Goal: Task Accomplishment & Management: Manage account settings

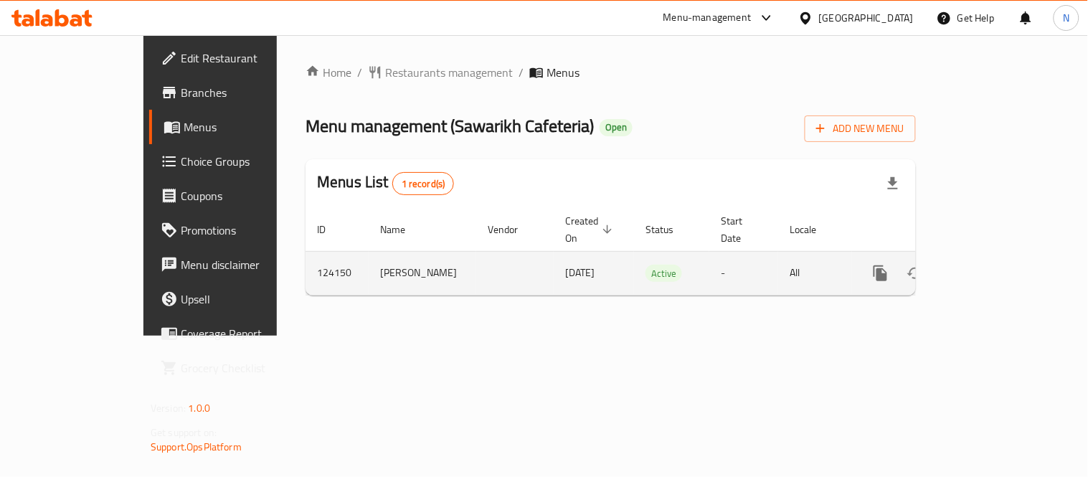
click at [992, 265] on icon "enhanced table" at bounding box center [983, 273] width 17 height 17
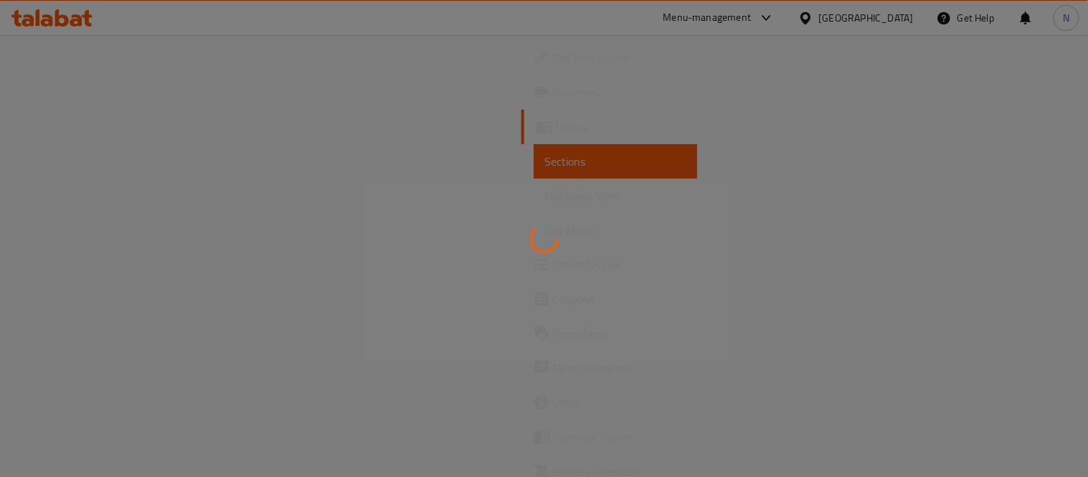
click at [202, 307] on div at bounding box center [544, 238] width 1088 height 477
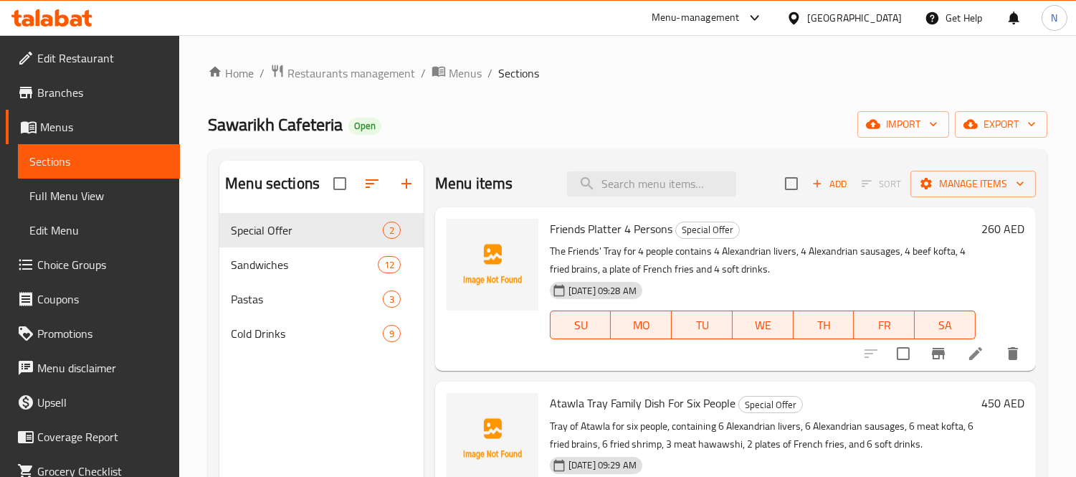
scroll to position [54, 0]
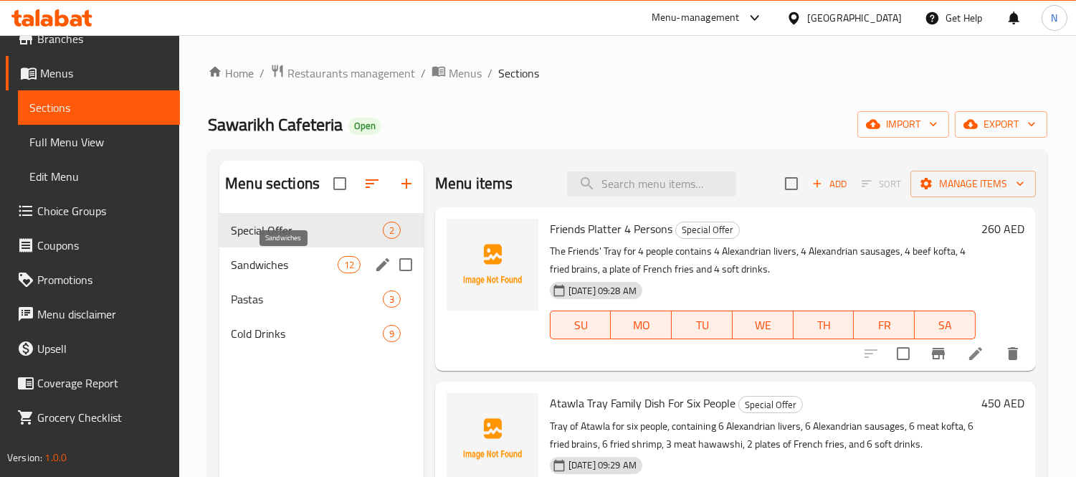
click at [267, 257] on span "Sandwiches" at bounding box center [284, 264] width 106 height 17
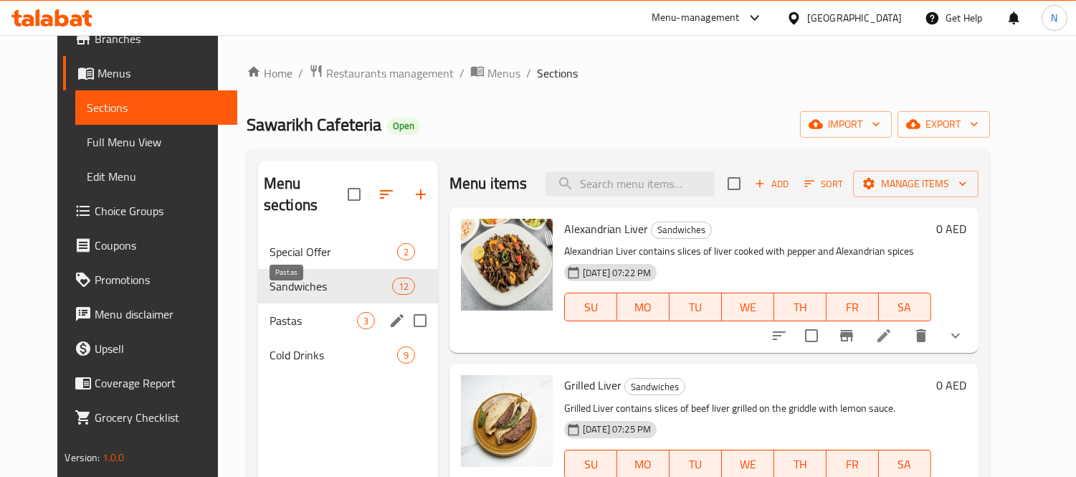
scroll to position [80, 0]
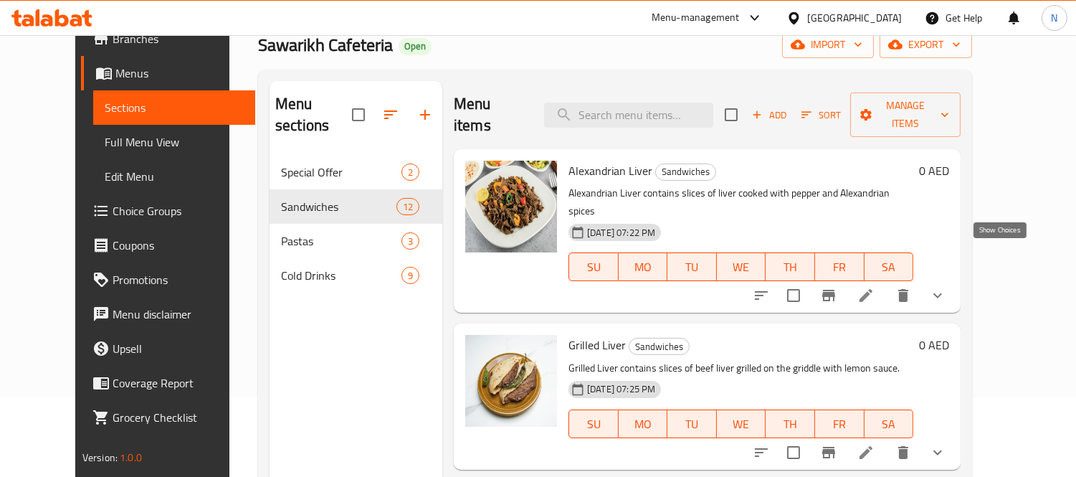
click at [947, 287] on icon "show more" at bounding box center [937, 295] width 17 height 17
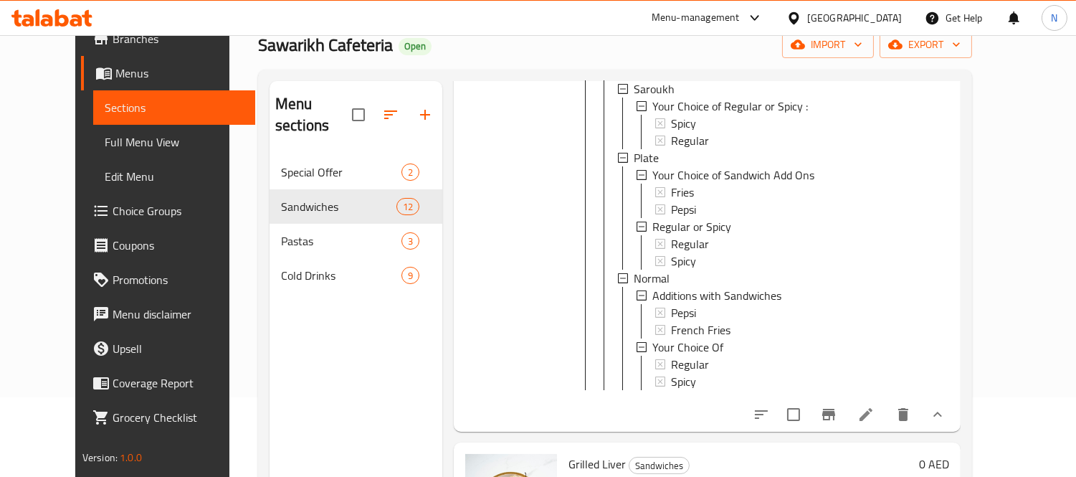
scroll to position [239, 0]
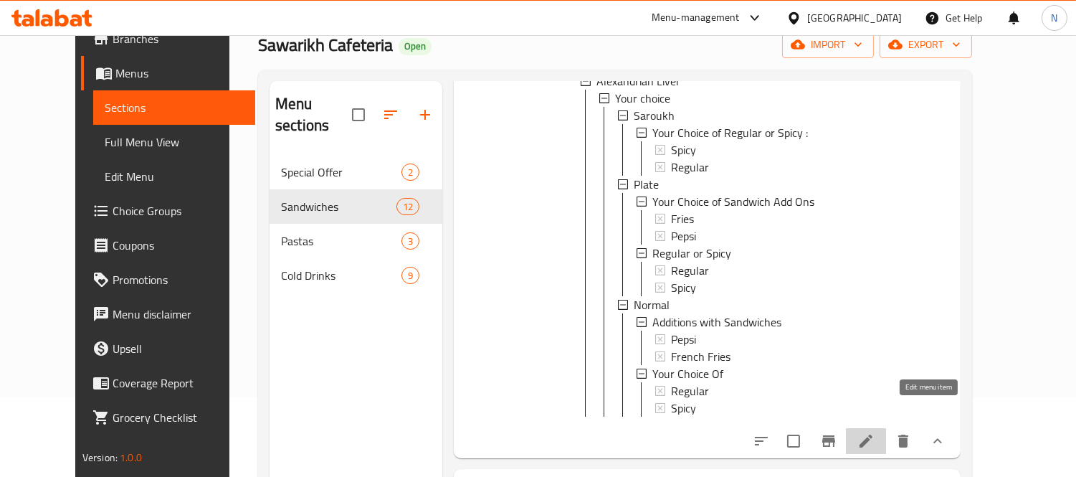
click at [875, 432] on icon at bounding box center [866, 440] width 17 height 17
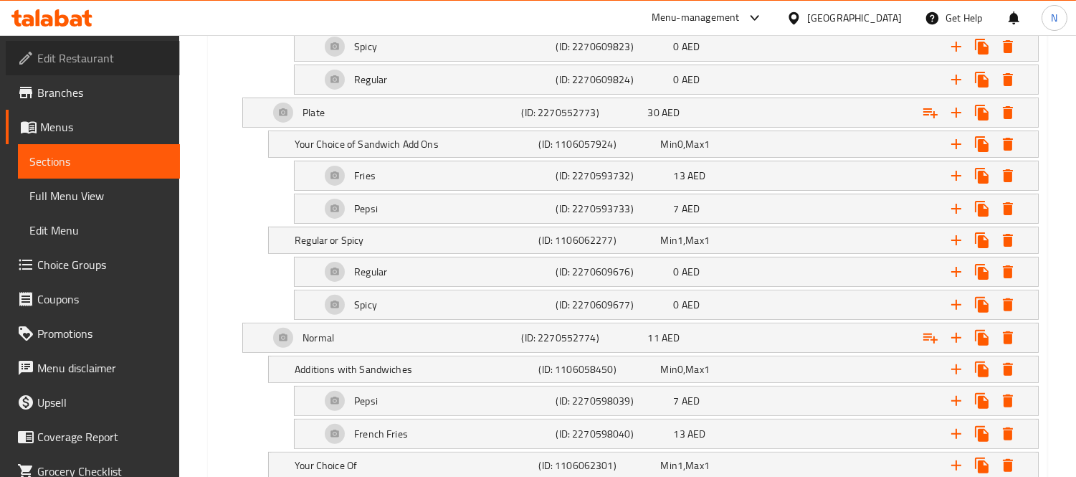
click at [120, 49] on span "Edit Restaurant" at bounding box center [102, 57] width 131 height 17
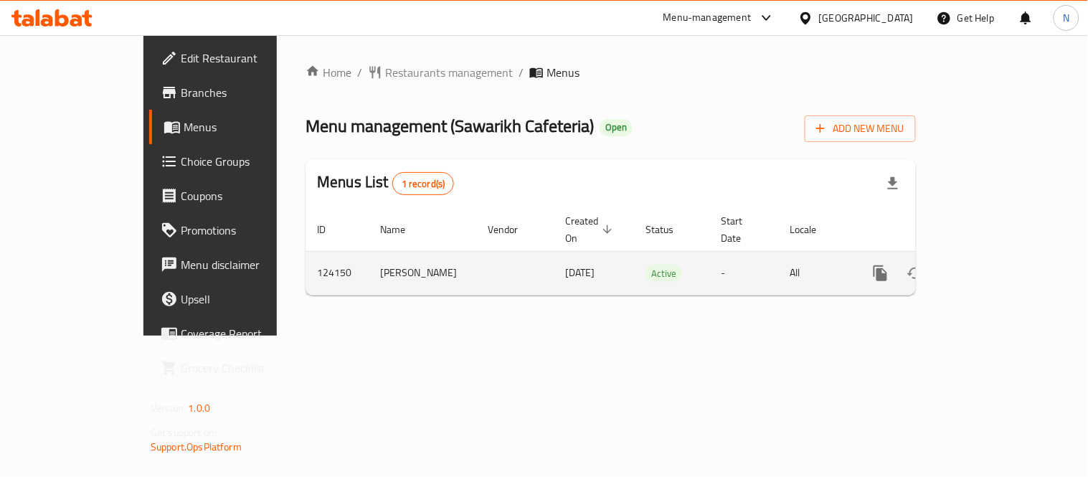
click at [992, 265] on icon "enhanced table" at bounding box center [983, 273] width 17 height 17
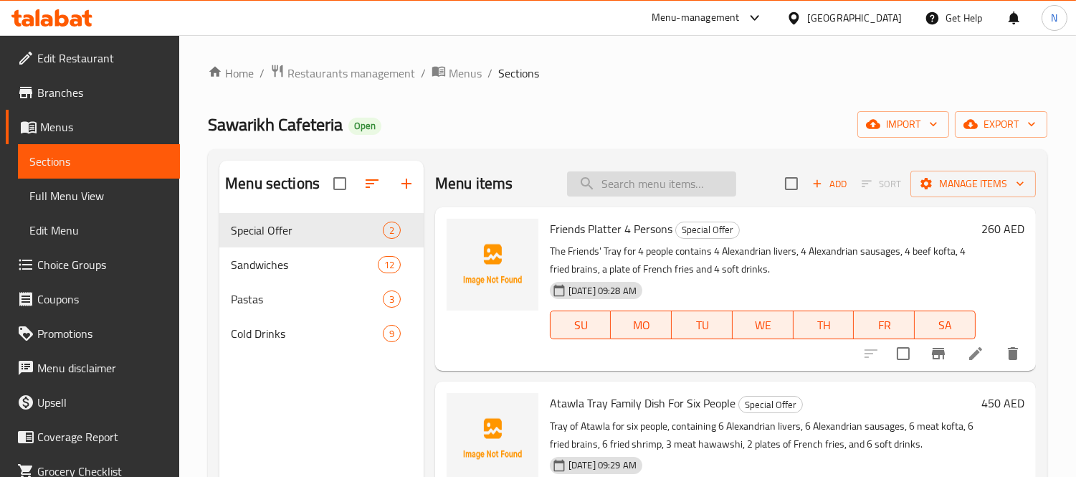
click at [685, 176] on input "search" at bounding box center [651, 183] width 169 height 25
paste input "Grilled Liver"
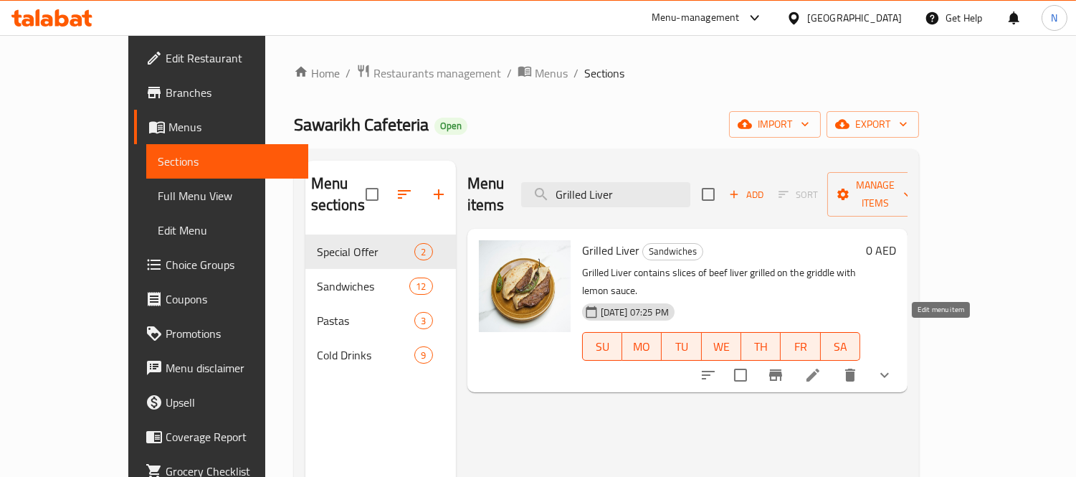
type input "Grilled Liver"
click at [820, 369] on icon at bounding box center [813, 375] width 13 height 13
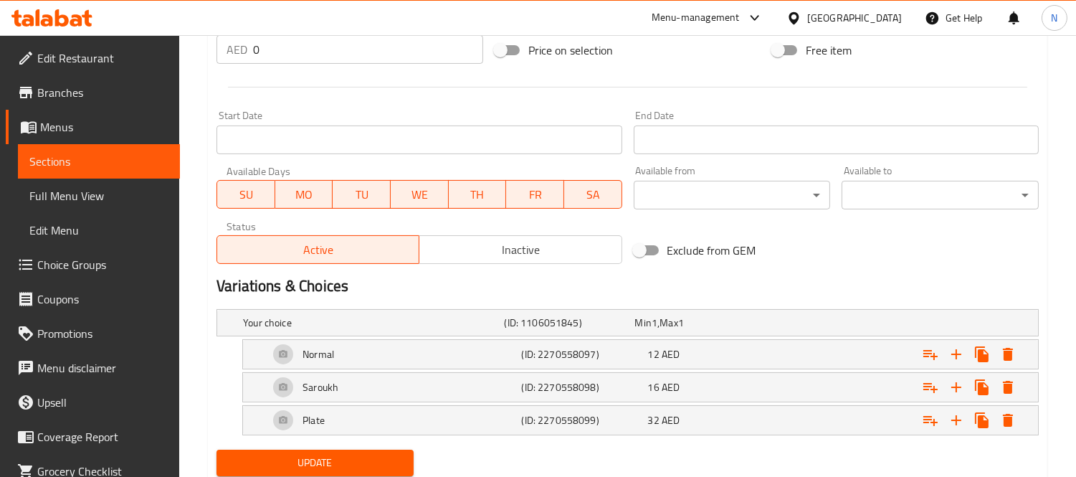
scroll to position [605, 0]
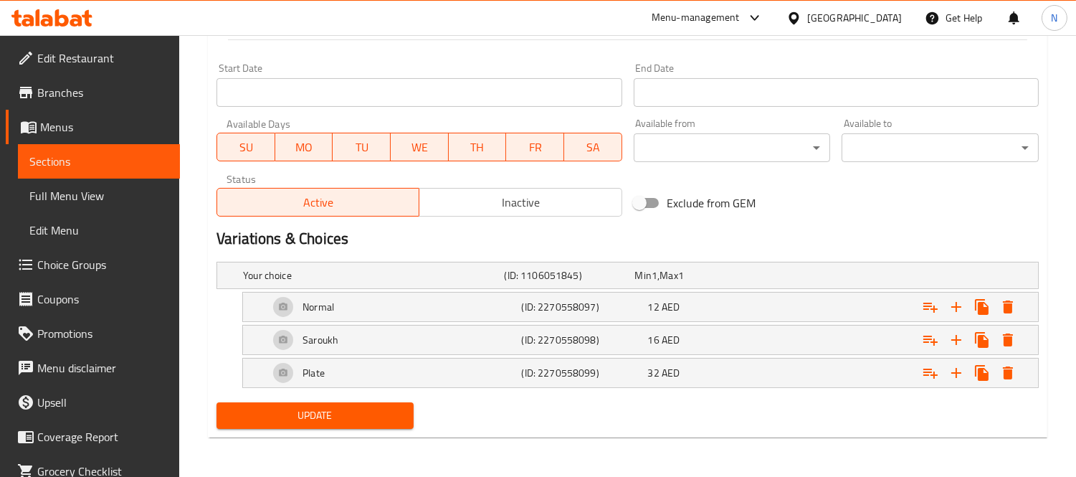
click at [105, 271] on span "Choice Groups" at bounding box center [102, 264] width 131 height 17
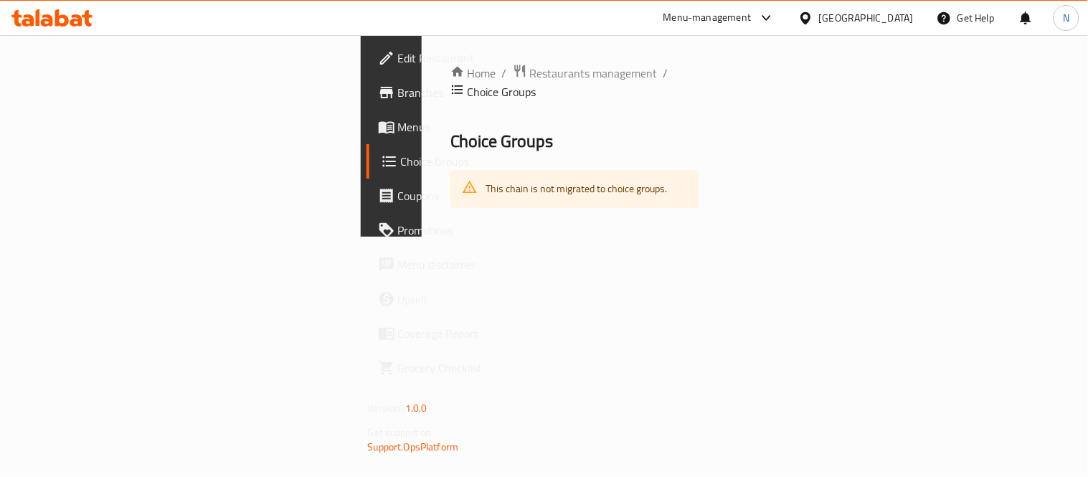
click at [486, 174] on div "This chain is not migrated to choice groups." at bounding box center [576, 188] width 181 height 29
drag, startPoint x: 382, startPoint y: 171, endPoint x: 448, endPoint y: 170, distance: 66.0
click at [450, 170] on div "This chain is not migrated to choice groups." at bounding box center [574, 189] width 249 height 38
drag, startPoint x: 428, startPoint y: 171, endPoint x: 246, endPoint y: 172, distance: 182.1
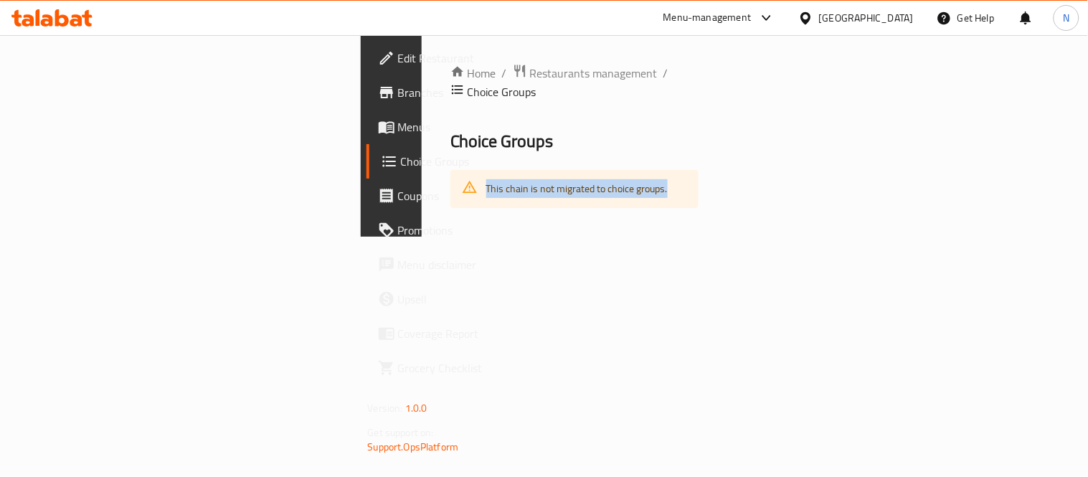
click at [450, 172] on div "This chain is not migrated to choice groups." at bounding box center [574, 189] width 249 height 38
click at [450, 143] on div "Home / Restaurants management / Choice Groups Choice Groups This chain is not m…" at bounding box center [574, 136] width 249 height 144
click at [398, 134] on span "Menus" at bounding box center [464, 126] width 133 height 17
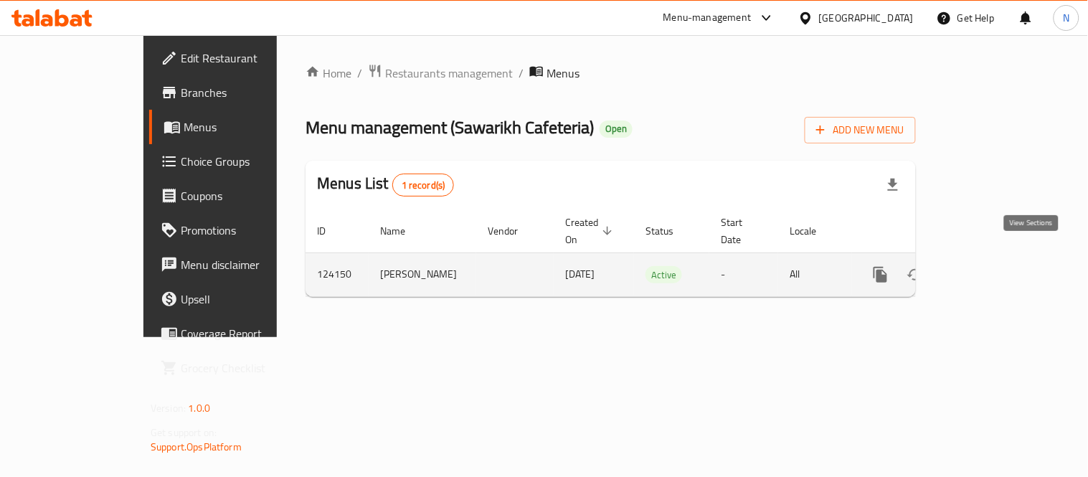
click at [1001, 257] on link "enhanced table" at bounding box center [984, 274] width 34 height 34
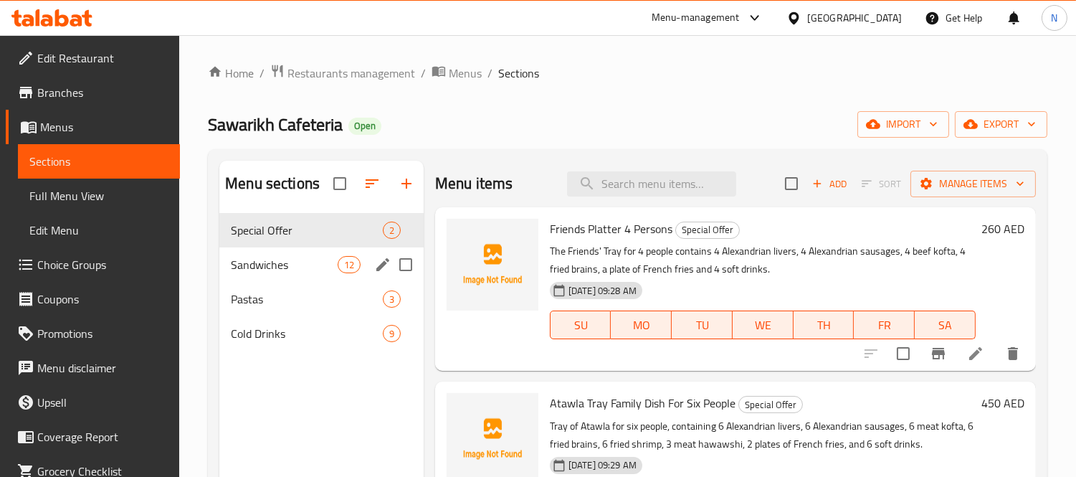
click at [307, 270] on span "Sandwiches" at bounding box center [284, 264] width 106 height 17
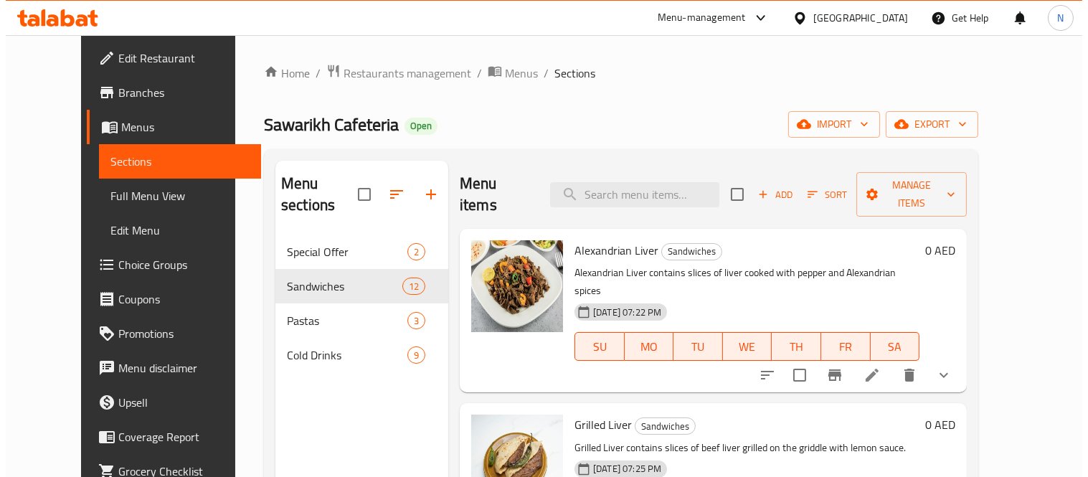
scroll to position [80, 0]
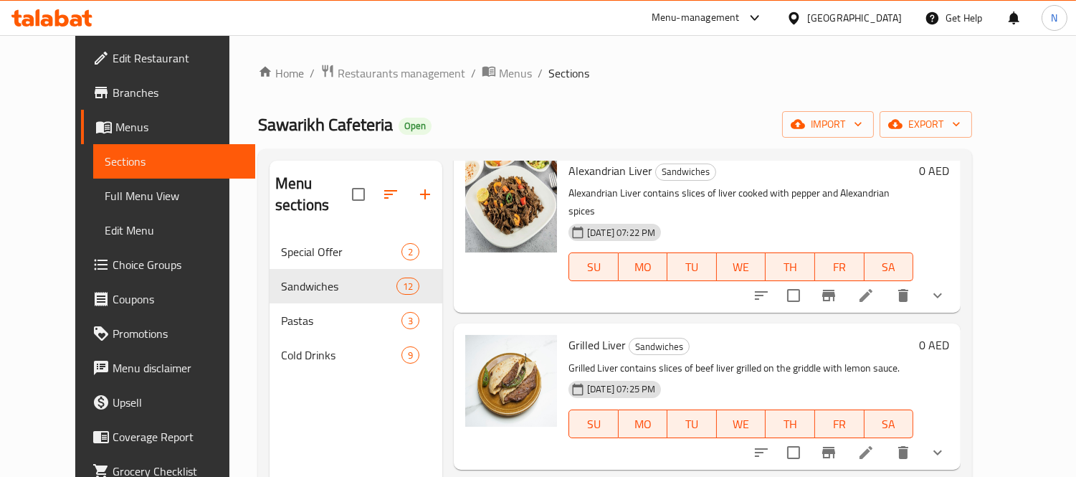
click at [873, 446] on icon at bounding box center [866, 452] width 13 height 13
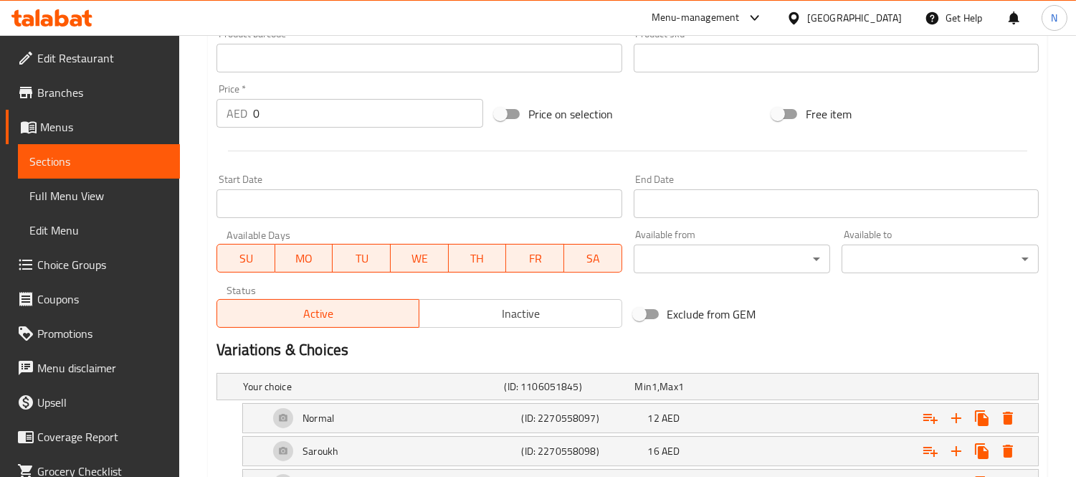
scroll to position [605, 0]
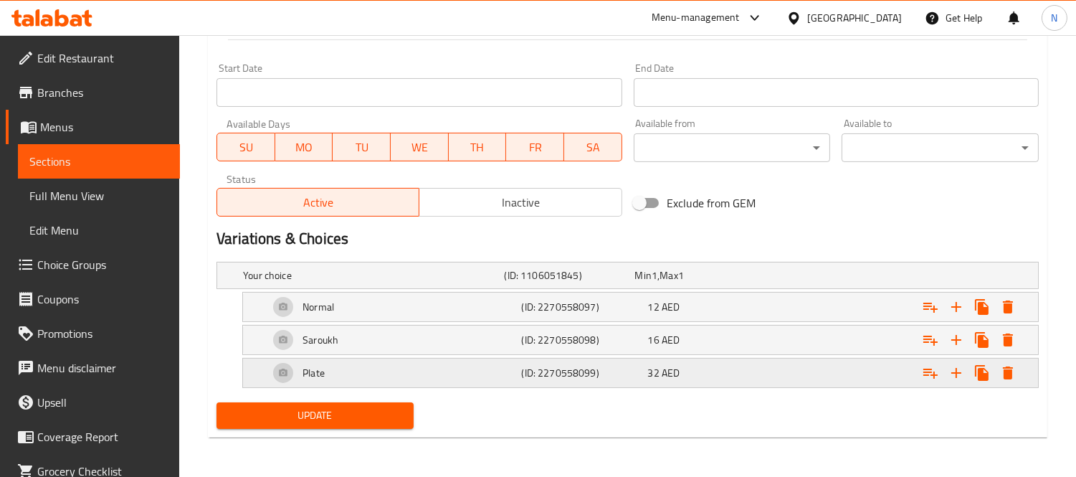
click at [752, 283] on div "32 AED" at bounding box center [697, 275] width 125 height 14
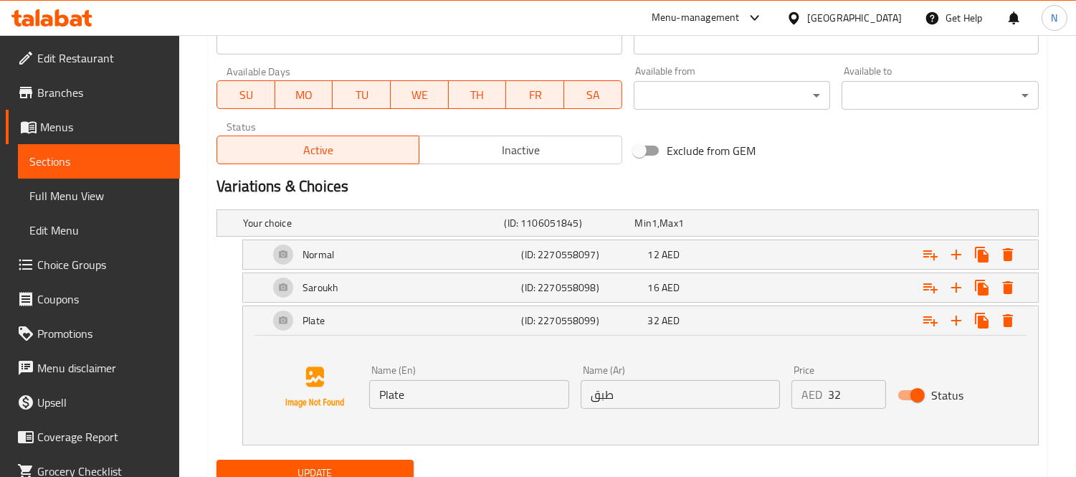
scroll to position [714, 0]
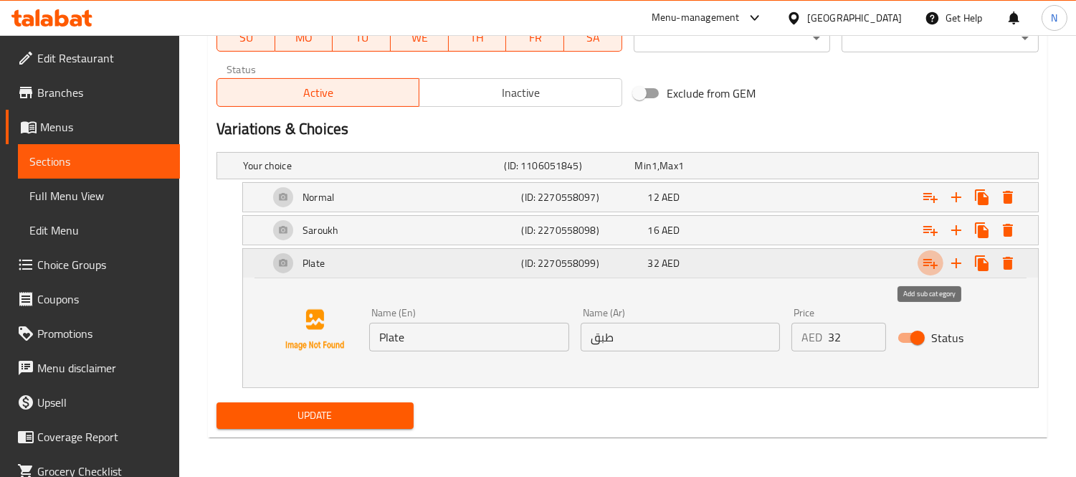
click at [934, 260] on icon "Expand" at bounding box center [930, 263] width 17 height 17
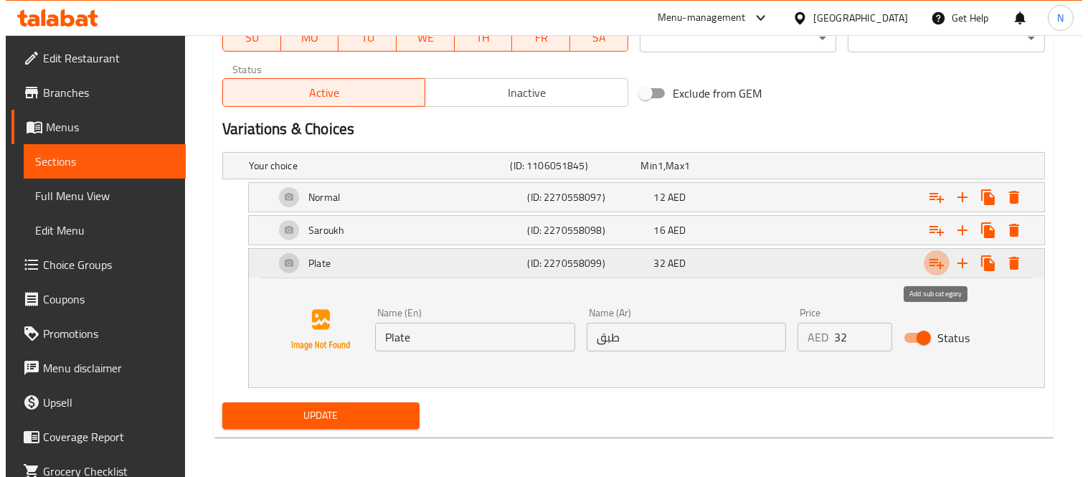
scroll to position [668, 0]
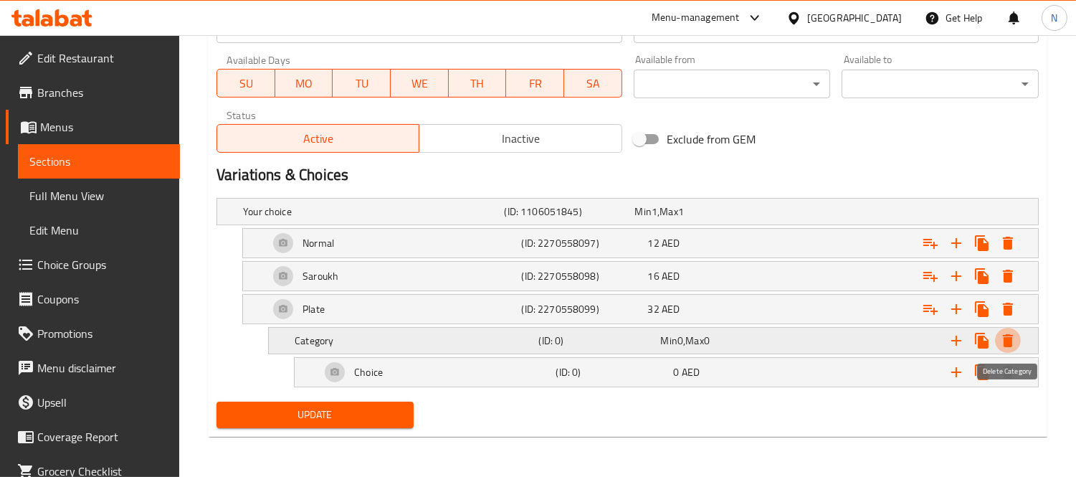
click at [1004, 338] on icon "Expand" at bounding box center [1008, 340] width 10 height 13
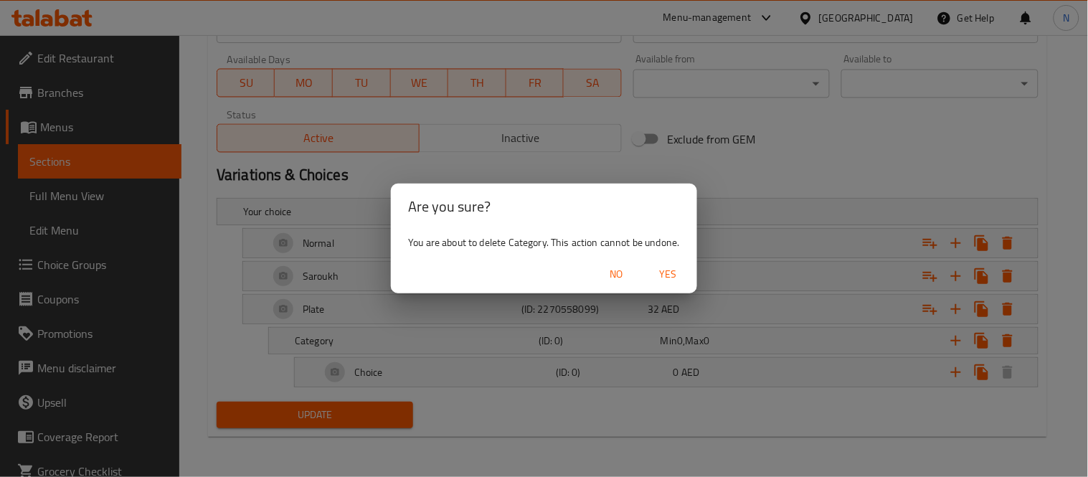
click at [667, 275] on span "Yes" at bounding box center [668, 274] width 34 height 18
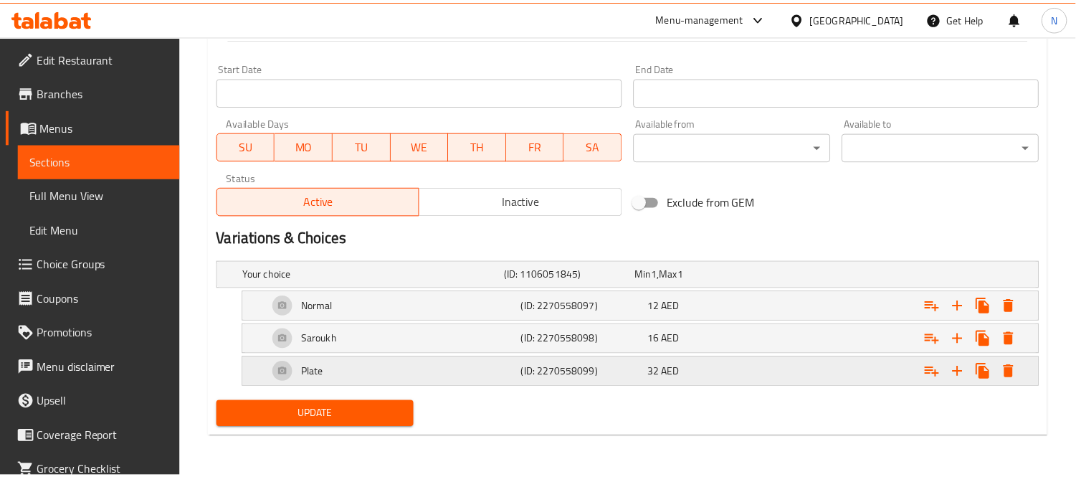
scroll to position [605, 0]
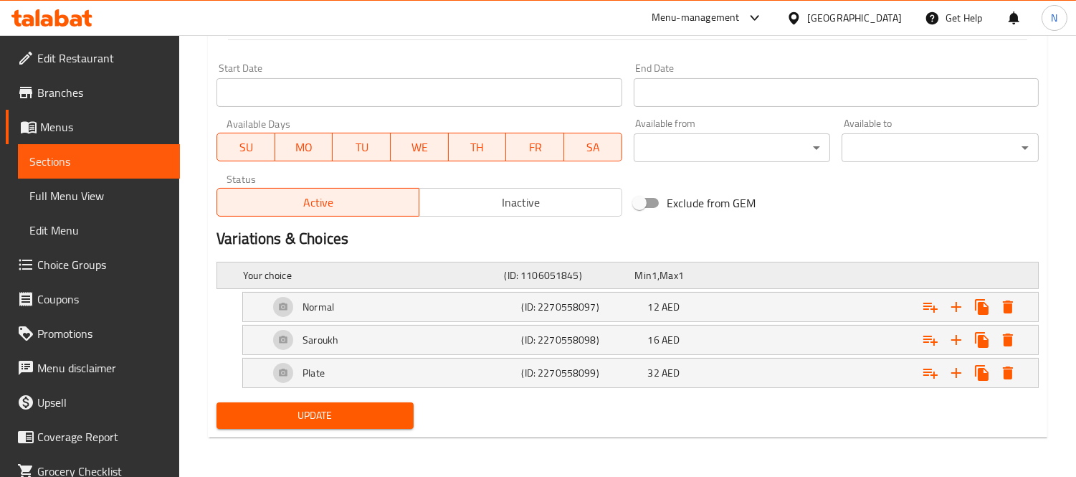
click at [855, 272] on div "Expand" at bounding box center [893, 275] width 261 height 6
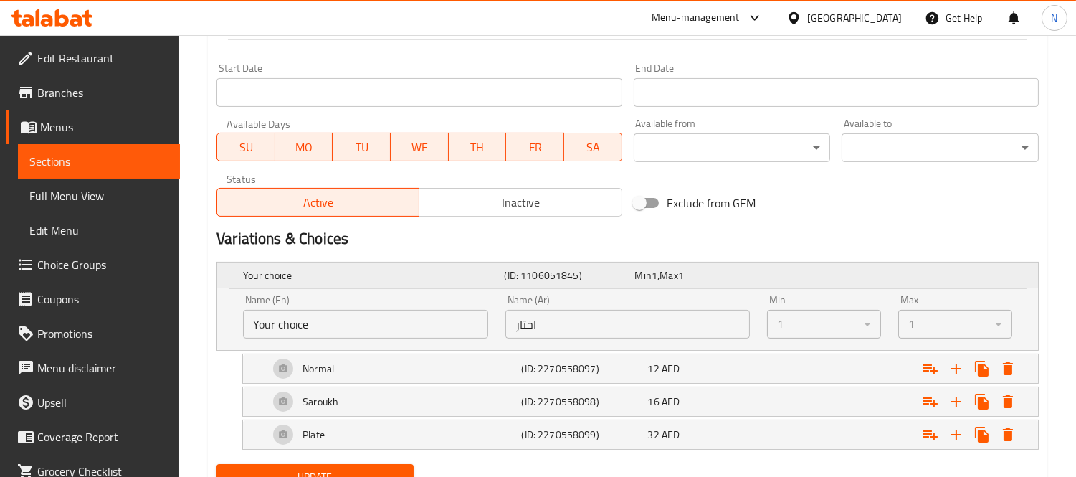
scroll to position [667, 0]
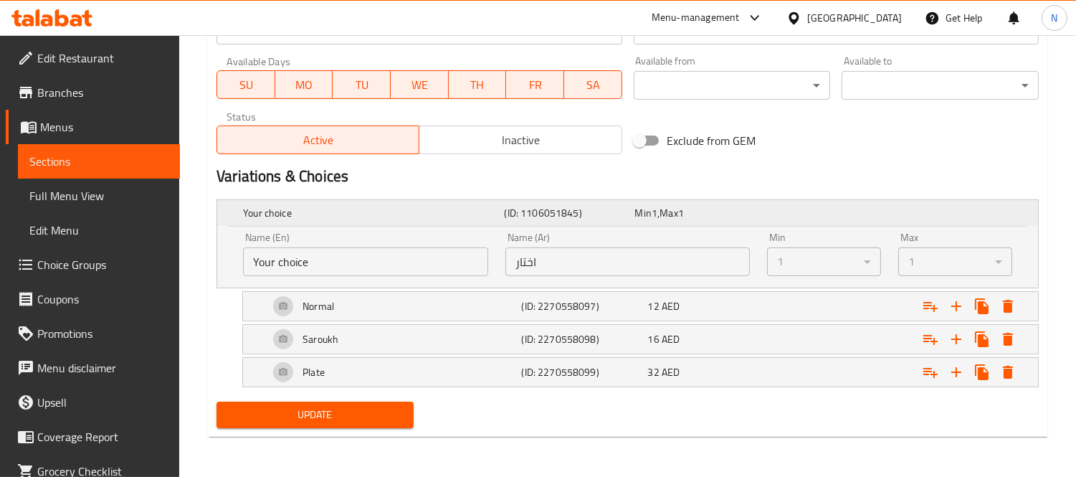
click at [886, 215] on div "Expand" at bounding box center [893, 213] width 261 height 6
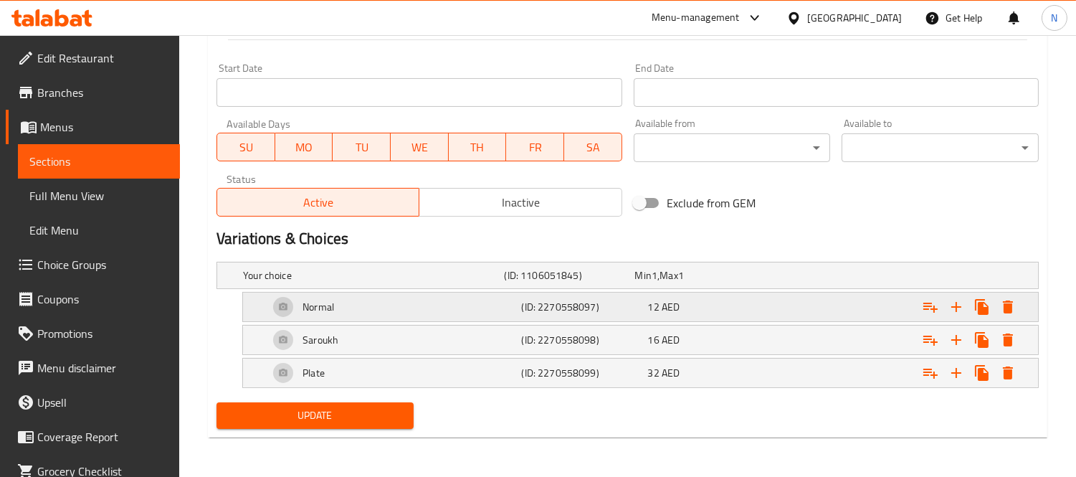
click at [607, 283] on h5 "(ID: 2270558097)" at bounding box center [566, 275] width 125 height 14
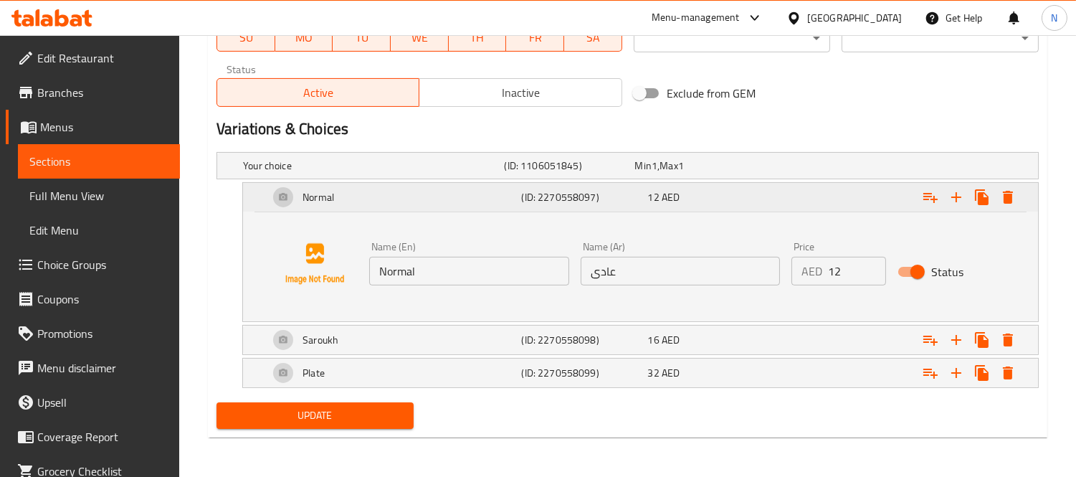
click at [708, 198] on div "12 AED" at bounding box center [708, 197] width 120 height 14
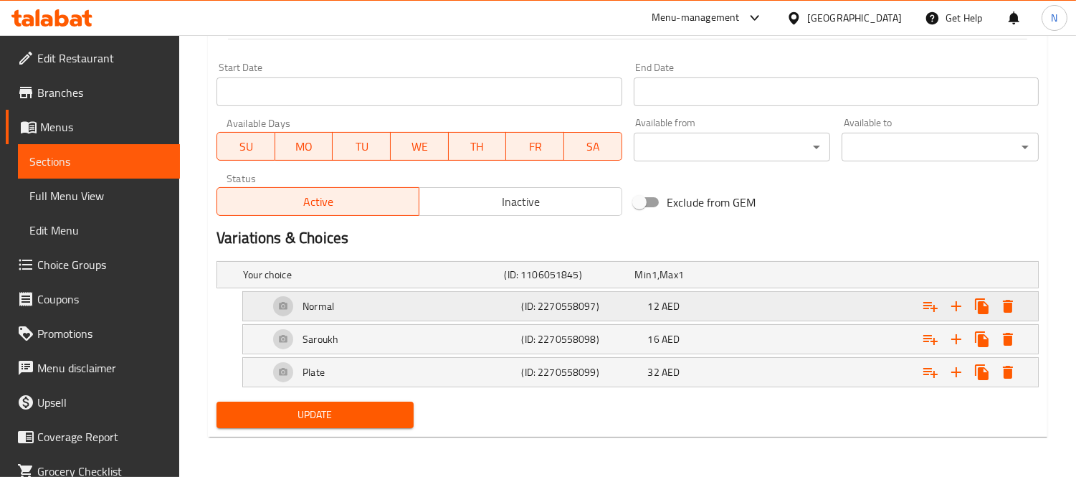
scroll to position [605, 0]
click at [739, 285] on div "12 AED" at bounding box center [697, 275] width 131 height 20
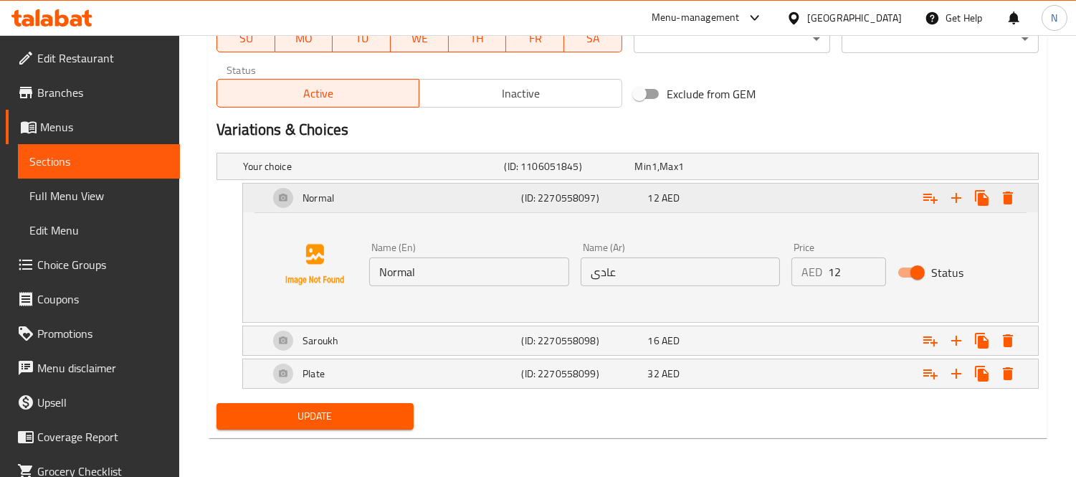
scroll to position [714, 0]
click at [958, 205] on button "Expand" at bounding box center [957, 197] width 26 height 26
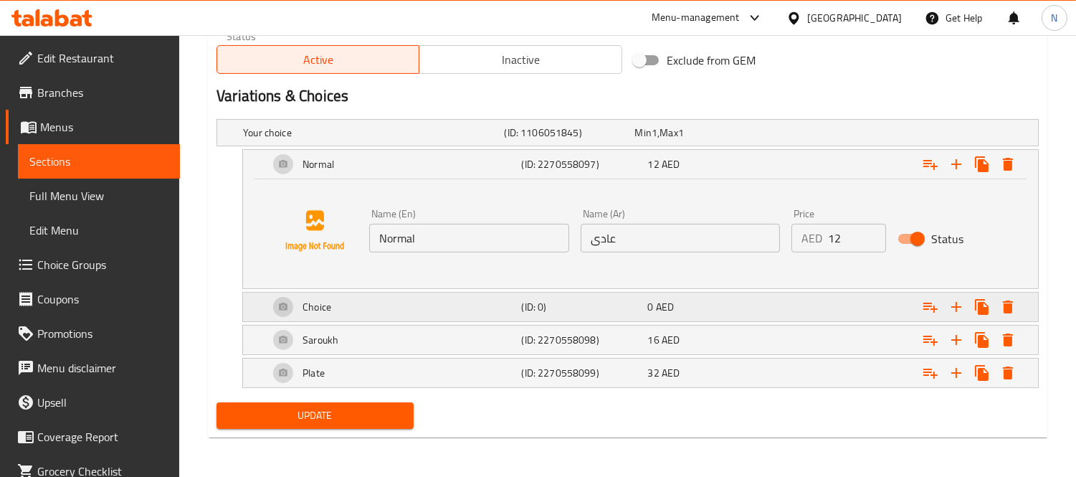
click at [539, 140] on h5 "(ID: 0)" at bounding box center [566, 132] width 125 height 14
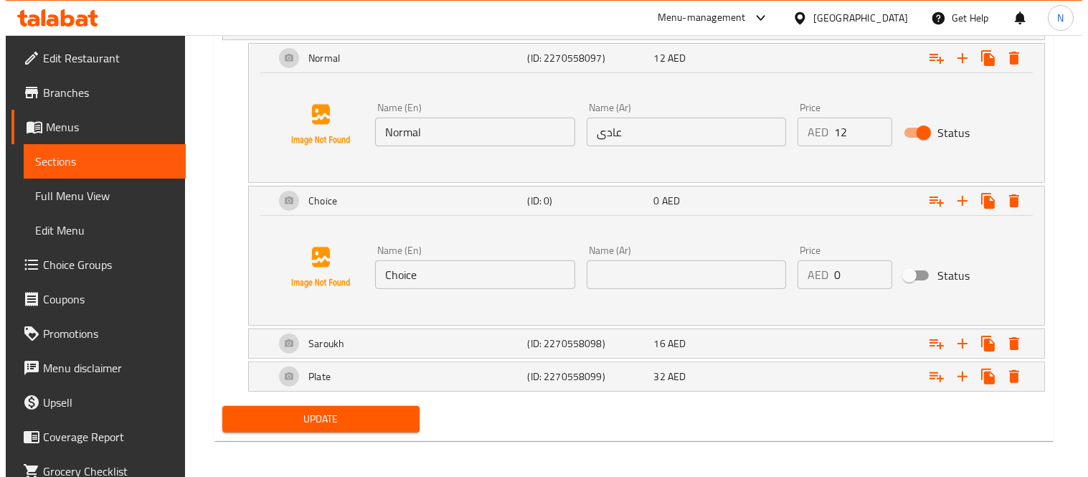
scroll to position [857, 0]
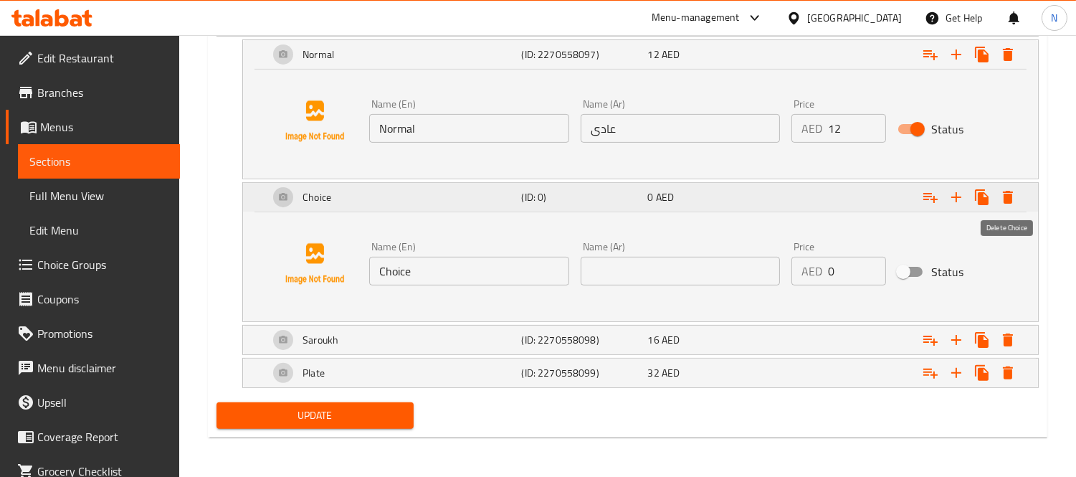
click at [1010, 204] on icon "Expand" at bounding box center [1008, 197] width 17 height 17
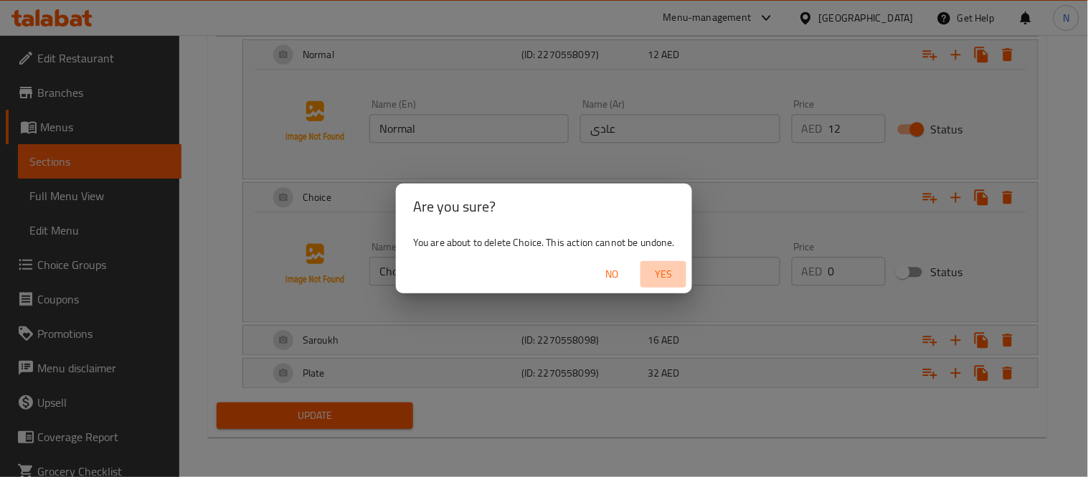
click at [674, 278] on span "Yes" at bounding box center [663, 274] width 34 height 18
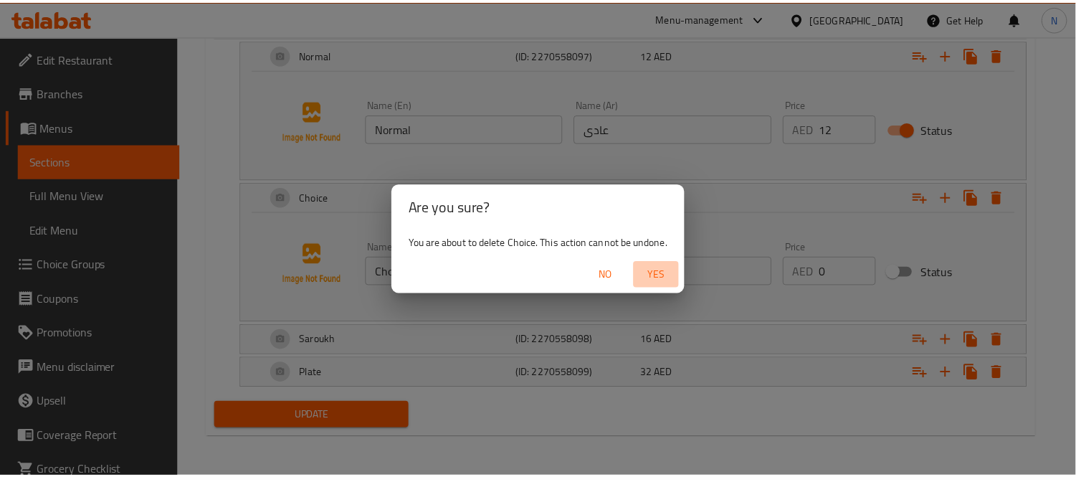
scroll to position [714, 0]
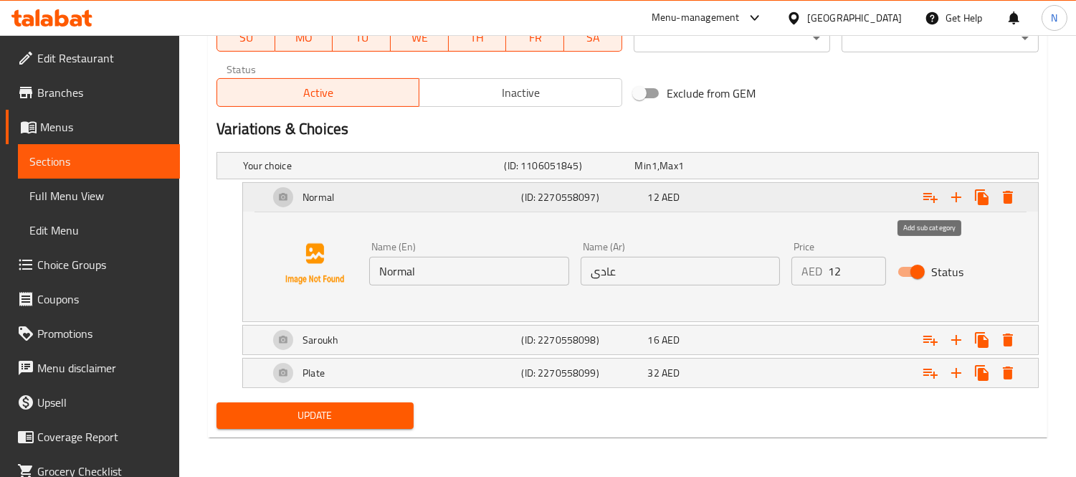
click at [930, 197] on icon "Expand" at bounding box center [930, 197] width 17 height 17
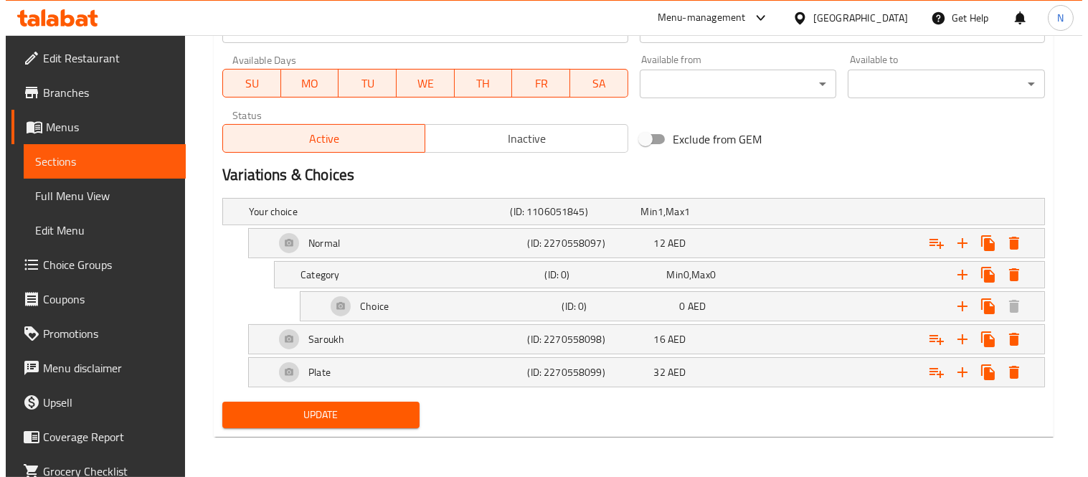
scroll to position [668, 0]
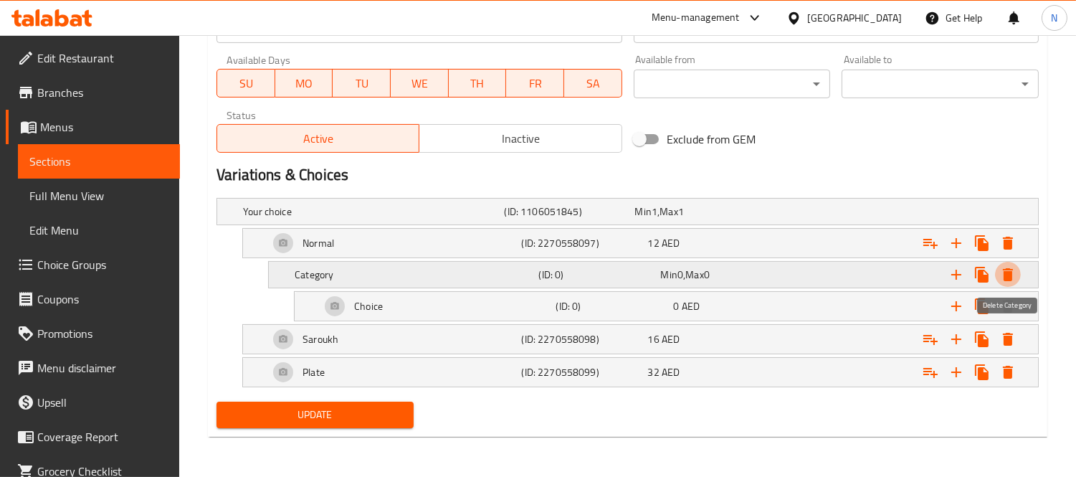
click at [1008, 275] on icon "Expand" at bounding box center [1008, 274] width 10 height 13
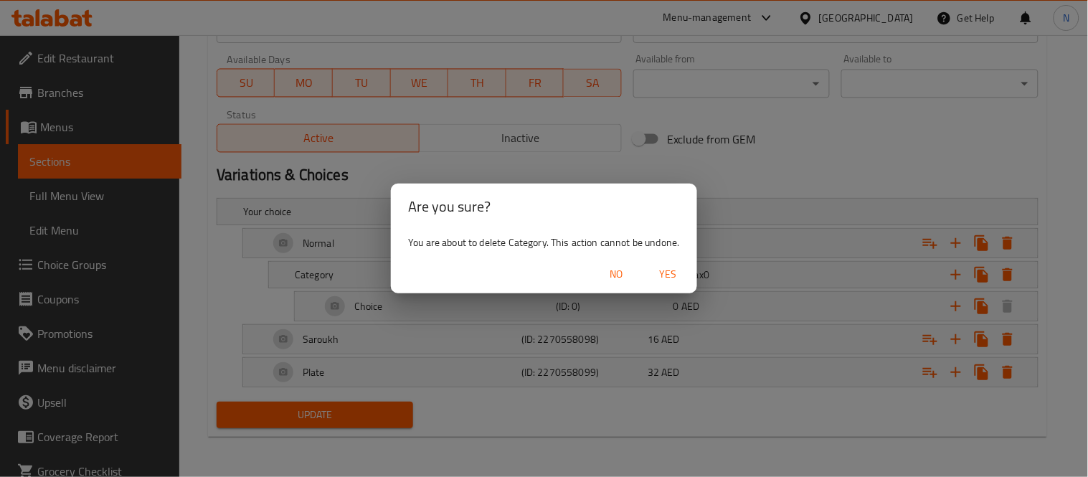
click at [675, 278] on span "Yes" at bounding box center [668, 274] width 34 height 18
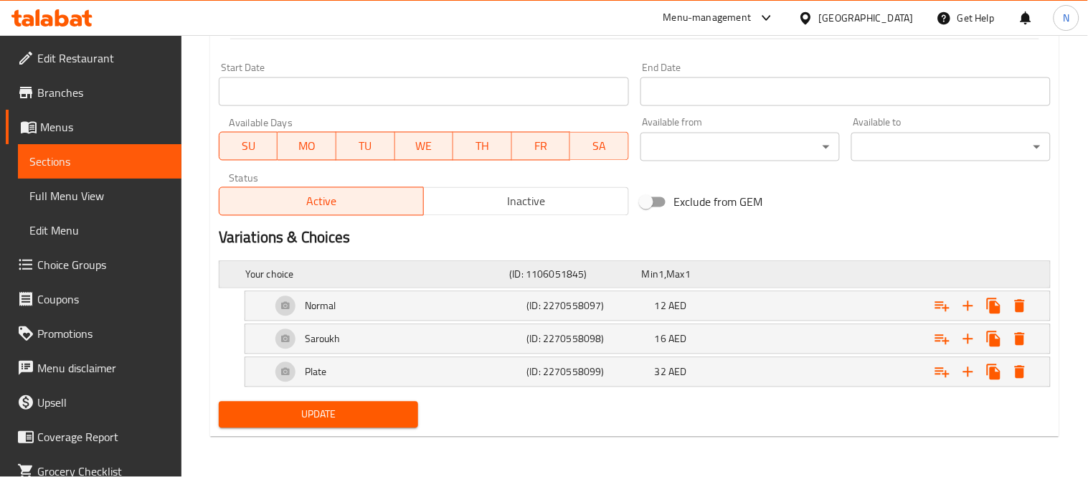
scroll to position [605, 0]
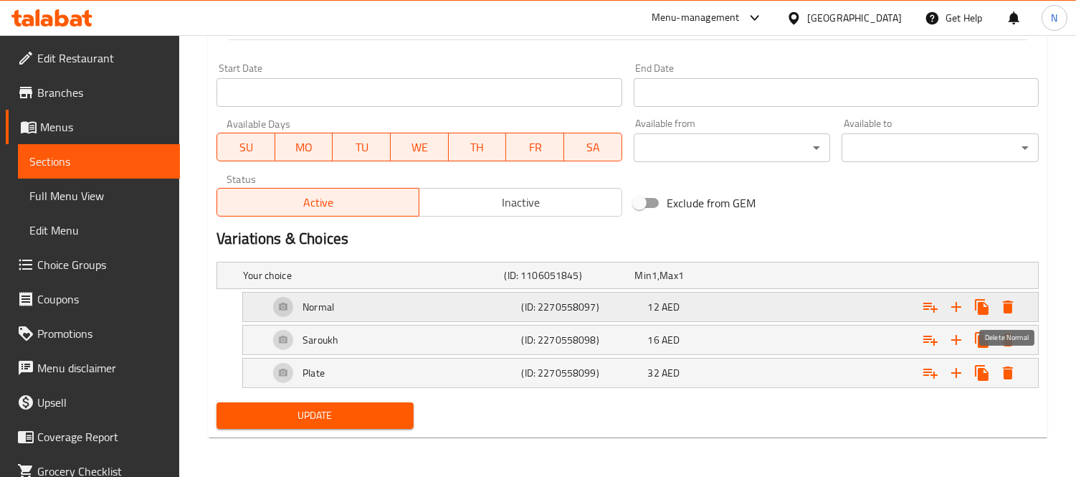
click at [1009, 305] on icon "Expand" at bounding box center [1008, 306] width 10 height 13
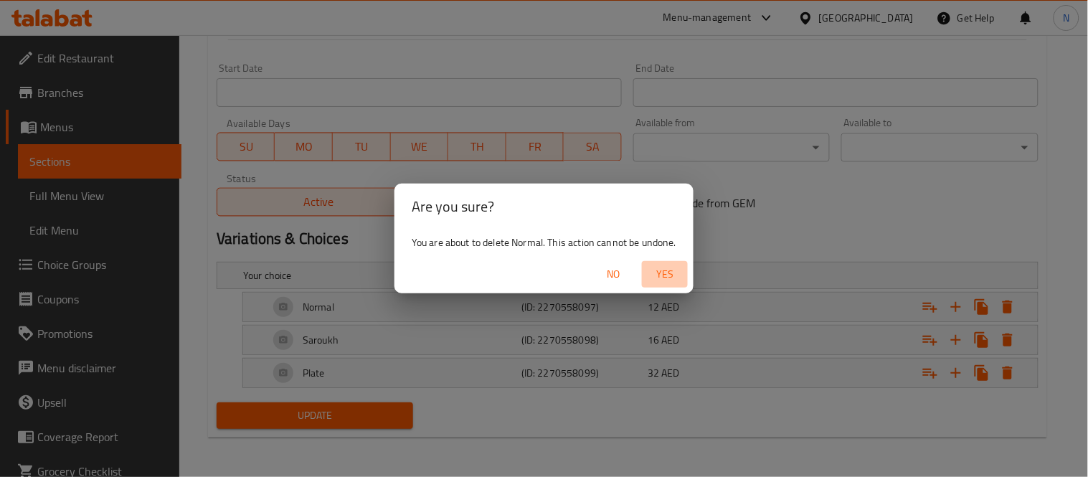
drag, startPoint x: 650, startPoint y: 261, endPoint x: 686, endPoint y: 272, distance: 37.6
click at [650, 261] on button "Yes" at bounding box center [665, 274] width 46 height 27
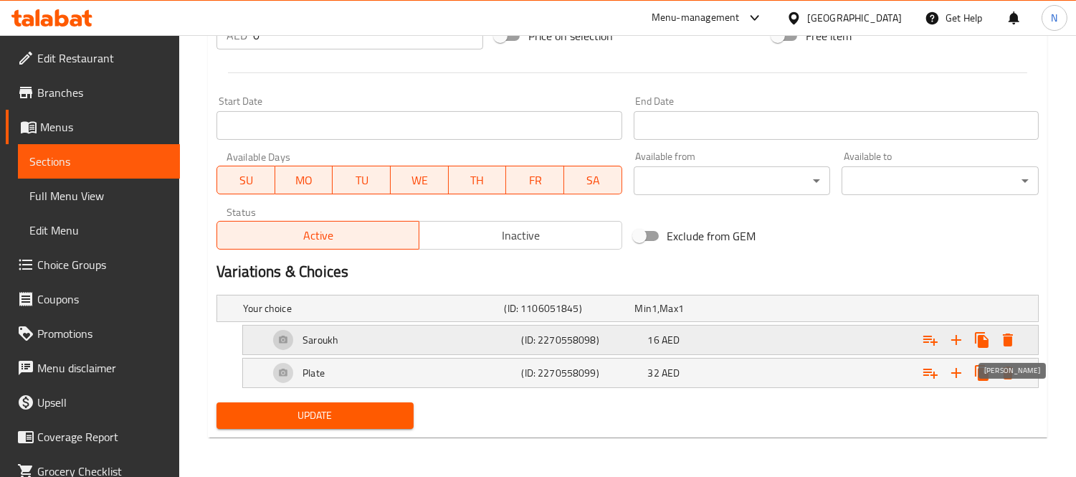
click at [1002, 333] on icon "Expand" at bounding box center [1008, 339] width 17 height 17
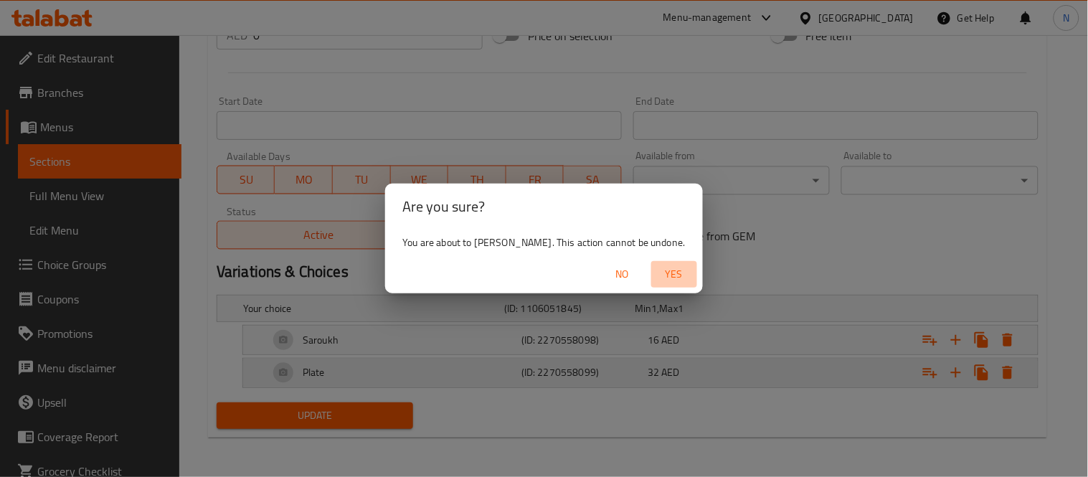
drag, startPoint x: 663, startPoint y: 280, endPoint x: 873, endPoint y: 367, distance: 226.7
click at [668, 280] on span "Yes" at bounding box center [674, 274] width 34 height 18
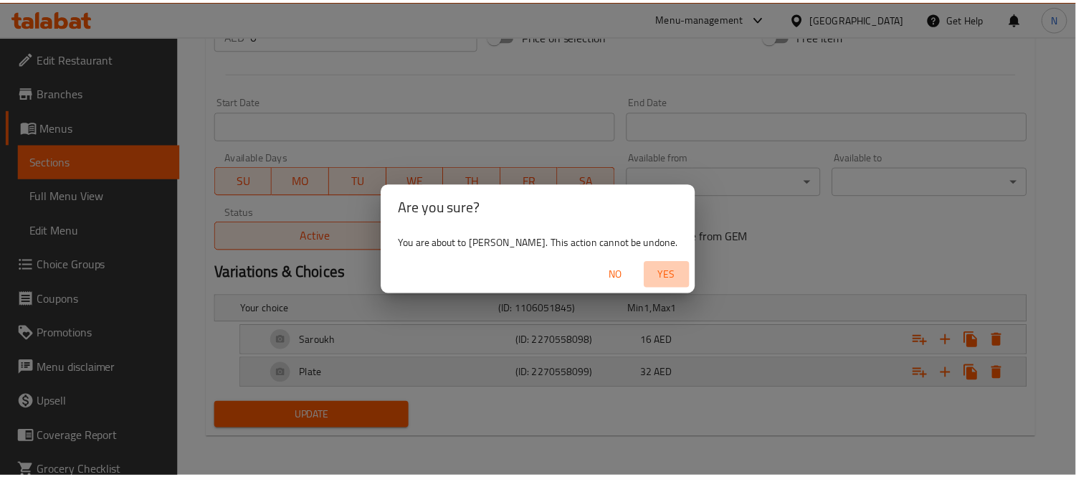
scroll to position [539, 0]
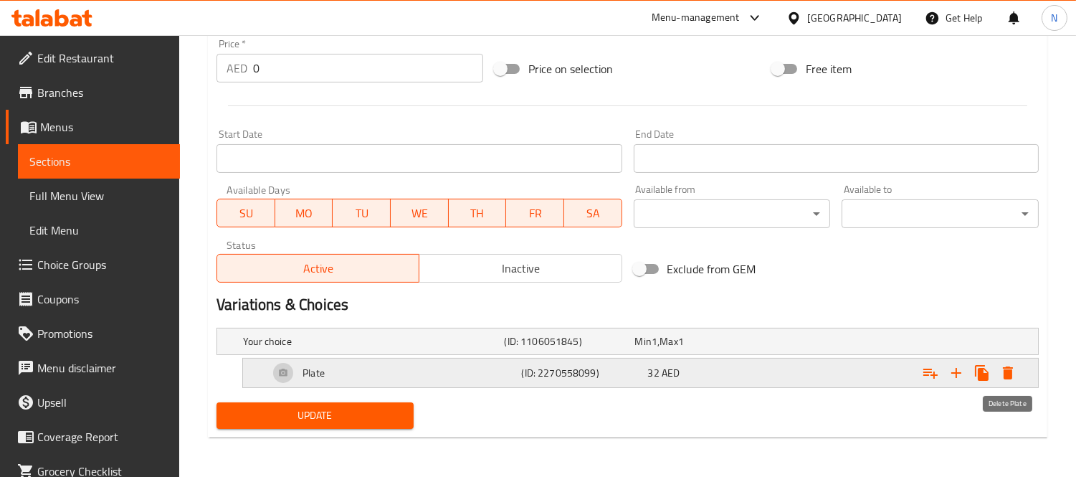
click at [1014, 369] on icon "Expand" at bounding box center [1008, 372] width 17 height 17
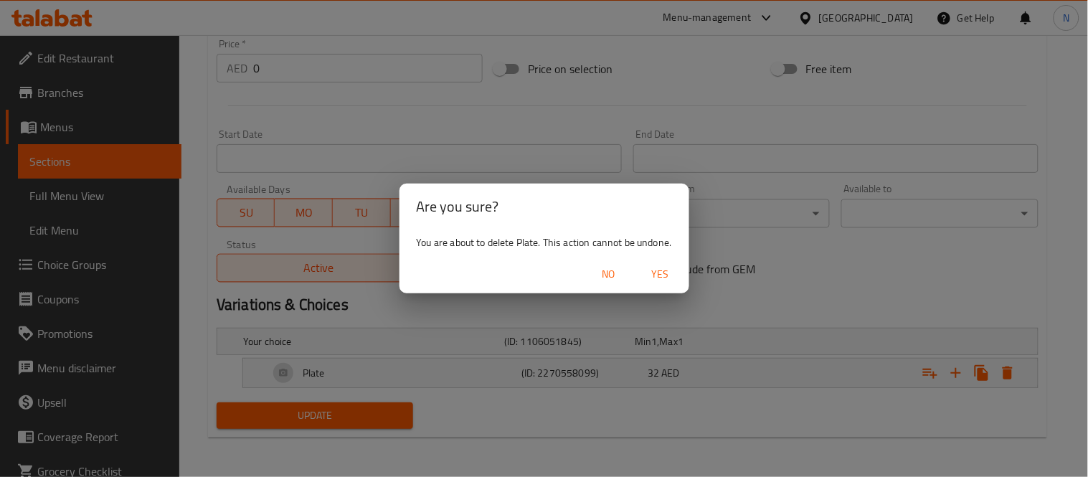
click at [671, 276] on span "Yes" at bounding box center [660, 274] width 34 height 18
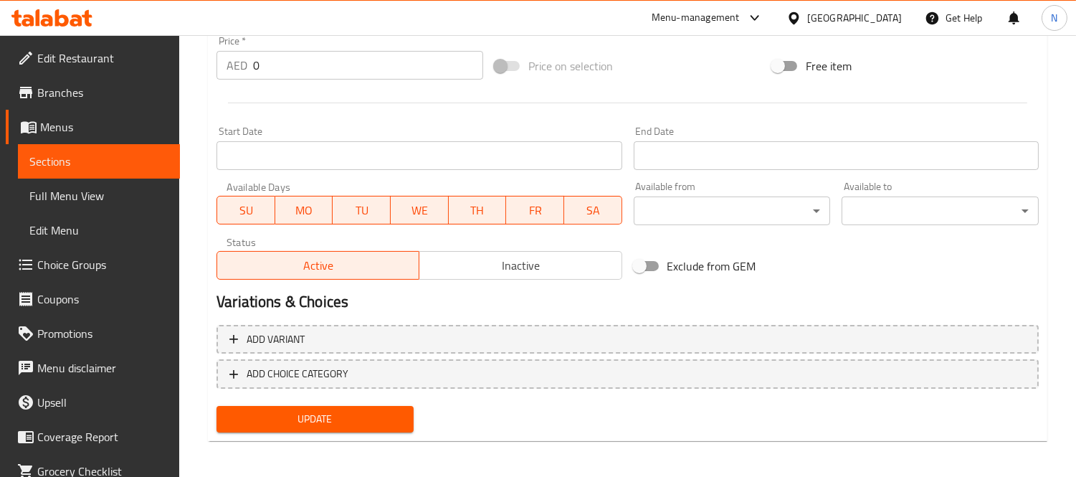
scroll to position [542, 0]
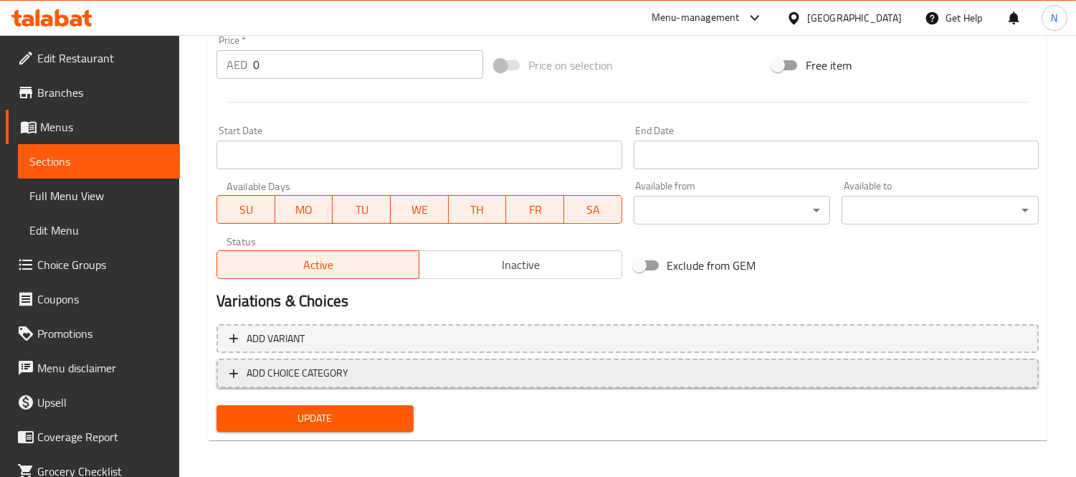
click at [512, 359] on button "ADD CHOICE CATEGORY" at bounding box center [628, 373] width 823 height 29
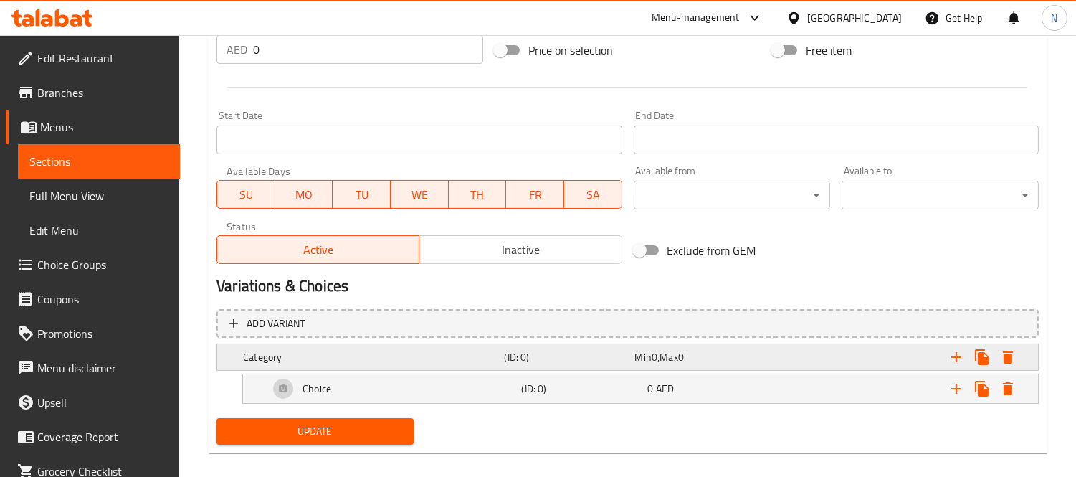
scroll to position [572, 0]
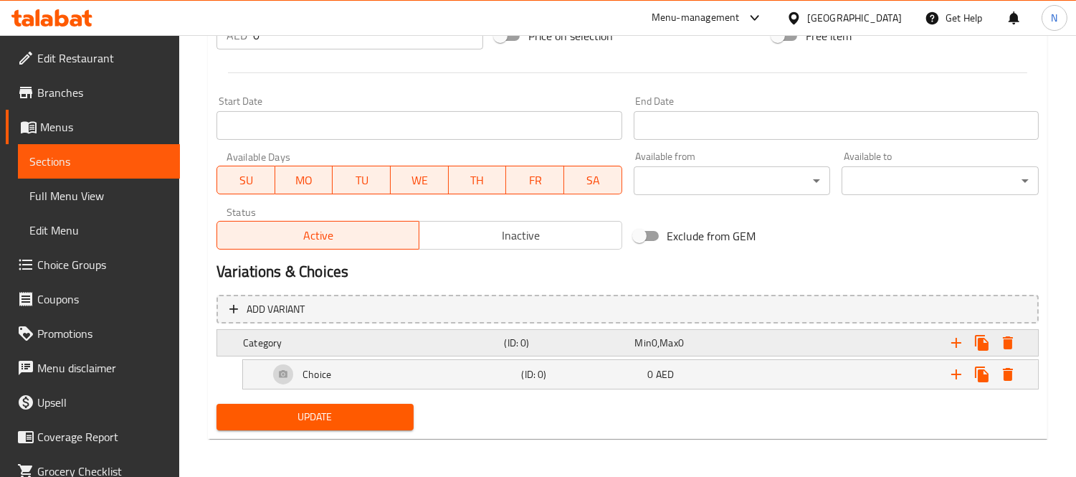
click at [811, 341] on div "Expand" at bounding box center [893, 343] width 261 height 32
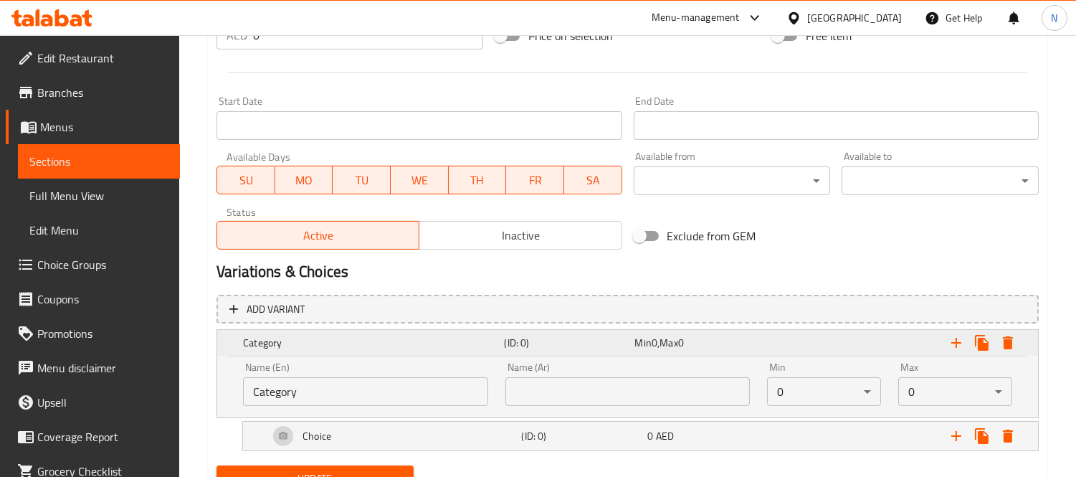
click at [811, 341] on div "Expand" at bounding box center [893, 343] width 261 height 32
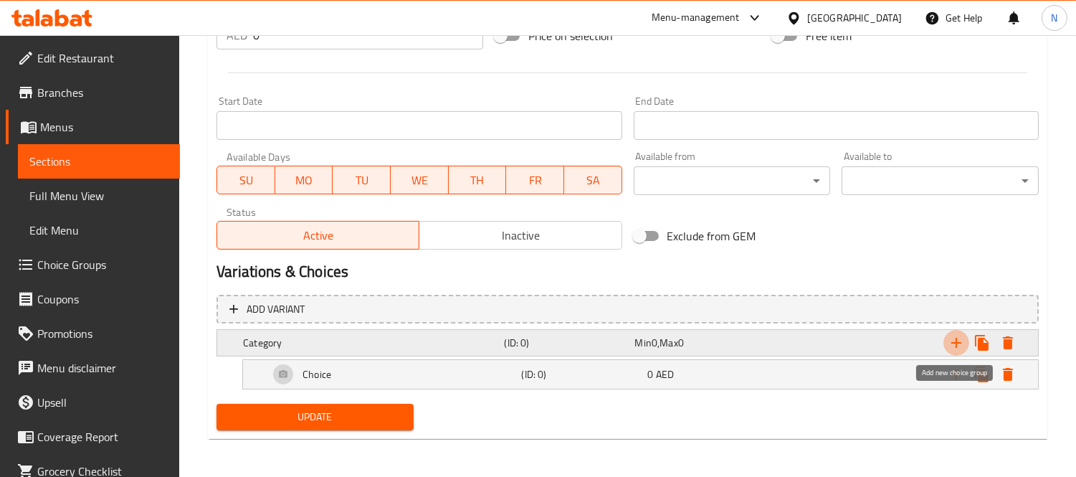
click at [950, 343] on icon "Expand" at bounding box center [956, 342] width 17 height 17
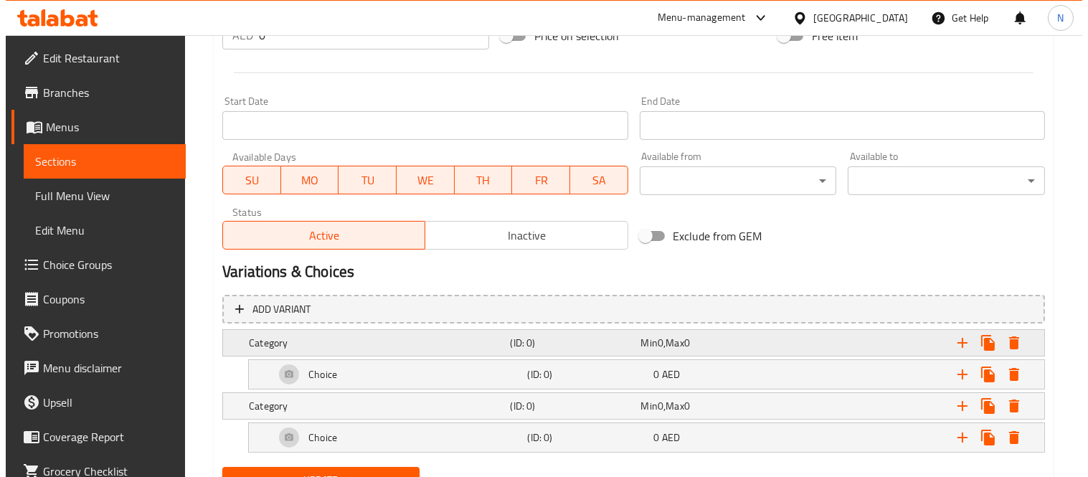
scroll to position [635, 0]
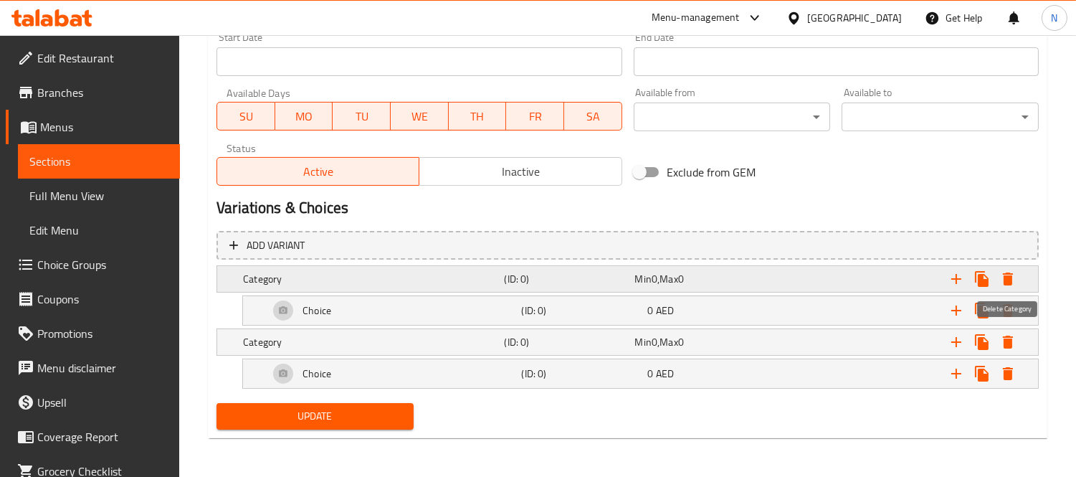
click at [1012, 282] on icon "Expand" at bounding box center [1008, 278] width 10 height 13
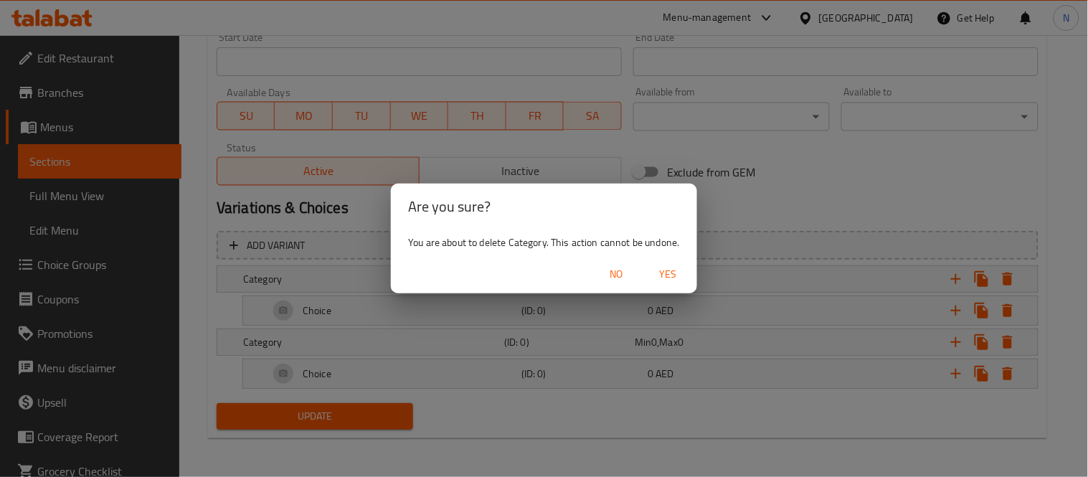
click at [672, 284] on button "Yes" at bounding box center [668, 274] width 46 height 27
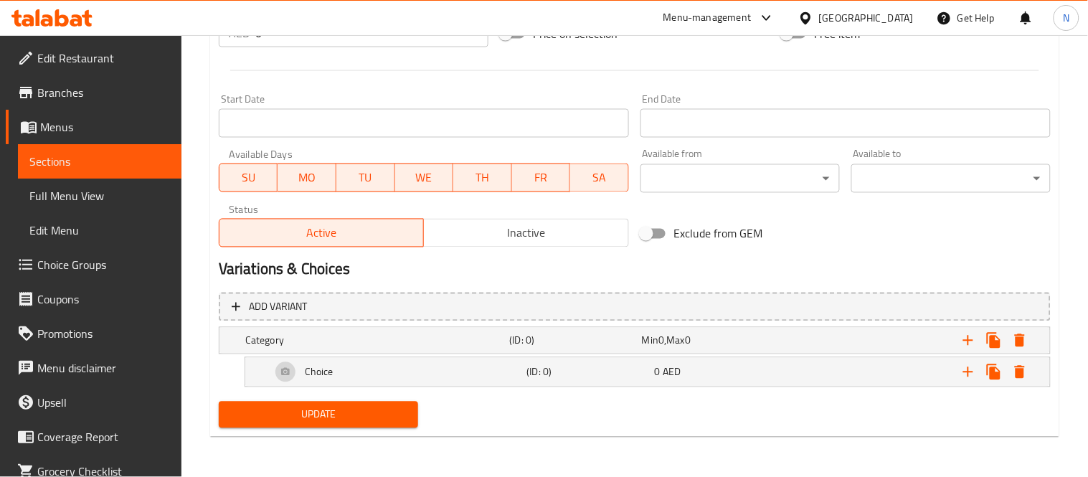
scroll to position [572, 0]
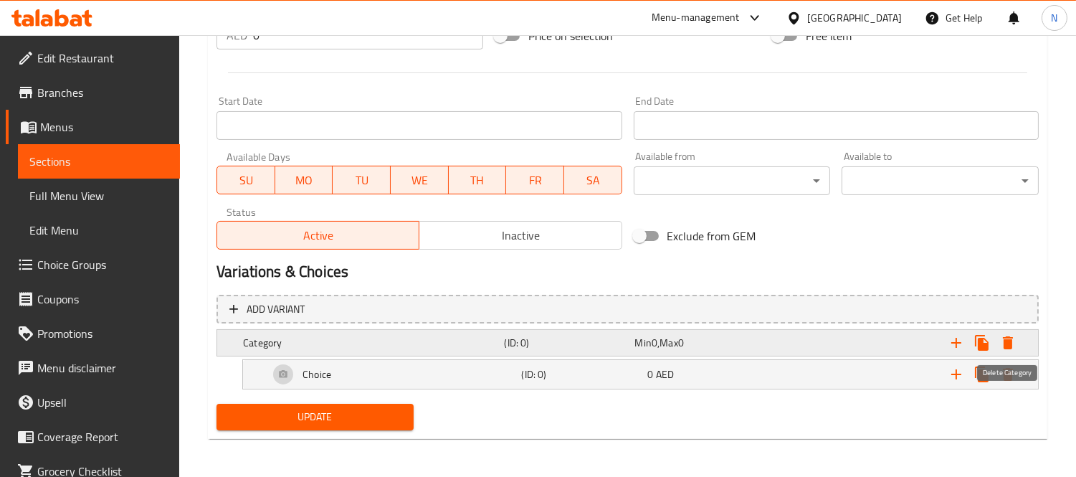
click at [1004, 334] on icon "Expand" at bounding box center [1008, 342] width 17 height 17
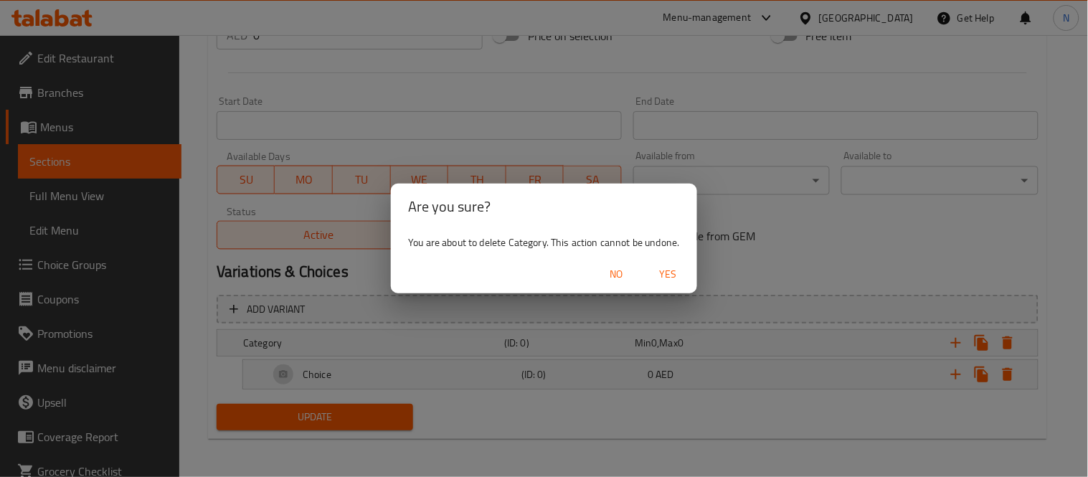
click at [684, 278] on span "Yes" at bounding box center [668, 274] width 34 height 18
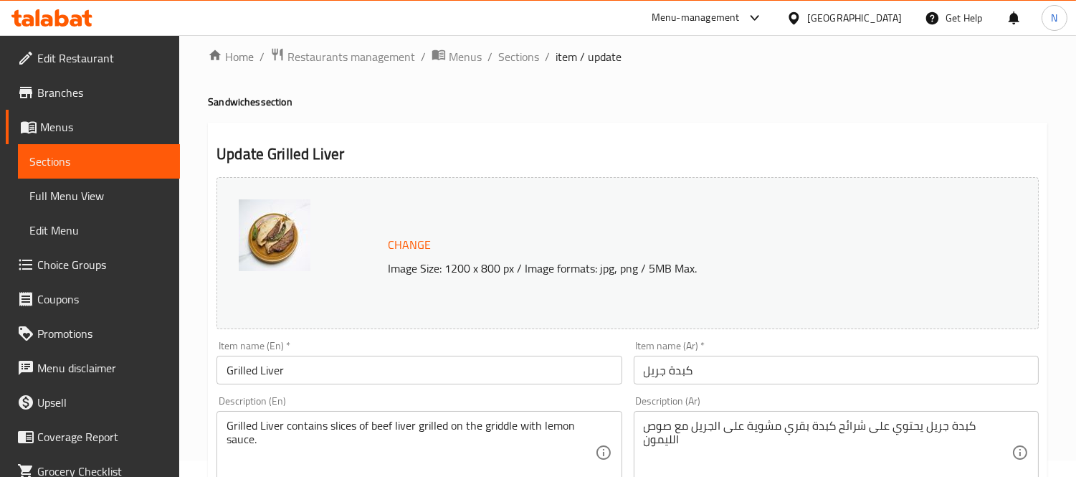
scroll to position [0, 0]
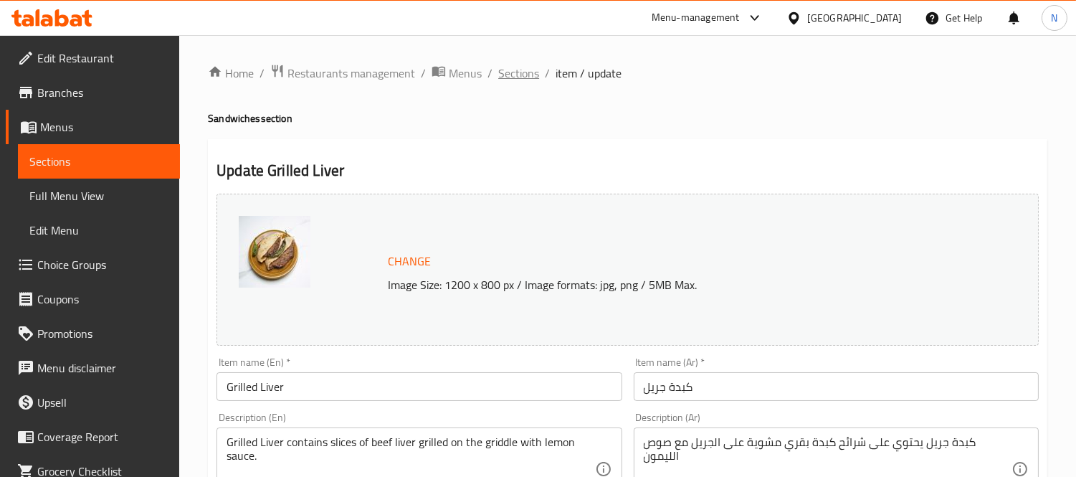
click at [528, 72] on span "Sections" at bounding box center [518, 73] width 41 height 17
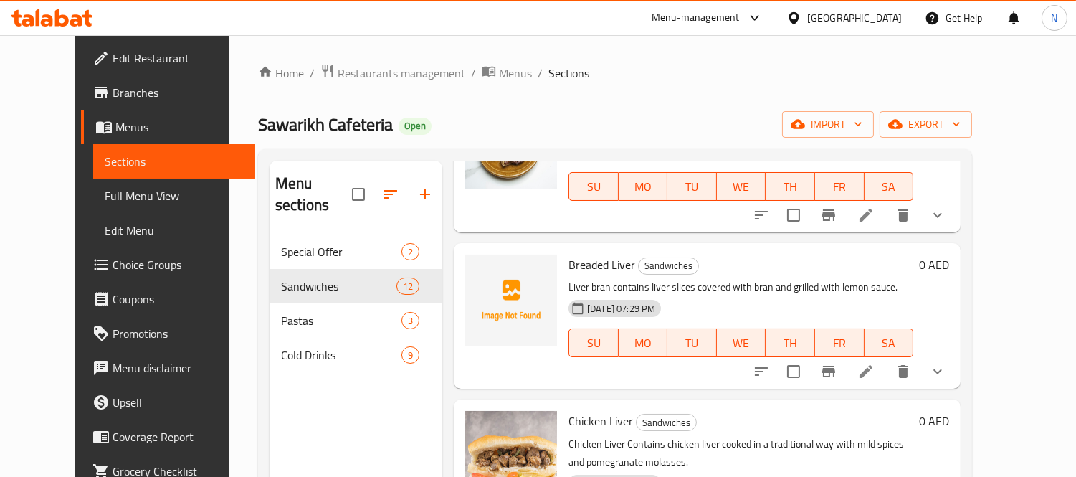
scroll to position [318, 0]
click at [886, 357] on li at bounding box center [866, 370] width 40 height 26
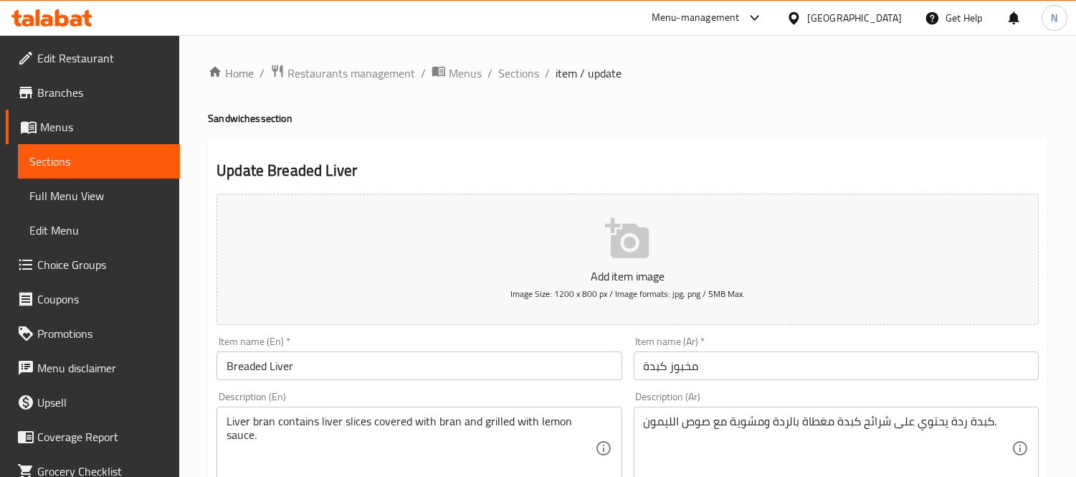
drag, startPoint x: 504, startPoint y: 66, endPoint x: 574, endPoint y: 85, distance: 72.0
click at [504, 66] on span "Sections" at bounding box center [518, 73] width 41 height 17
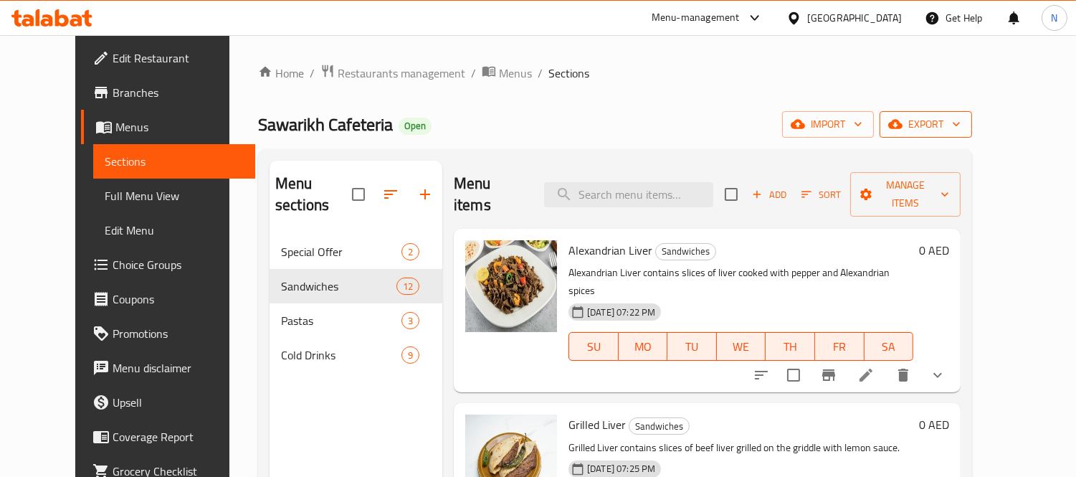
click at [961, 127] on span "export" at bounding box center [926, 124] width 70 height 18
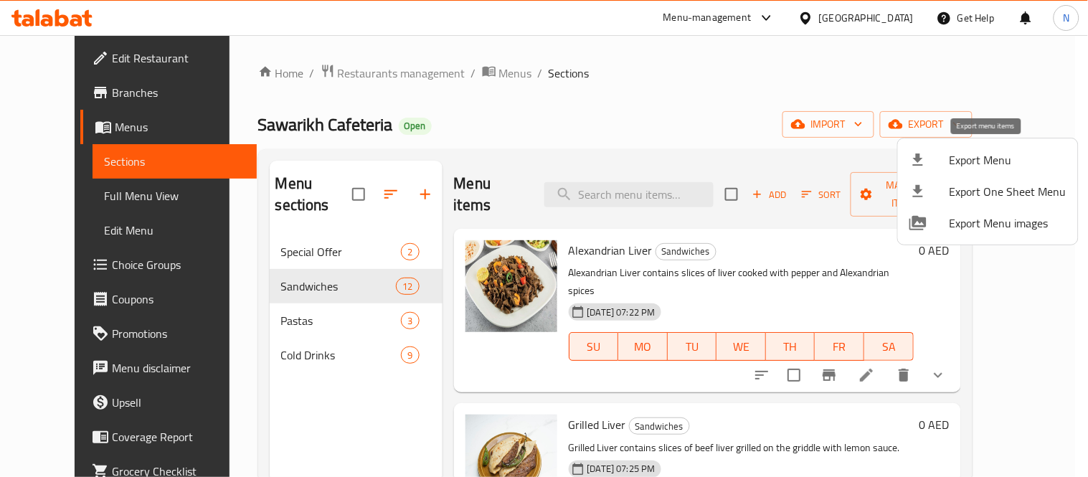
click at [987, 165] on span "Export Menu" at bounding box center [1007, 159] width 117 height 17
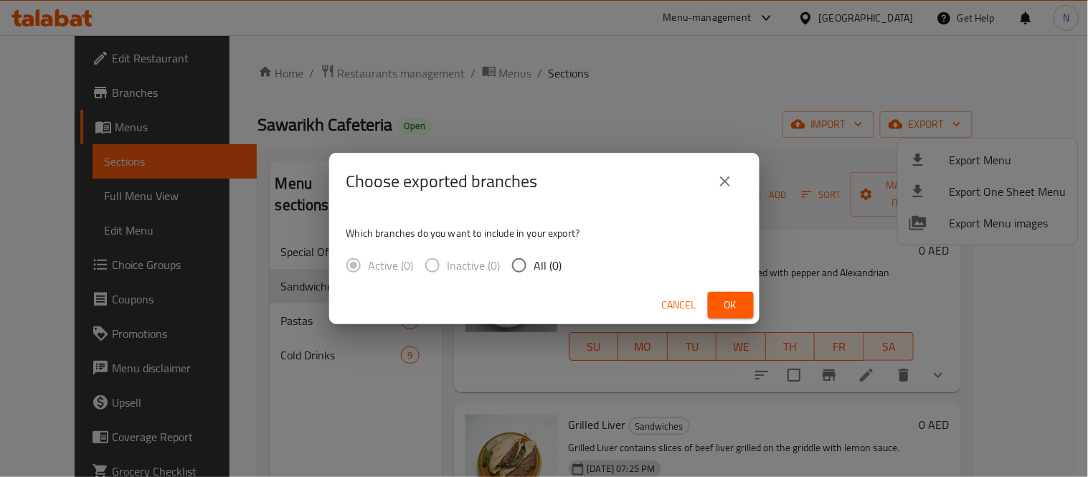
click at [511, 275] on input "All (0)" at bounding box center [519, 265] width 30 height 30
radio input "true"
click at [721, 183] on icon "close" at bounding box center [724, 181] width 17 height 17
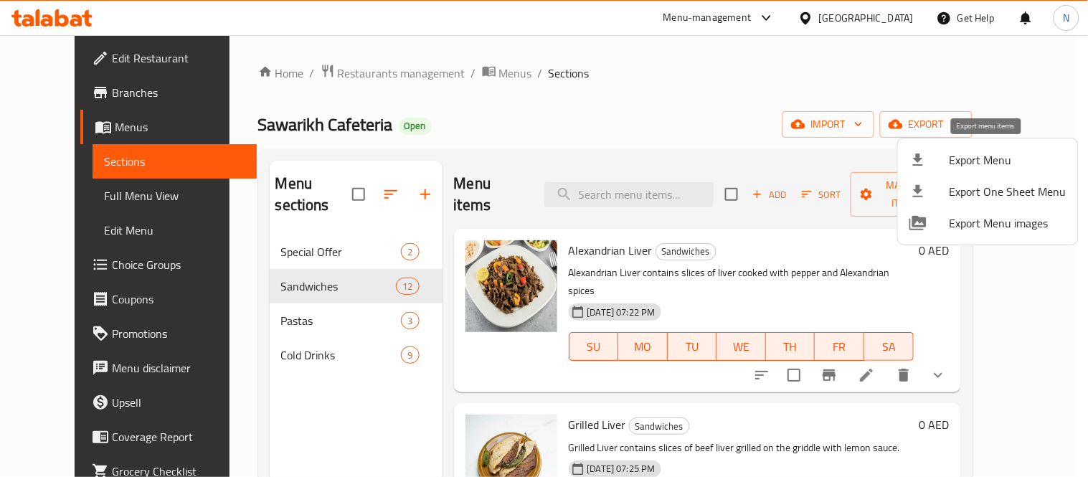
click at [1014, 166] on span "Export Menu" at bounding box center [1007, 159] width 117 height 17
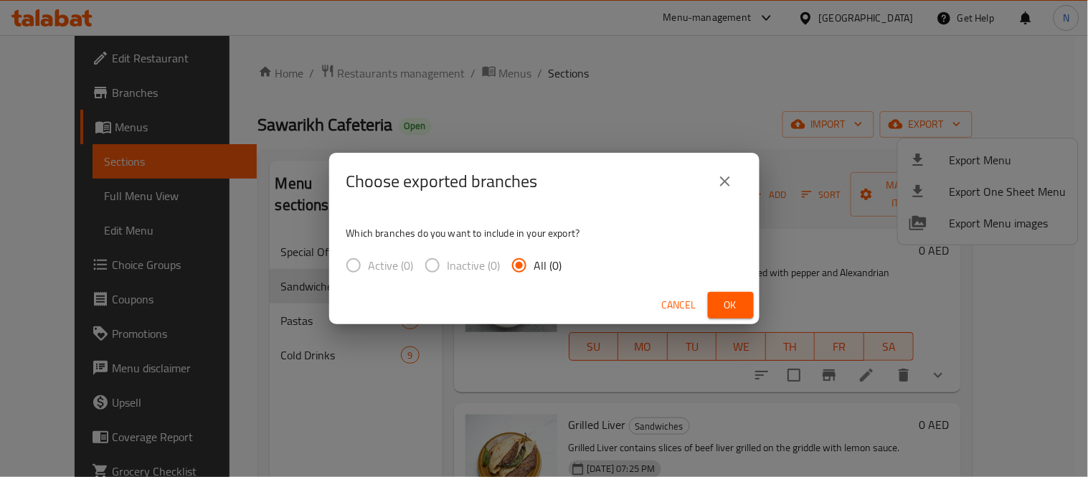
click at [728, 185] on icon "close" at bounding box center [725, 181] width 10 height 10
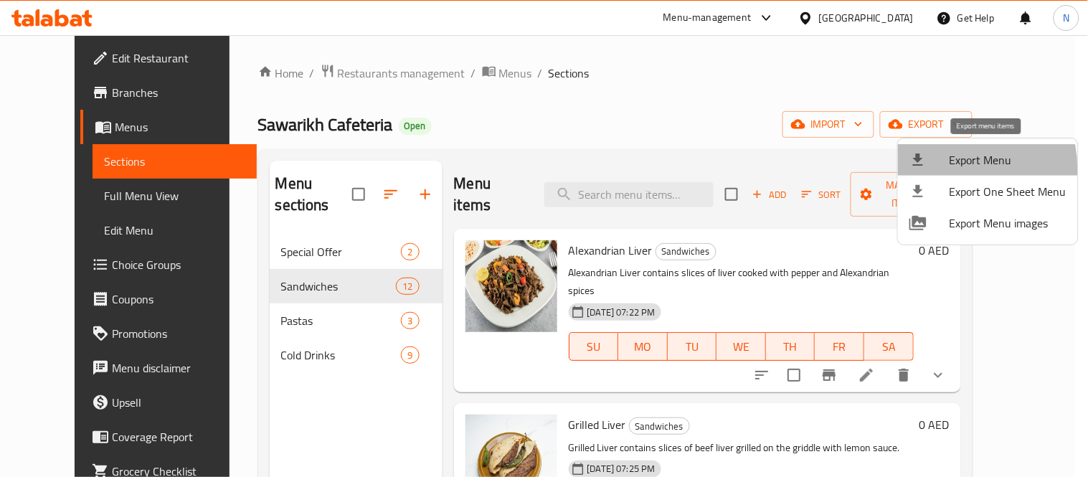
click at [948, 169] on li "Export Menu" at bounding box center [988, 160] width 180 height 32
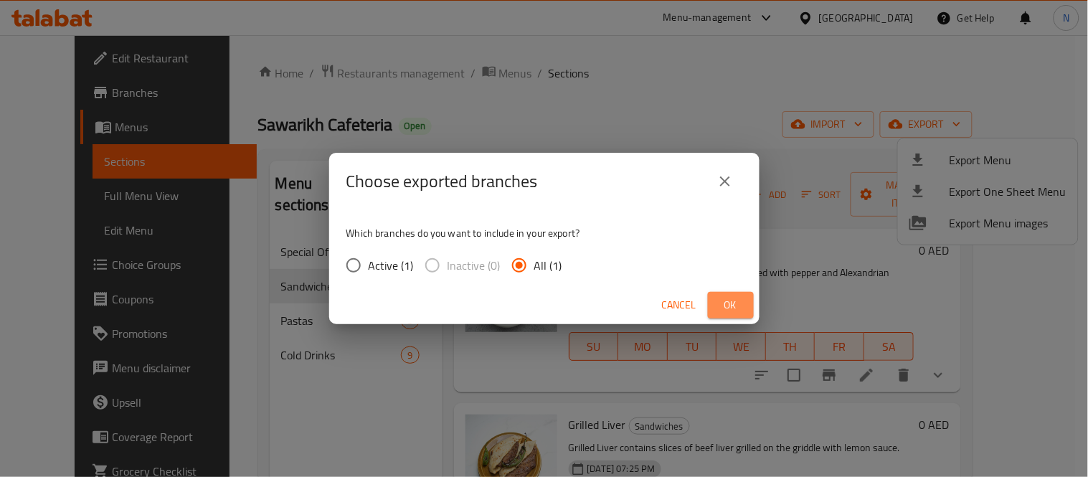
click at [715, 302] on button "Ok" at bounding box center [731, 305] width 46 height 27
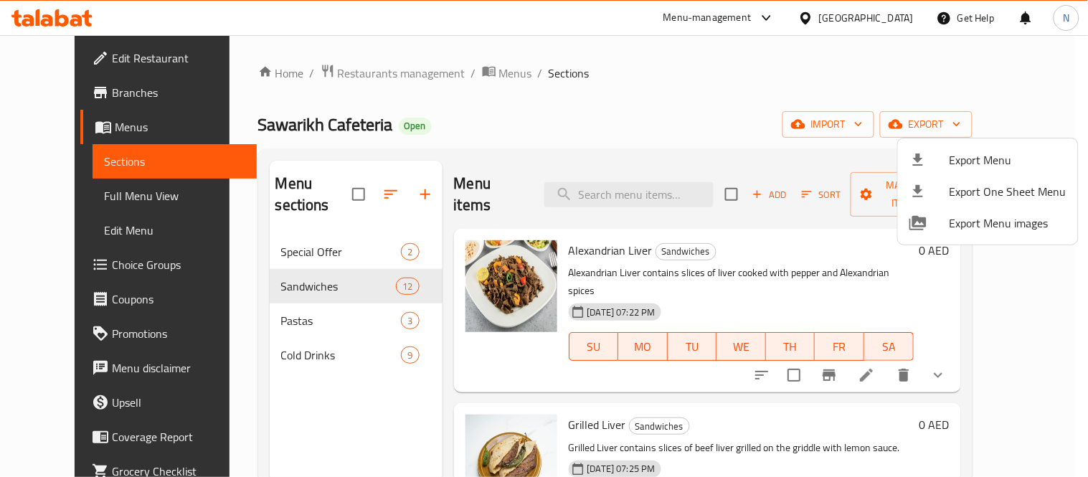
click at [599, 123] on div at bounding box center [544, 238] width 1088 height 477
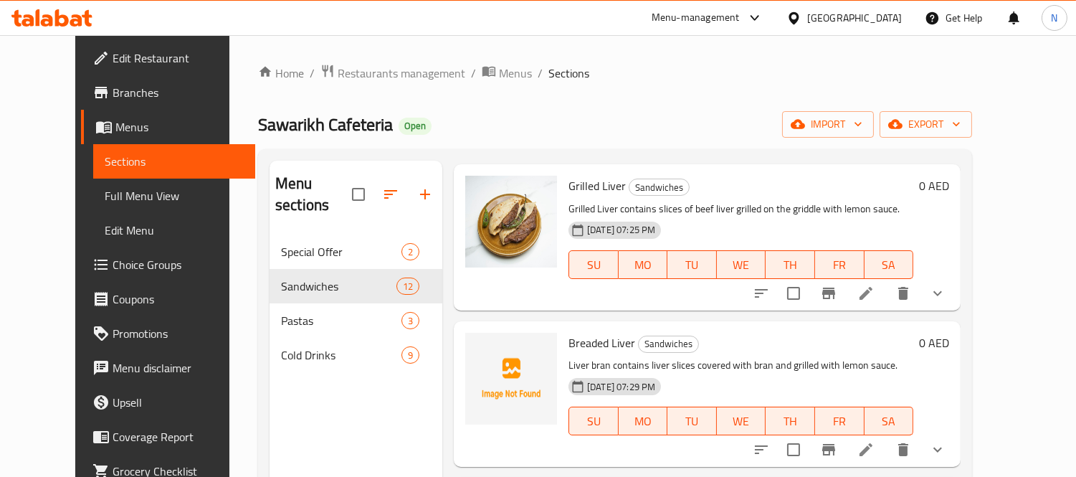
scroll to position [398, 0]
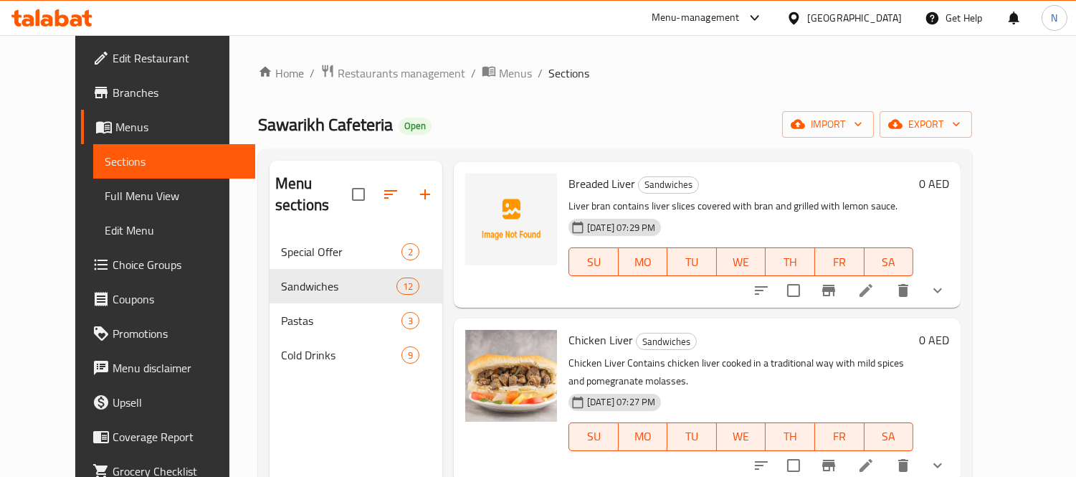
click at [875, 282] on icon at bounding box center [866, 290] width 17 height 17
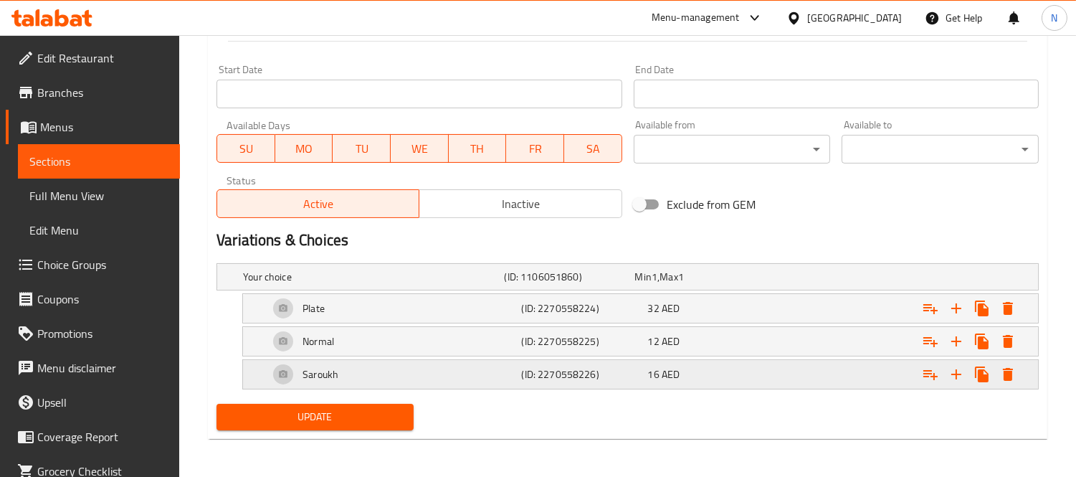
scroll to position [584, 0]
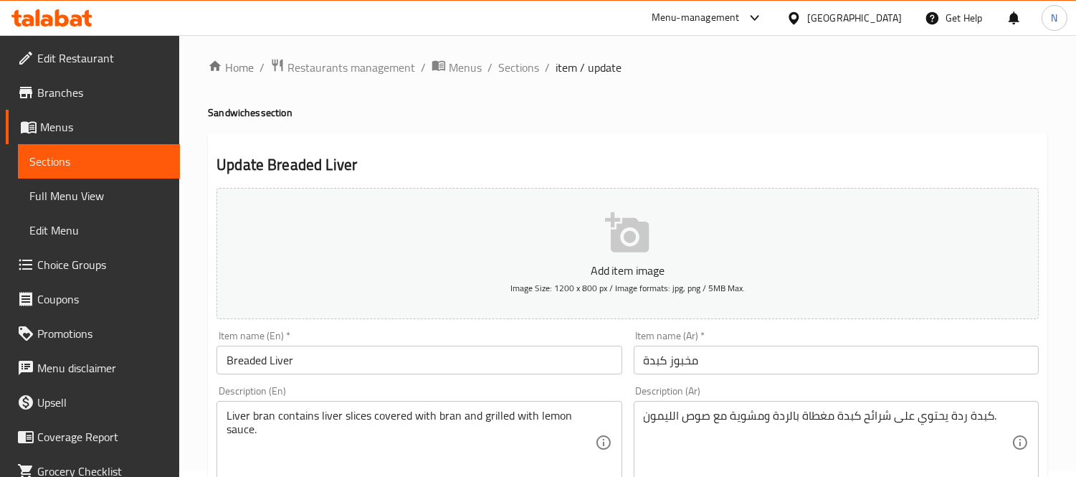
scroll to position [0, 0]
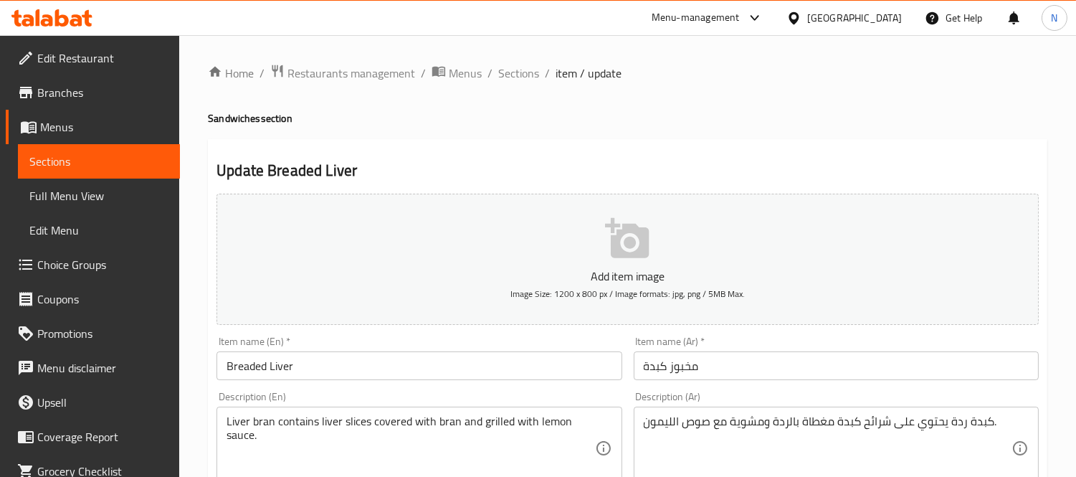
click at [237, 116] on h4 "Sandwiches section" at bounding box center [628, 118] width 840 height 14
click at [254, 118] on h4 "Sandwiches section" at bounding box center [628, 118] width 840 height 14
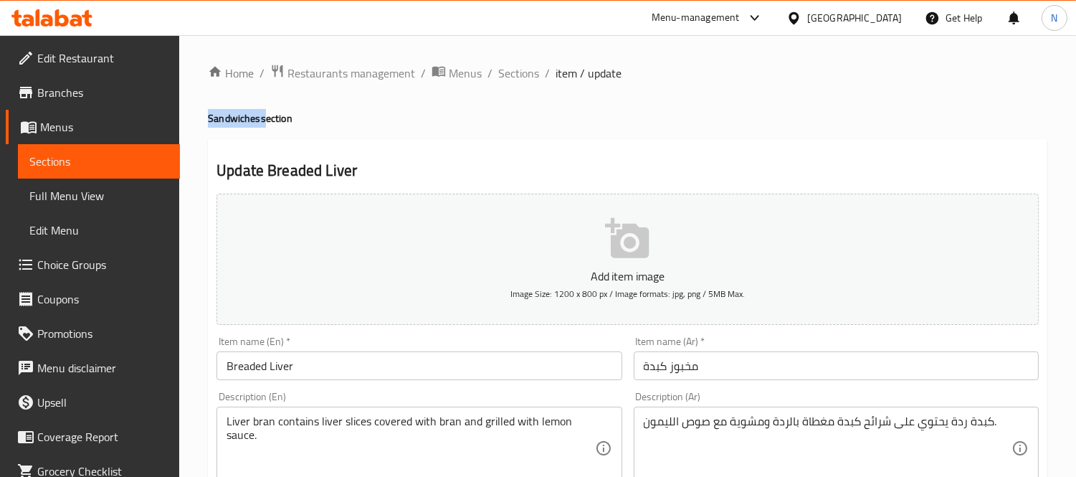
click at [251, 118] on h4 "Sandwiches section" at bounding box center [628, 118] width 840 height 14
click at [535, 75] on span "Sections" at bounding box center [518, 73] width 41 height 17
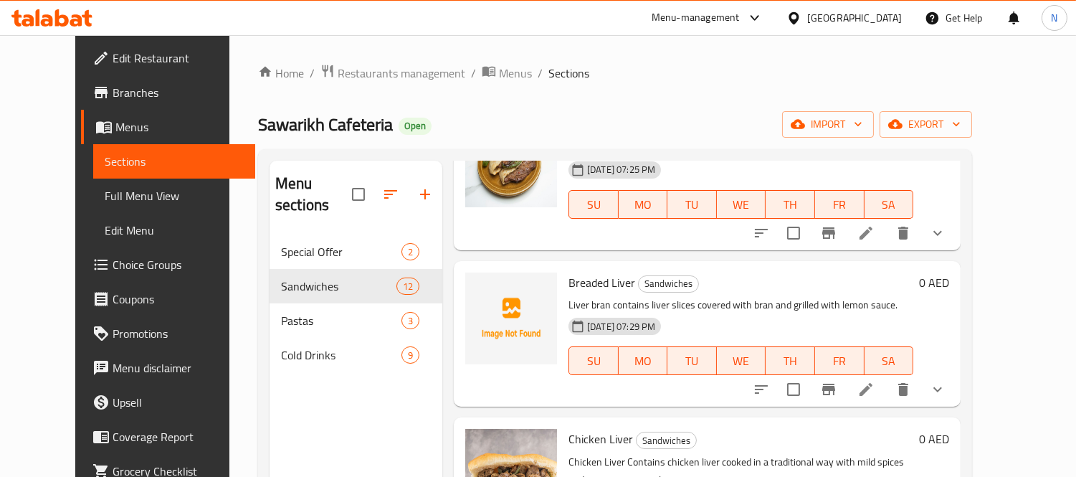
scroll to position [318, 0]
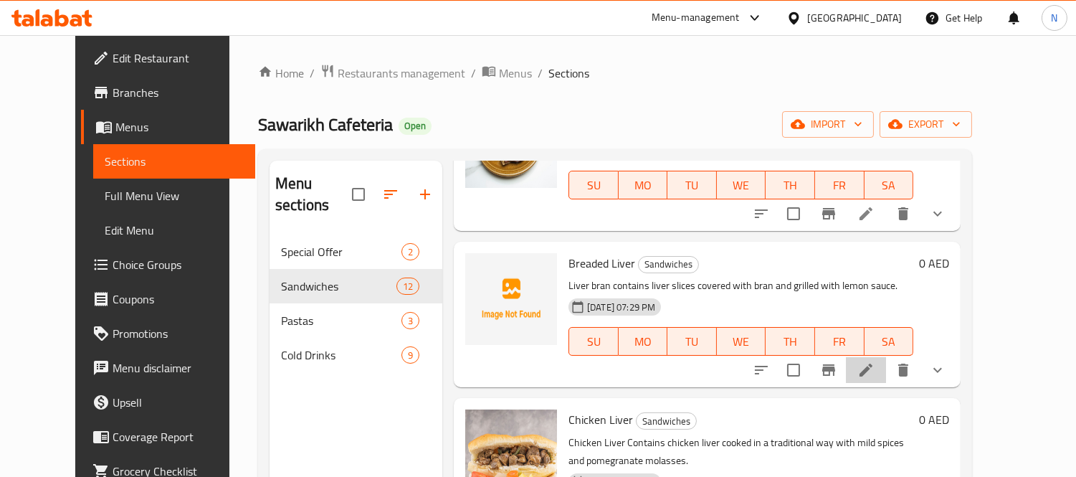
click at [886, 357] on li at bounding box center [866, 370] width 40 height 26
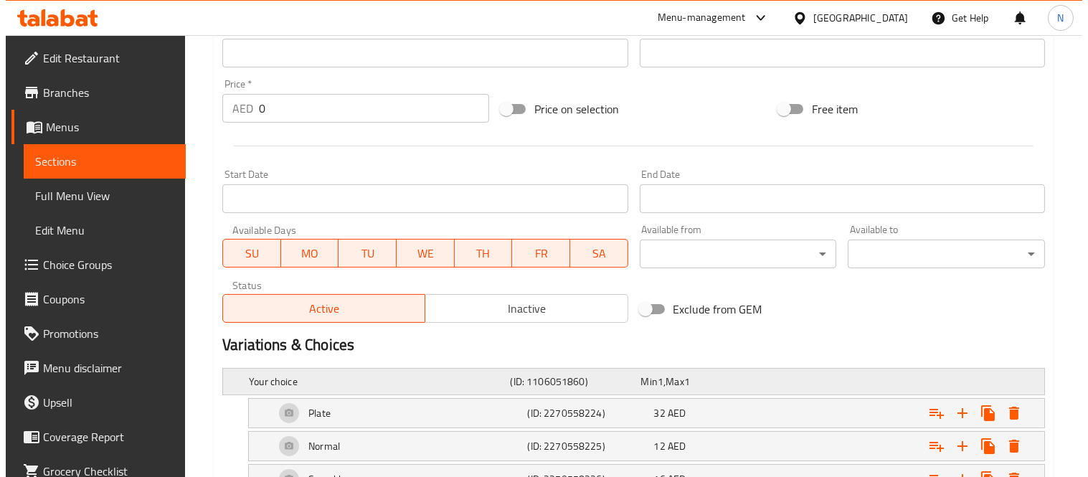
scroll to position [584, 0]
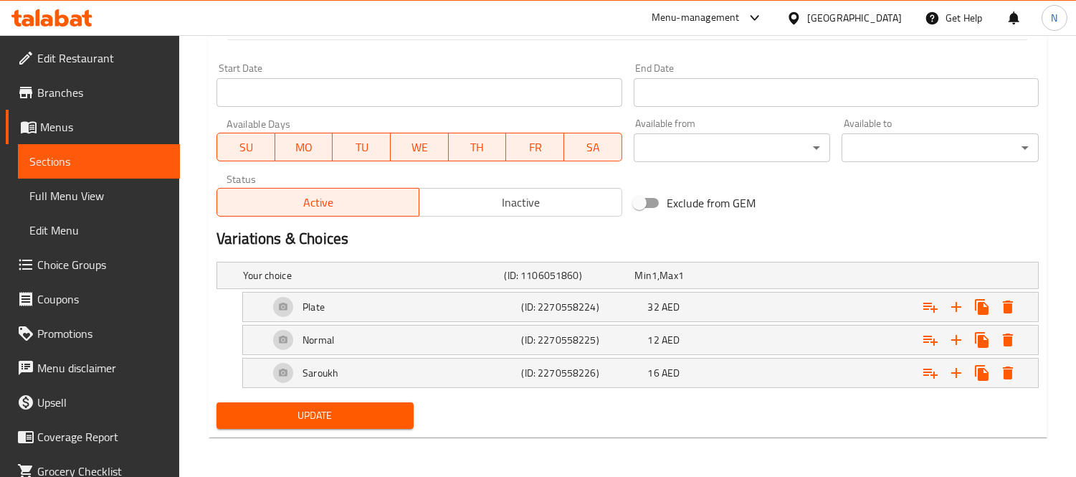
click at [1012, 302] on icon "Expand" at bounding box center [1008, 306] width 10 height 13
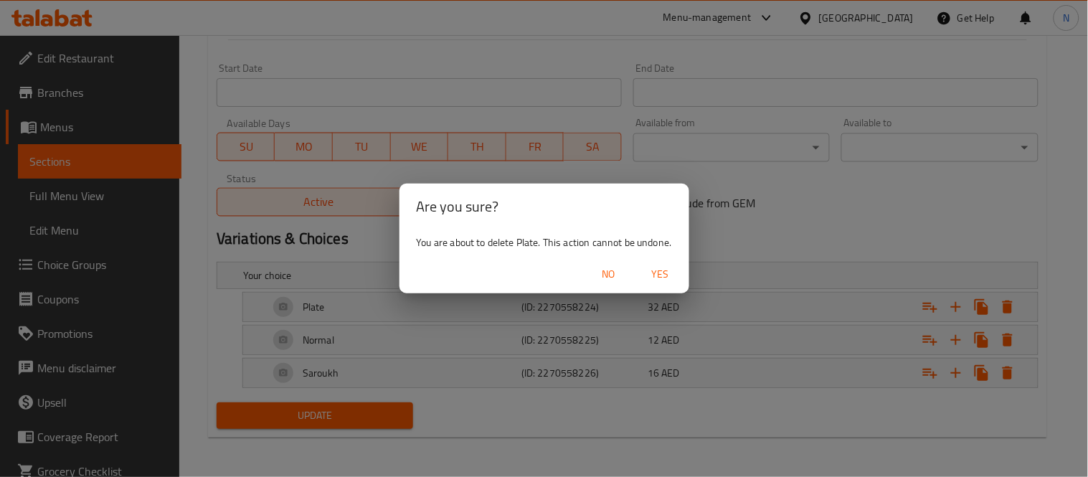
click at [655, 271] on span "Yes" at bounding box center [660, 274] width 34 height 18
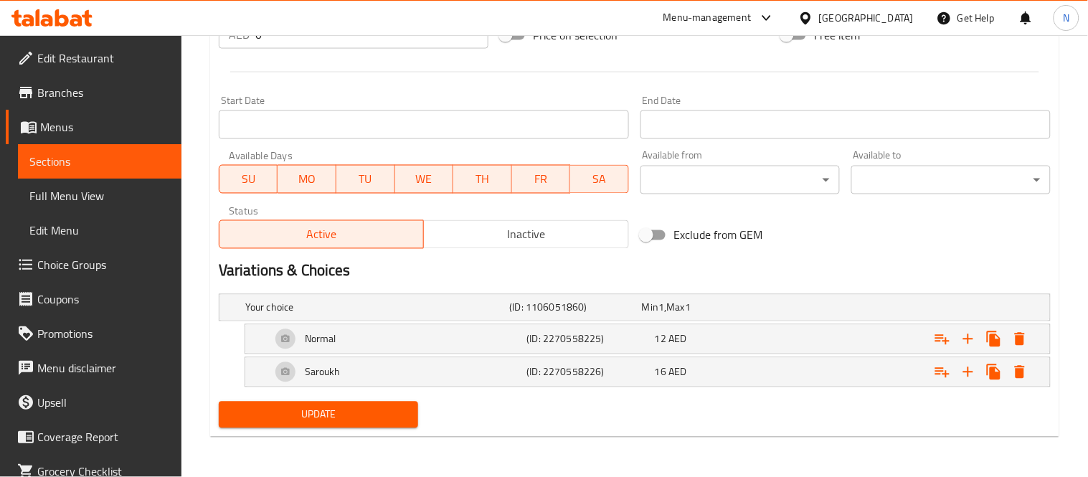
scroll to position [551, 0]
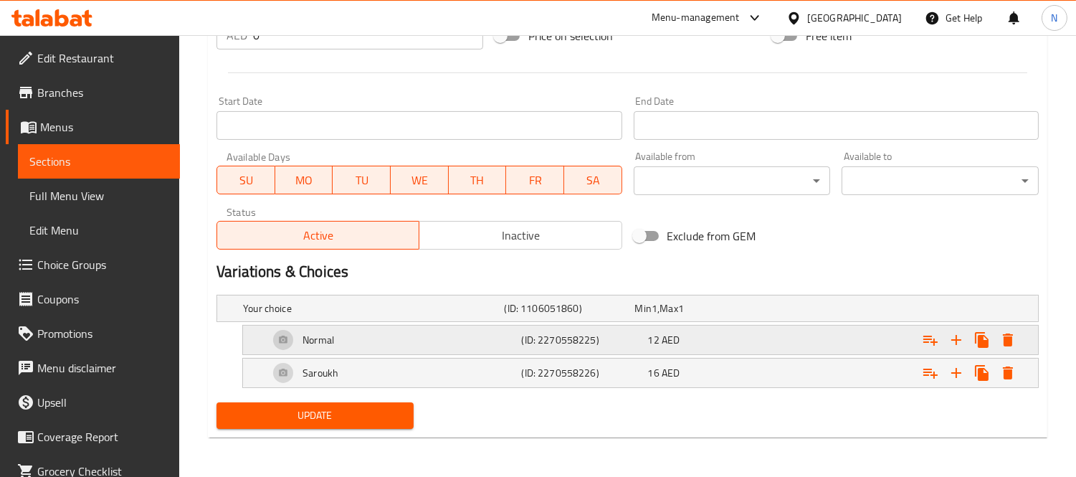
click at [1009, 342] on icon "Expand" at bounding box center [1008, 339] width 10 height 13
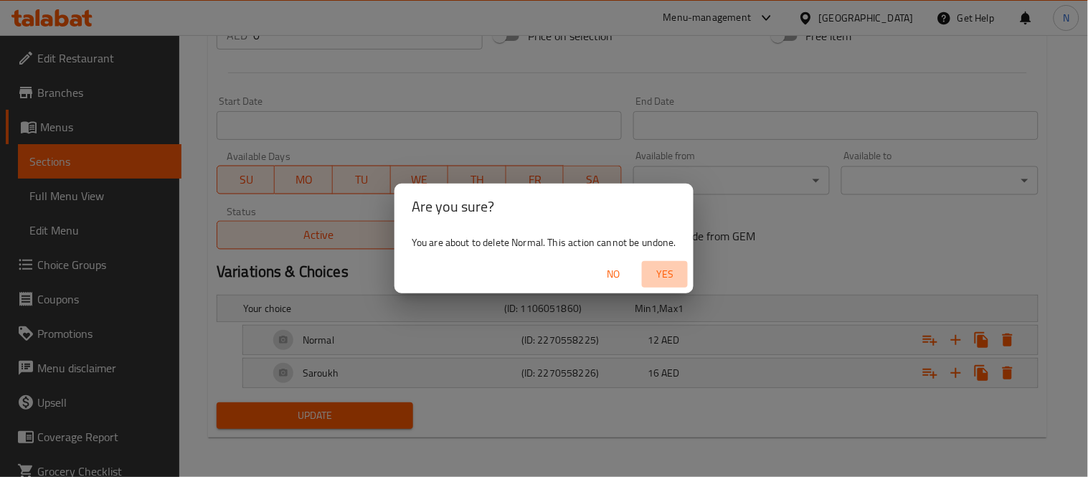
click at [670, 275] on span "Yes" at bounding box center [665, 274] width 34 height 18
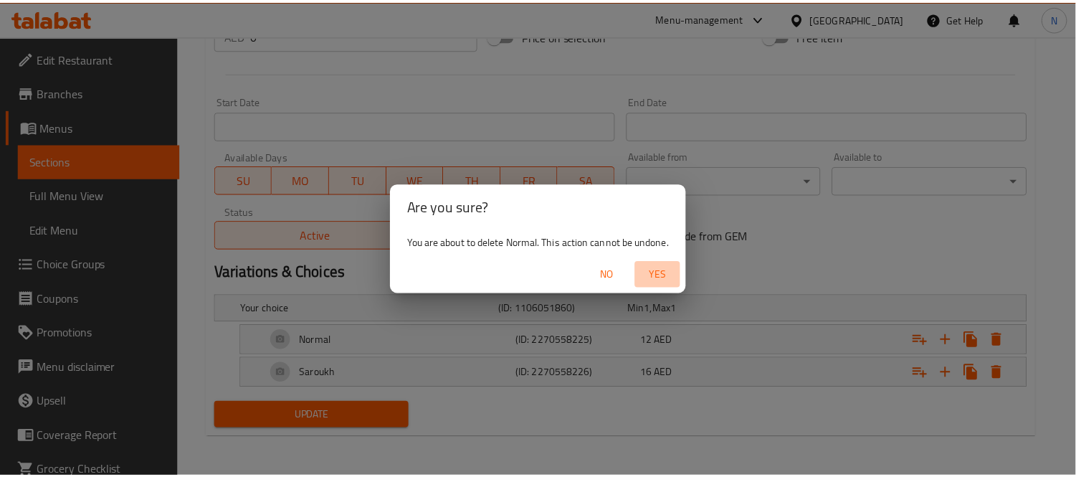
scroll to position [518, 0]
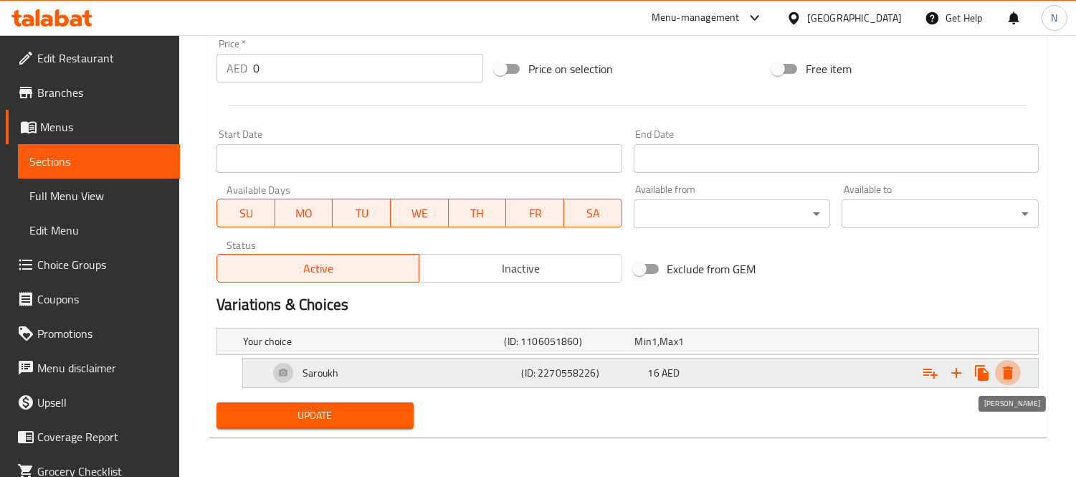
click at [1011, 368] on icon "Expand" at bounding box center [1008, 372] width 10 height 13
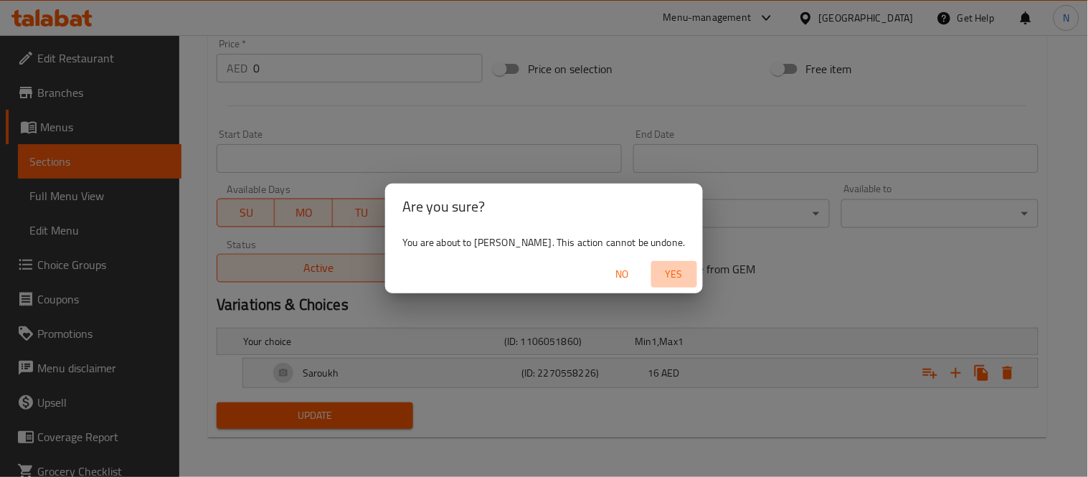
click at [662, 272] on span "Yes" at bounding box center [674, 274] width 34 height 18
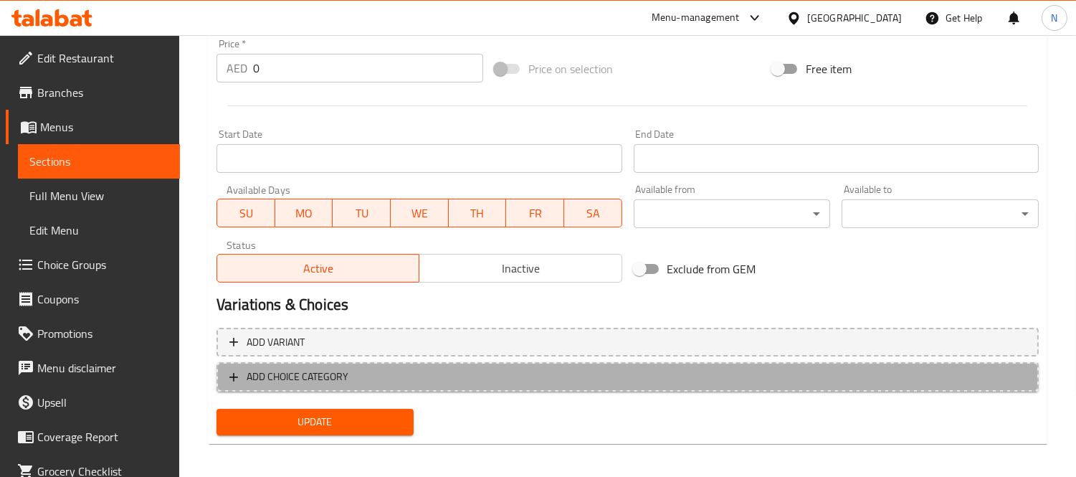
click at [459, 364] on button "ADD CHOICE CATEGORY" at bounding box center [628, 376] width 823 height 29
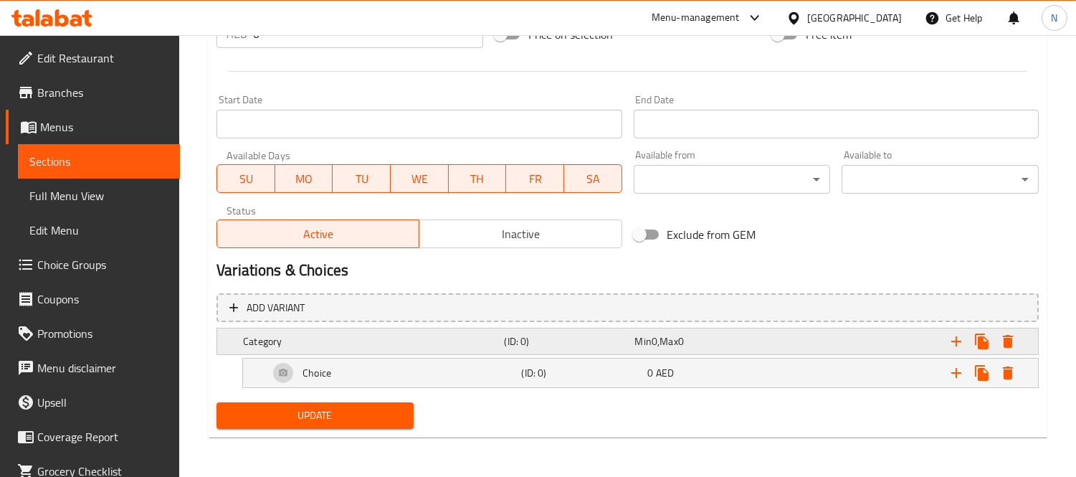
click at [473, 344] on h5 "Category" at bounding box center [370, 341] width 255 height 14
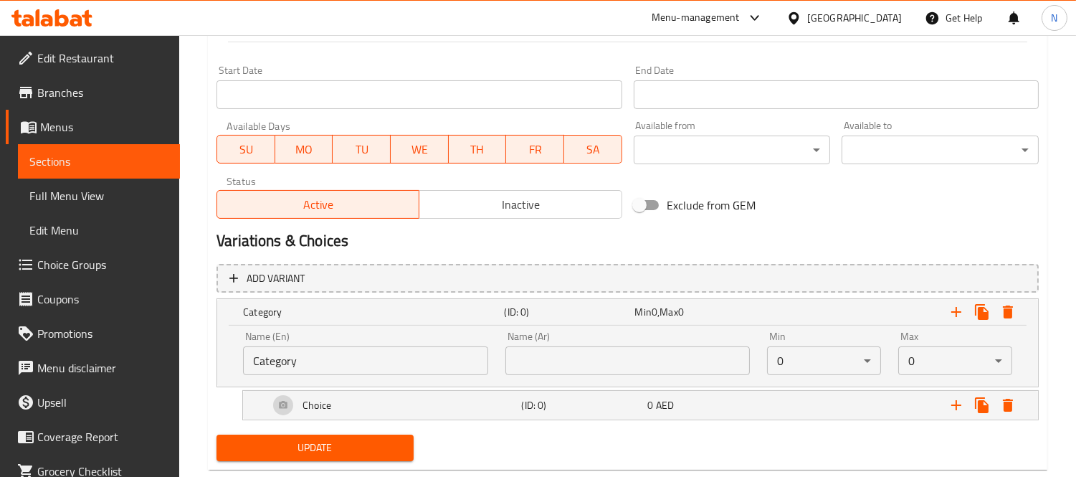
scroll to position [610, 0]
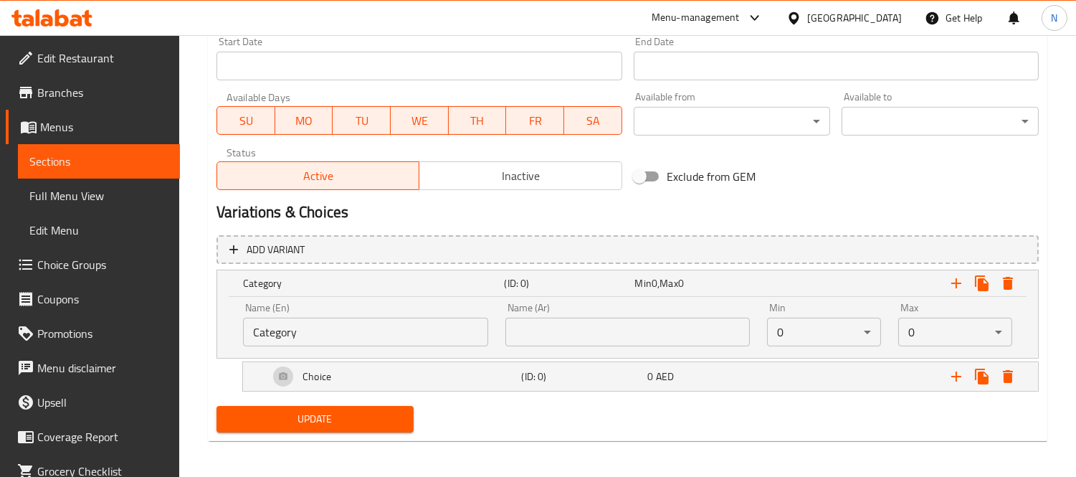
click at [345, 320] on input "Category" at bounding box center [365, 332] width 245 height 29
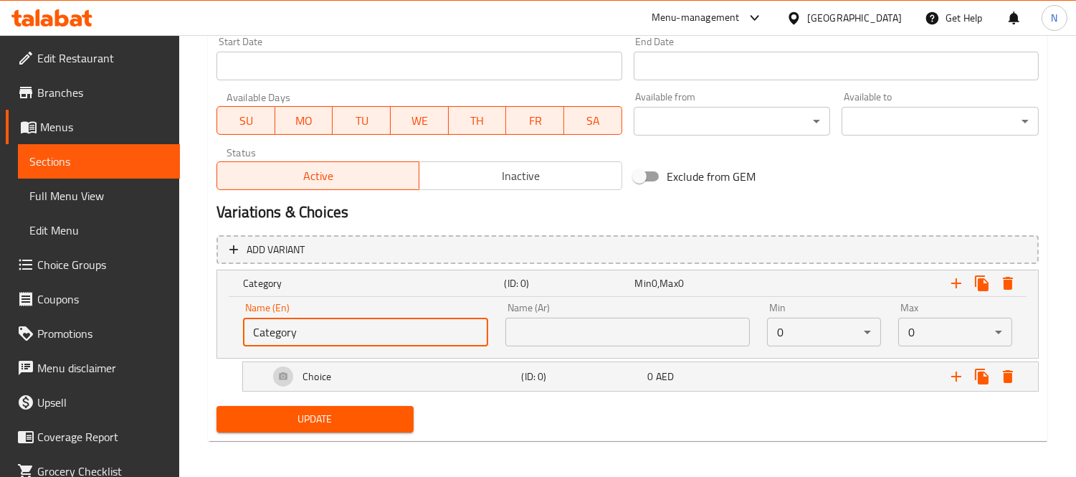
click at [345, 320] on input "Category" at bounding box center [365, 332] width 245 height 29
type input "Your Choice Of:"
click at [546, 335] on input "text" at bounding box center [628, 332] width 245 height 29
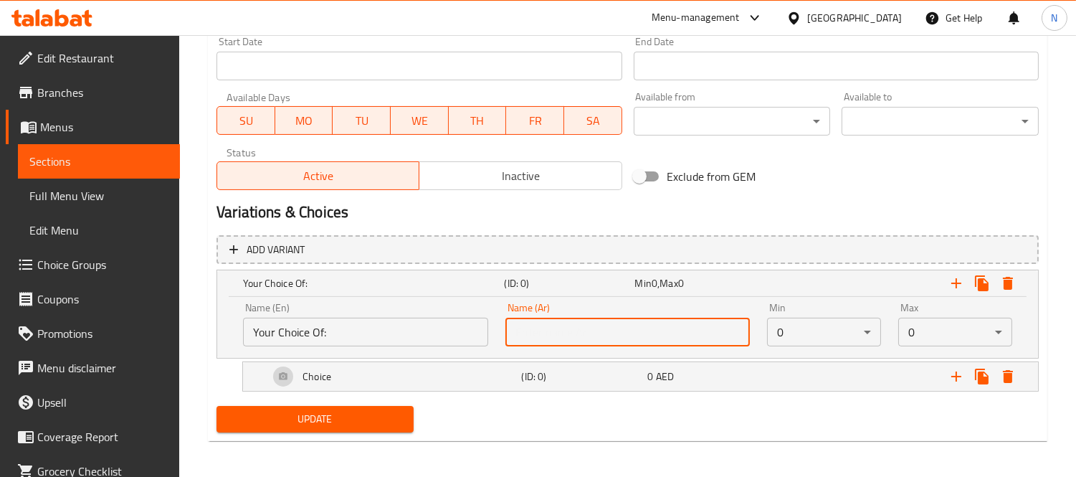
type input "إختيارك من:"
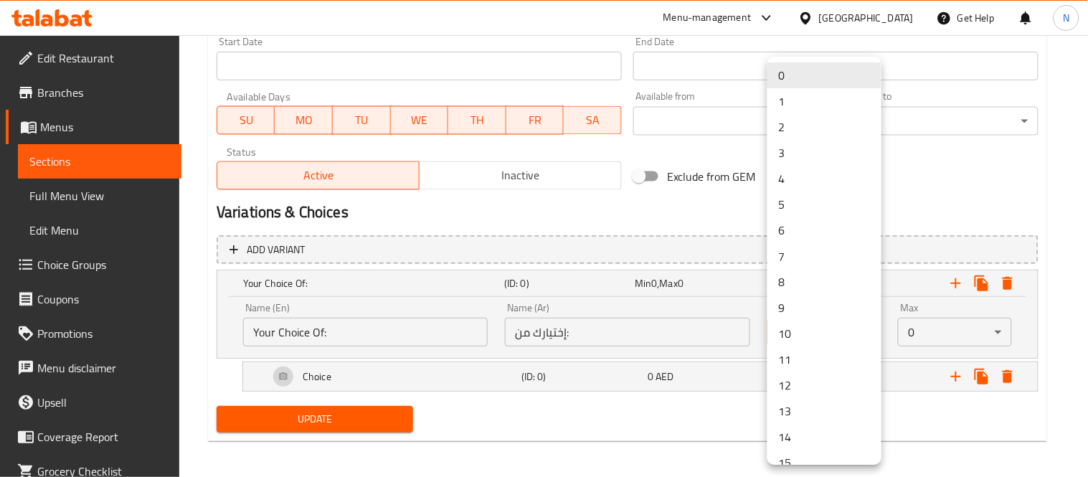
click at [813, 100] on li "1" at bounding box center [824, 101] width 114 height 26
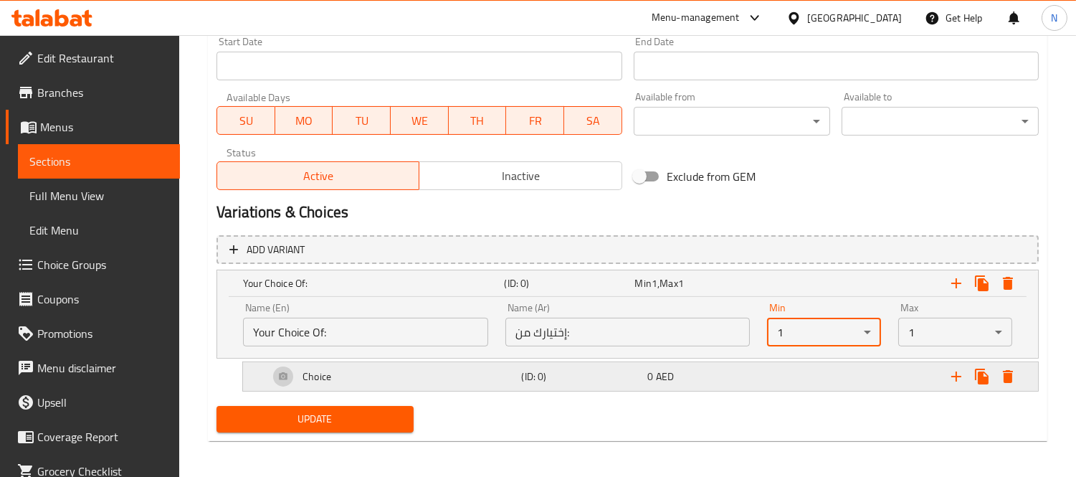
drag, startPoint x: 830, startPoint y: 369, endPoint x: 776, endPoint y: 374, distance: 54.7
click at [830, 299] on div "Expand" at bounding box center [893, 283] width 261 height 32
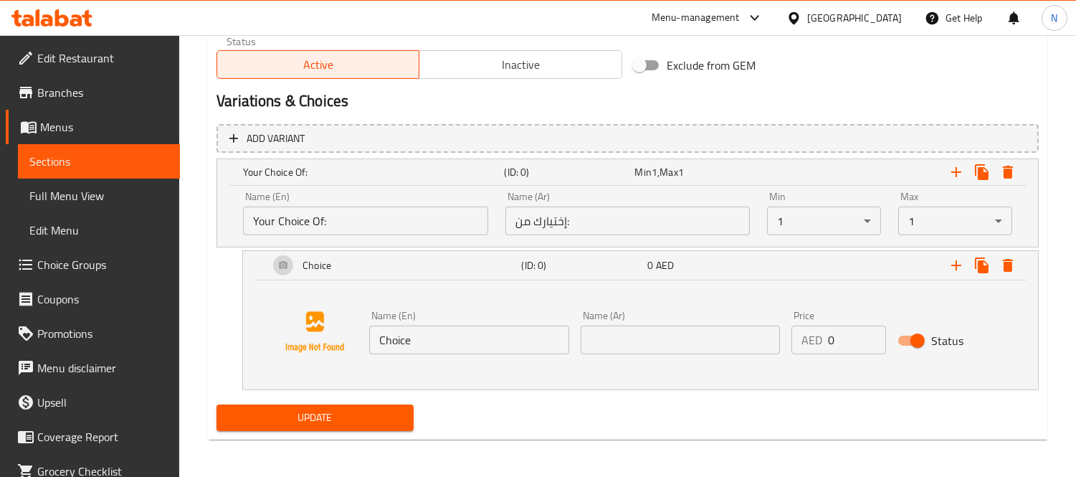
scroll to position [722, 0]
click at [416, 337] on input "Choice" at bounding box center [469, 339] width 200 height 29
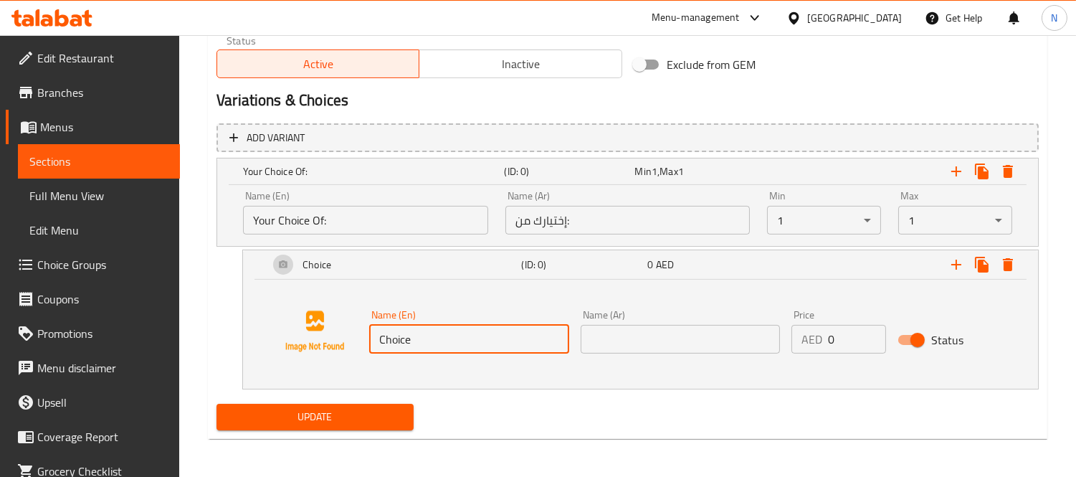
click at [416, 337] on input "Choice" at bounding box center [469, 339] width 200 height 29
click at [473, 347] on input "Choice" at bounding box center [469, 339] width 200 height 29
paste input "Plate"
type input "Plate"
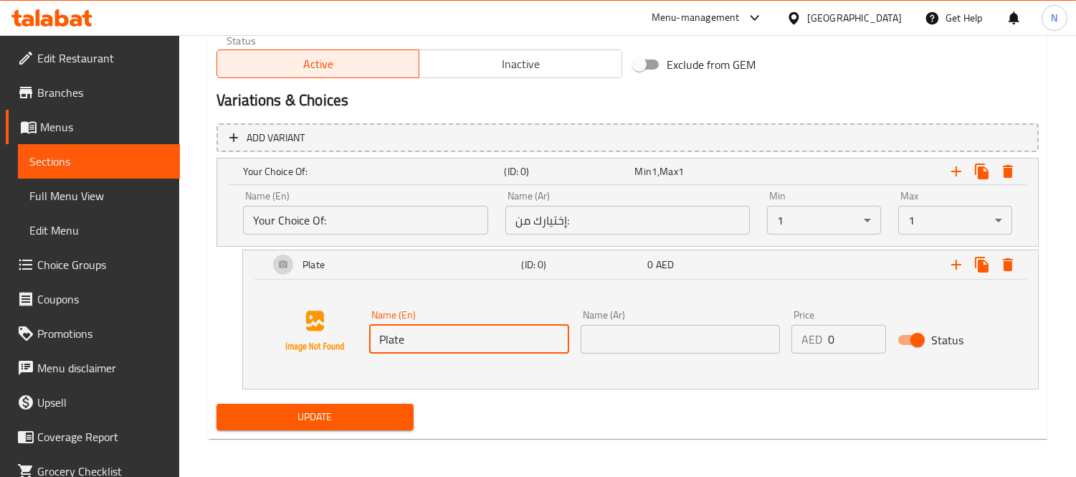
click at [646, 339] on input "text" at bounding box center [681, 339] width 200 height 29
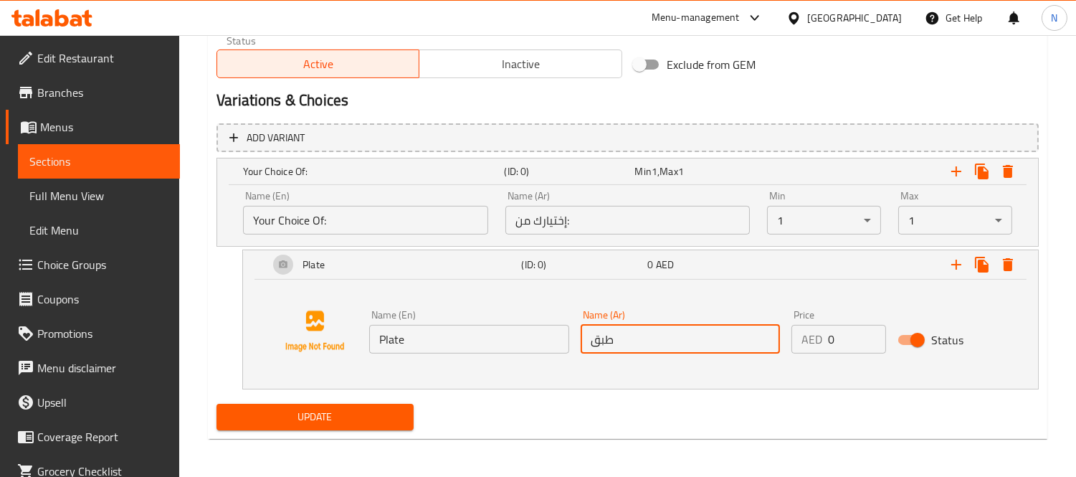
type input "طبق"
click at [861, 335] on input "0" at bounding box center [856, 339] width 57 height 29
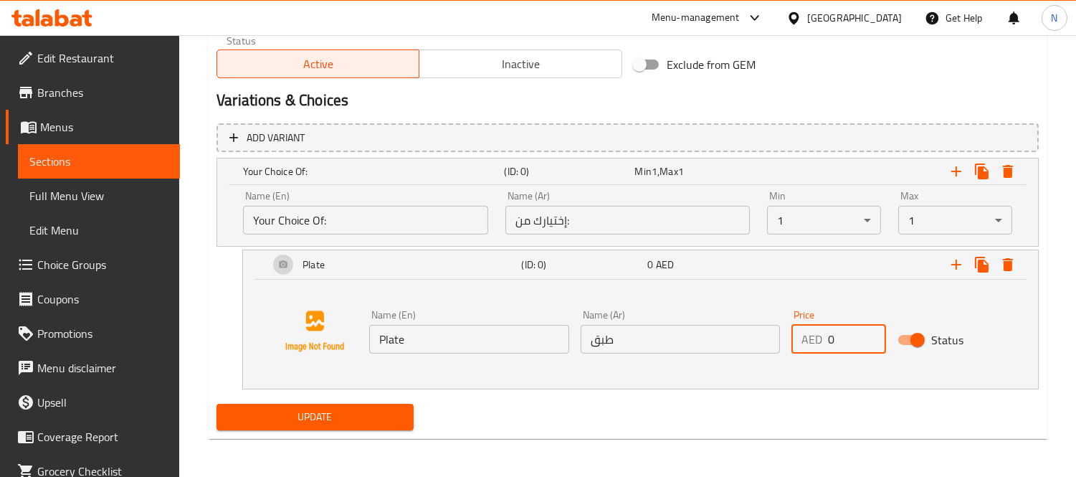
click at [861, 335] on input "0" at bounding box center [856, 339] width 57 height 29
type input "32"
click at [951, 264] on icon "Expand" at bounding box center [956, 264] width 17 height 17
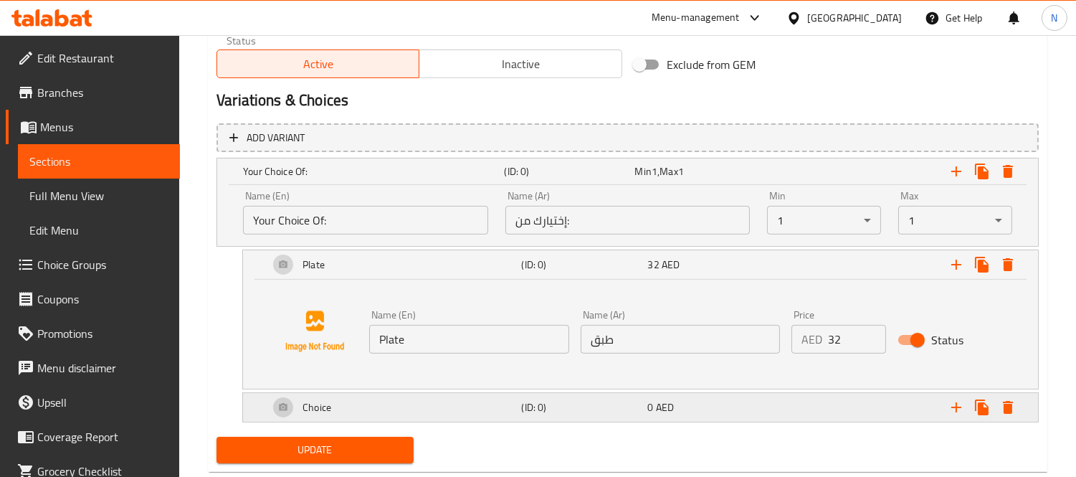
click at [483, 181] on div "Choice" at bounding box center [370, 171] width 261 height 20
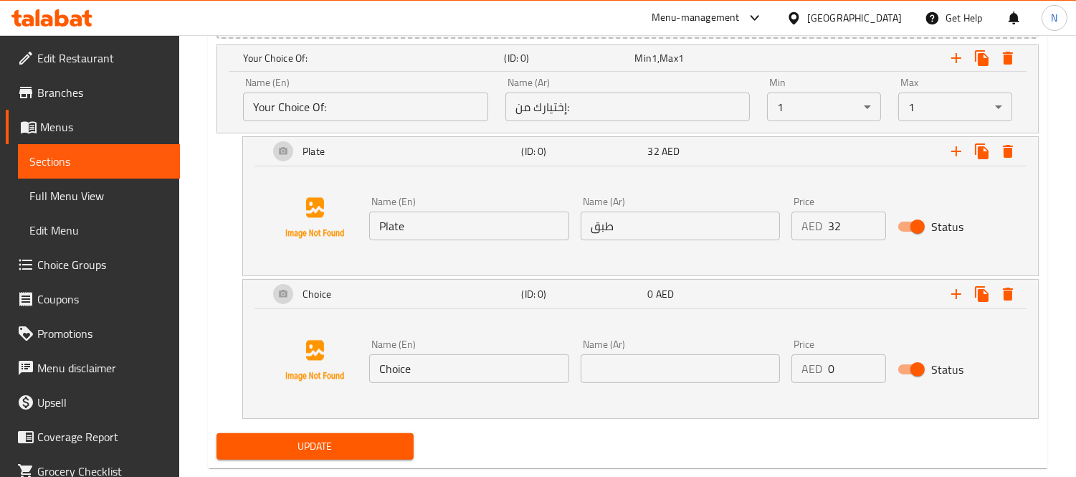
scroll to position [866, 0]
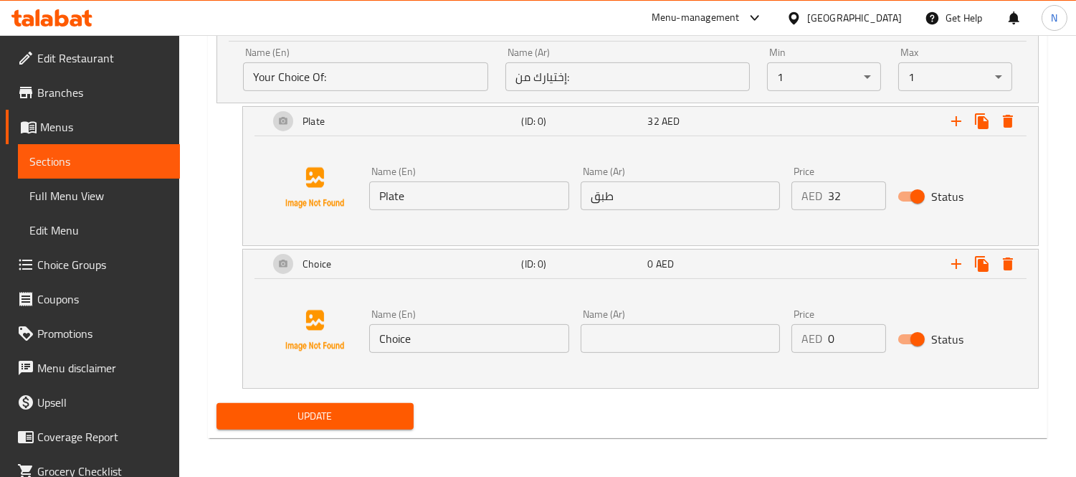
click at [402, 348] on input "Choice" at bounding box center [469, 338] width 200 height 29
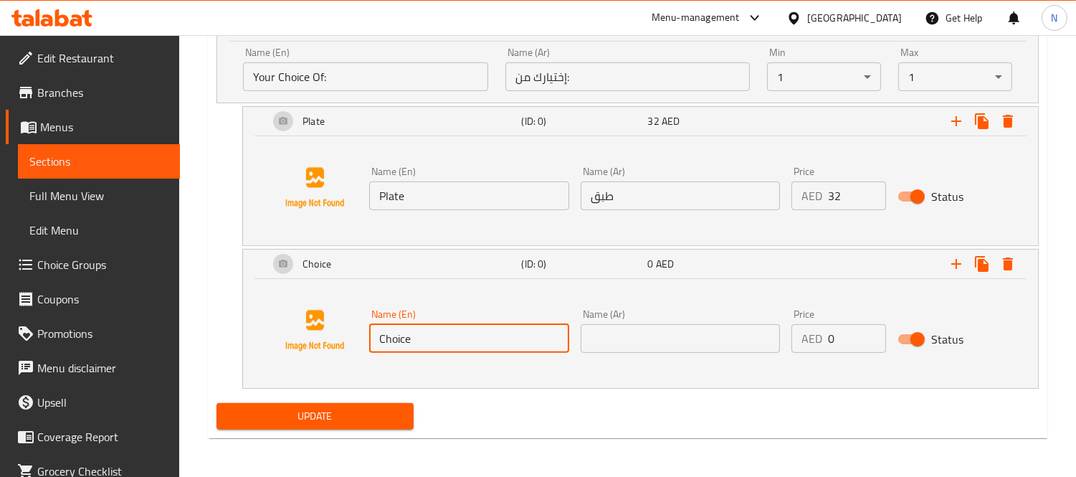
click at [402, 348] on input "Choice" at bounding box center [469, 338] width 200 height 29
paste input "Normal"
type input "Normal"
click at [697, 346] on input "text" at bounding box center [681, 338] width 200 height 29
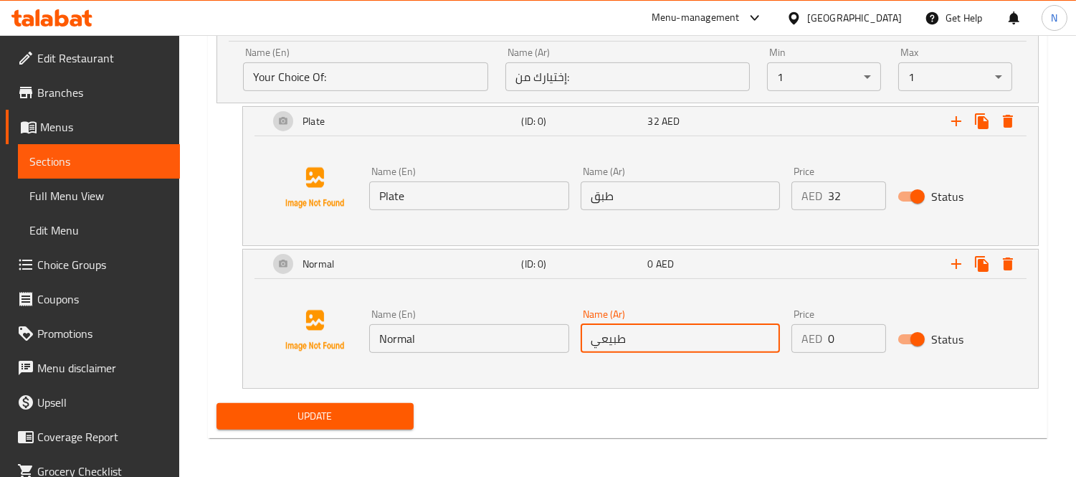
type input "طبيعي"
click at [855, 341] on input "0" at bounding box center [856, 338] width 57 height 29
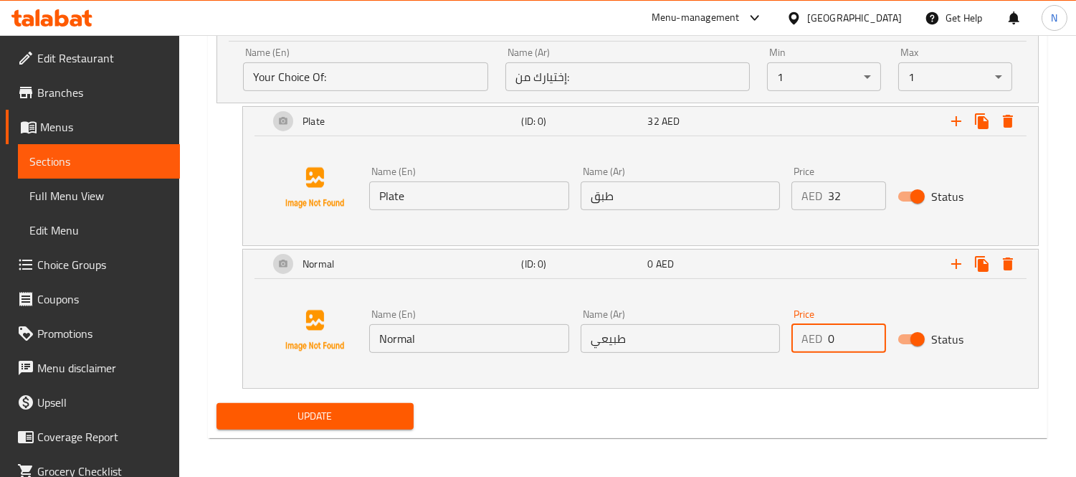
click at [855, 341] on input "0" at bounding box center [856, 338] width 57 height 29
type input "12"
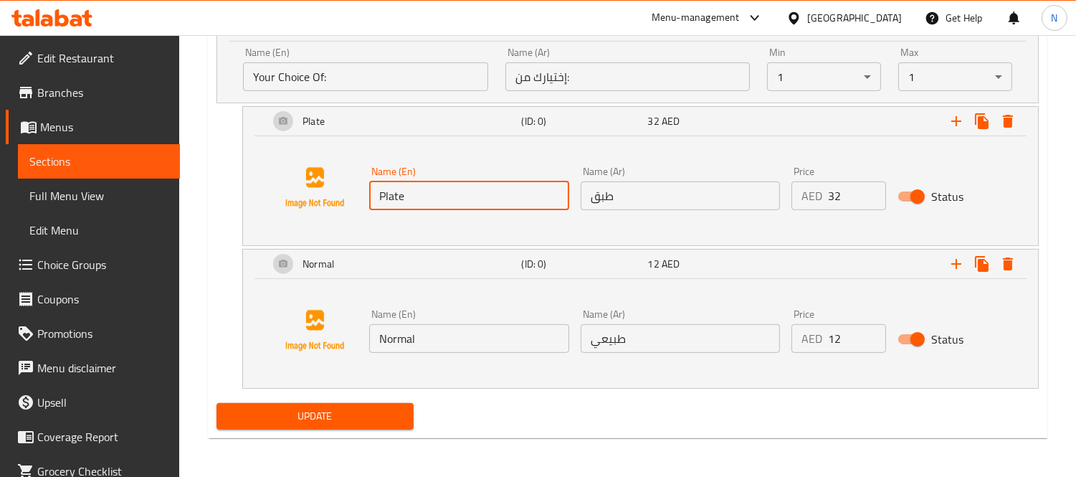
drag, startPoint x: 456, startPoint y: 196, endPoint x: 374, endPoint y: 196, distance: 81.8
click at [374, 196] on input "Plate" at bounding box center [469, 195] width 200 height 29
click at [421, 184] on input "Plate" at bounding box center [469, 195] width 200 height 29
click at [962, 130] on icon "Expand" at bounding box center [956, 121] width 17 height 17
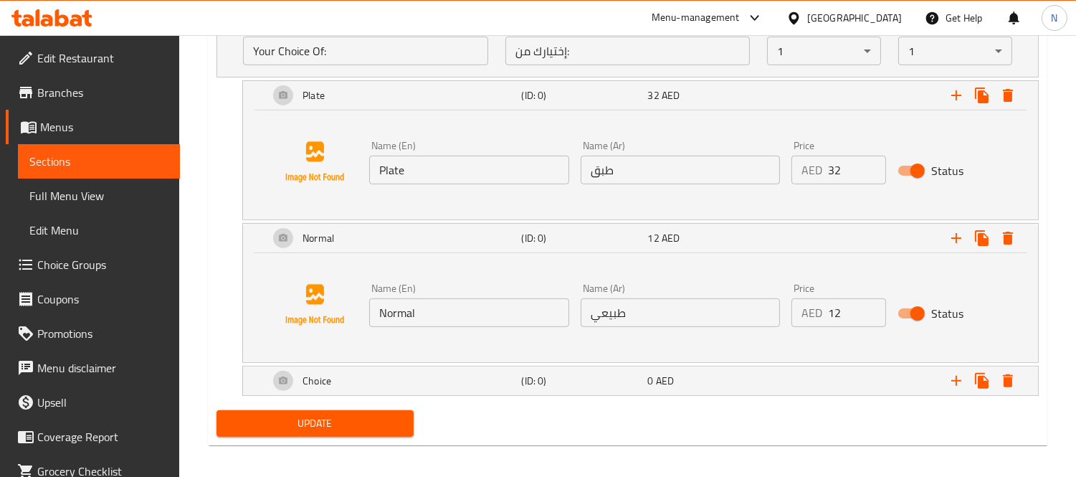
scroll to position [899, 0]
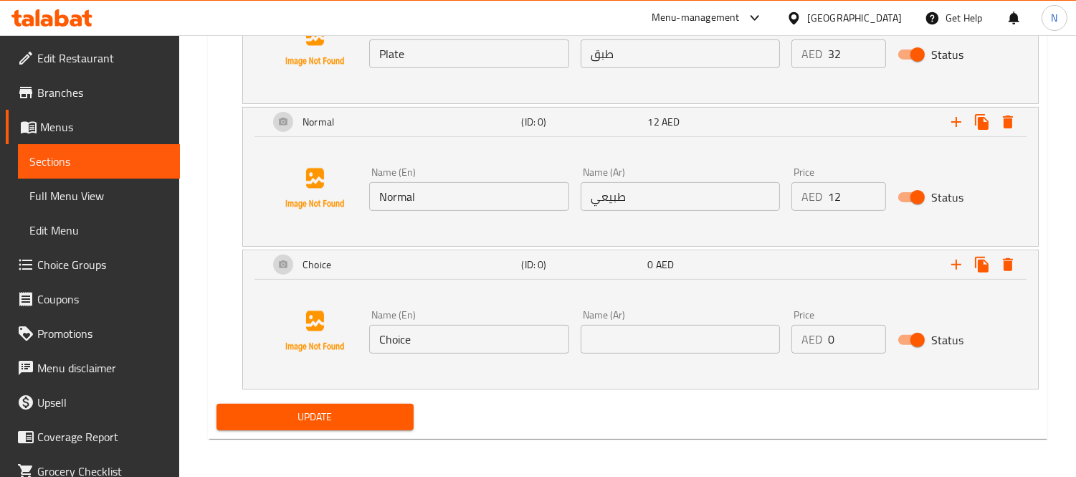
scroll to position [1008, 0]
click at [432, 339] on input "Choice" at bounding box center [469, 338] width 200 height 29
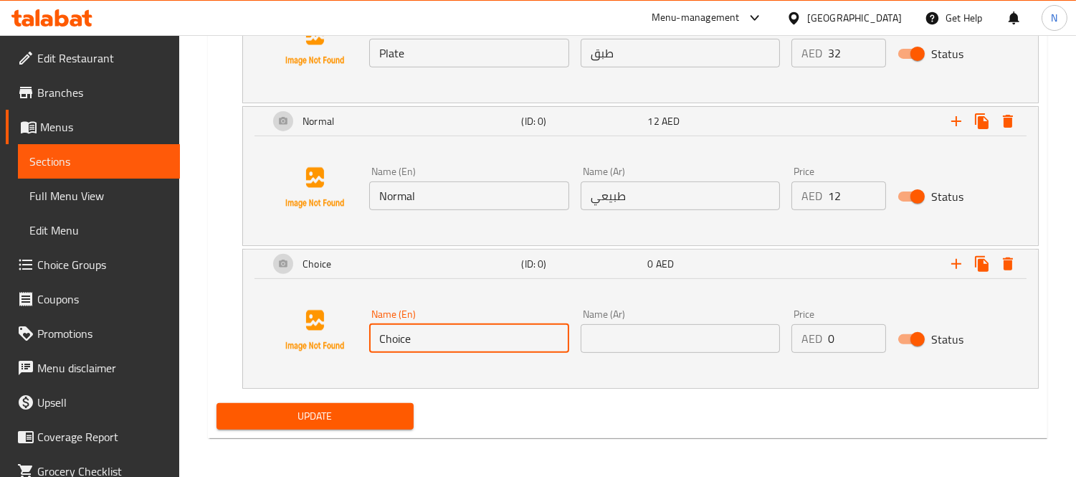
click at [432, 339] on input "Choice" at bounding box center [469, 338] width 200 height 29
paste input "Saroukh"
type input "Saroukh"
click at [639, 345] on input "text" at bounding box center [681, 338] width 200 height 29
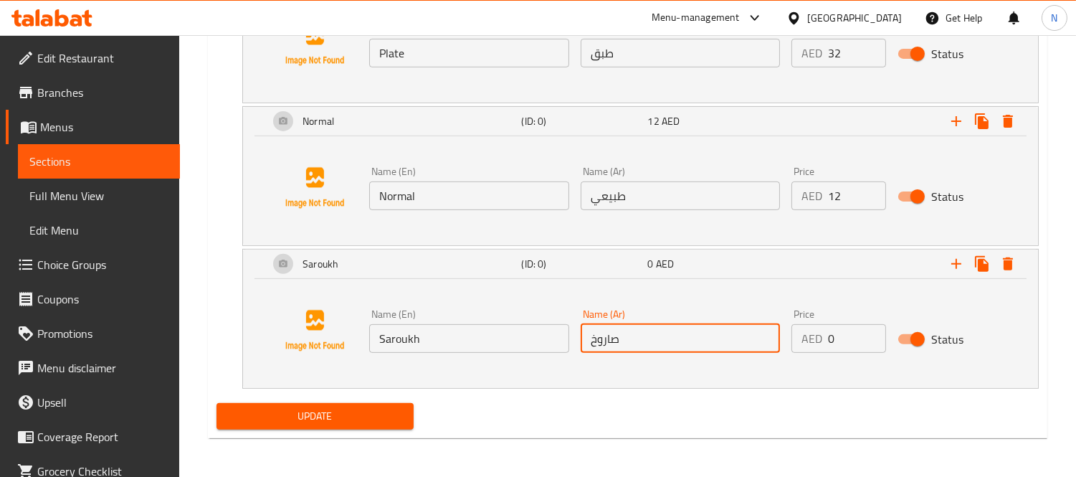
type input "صاروخ"
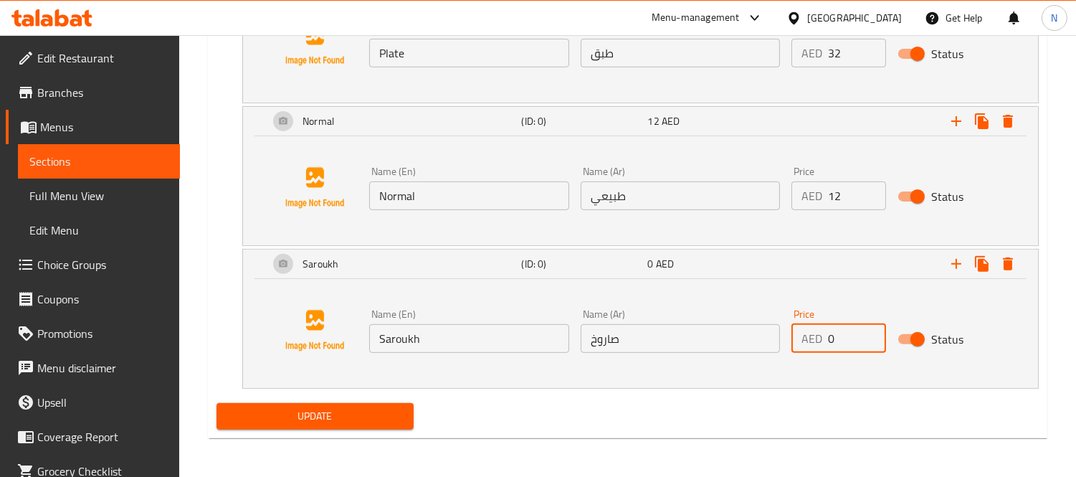
click at [842, 342] on input "0" at bounding box center [856, 338] width 57 height 29
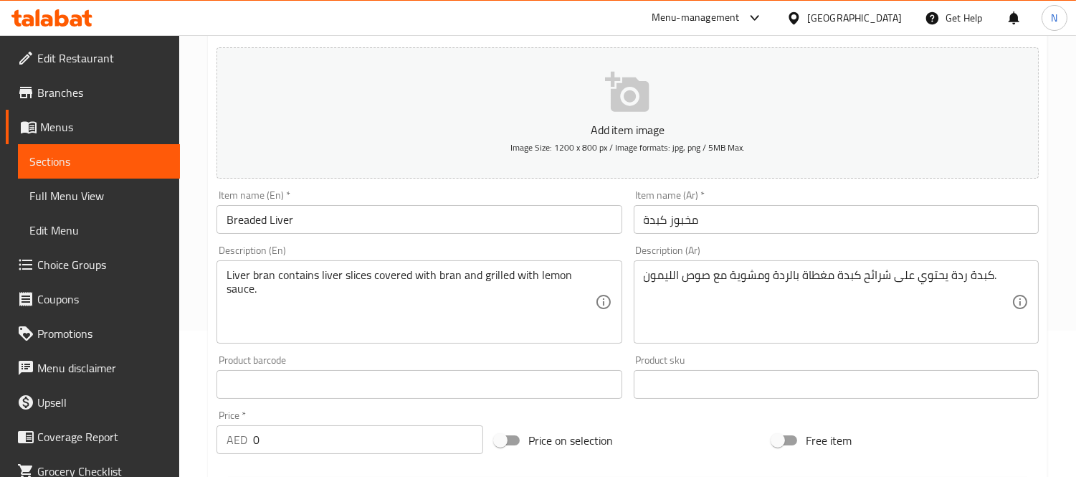
scroll to position [0, 0]
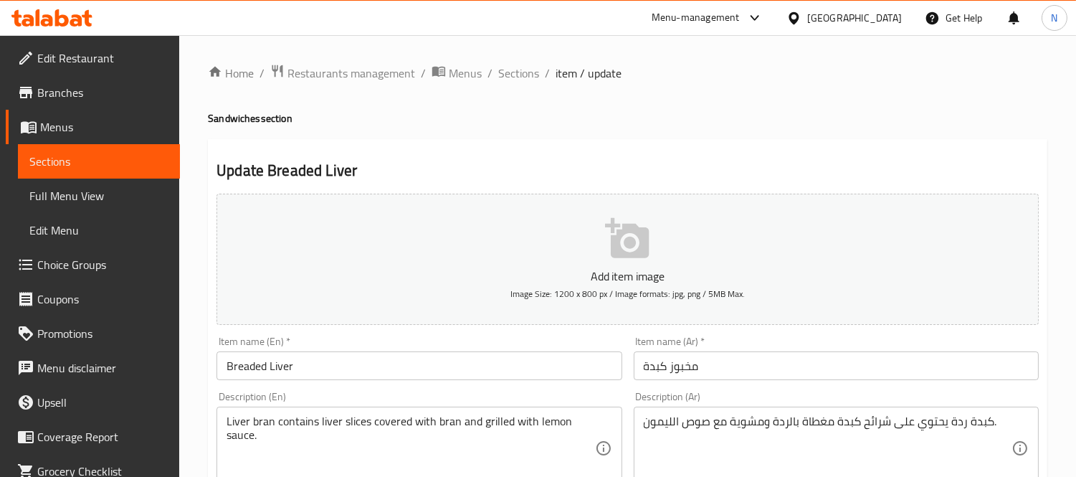
type input "16"
click at [251, 115] on h4 "Sandwiches section" at bounding box center [628, 118] width 840 height 14
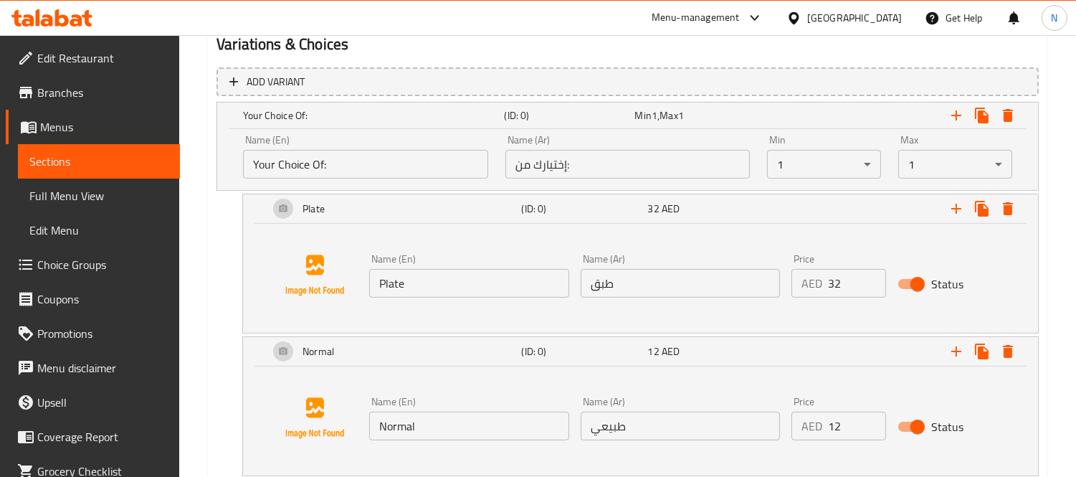
scroll to position [690, 0]
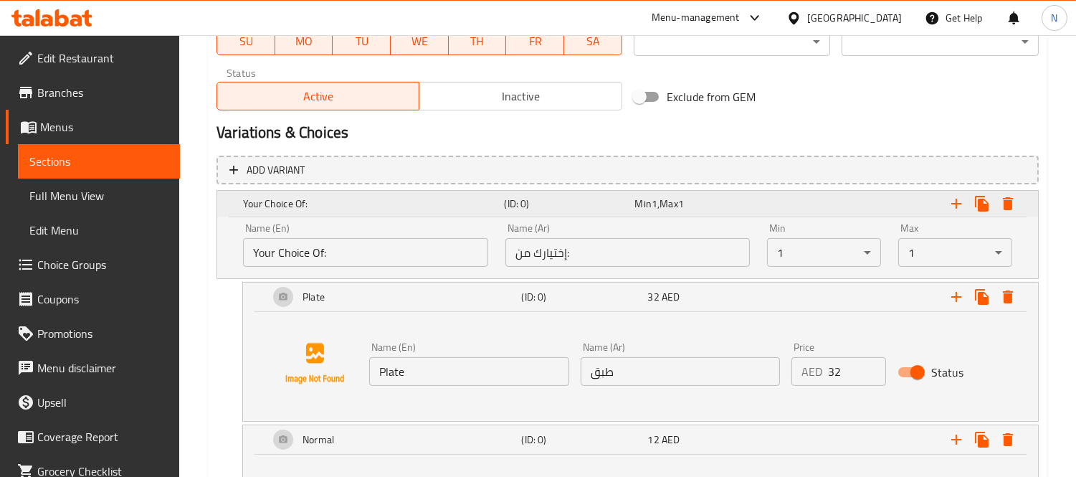
click at [368, 199] on h5 "Your Choice Of:" at bounding box center [370, 203] width 255 height 14
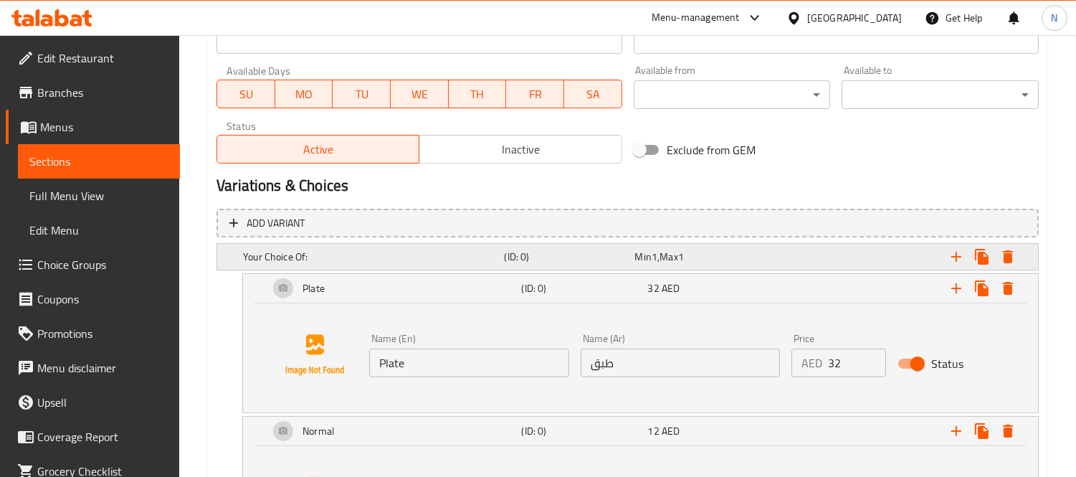
scroll to position [628, 0]
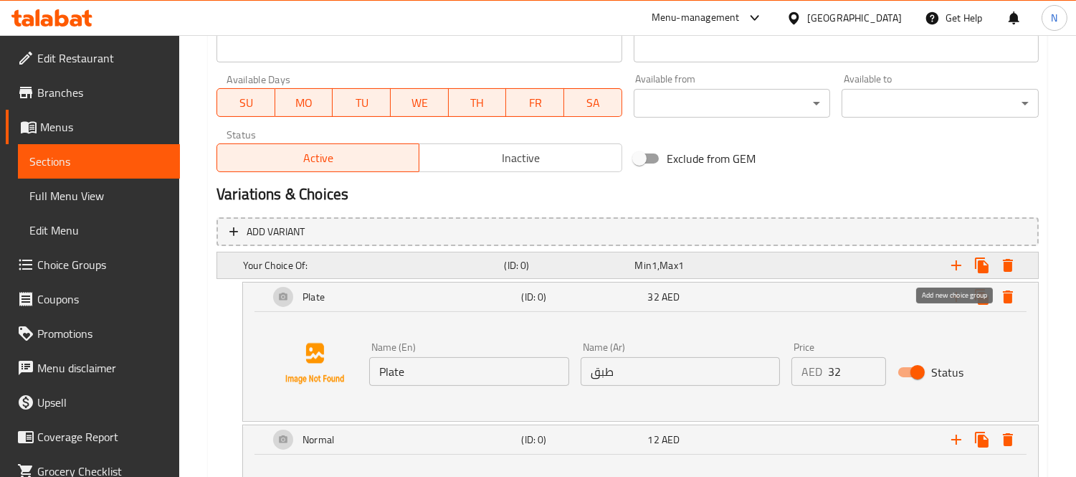
click at [954, 262] on icon "Expand" at bounding box center [956, 265] width 17 height 17
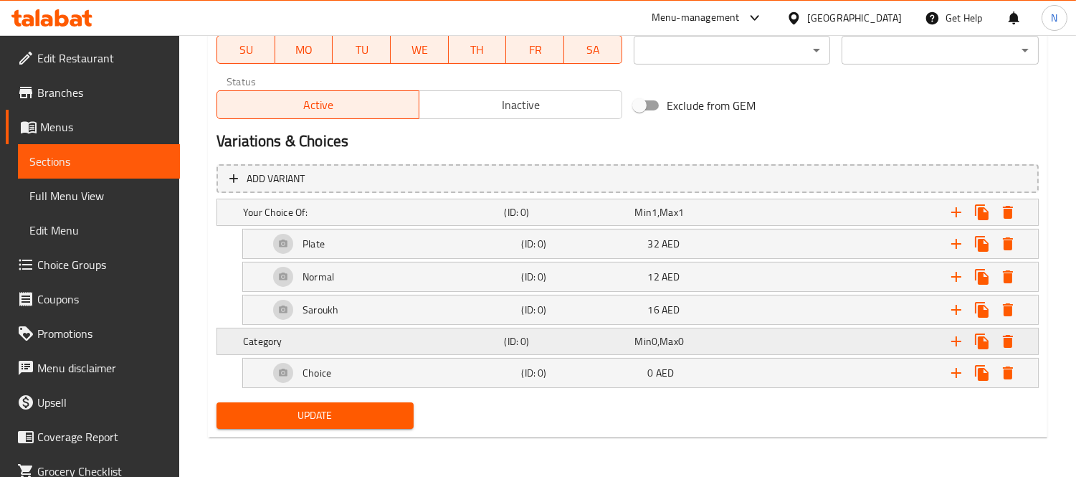
click at [445, 219] on h5 "Category" at bounding box center [370, 212] width 255 height 14
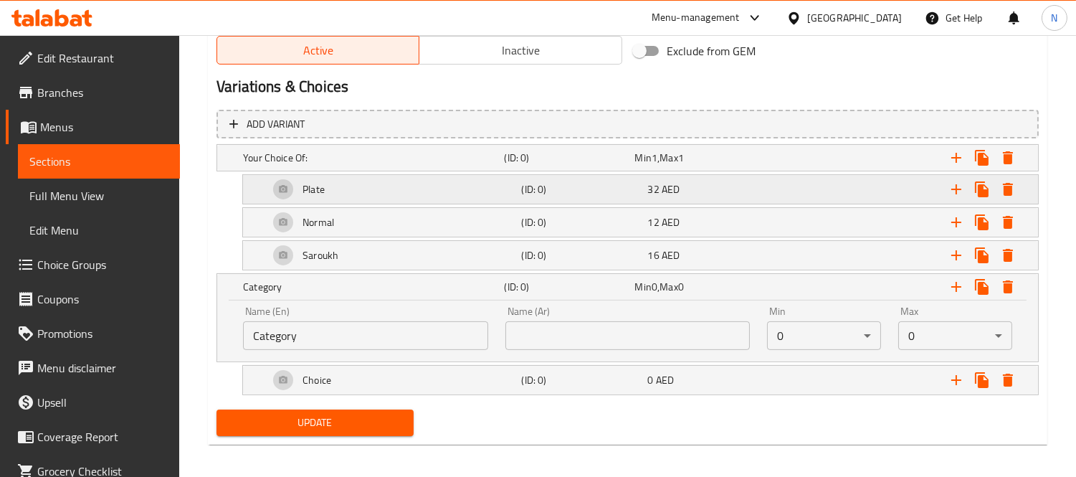
scroll to position [740, 0]
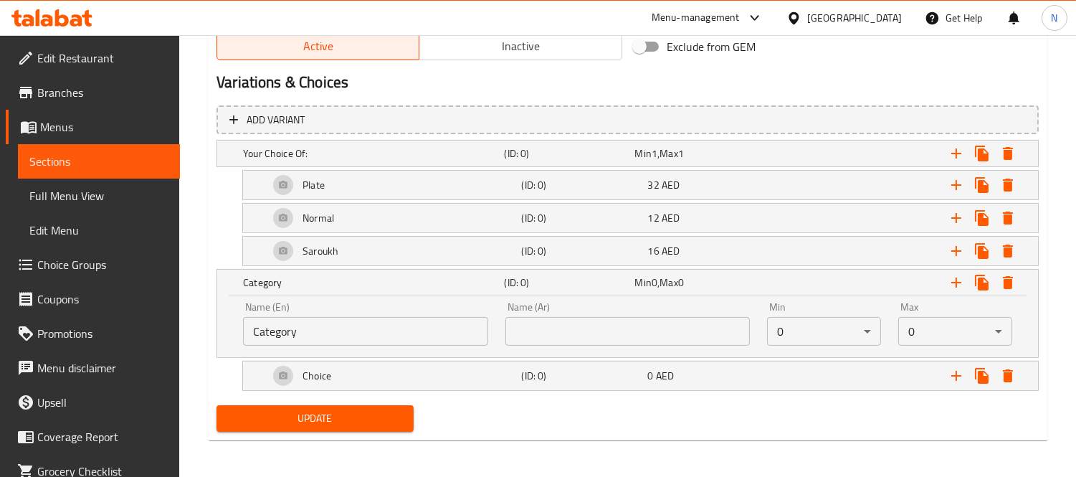
click at [289, 327] on input "Category" at bounding box center [365, 331] width 245 height 29
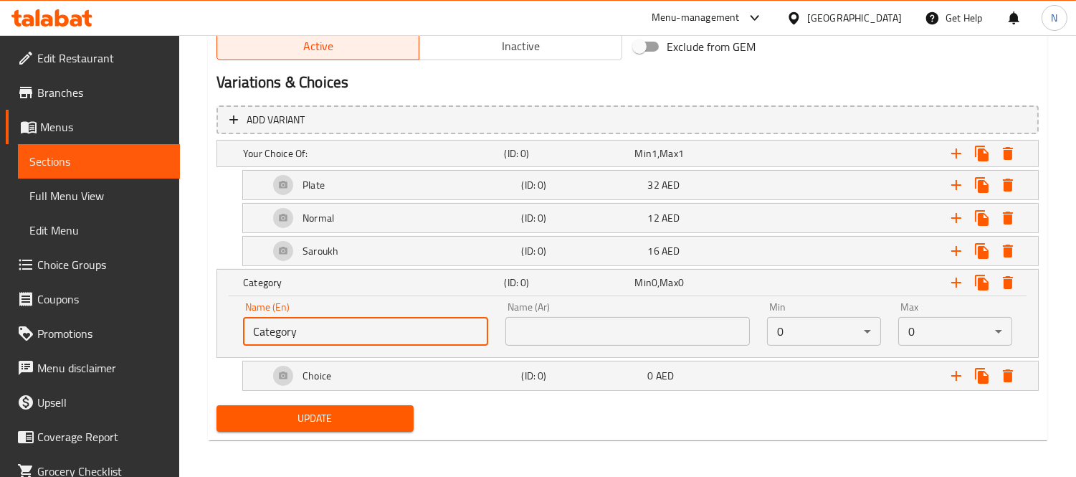
click at [289, 327] on input "Category" at bounding box center [365, 331] width 245 height 29
paste input "Your Choice Of"
paste input "spice level"
click at [376, 339] on input "Your Choice Of spice level:" at bounding box center [365, 331] width 245 height 29
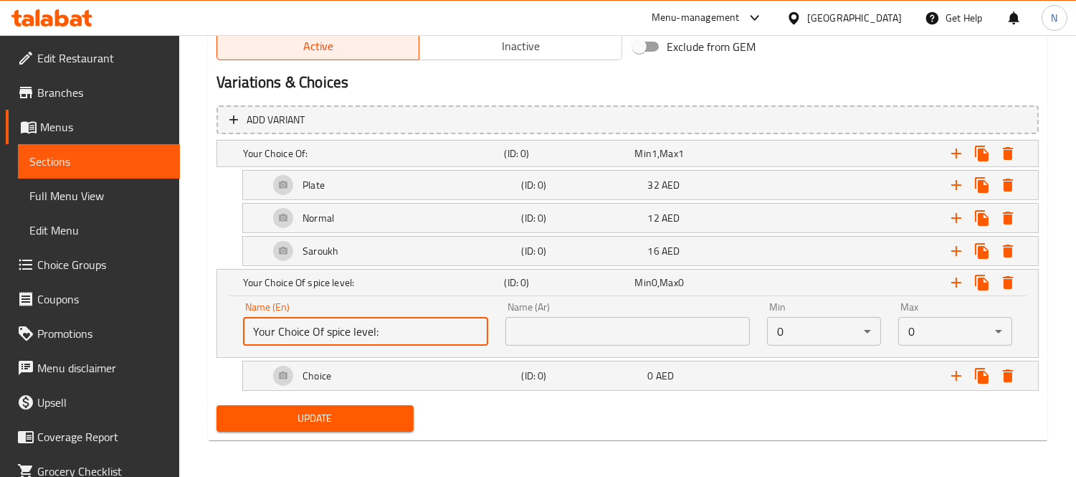
click at [376, 339] on input "Your Choice Of spice level:" at bounding box center [365, 331] width 245 height 29
type input "Your Choice Of spice level:"
click at [638, 334] on input "text" at bounding box center [628, 331] width 245 height 29
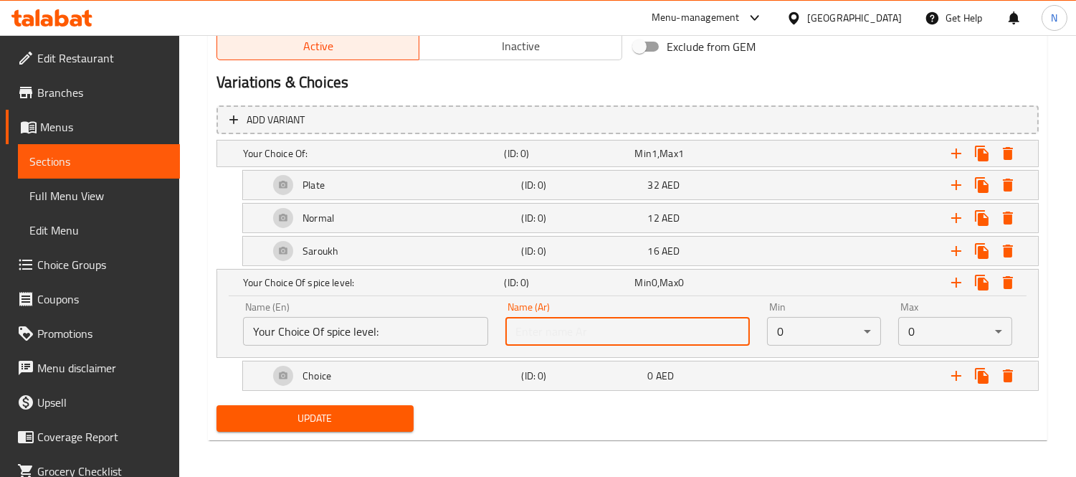
paste input "اختيارك لمستوى التوابل:"
click at [545, 331] on input "اختيارك لمستوى التوابل:" at bounding box center [628, 331] width 245 height 29
type input "اختيارك لمستوى السبايس:"
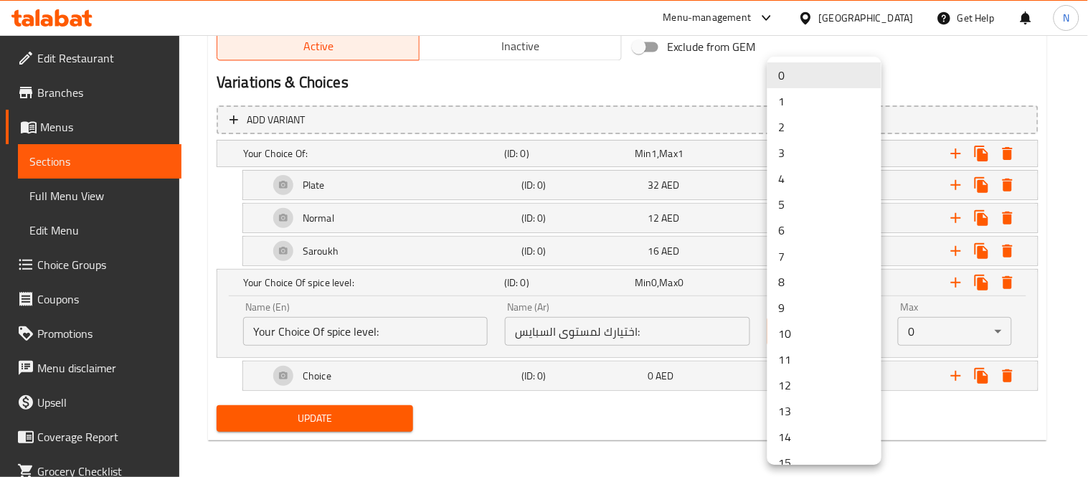
click at [784, 106] on li "1" at bounding box center [824, 101] width 114 height 26
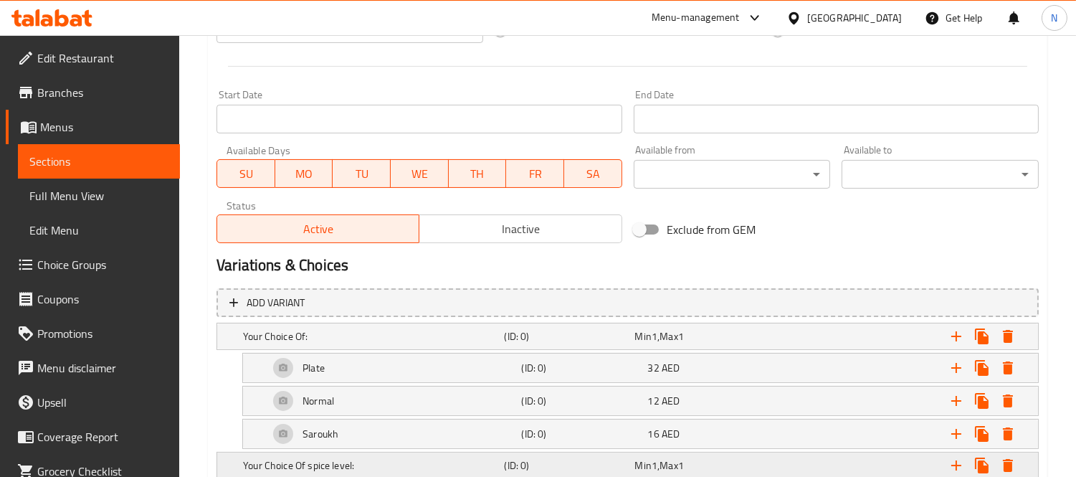
scroll to position [743, 0]
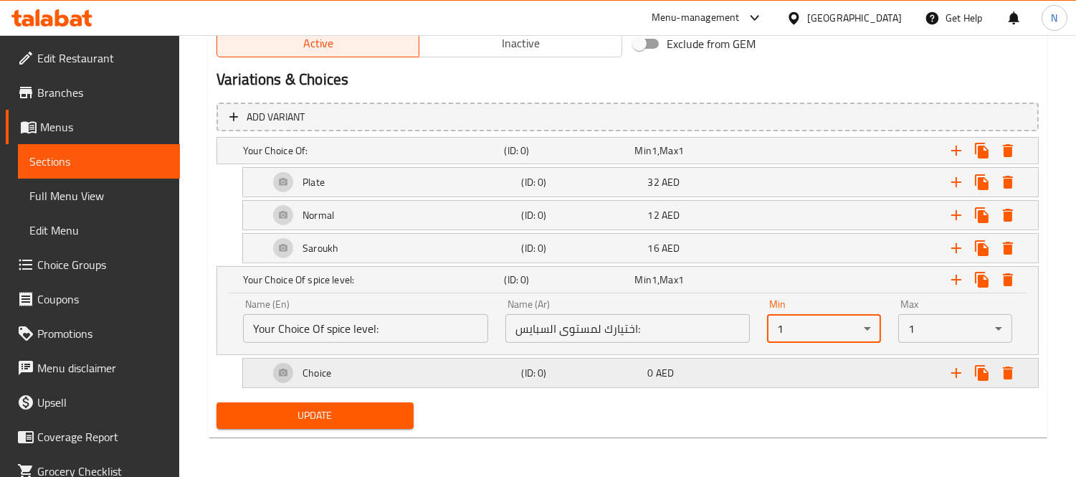
click at [364, 161] on div "Choice" at bounding box center [370, 151] width 261 height 20
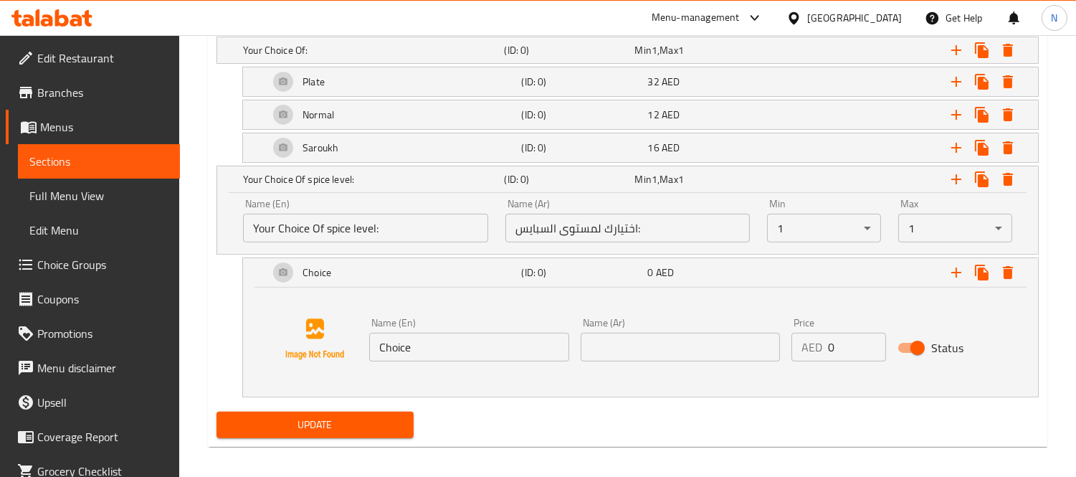
scroll to position [846, 0]
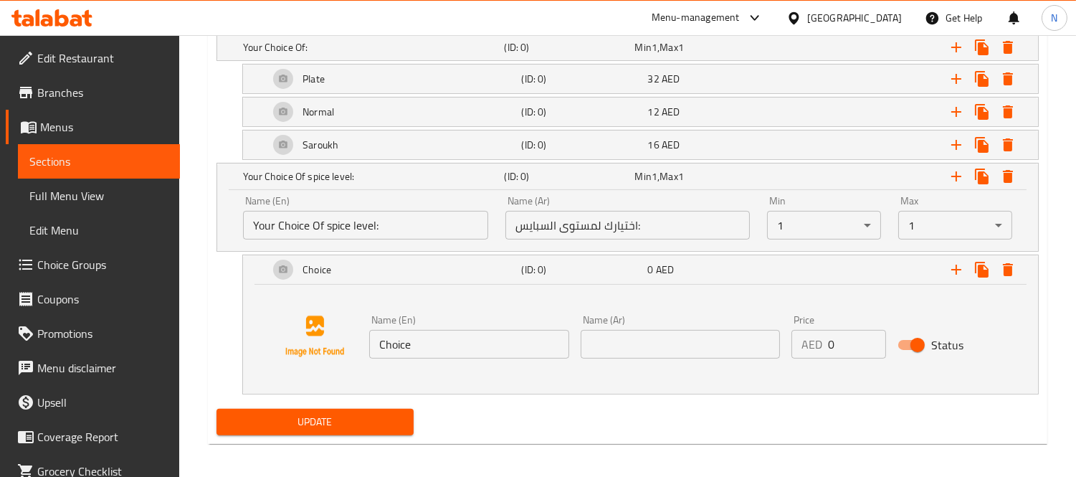
click at [386, 353] on input "Choice" at bounding box center [469, 344] width 200 height 29
paste input "Regular"
type input "Regular"
click at [688, 351] on input "text" at bounding box center [681, 344] width 200 height 29
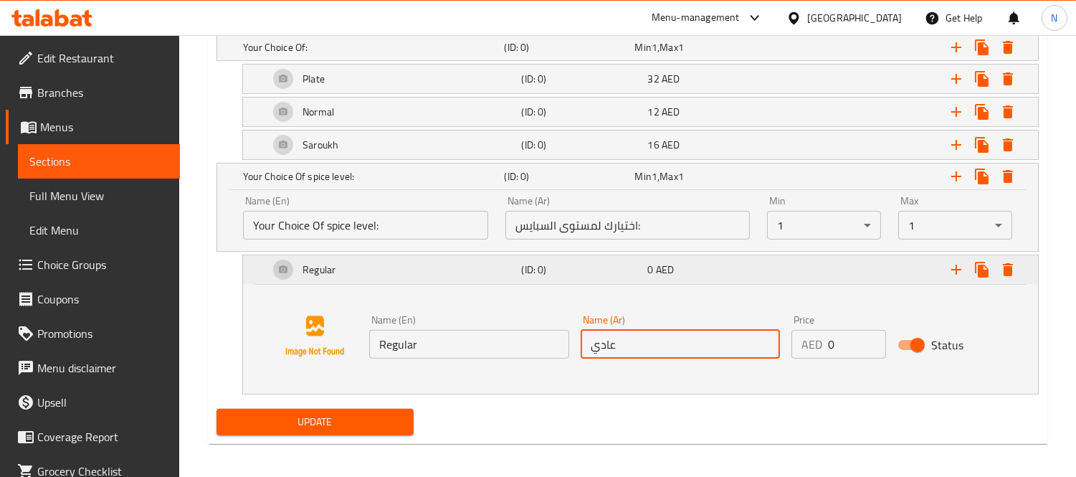
type input "عادي"
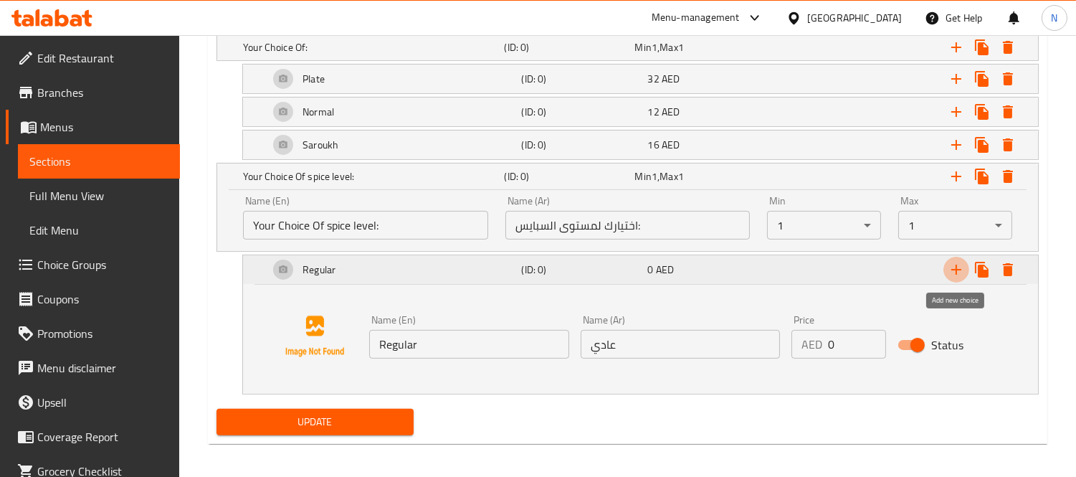
click at [950, 272] on icon "Expand" at bounding box center [956, 269] width 17 height 17
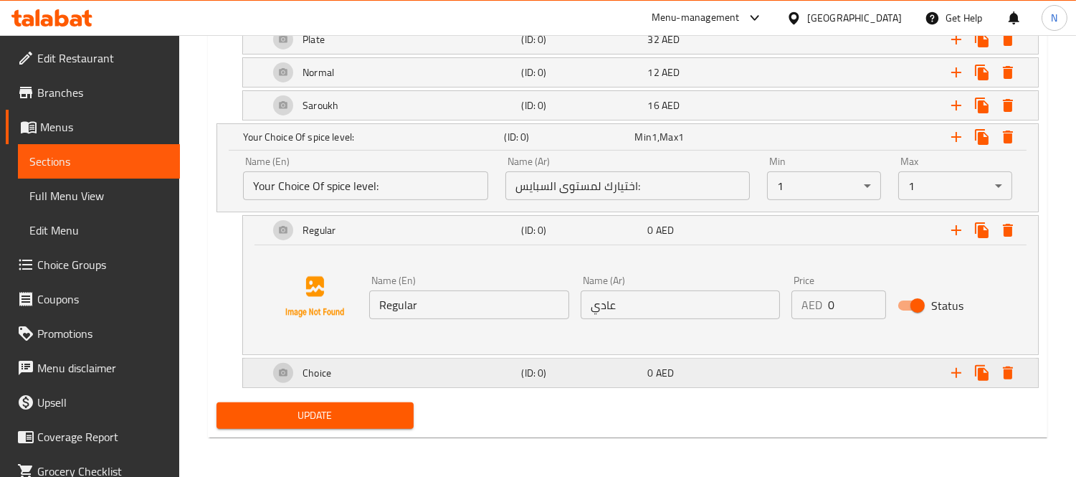
click at [425, 18] on div "Choice" at bounding box center [370, 8] width 261 height 20
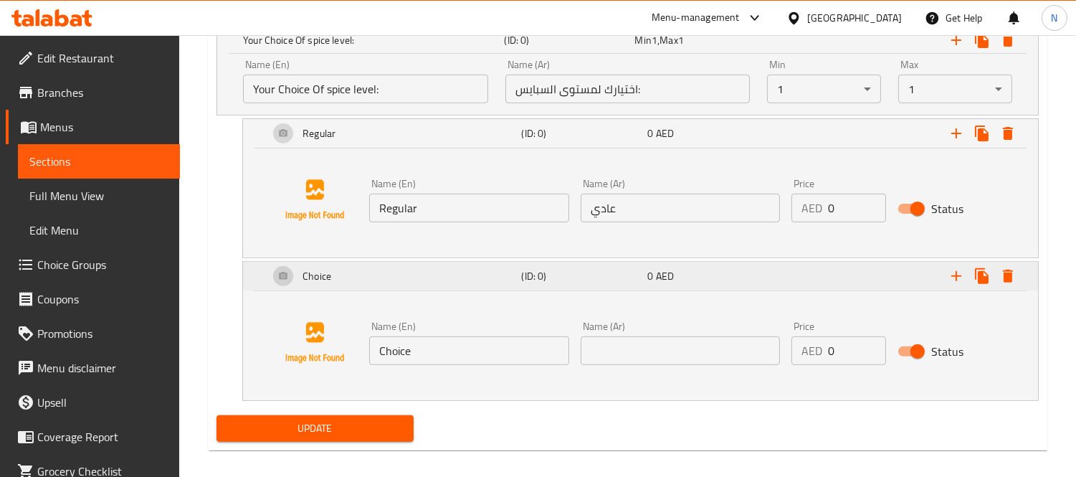
scroll to position [988, 0]
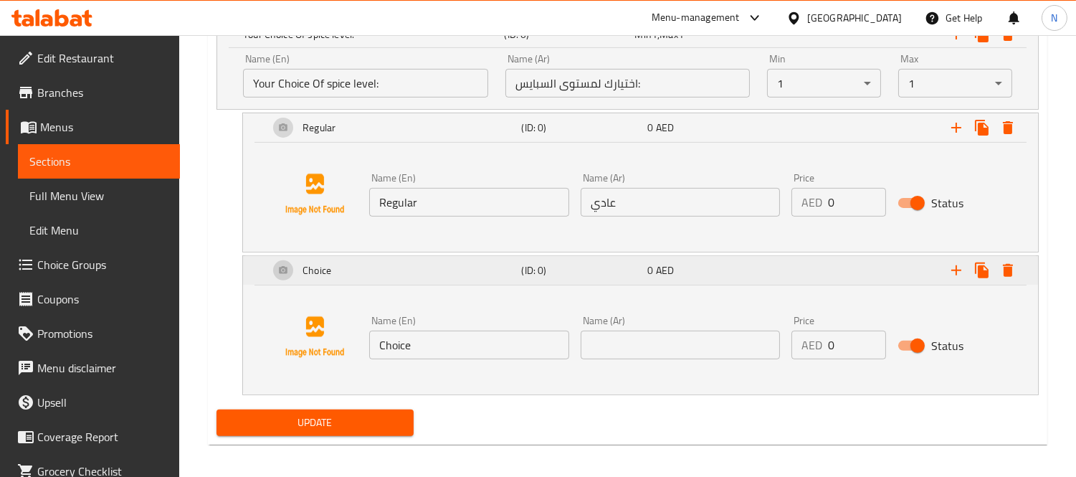
click at [425, 361] on div "Name (En) Choice Name (En)" at bounding box center [470, 337] width 212 height 55
click at [412, 356] on input "Choice" at bounding box center [469, 345] width 200 height 29
type input "س"
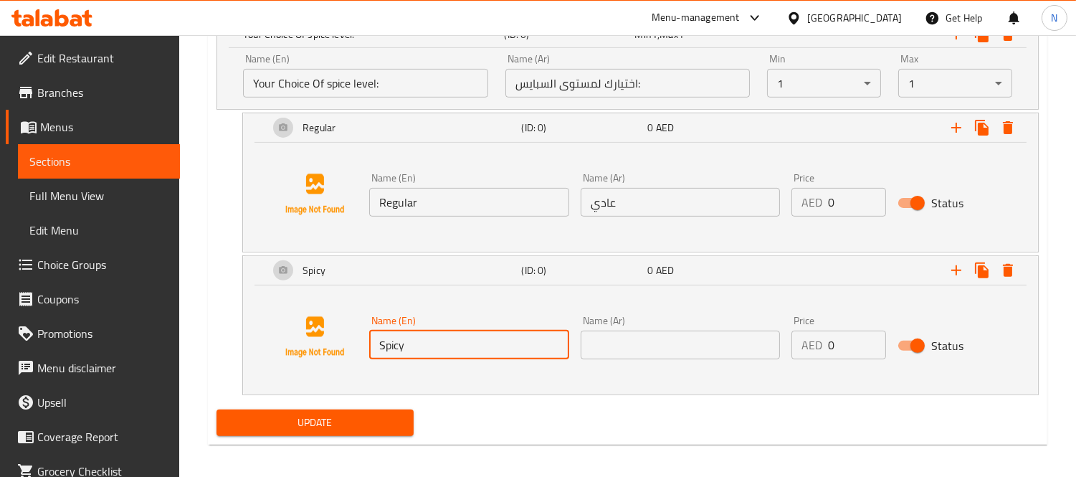
type input "Spicy"
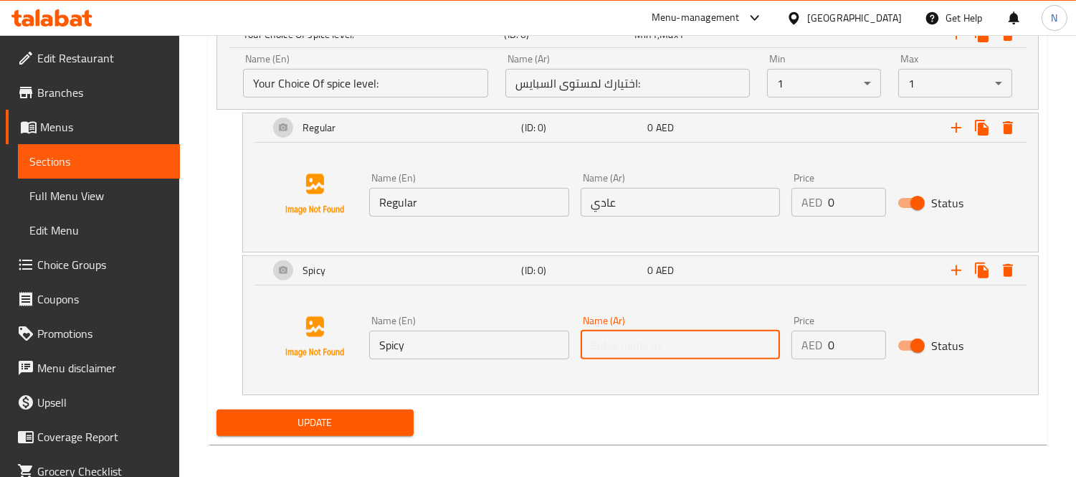
click at [632, 333] on input "text" at bounding box center [681, 345] width 200 height 29
type input "حار"
click at [219, 231] on div "Regular (ID: 0) 0 AED Name (En) Regular Name (En) Name (Ar) عادي Name (Ar) Pric…" at bounding box center [628, 183] width 823 height 140
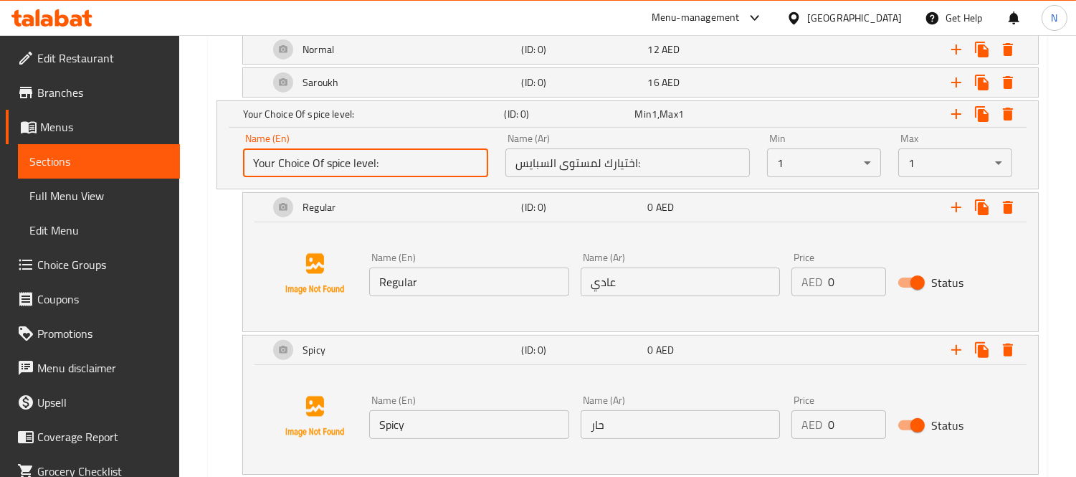
drag, startPoint x: 374, startPoint y: 158, endPoint x: 326, endPoint y: 171, distance: 49.7
click at [326, 171] on input "Your Choice Of spice level:" at bounding box center [365, 162] width 245 height 29
type input "Your Choice Of:"
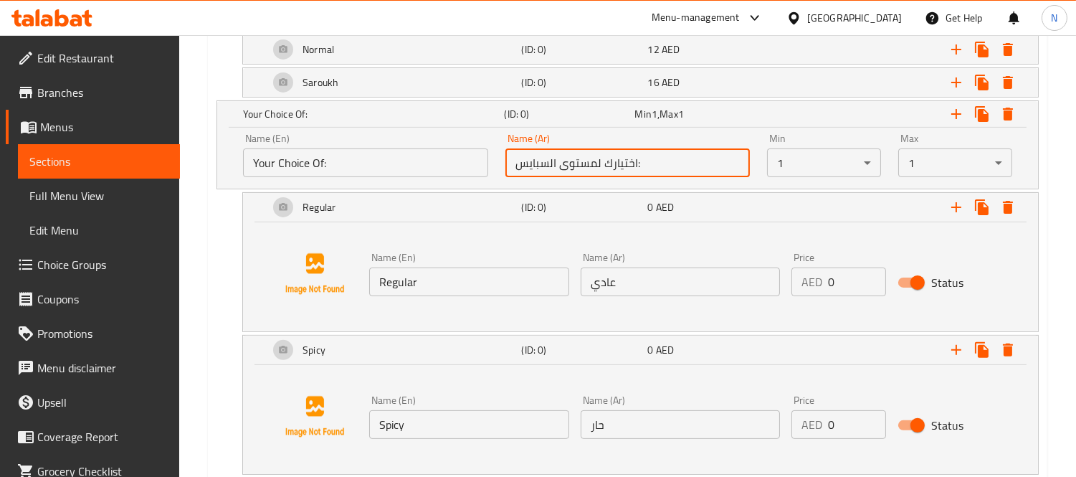
drag, startPoint x: 555, startPoint y: 161, endPoint x: 442, endPoint y: 163, distance: 113.3
click at [442, 163] on div "Name (En) Your Choice Of: Name (En) Name (Ar) اختيارك لمستوى السبايس: Name (Ar)…" at bounding box center [627, 155] width 787 height 61
click at [539, 161] on input ":" at bounding box center [628, 162] width 245 height 29
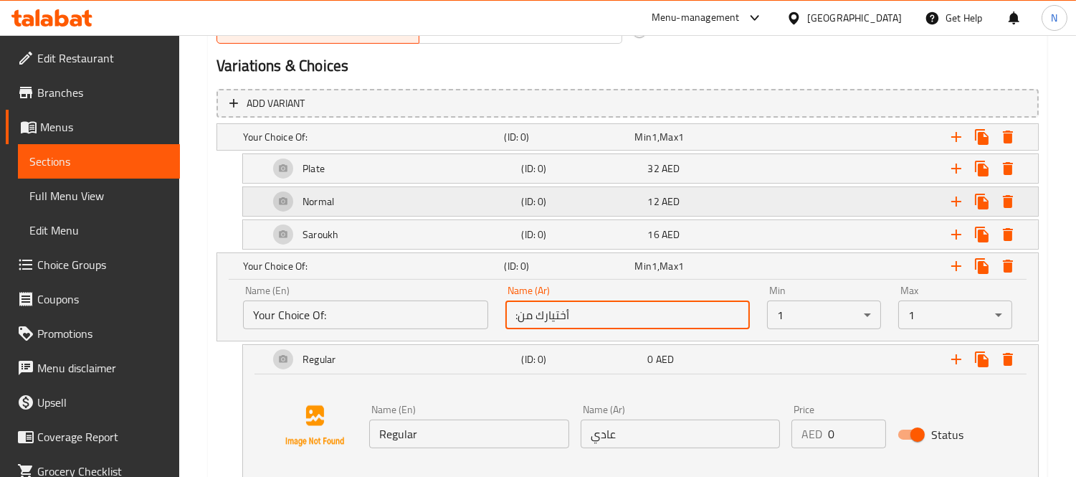
scroll to position [677, 0]
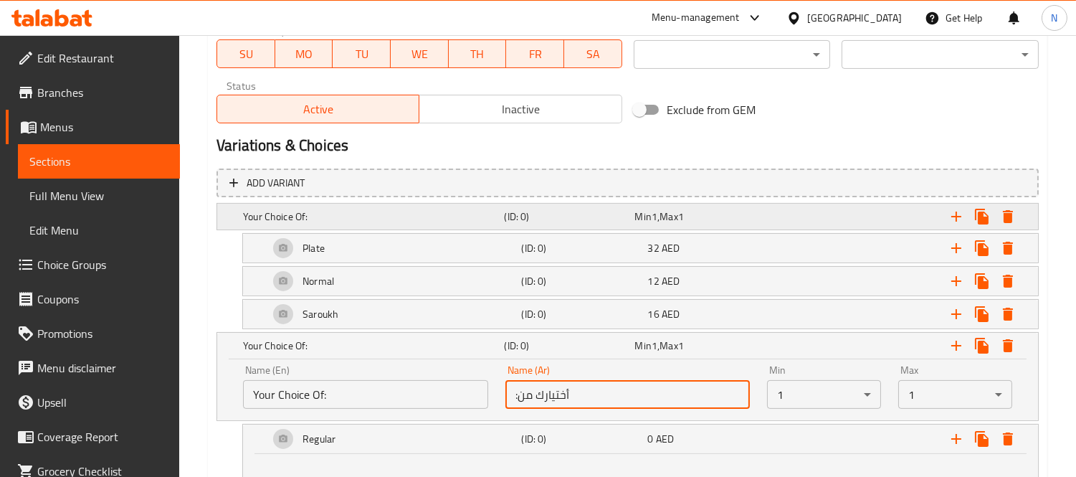
type input ":أختيارك من"
click at [349, 216] on h5 "Your Choice Of:" at bounding box center [370, 216] width 255 height 14
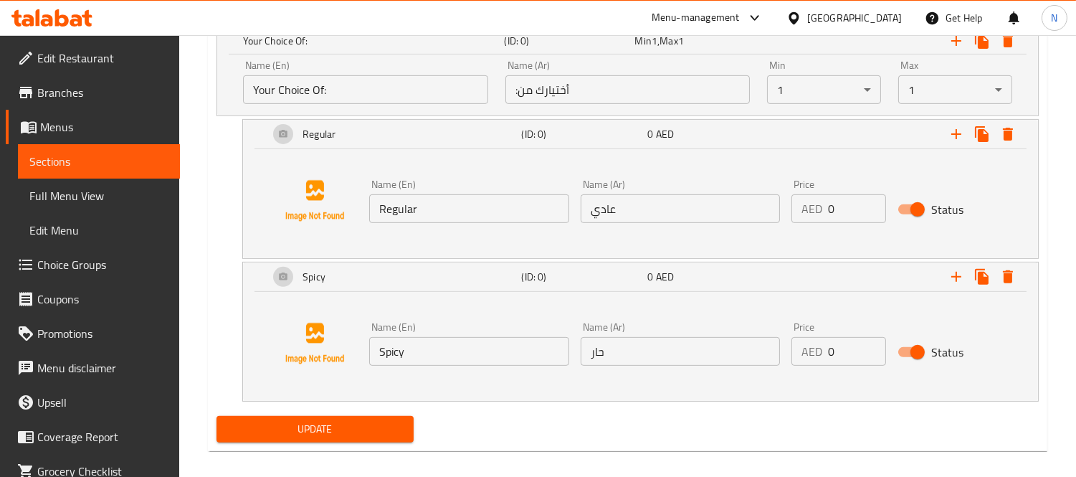
scroll to position [1057, 0]
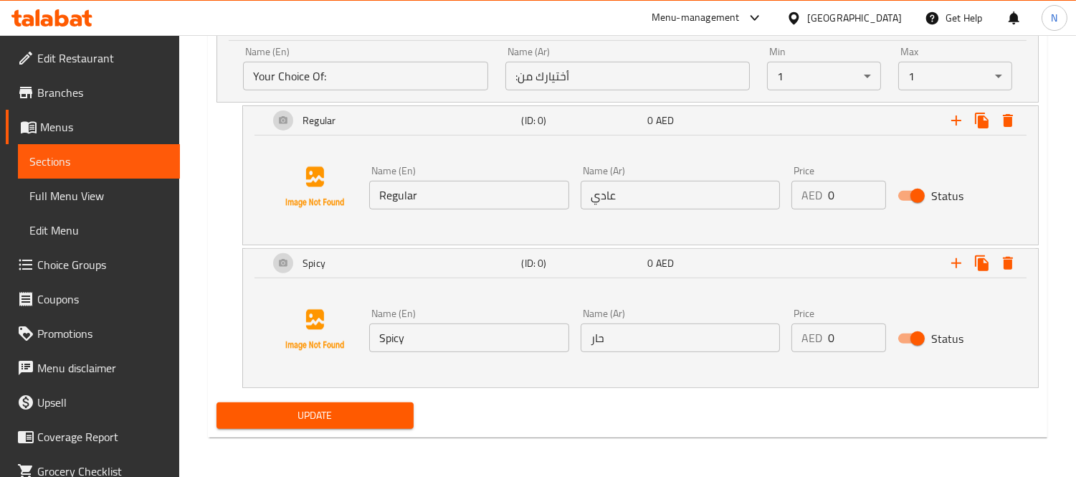
click at [370, 395] on div "Add variant Your Choice Of: (ID: 0) Min 1 , Max 1 Name (En) Your Choice Of: Nam…" at bounding box center [628, 90] width 834 height 615
click at [384, 423] on span "Update" at bounding box center [315, 416] width 174 height 18
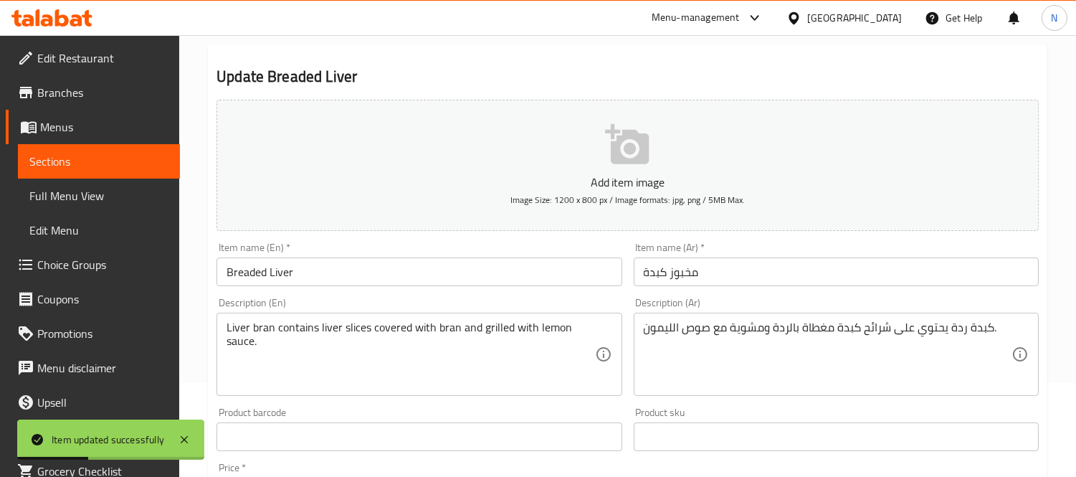
scroll to position [239, 0]
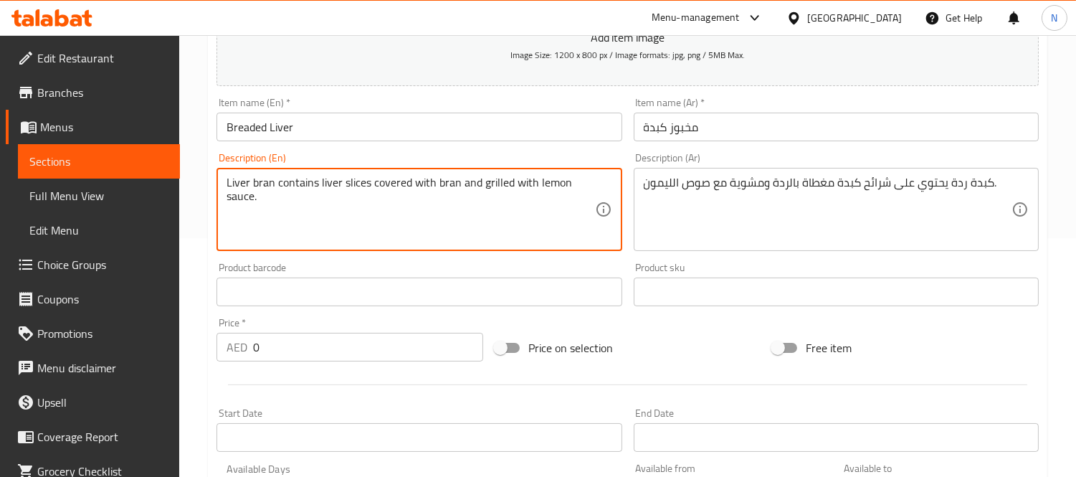
click at [341, 198] on textarea "Liver bran contains liver slices covered with bran and grilled with lemon sauce." at bounding box center [411, 210] width 368 height 68
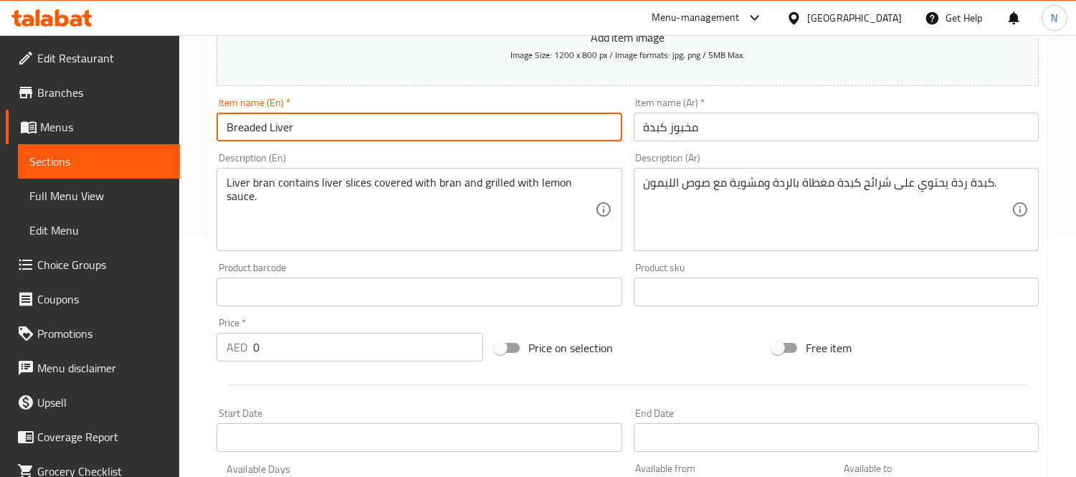
click at [281, 136] on input "Breaded Liver" at bounding box center [419, 127] width 405 height 29
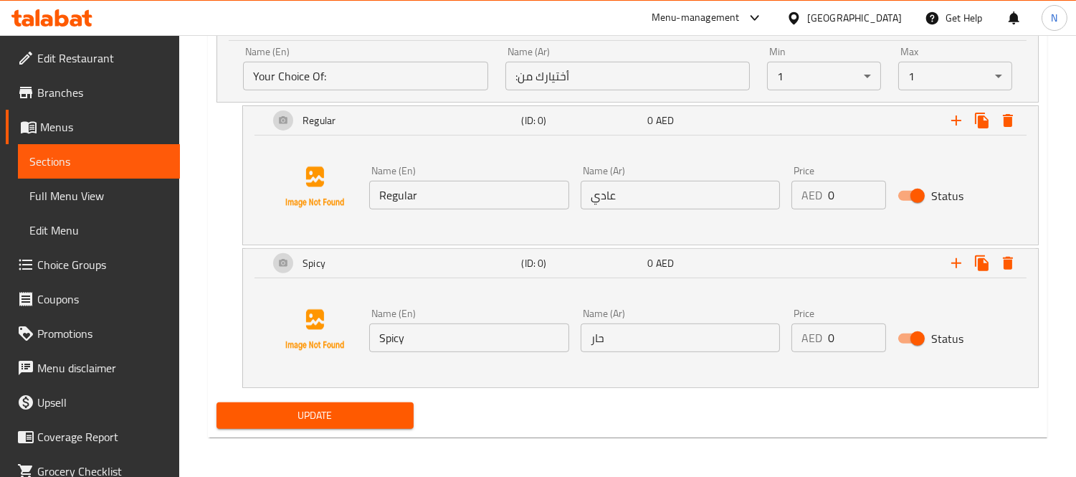
click at [400, 409] on span "Update" at bounding box center [315, 416] width 174 height 18
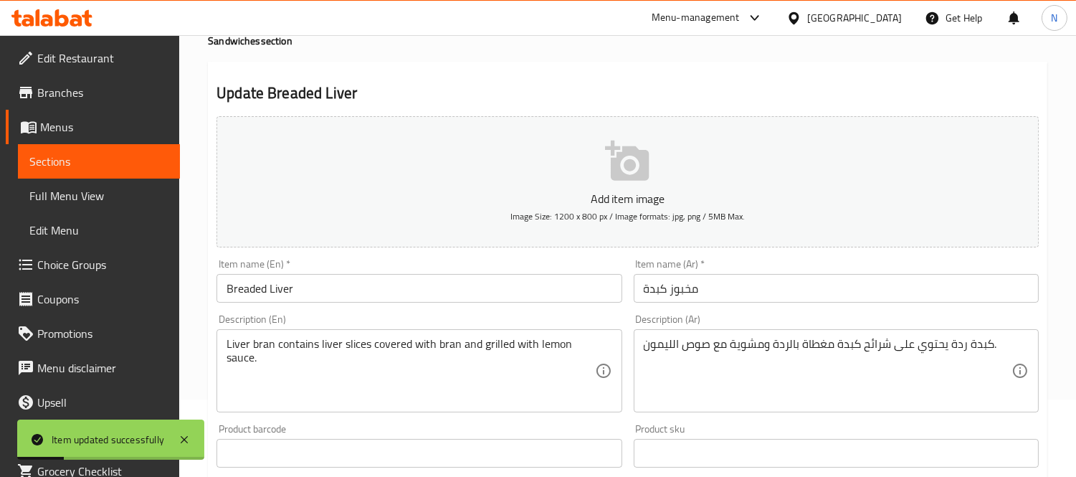
scroll to position [0, 0]
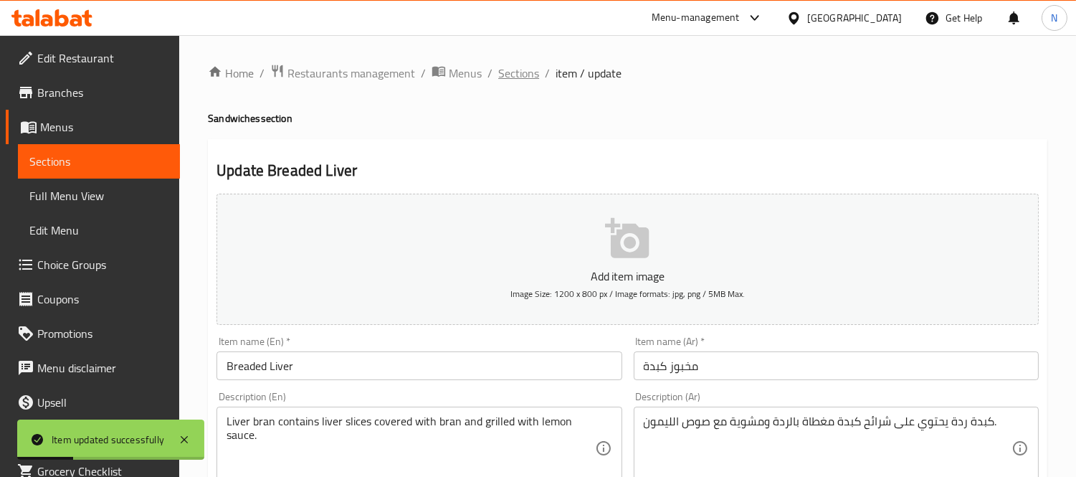
click at [523, 70] on span "Sections" at bounding box center [518, 73] width 41 height 17
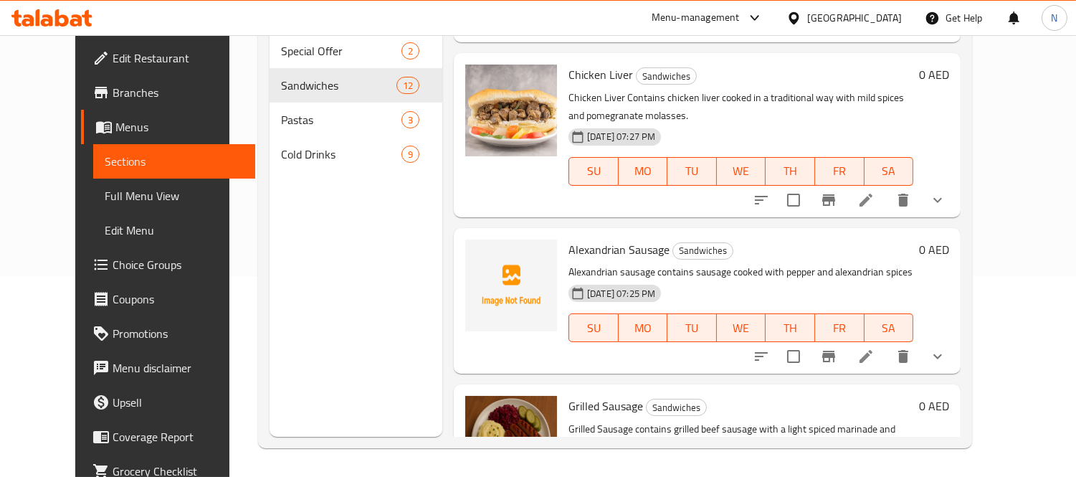
scroll to position [561, 0]
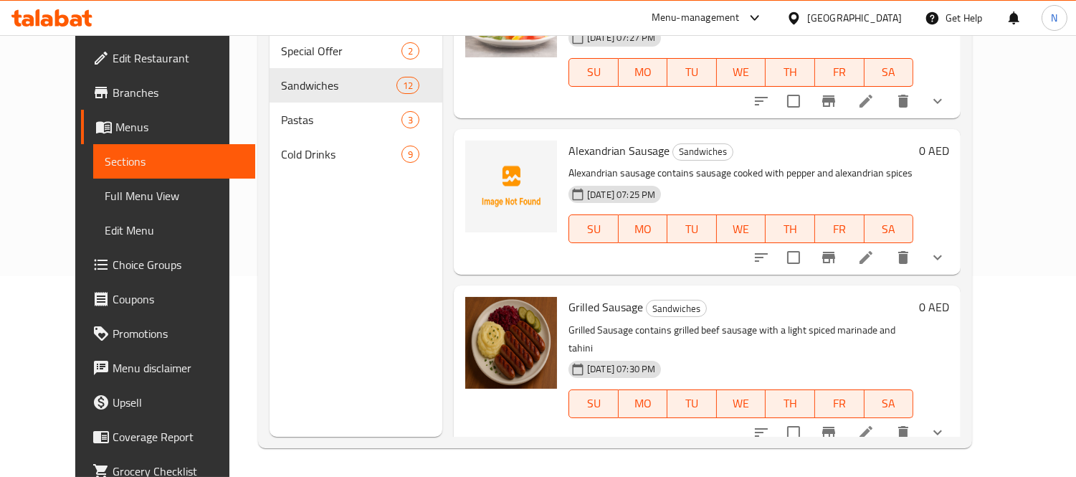
click at [886, 420] on li at bounding box center [866, 433] width 40 height 26
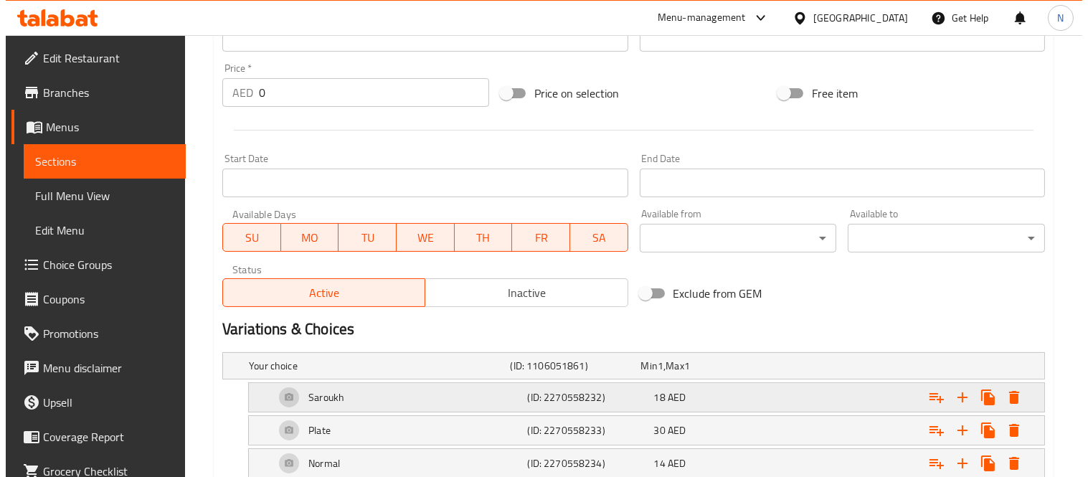
scroll to position [605, 0]
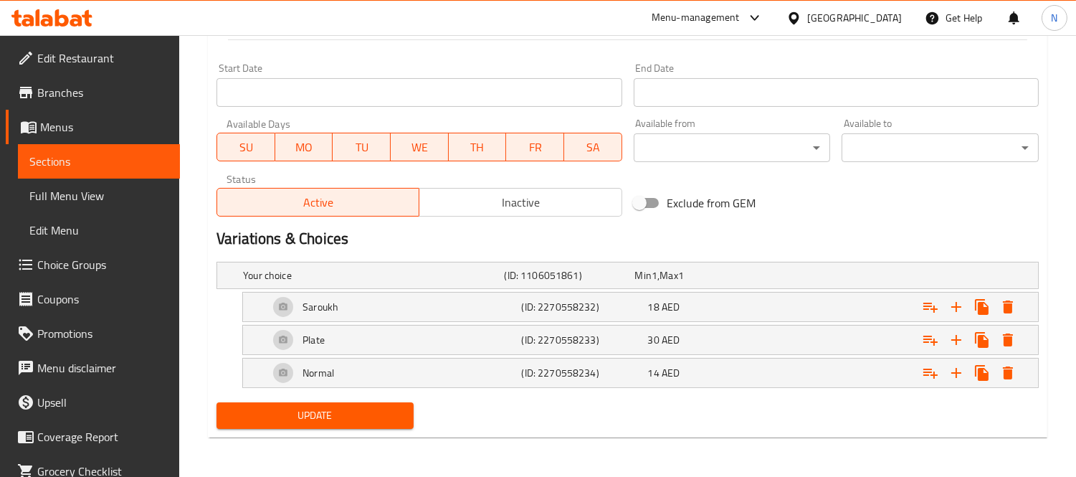
drag, startPoint x: 618, startPoint y: 427, endPoint x: 748, endPoint y: 409, distance: 131.1
click at [618, 427] on div "Update" at bounding box center [628, 416] width 834 height 38
click at [1017, 305] on button "Expand" at bounding box center [1008, 307] width 26 height 26
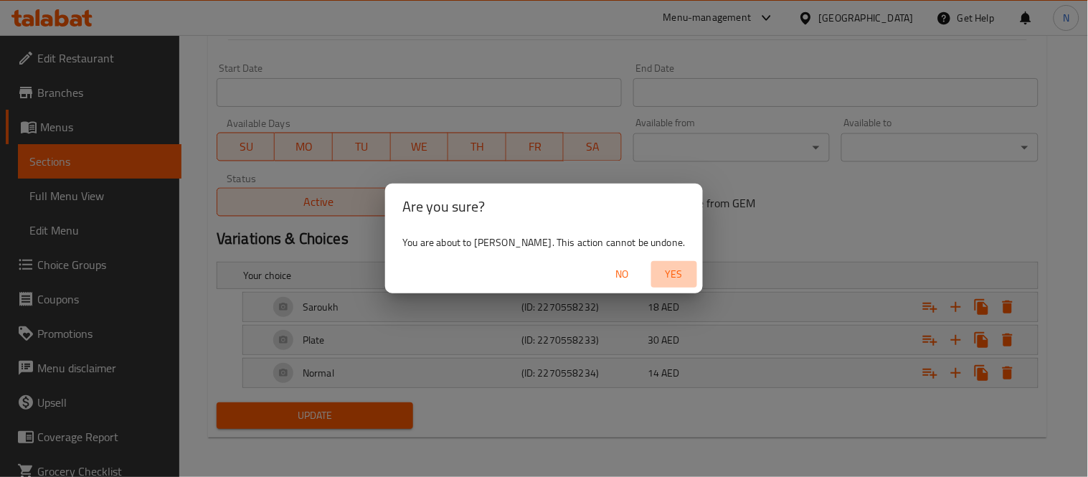
click at [662, 277] on span "Yes" at bounding box center [674, 274] width 34 height 18
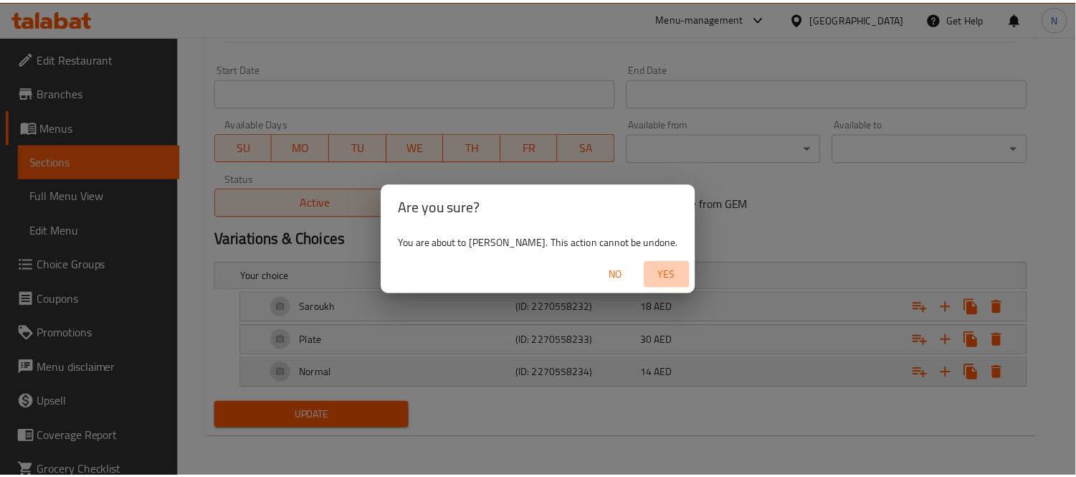
scroll to position [572, 0]
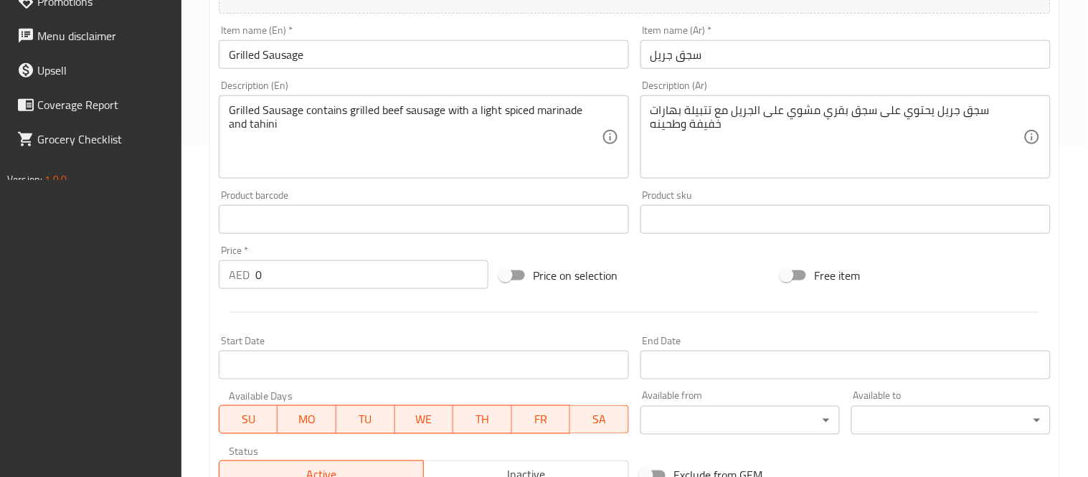
scroll to position [605, 0]
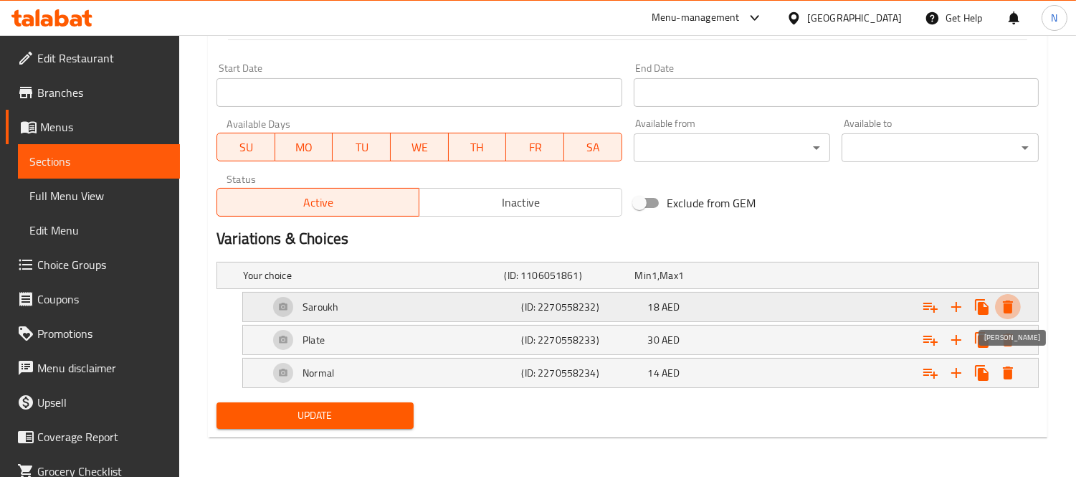
click at [1007, 307] on icon "Expand" at bounding box center [1008, 306] width 10 height 13
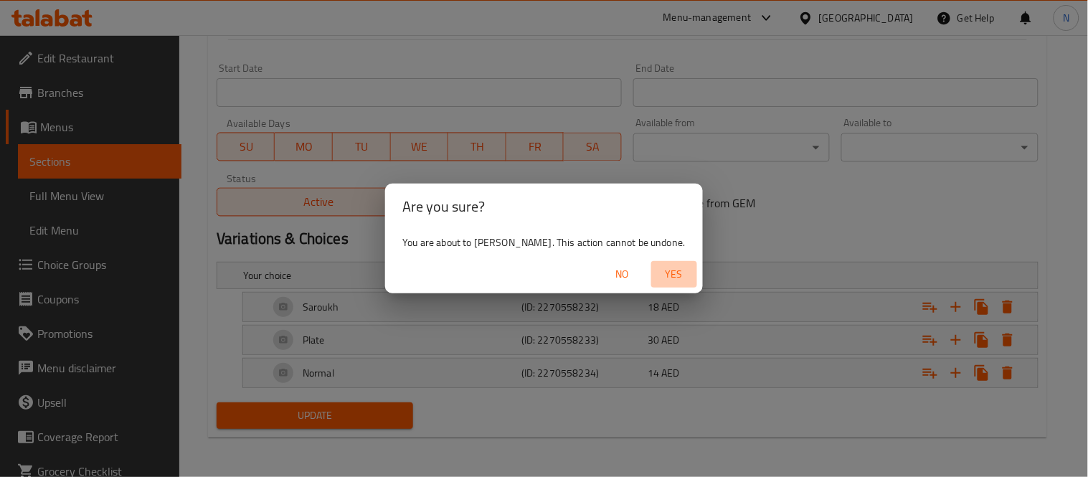
click at [672, 280] on span "Yes" at bounding box center [674, 274] width 34 height 18
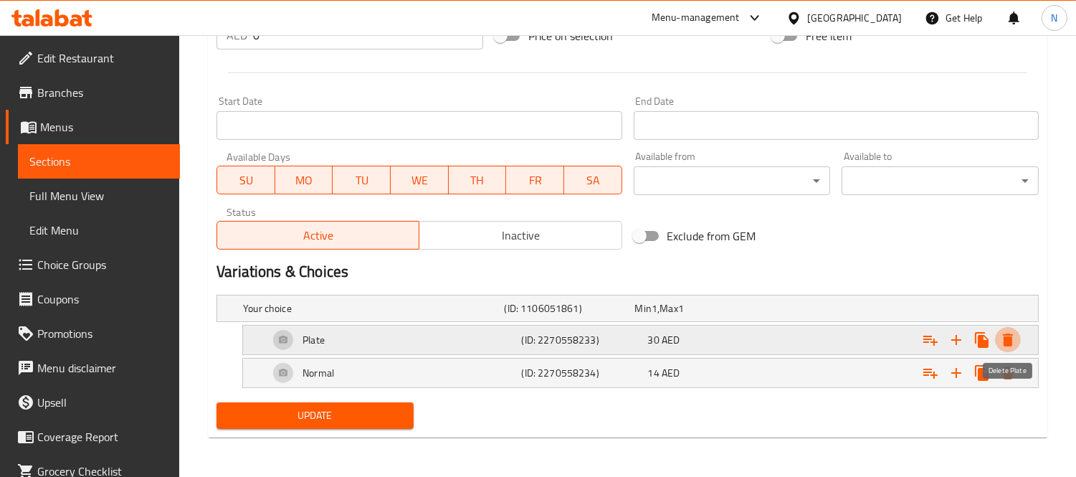
click at [1016, 344] on icon "Expand" at bounding box center [1008, 339] width 17 height 17
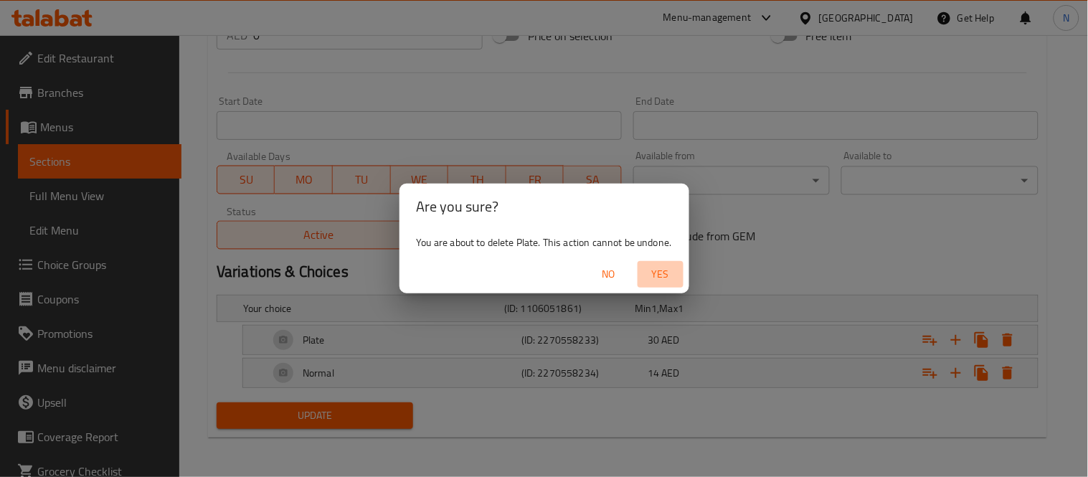
click at [646, 270] on span "Yes" at bounding box center [660, 274] width 34 height 18
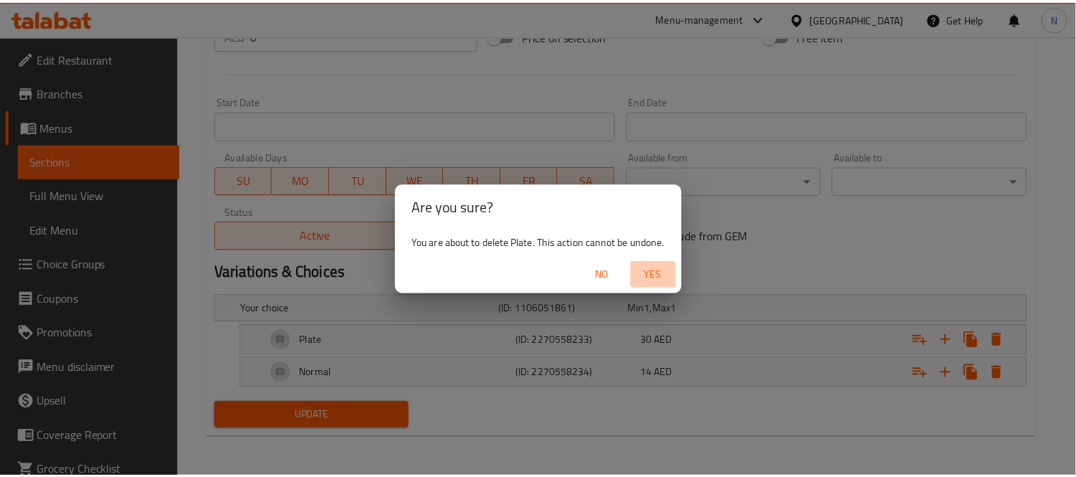
scroll to position [539, 0]
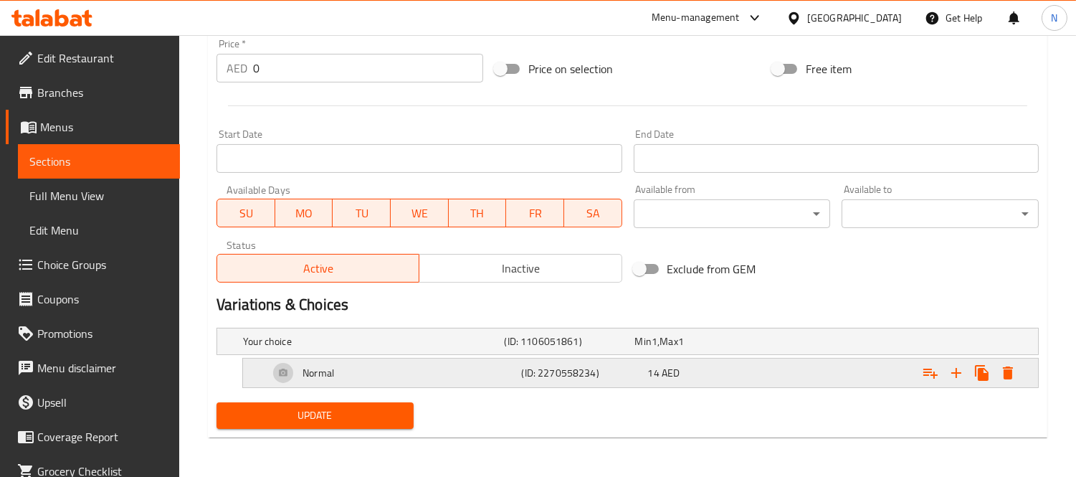
click at [1002, 373] on icon "Expand" at bounding box center [1008, 372] width 17 height 17
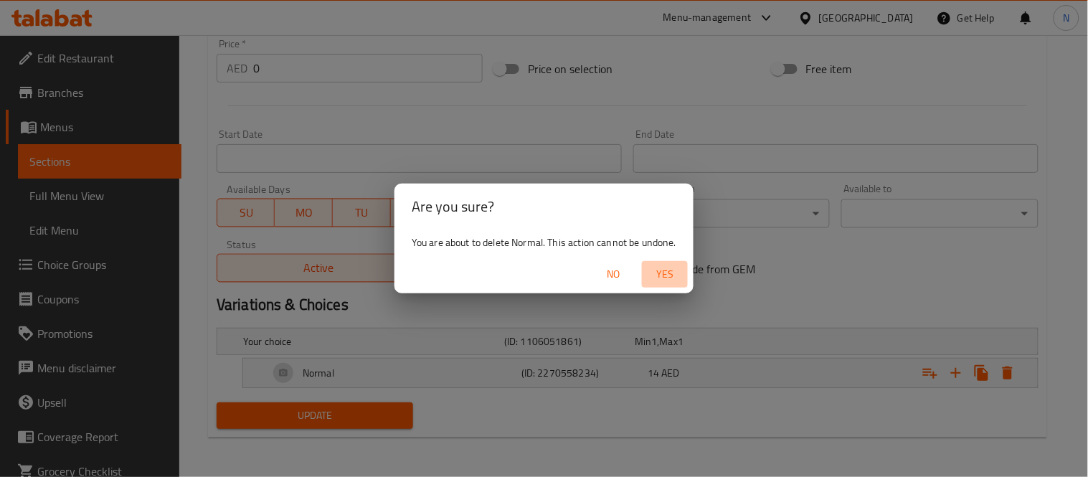
click at [686, 269] on button "Yes" at bounding box center [665, 274] width 46 height 27
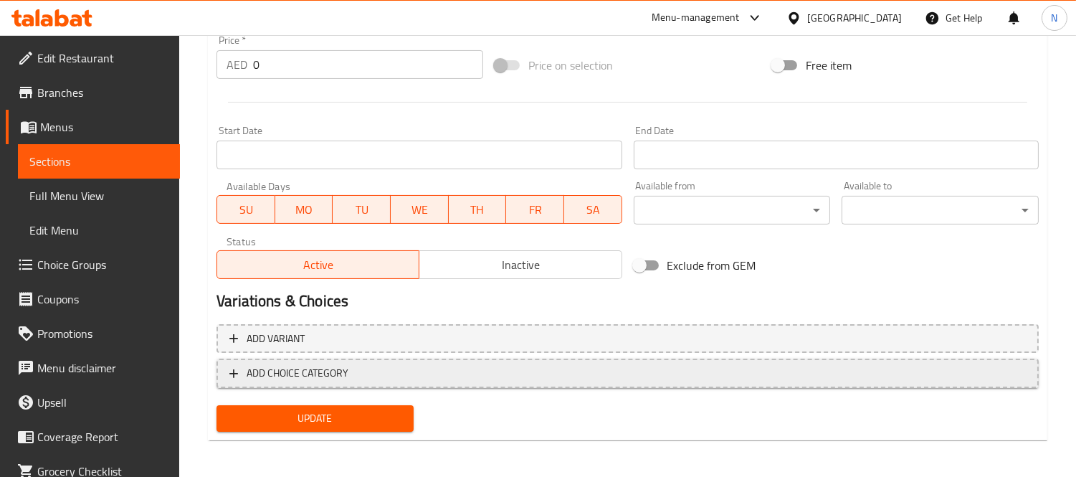
click at [592, 361] on button "ADD CHOICE CATEGORY" at bounding box center [628, 373] width 823 height 29
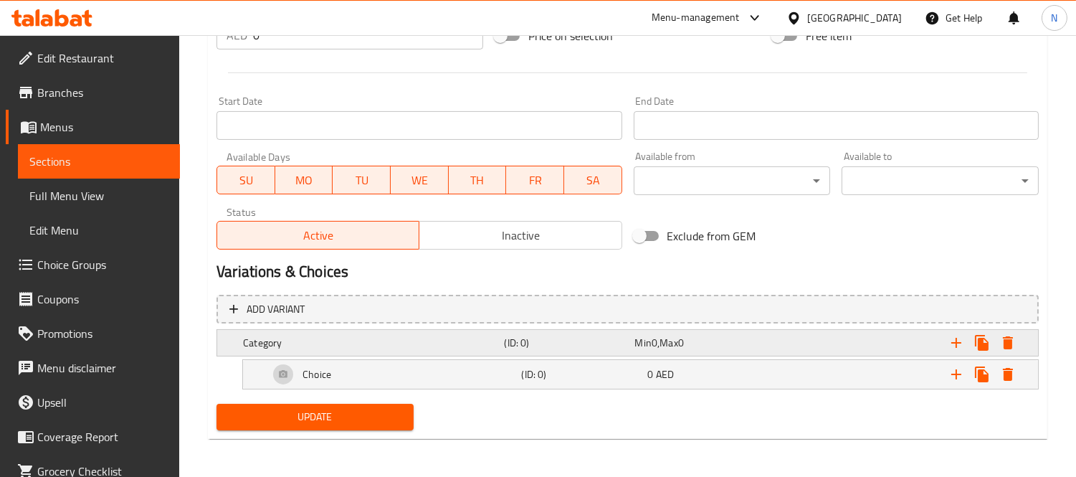
click at [599, 339] on h5 "(ID: 0)" at bounding box center [566, 343] width 125 height 14
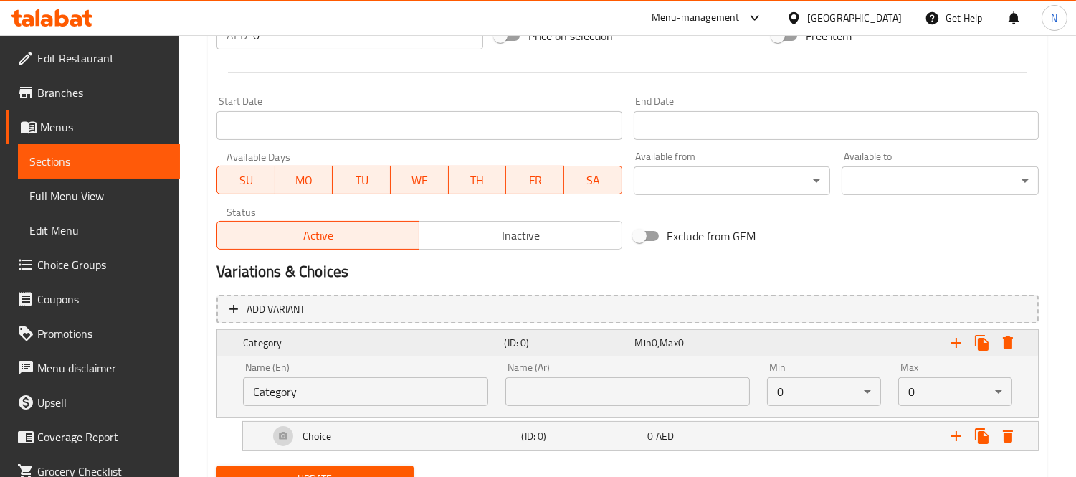
scroll to position [634, 0]
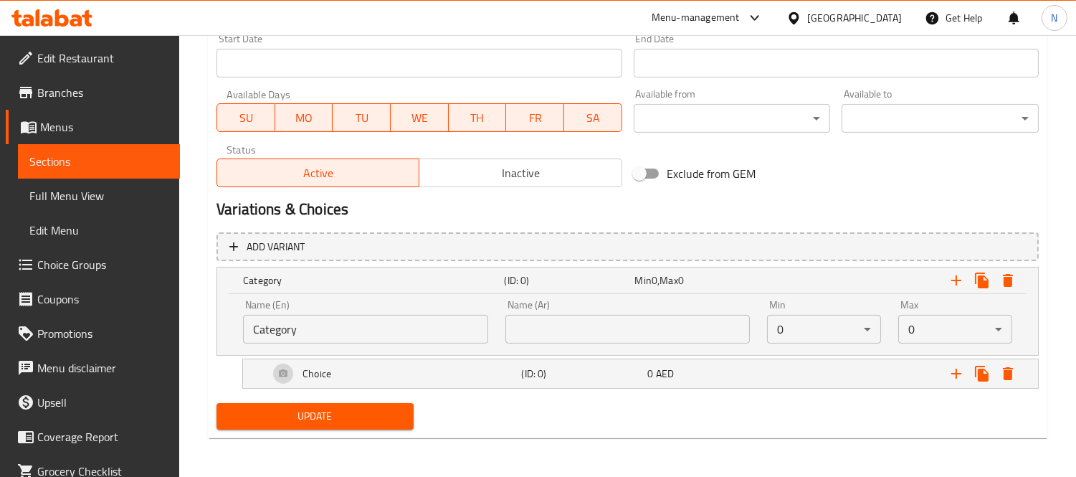
click at [392, 319] on input "Category" at bounding box center [365, 329] width 245 height 29
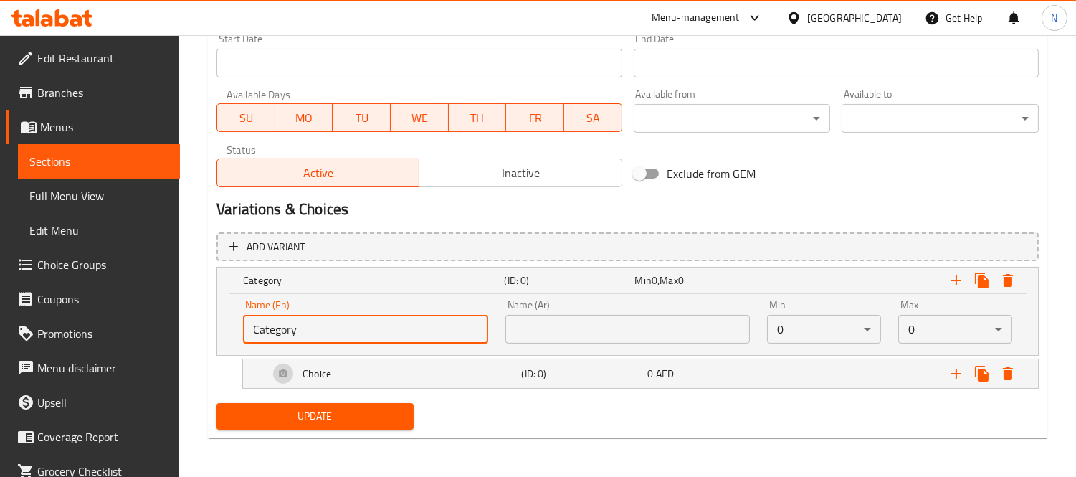
click at [392, 319] on input "Category" at bounding box center [365, 329] width 245 height 29
click at [392, 319] on input "text" at bounding box center [365, 329] width 245 height 29
type input "Your Choice Of:"
click at [590, 327] on input "text" at bounding box center [628, 329] width 245 height 29
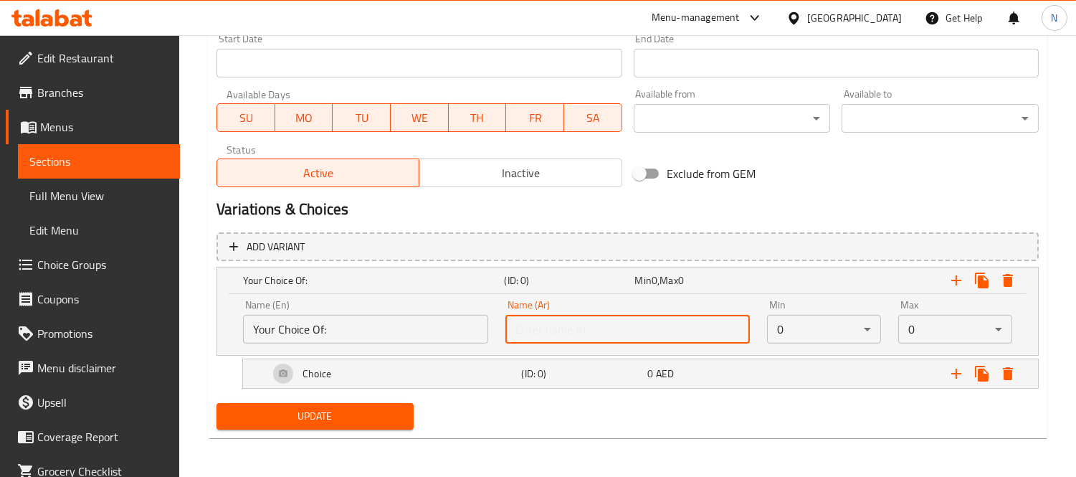
type input "إختيارك من:"
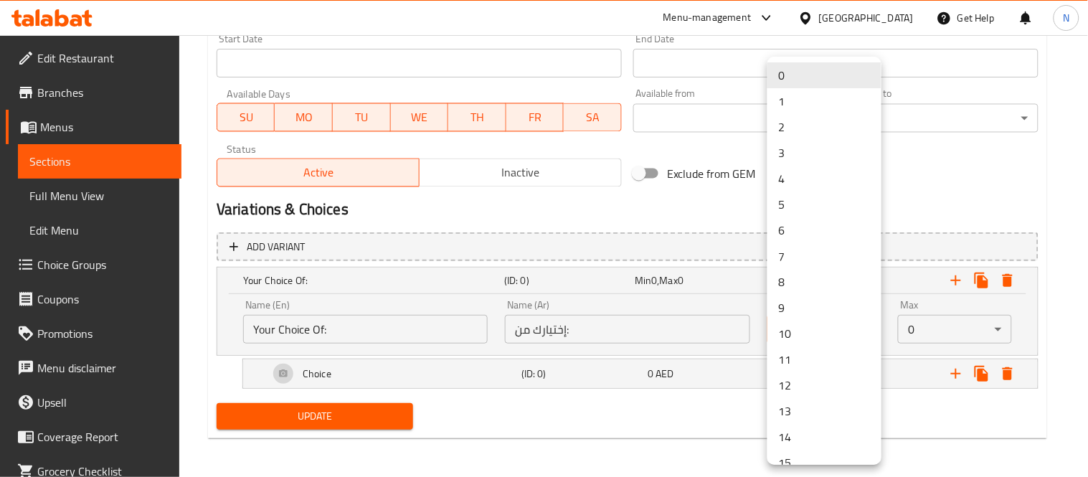
click at [811, 109] on li "1" at bounding box center [824, 101] width 114 height 26
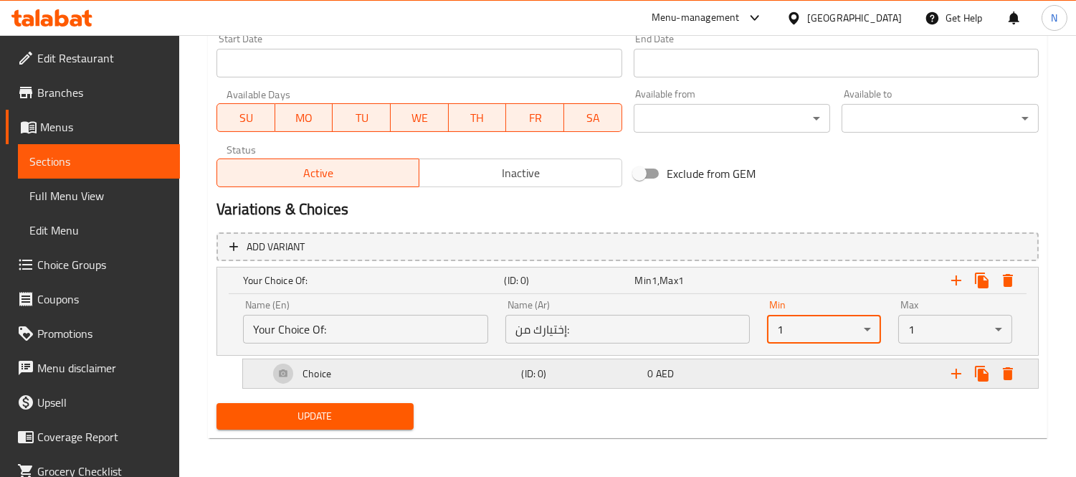
click at [775, 296] on div "Expand" at bounding box center [893, 281] width 261 height 32
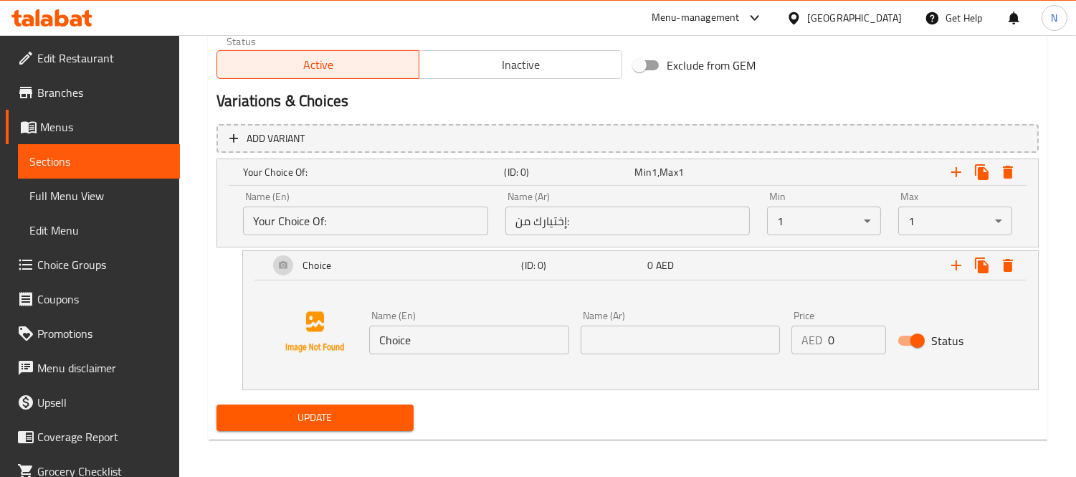
scroll to position [743, 0]
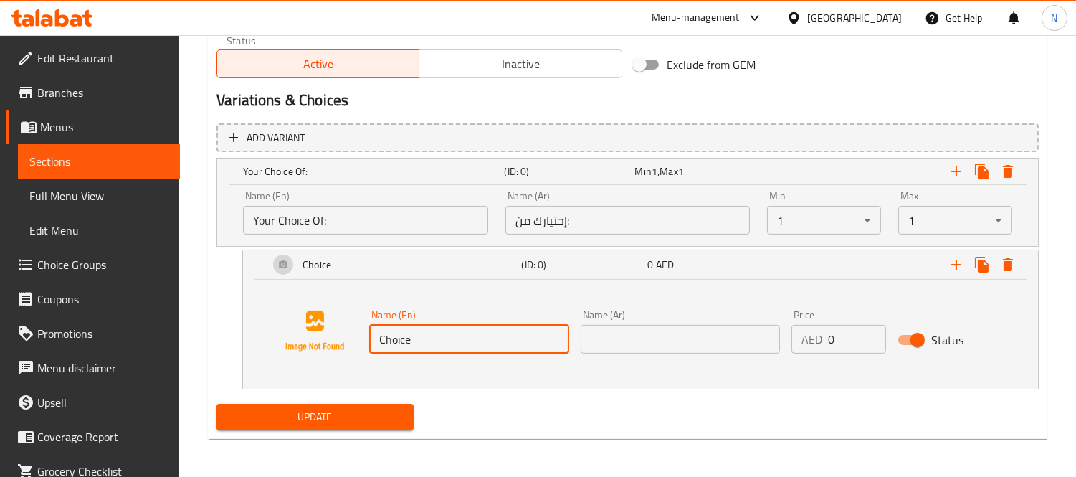
click at [478, 333] on input "Choice" at bounding box center [469, 339] width 200 height 29
type input "ح"
type input "plate"
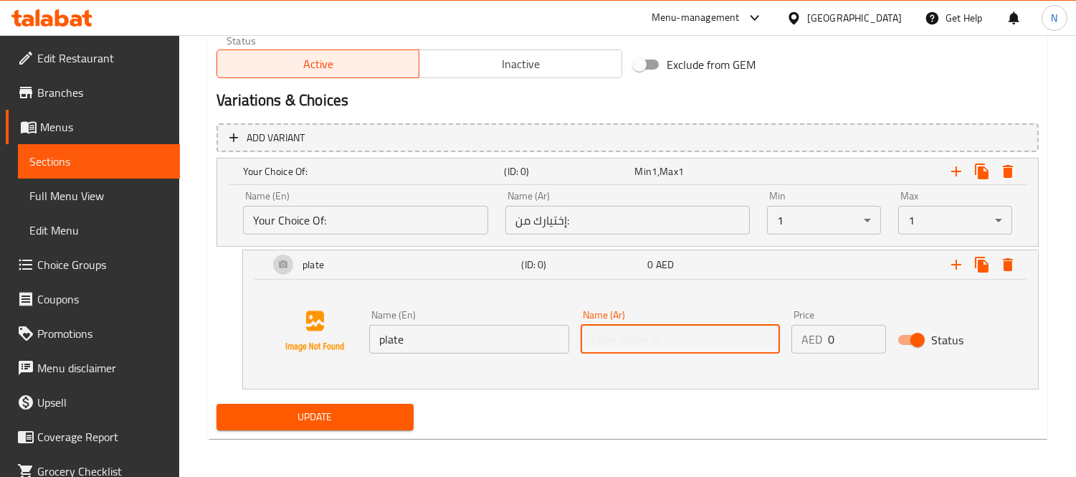
click at [701, 342] on input "text" at bounding box center [681, 339] width 200 height 29
type input "طبق"
click at [828, 341] on input "0" at bounding box center [856, 339] width 57 height 29
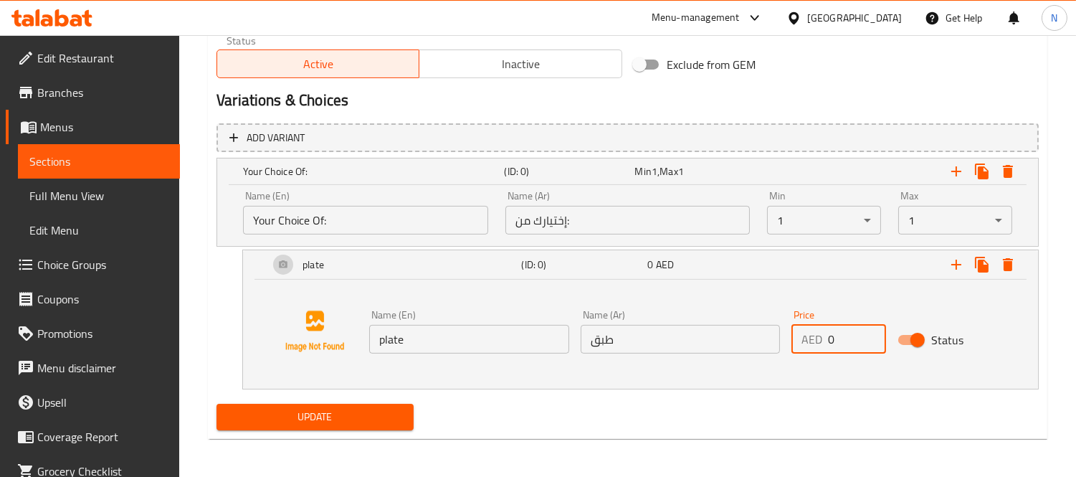
click at [828, 341] on input "0" at bounding box center [856, 339] width 57 height 29
type input "30"
click at [954, 267] on icon "Expand" at bounding box center [956, 264] width 17 height 17
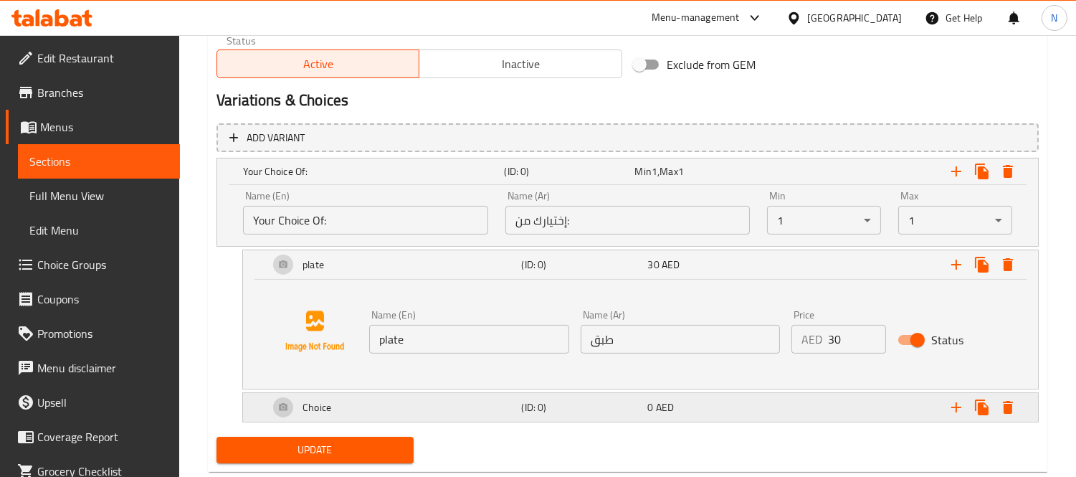
click at [703, 187] on div "Choice (ID: 0) 0 AED" at bounding box center [632, 172] width 784 height 32
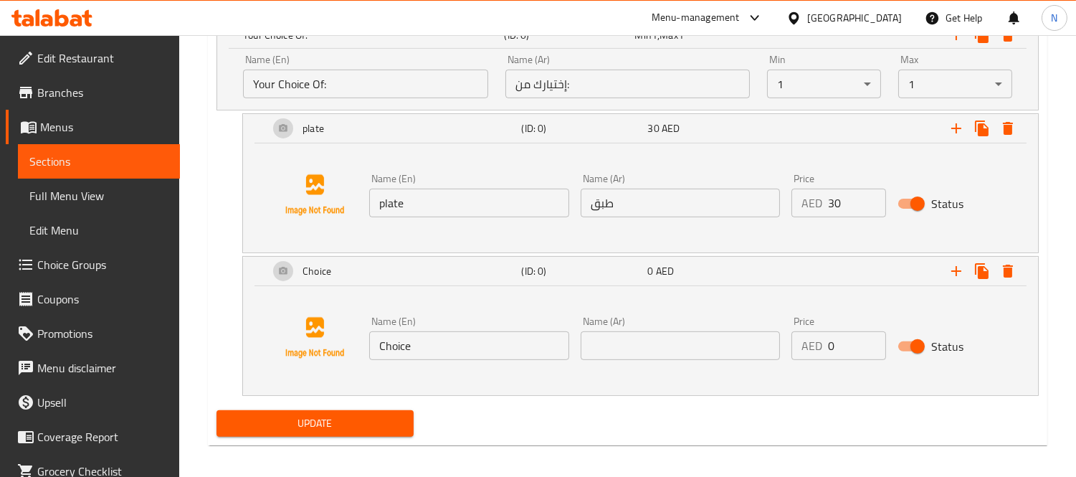
scroll to position [886, 0]
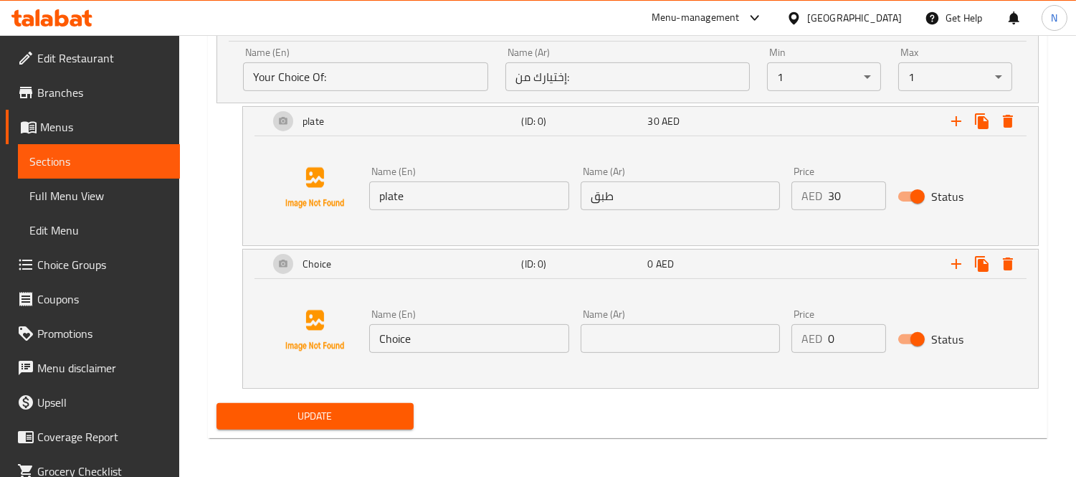
click at [425, 334] on input "Choice" at bounding box center [469, 338] width 200 height 29
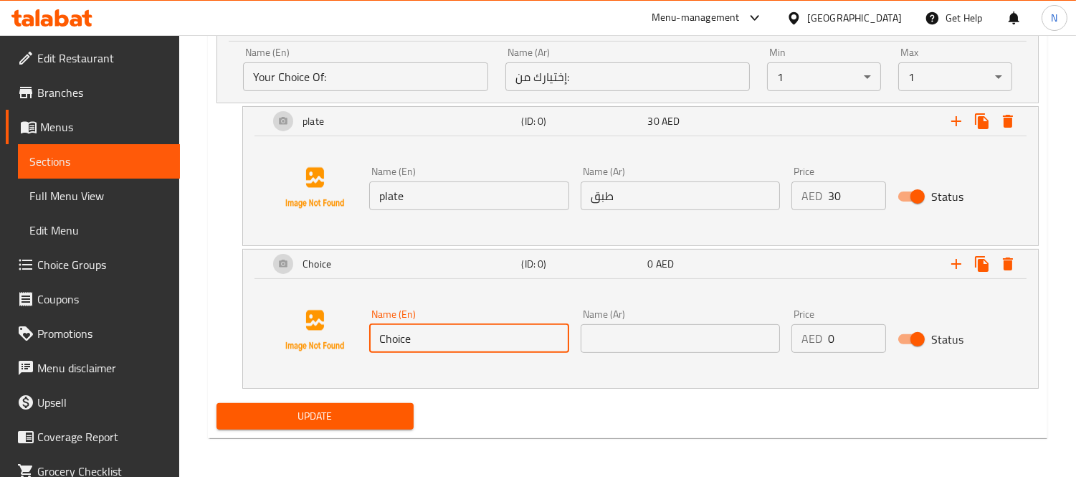
click at [425, 334] on input "Choice" at bounding box center [469, 338] width 200 height 29
paste input "Normal 14"
drag, startPoint x: 420, startPoint y: 340, endPoint x: 455, endPoint y: 333, distance: 36.4
click at [455, 333] on input "Normal 14" at bounding box center [469, 338] width 200 height 29
type input "Normal"
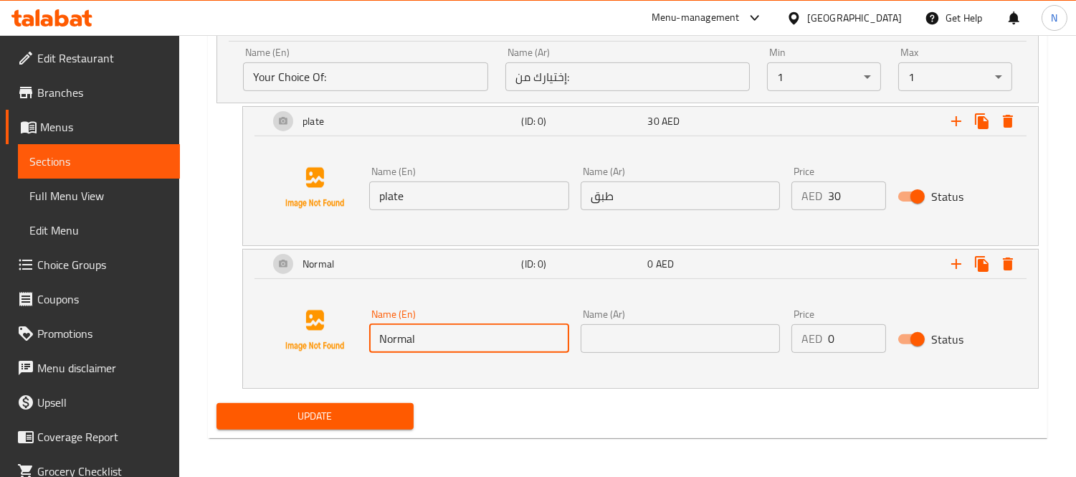
click at [850, 342] on input "0" at bounding box center [856, 338] width 57 height 29
click at [850, 343] on input "0" at bounding box center [856, 338] width 57 height 29
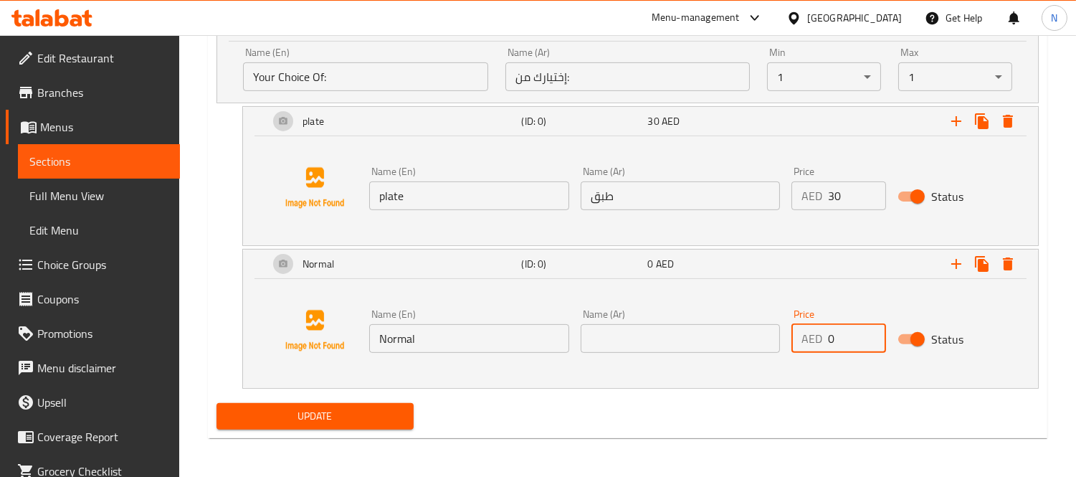
click at [849, 343] on input "0" at bounding box center [856, 338] width 57 height 29
paste input "14"
type input "14"
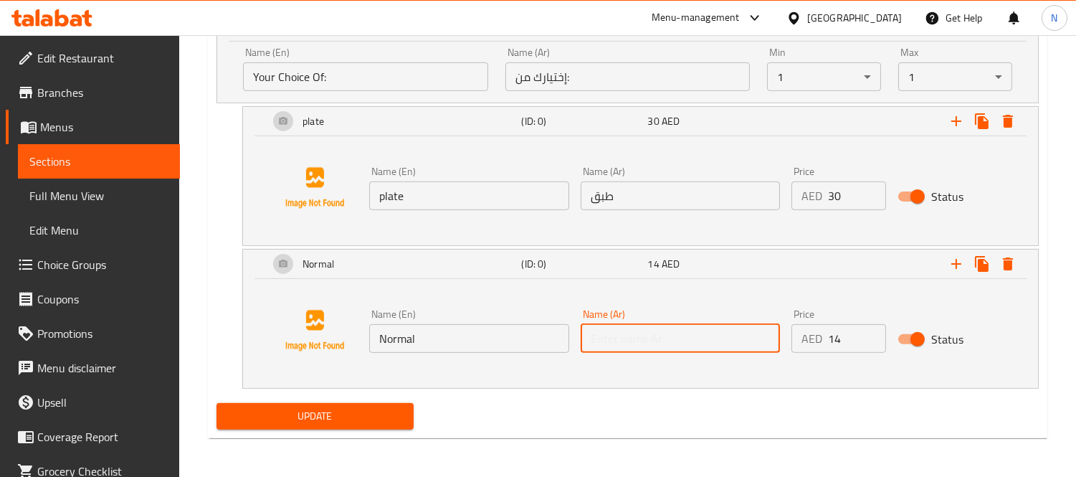
click at [646, 338] on input "text" at bounding box center [681, 338] width 200 height 29
type input "طبيعي"
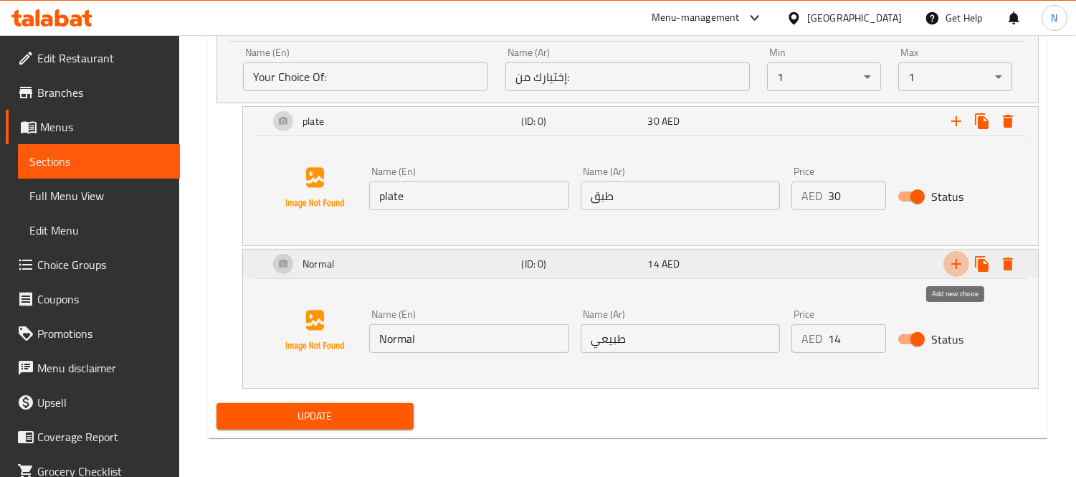
click at [954, 267] on icon "Expand" at bounding box center [956, 263] width 17 height 17
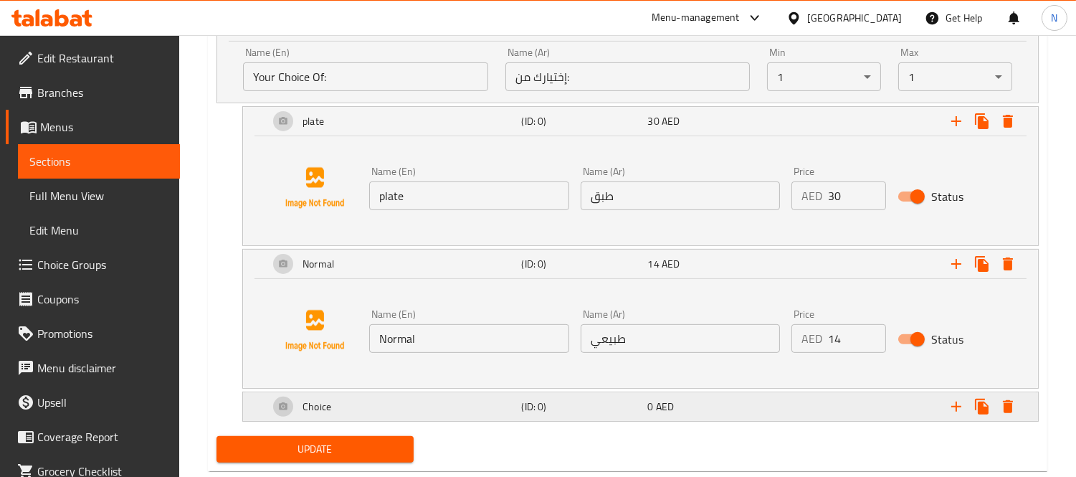
click at [728, 35] on div "0 AED" at bounding box center [697, 28] width 125 height 14
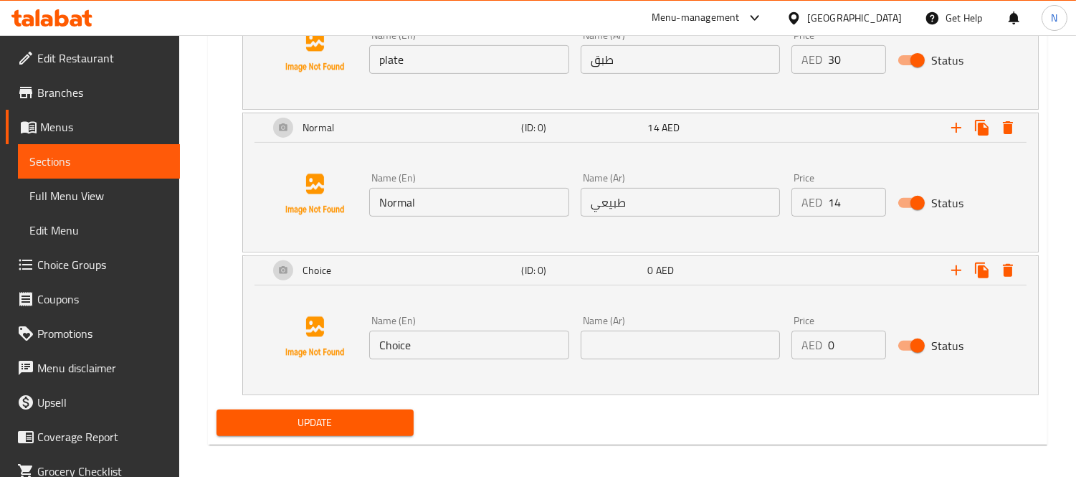
scroll to position [1029, 0]
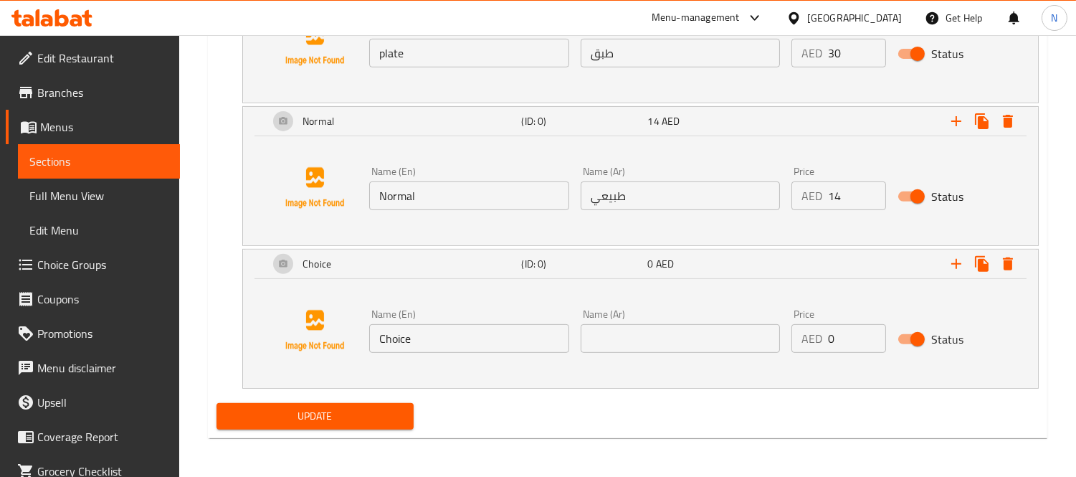
click at [463, 328] on input "Choice" at bounding box center [469, 338] width 200 height 29
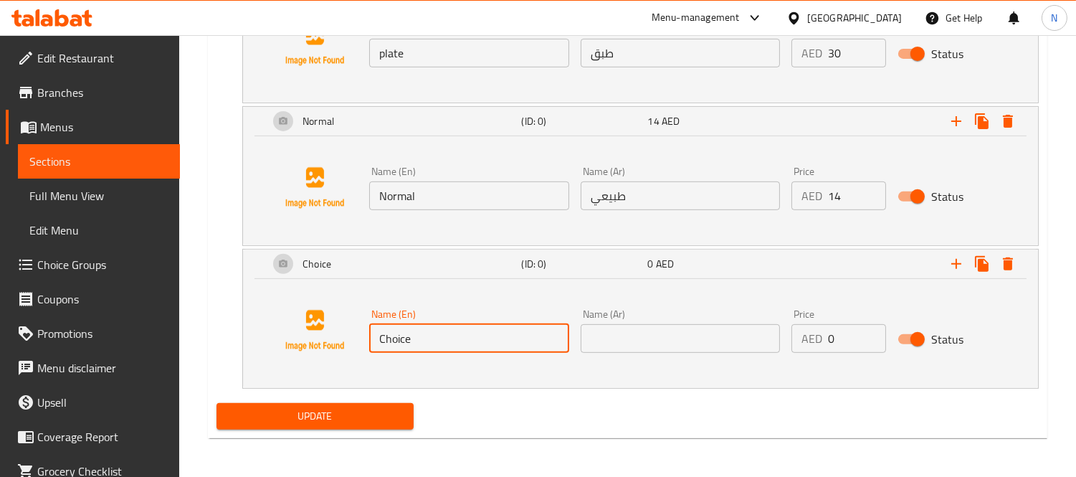
click at [463, 328] on input "Choice" at bounding box center [469, 338] width 200 height 29
paste input "Saroukh"
type input "Saroukh"
click at [603, 333] on input "text" at bounding box center [681, 338] width 200 height 29
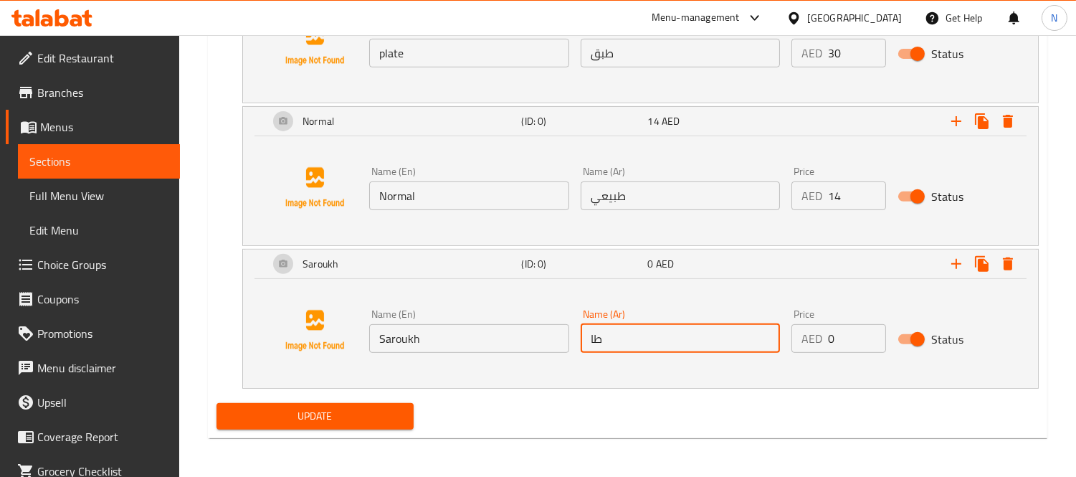
type input "ط"
type input "صاروخ"
click at [837, 339] on input "0" at bounding box center [856, 338] width 57 height 29
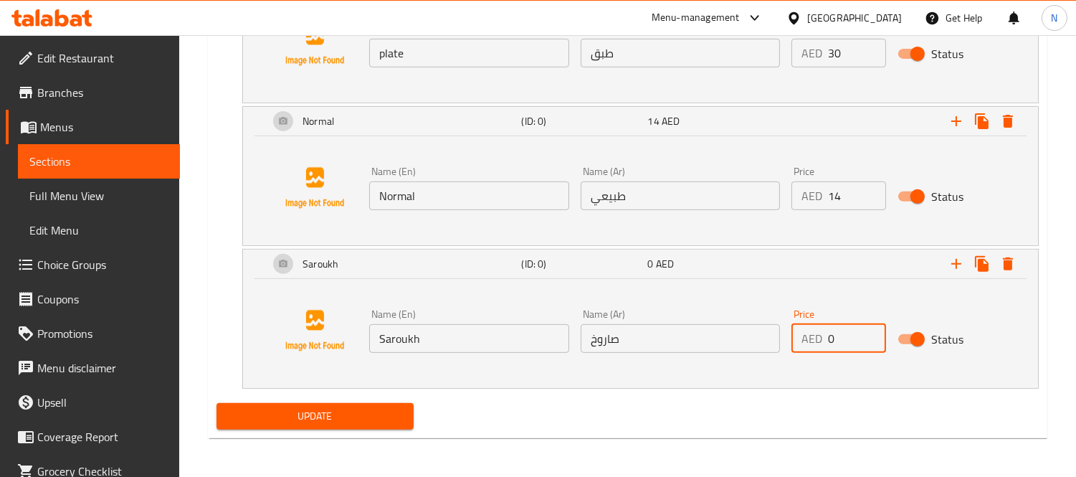
click at [837, 339] on input "0" at bounding box center [856, 338] width 57 height 29
type input "18"
click at [635, 185] on input "طبيعي" at bounding box center [681, 195] width 200 height 29
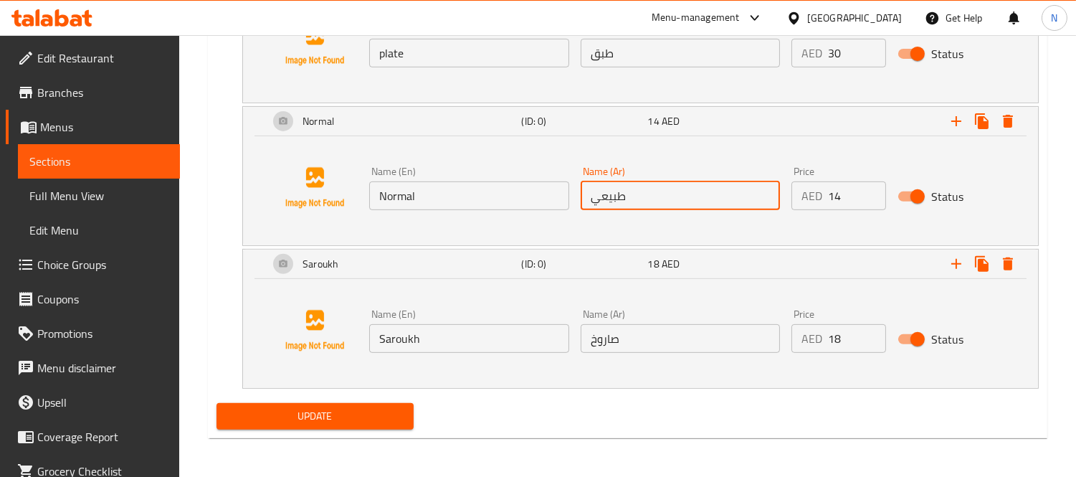
click at [635, 185] on input "طبيعي" at bounding box center [681, 195] width 200 height 29
type input "عادي"
click at [817, 423] on div "Update" at bounding box center [628, 416] width 834 height 38
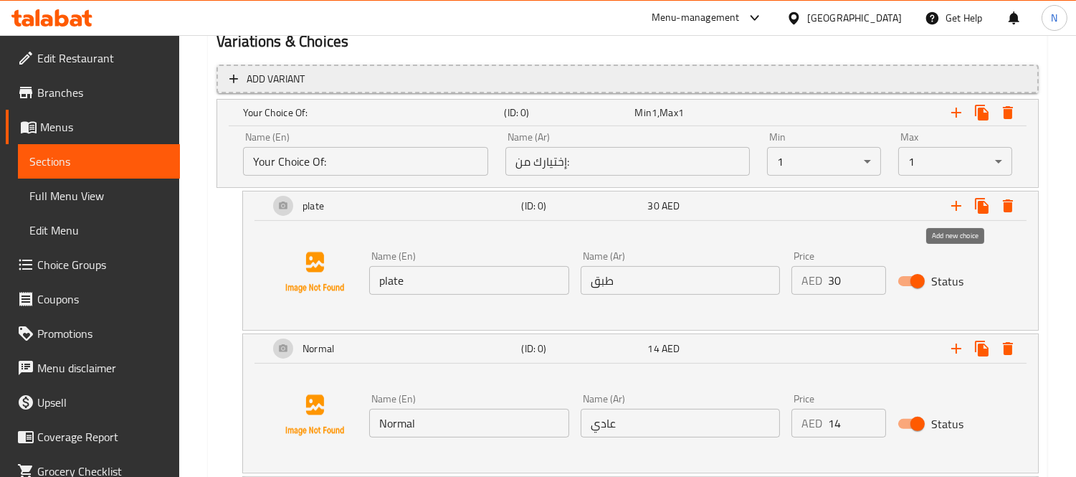
scroll to position [711, 0]
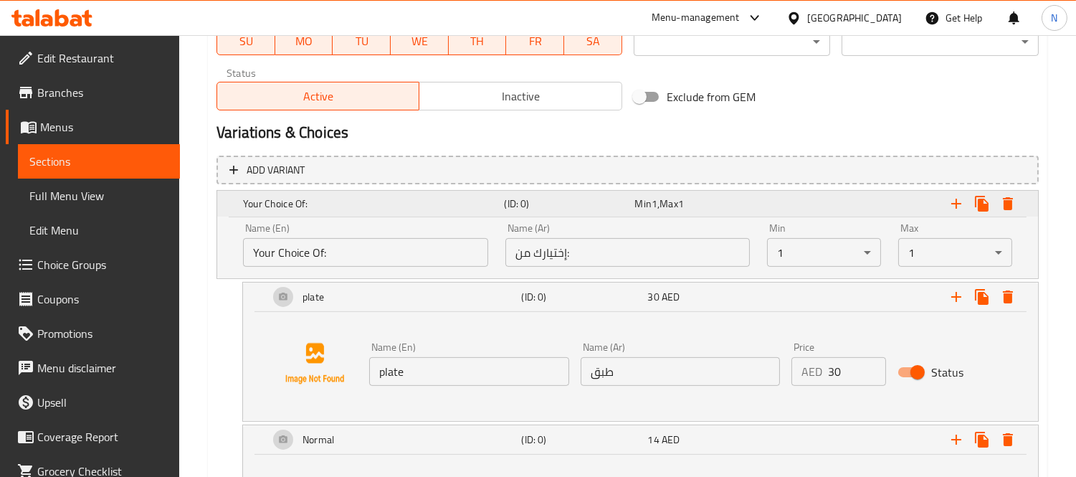
click at [663, 206] on span "Max" at bounding box center [669, 203] width 18 height 19
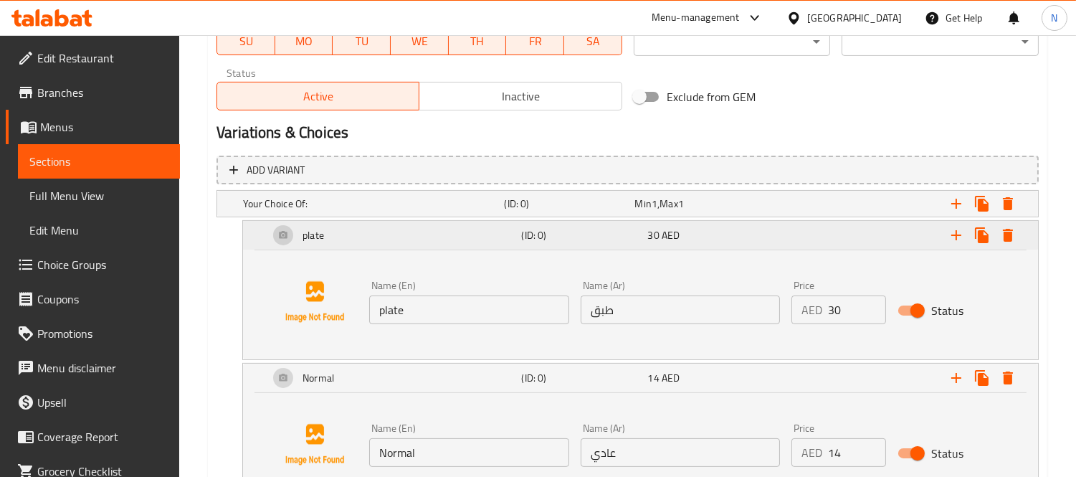
click at [636, 242] on div "(ID: 0)" at bounding box center [581, 235] width 126 height 20
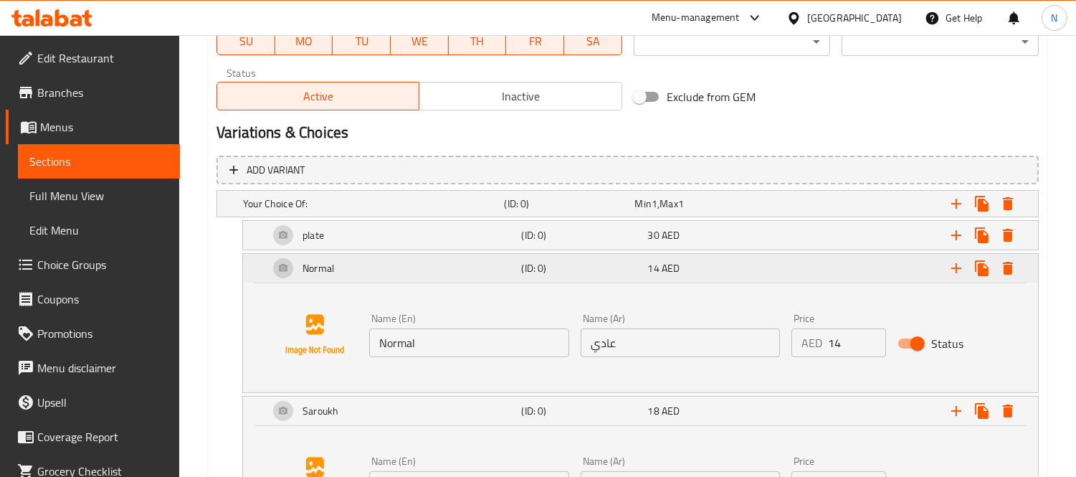
click at [594, 275] on div "(ID: 0)" at bounding box center [581, 268] width 126 height 20
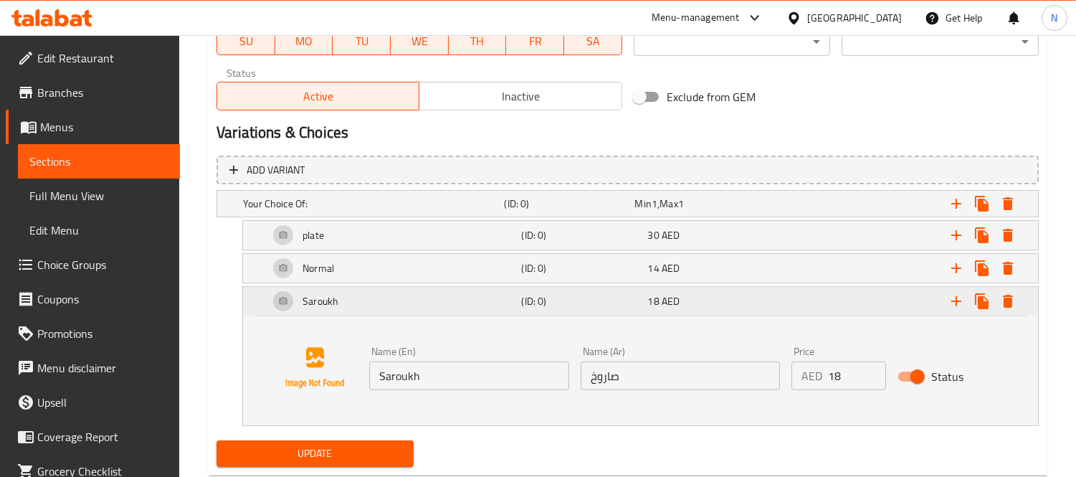
click at [610, 305] on h5 "(ID: 0)" at bounding box center [581, 301] width 120 height 14
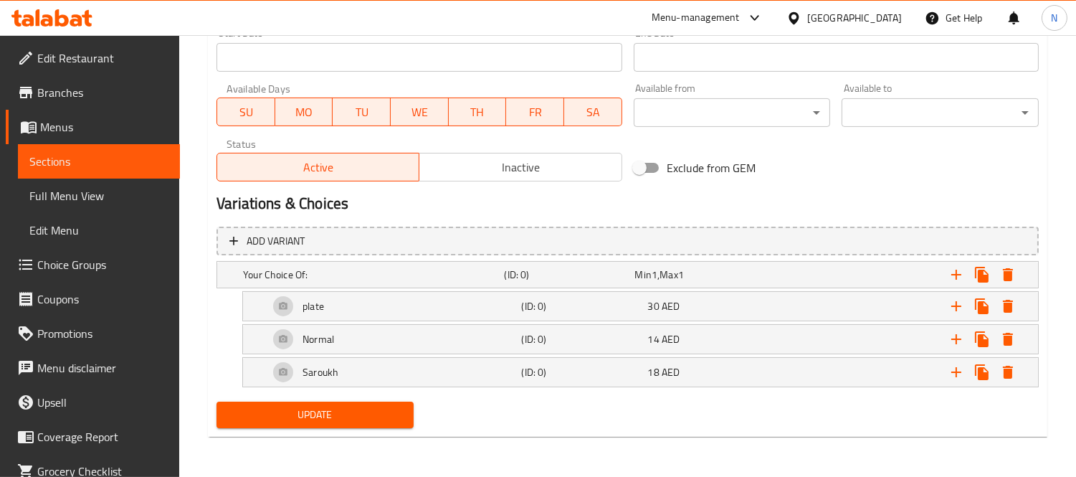
scroll to position [639, 0]
click at [876, 269] on div "Expand" at bounding box center [893, 276] width 261 height 32
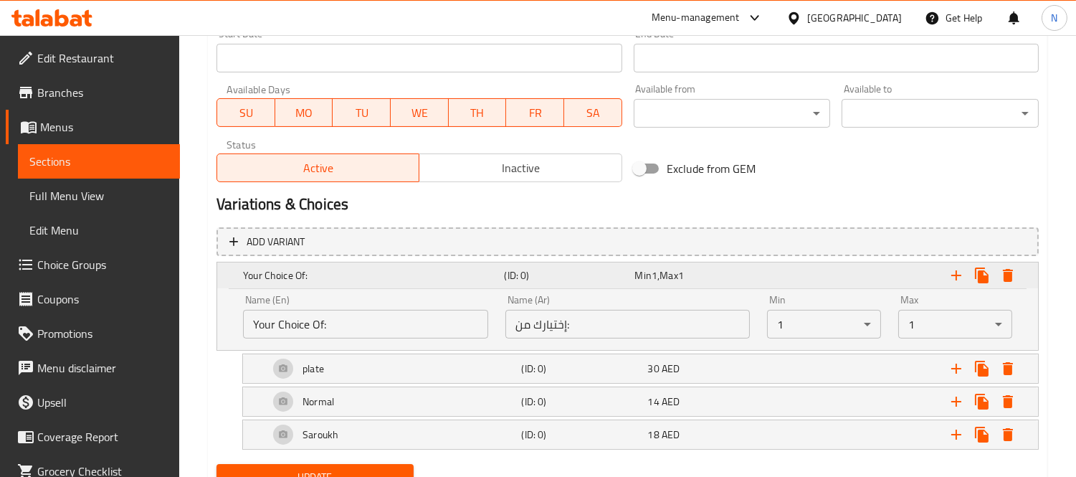
click at [955, 271] on icon "Expand" at bounding box center [956, 275] width 17 height 17
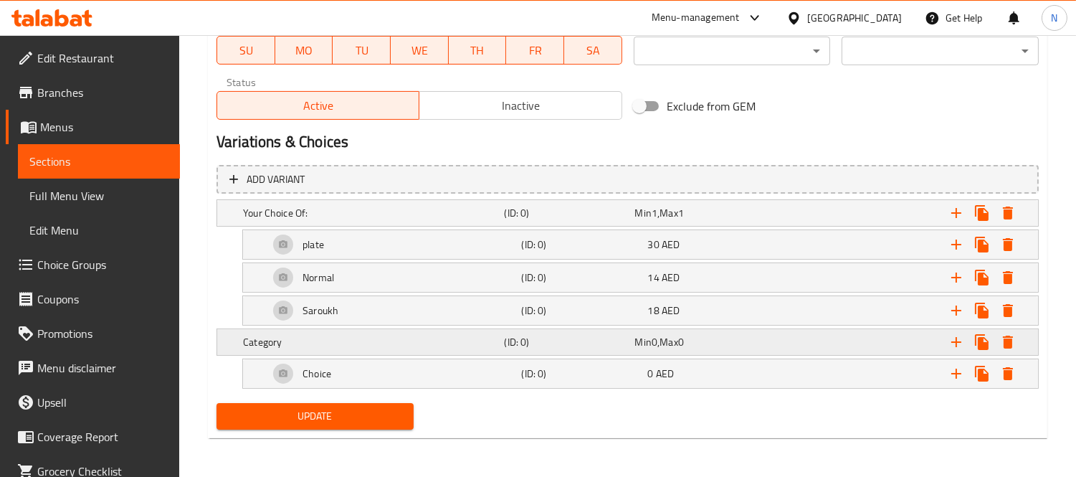
click at [503, 223] on div "(ID: 0)" at bounding box center [566, 213] width 131 height 20
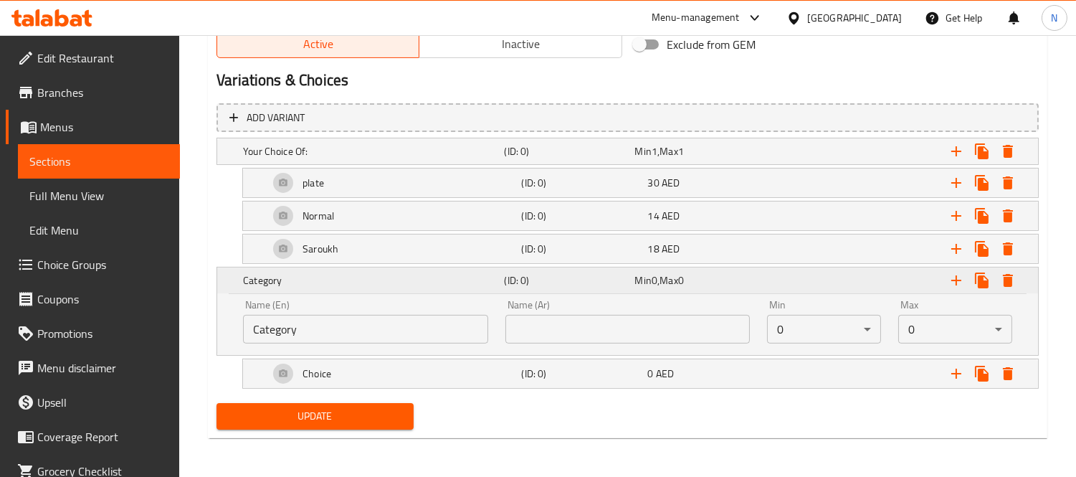
scroll to position [764, 0]
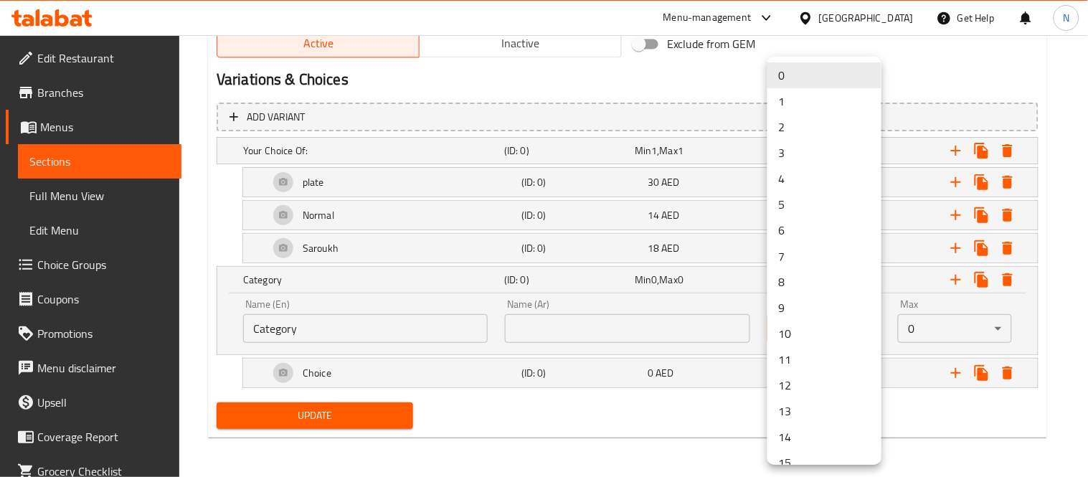
click at [800, 99] on li "1" at bounding box center [824, 101] width 114 height 26
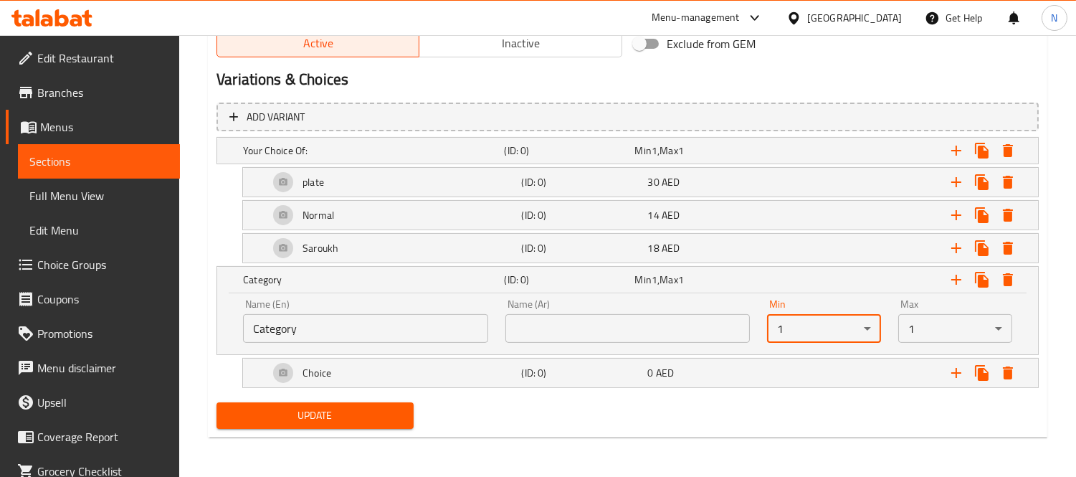
click at [547, 320] on input "text" at bounding box center [628, 328] width 245 height 29
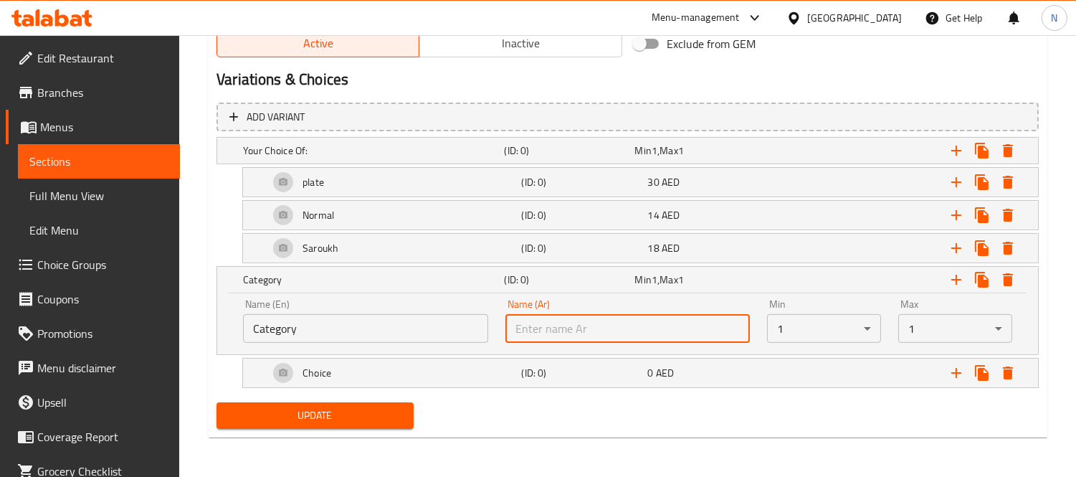
type input ":أختيارك من"
click at [411, 325] on input "Category" at bounding box center [365, 328] width 245 height 29
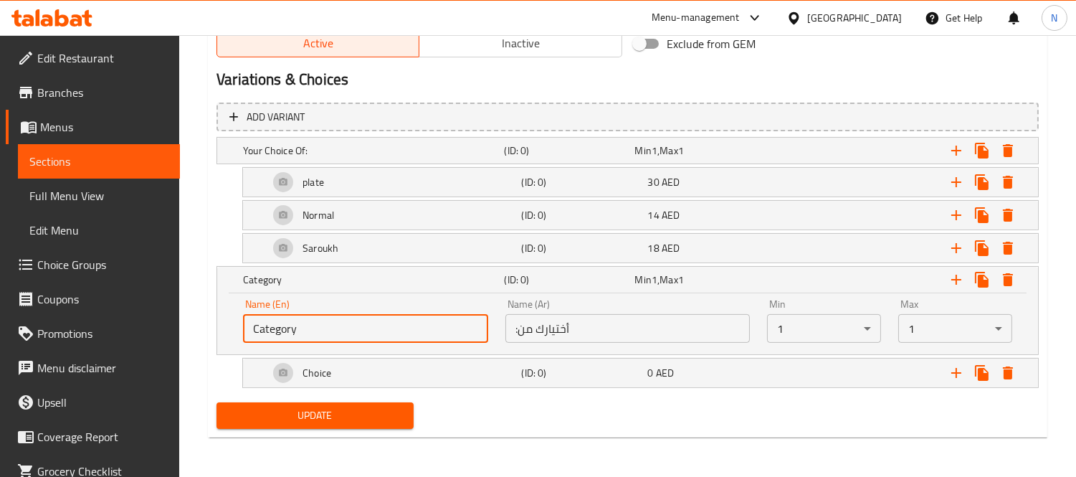
click at [411, 325] on input "Category" at bounding box center [365, 328] width 245 height 29
click at [411, 325] on input "text" at bounding box center [365, 328] width 245 height 29
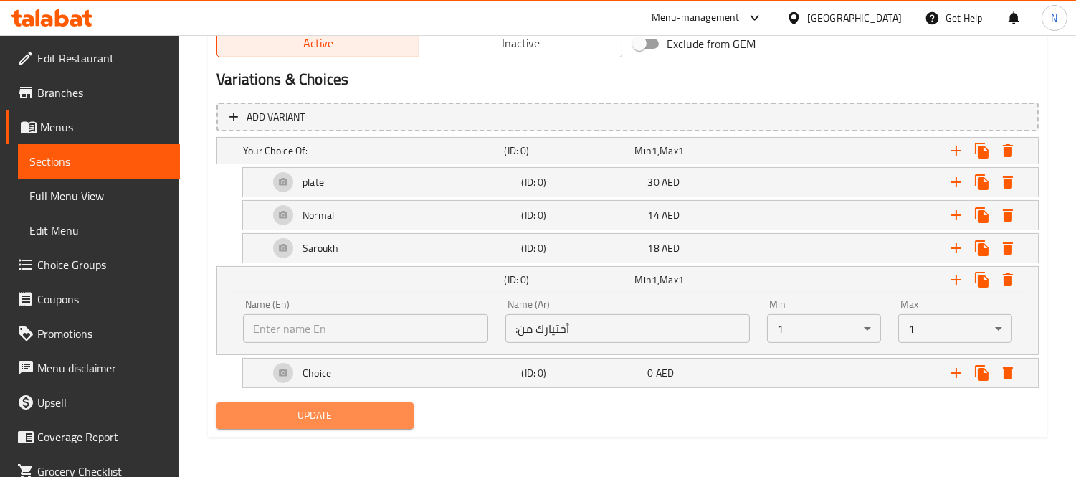
click at [362, 418] on span "Update" at bounding box center [315, 416] width 174 height 18
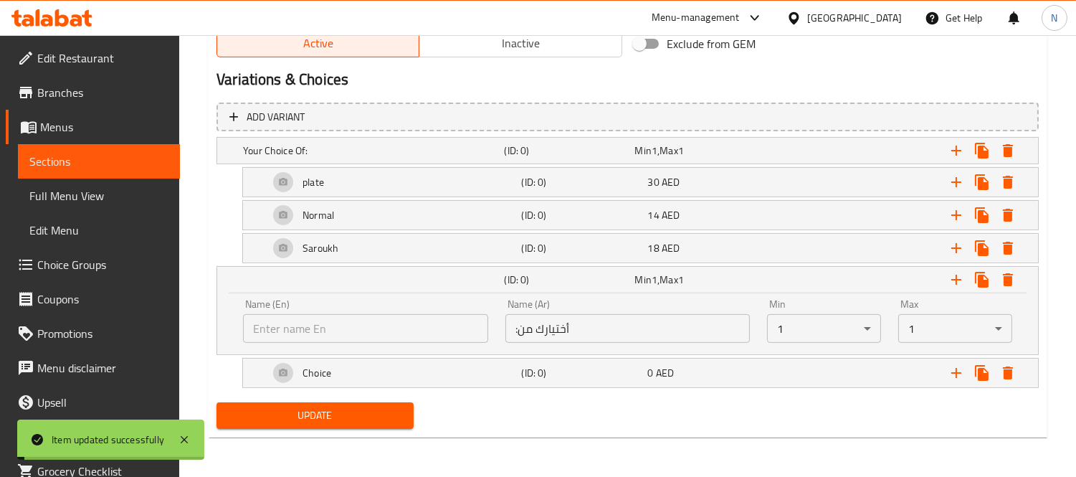
drag, startPoint x: 421, startPoint y: 341, endPoint x: 414, endPoint y: 332, distance: 11.8
click at [421, 341] on input "text" at bounding box center [365, 328] width 245 height 29
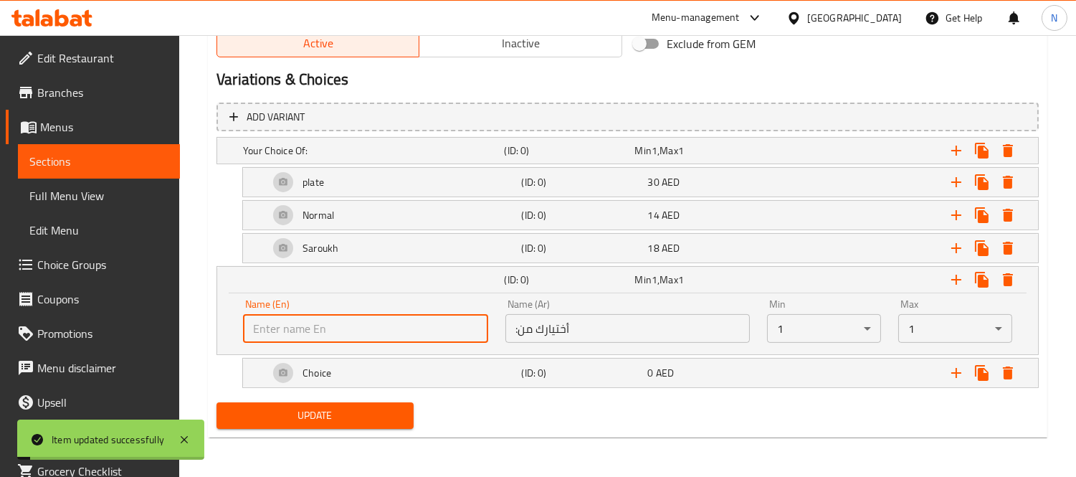
drag, startPoint x: 409, startPoint y: 325, endPoint x: 402, endPoint y: 338, distance: 15.1
click at [409, 325] on input "text" at bounding box center [365, 328] width 245 height 29
click at [480, 392] on div "Add variant Your Choice Of: (ID: 0) Min 1 , Max 1 Name (En) Your Choice Of: Nam…" at bounding box center [628, 247] width 834 height 300
click at [387, 330] on input "text" at bounding box center [365, 328] width 245 height 29
type input "Your Choice Of:"
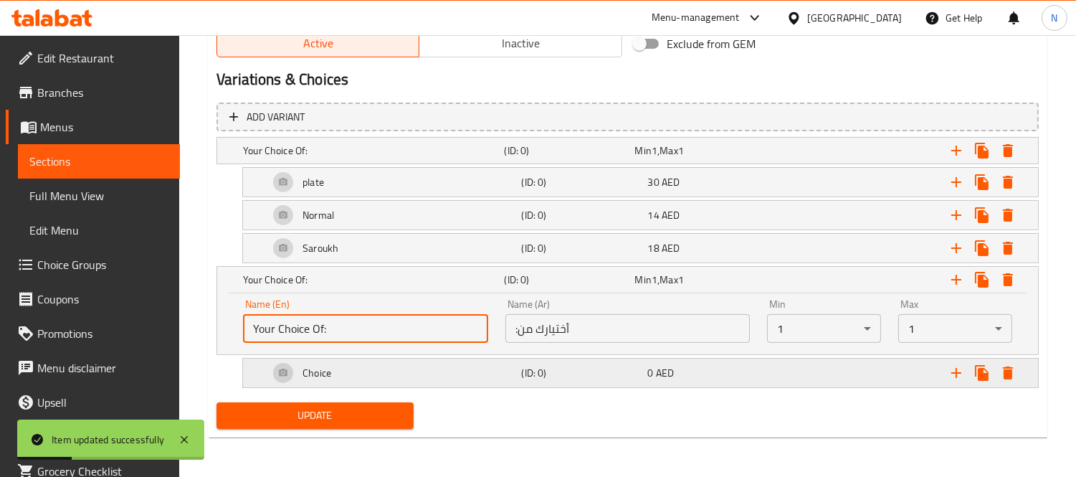
click at [483, 161] on div "Choice" at bounding box center [370, 151] width 261 height 20
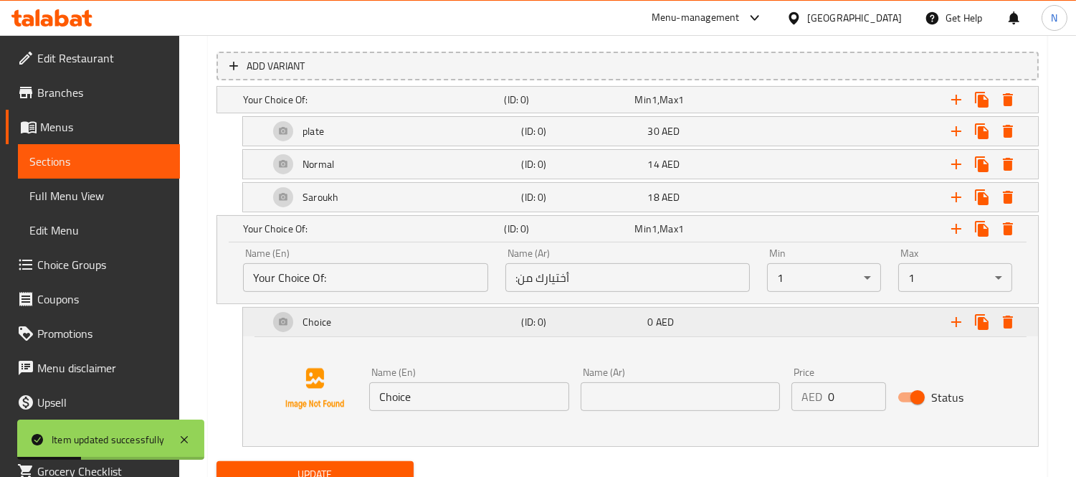
scroll to position [873, 0]
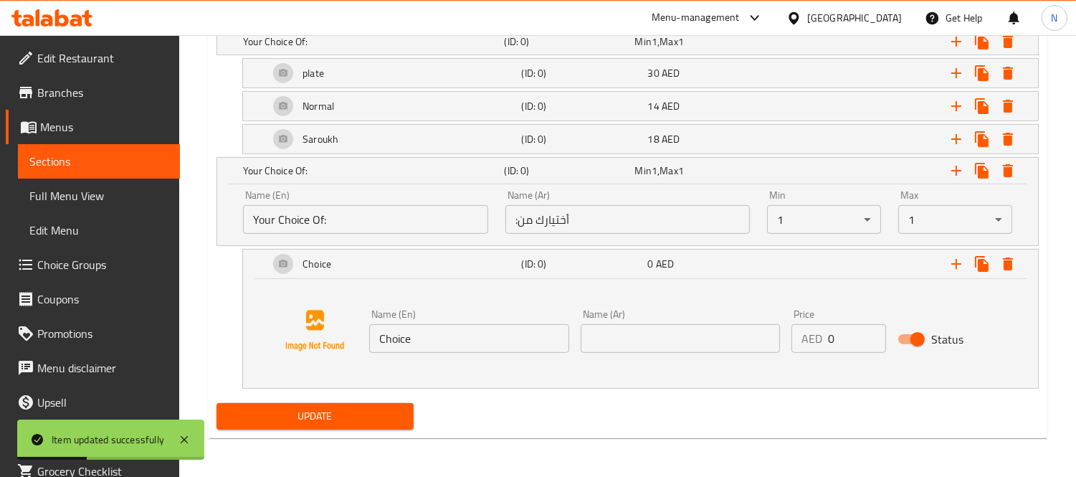
click at [506, 327] on input "Choice" at bounding box center [469, 338] width 200 height 29
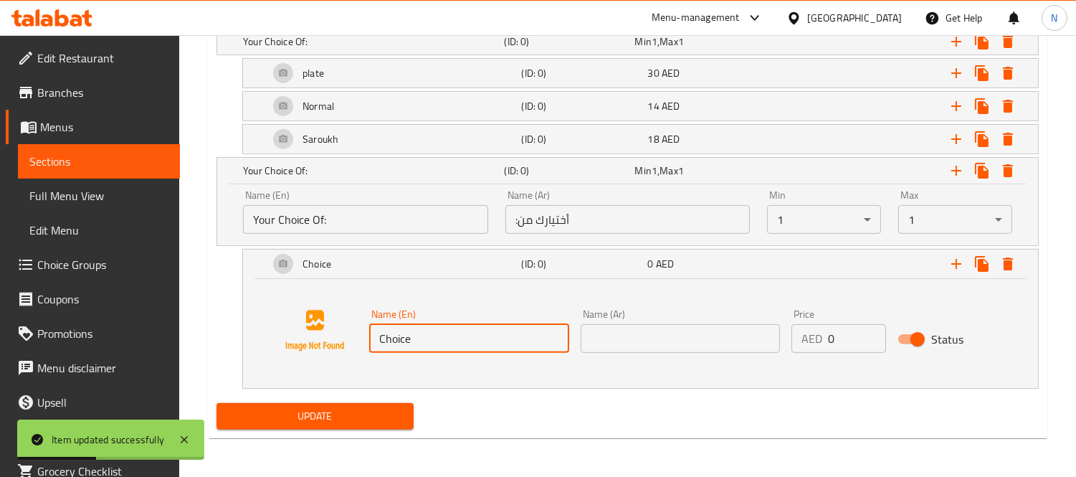
click at [607, 327] on input "text" at bounding box center [681, 338] width 200 height 29
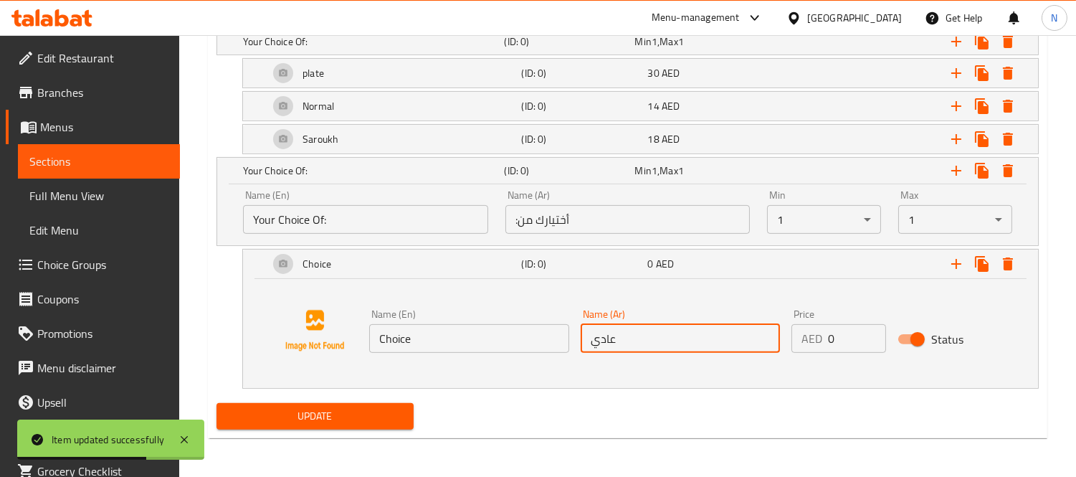
type input "عادي"
click at [413, 346] on input "Choice" at bounding box center [469, 338] width 200 height 29
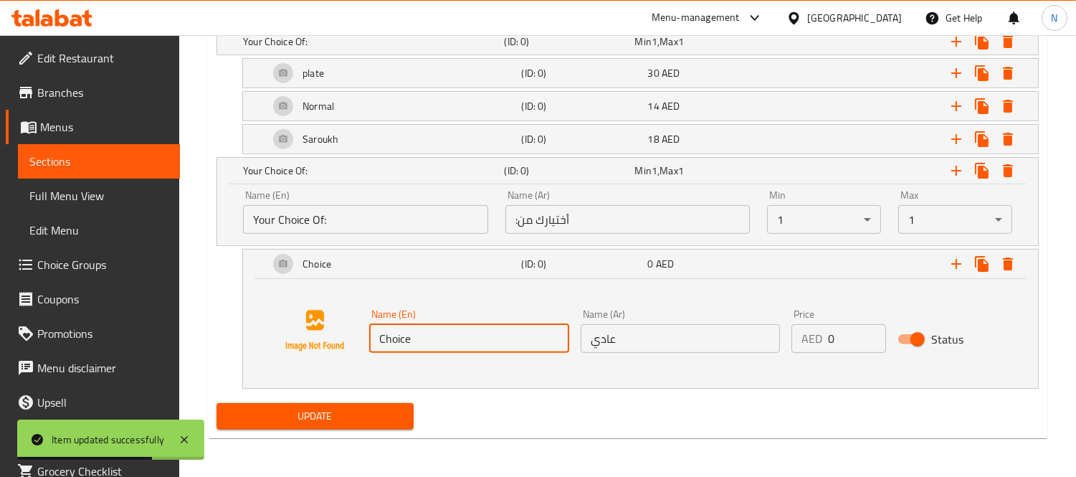
click at [413, 346] on input "Choice" at bounding box center [469, 338] width 200 height 29
type input "Regular"
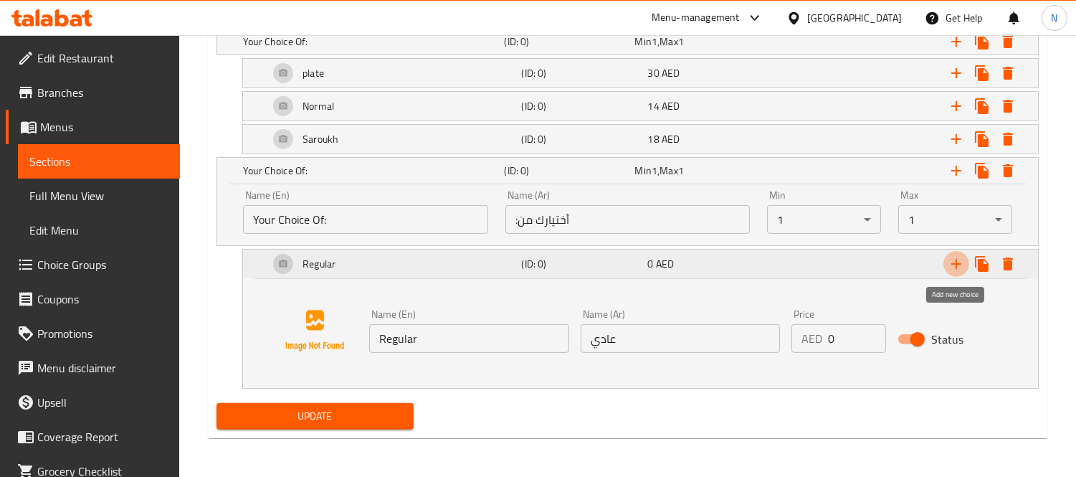
click at [965, 269] on button "Expand" at bounding box center [957, 264] width 26 height 26
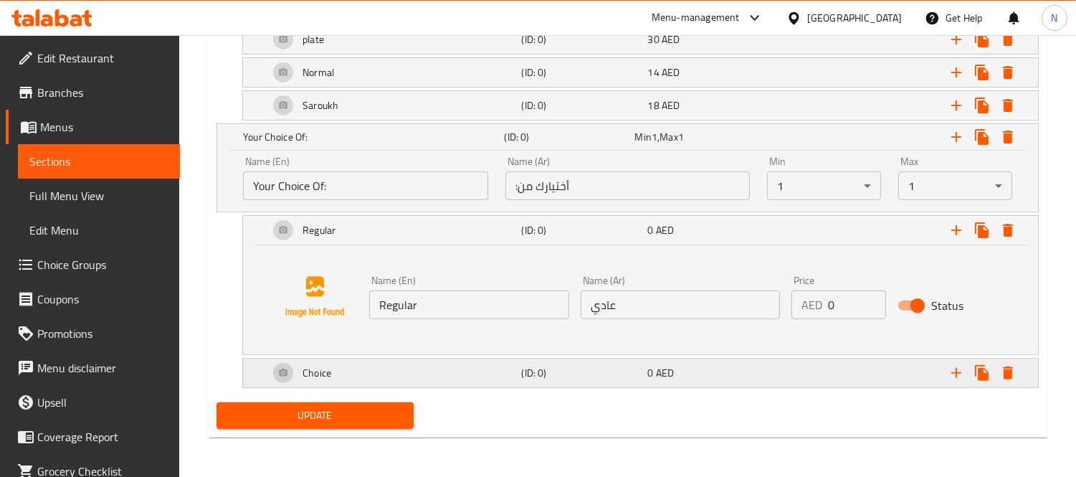
click at [678, 15] on div "0 AED" at bounding box center [697, 8] width 125 height 14
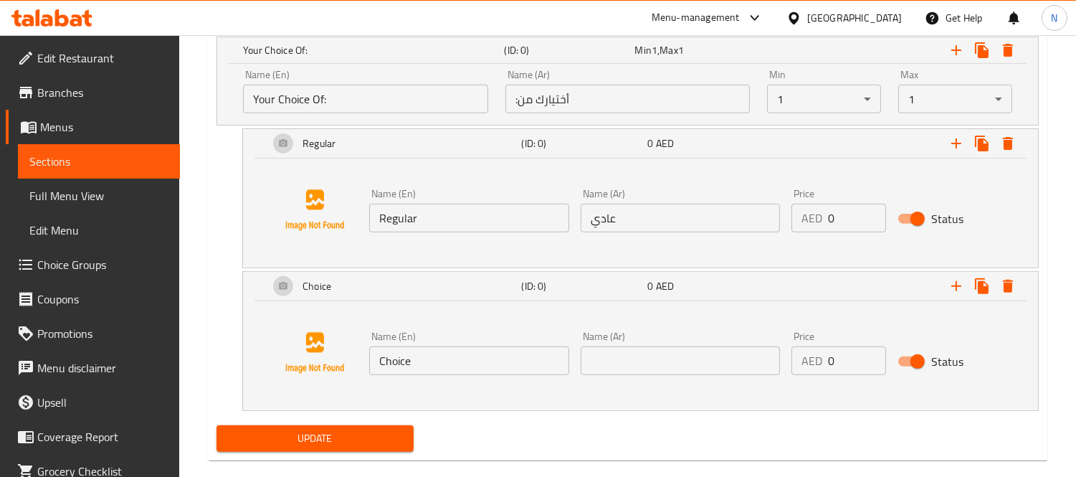
scroll to position [1000, 0]
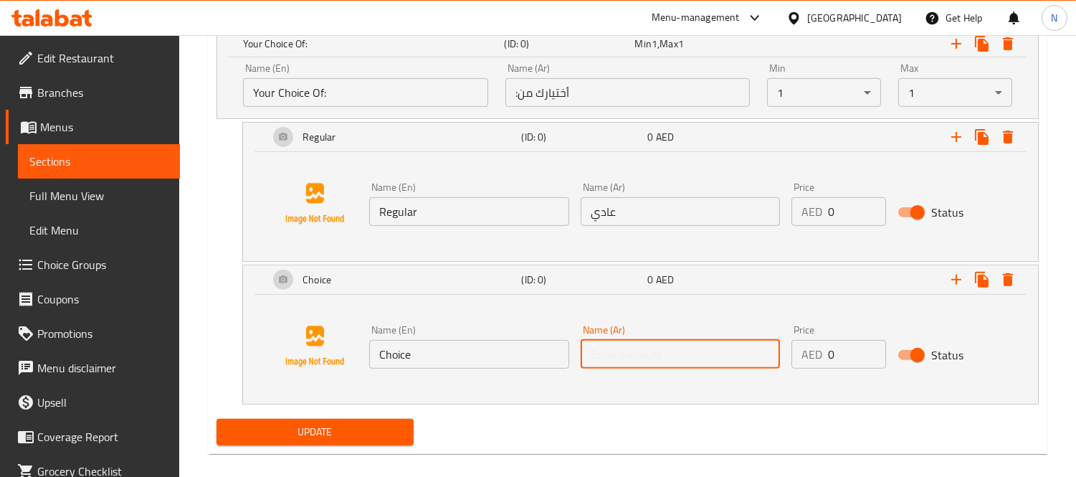
click at [680, 360] on input "text" at bounding box center [681, 354] width 200 height 29
type input "حار"
click at [432, 371] on div "Name (En) Choice Name (En)" at bounding box center [470, 346] width 212 height 55
click at [435, 359] on input "Choice" at bounding box center [469, 354] width 200 height 29
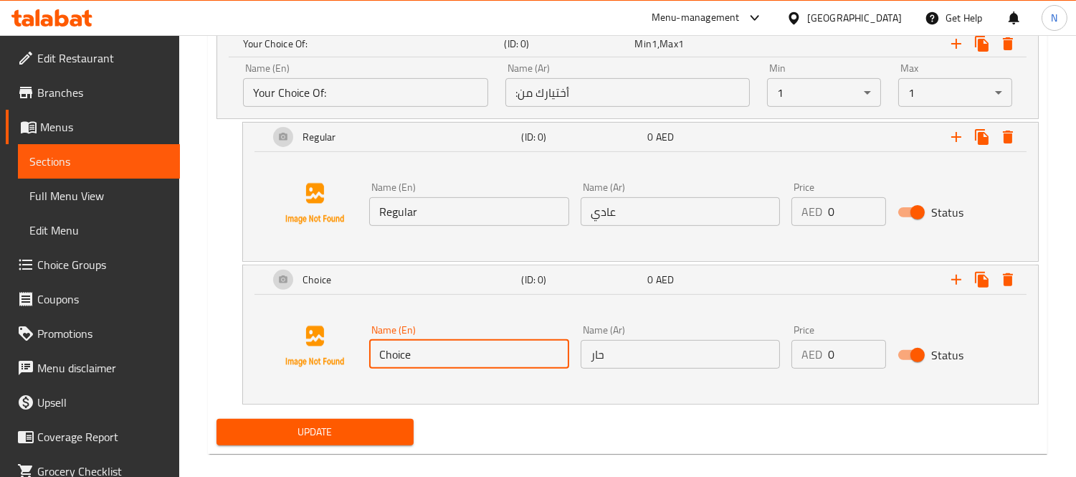
click at [435, 354] on input "Choice" at bounding box center [469, 354] width 200 height 29
click at [435, 354] on input "text" at bounding box center [469, 354] width 200 height 29
type input "Spicy"
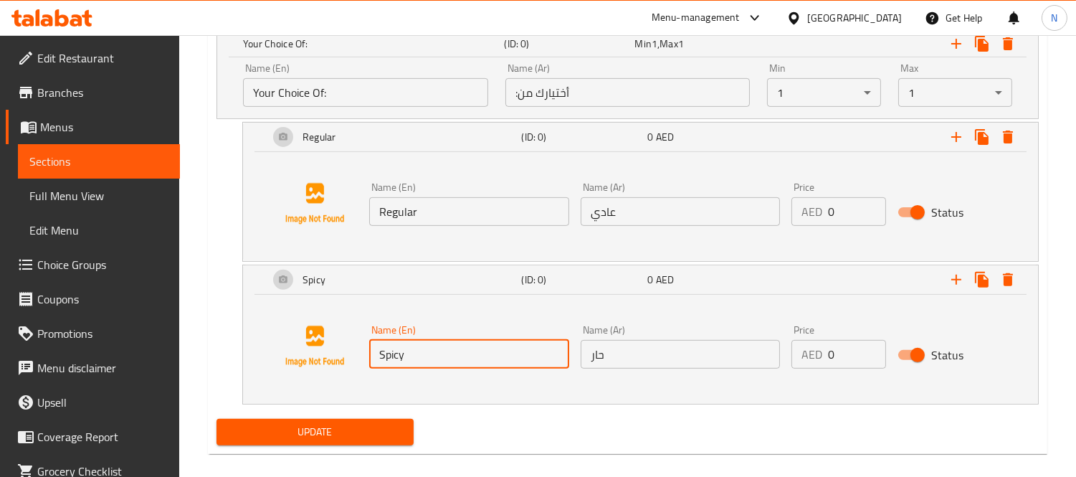
click at [364, 413] on div "Update" at bounding box center [315, 432] width 209 height 38
click at [384, 440] on span "Update" at bounding box center [315, 432] width 174 height 18
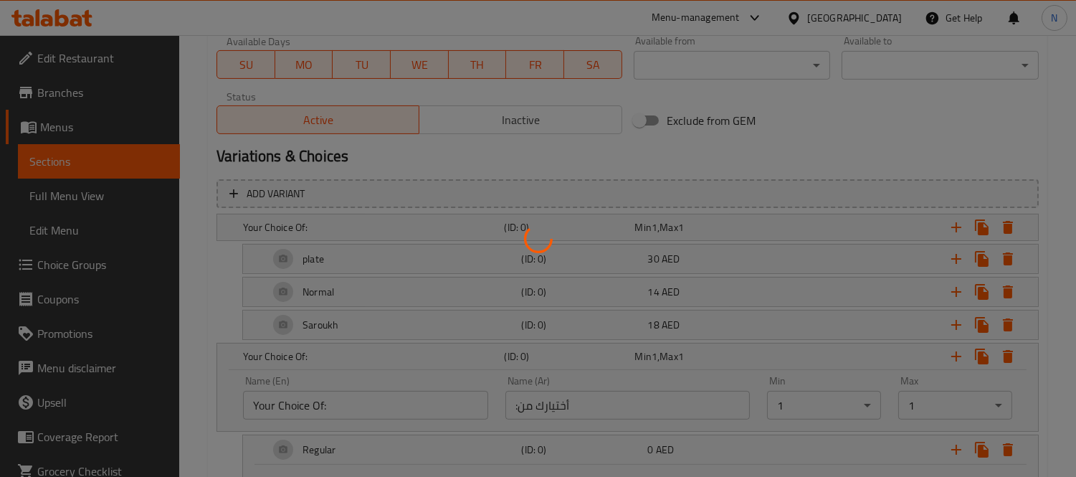
scroll to position [681, 0]
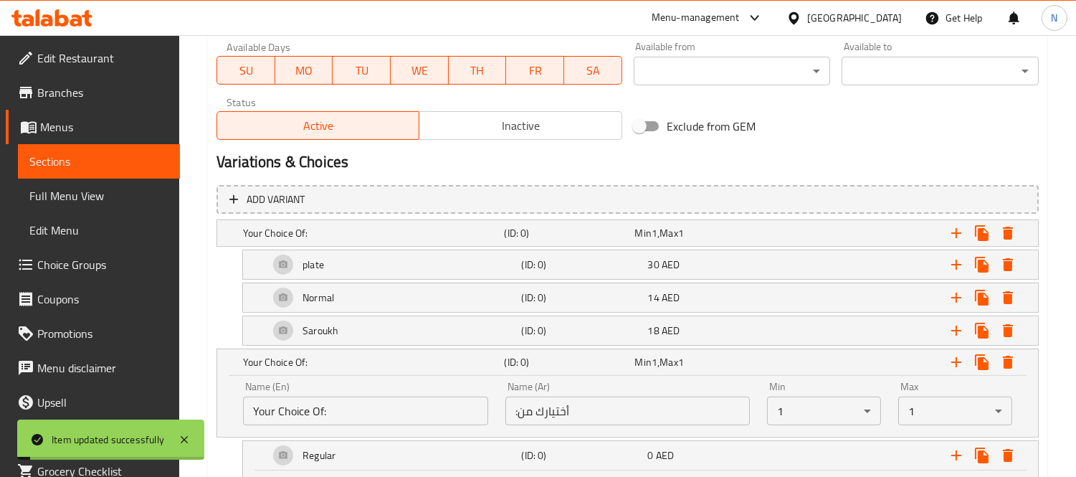
click at [647, 227] on span "Min" at bounding box center [643, 233] width 16 height 19
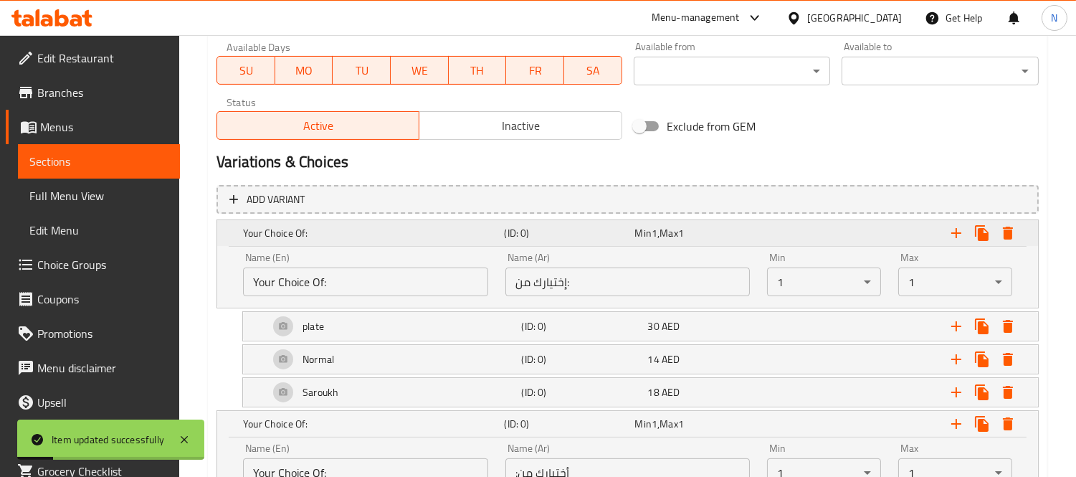
click at [503, 242] on div "Your Choice Of: (ID: 0) Min 1 , Max 1" at bounding box center [632, 233] width 784 height 32
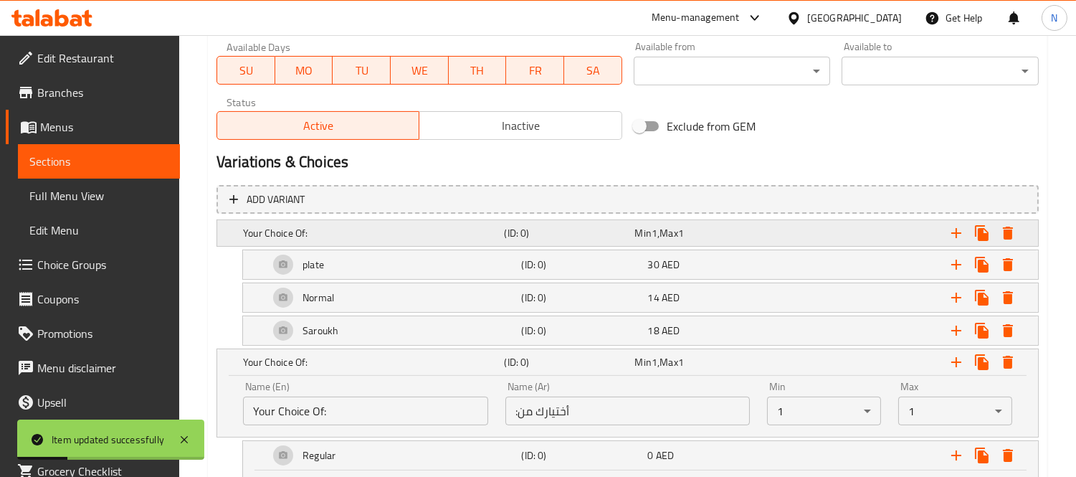
click at [569, 238] on h5 "(ID: 0)" at bounding box center [566, 233] width 125 height 14
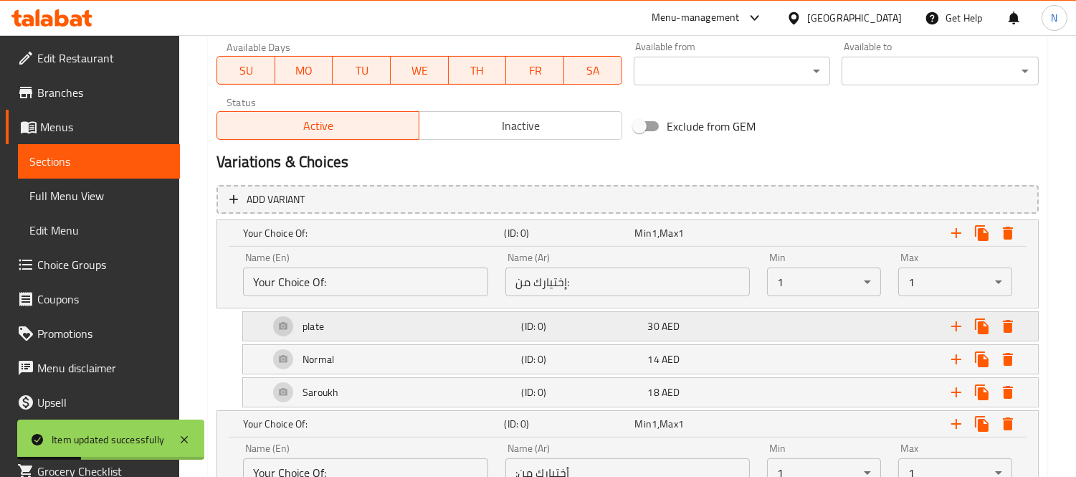
click at [647, 243] on div "30 AED" at bounding box center [697, 233] width 131 height 20
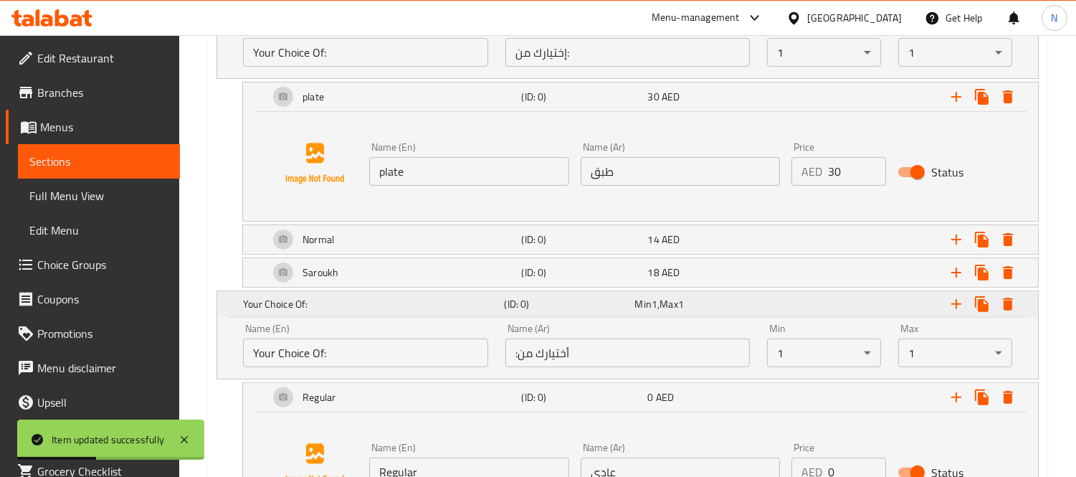
scroll to position [920, 0]
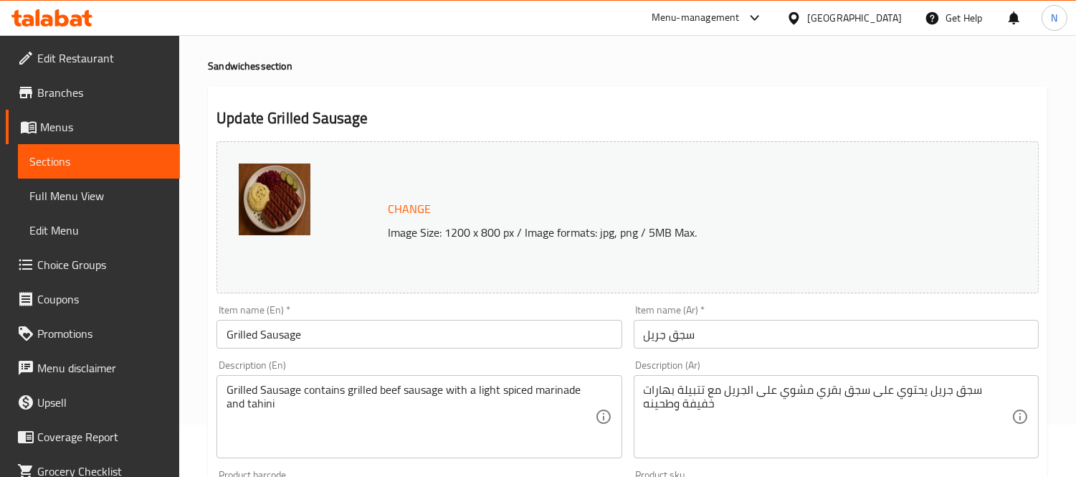
scroll to position [0, 0]
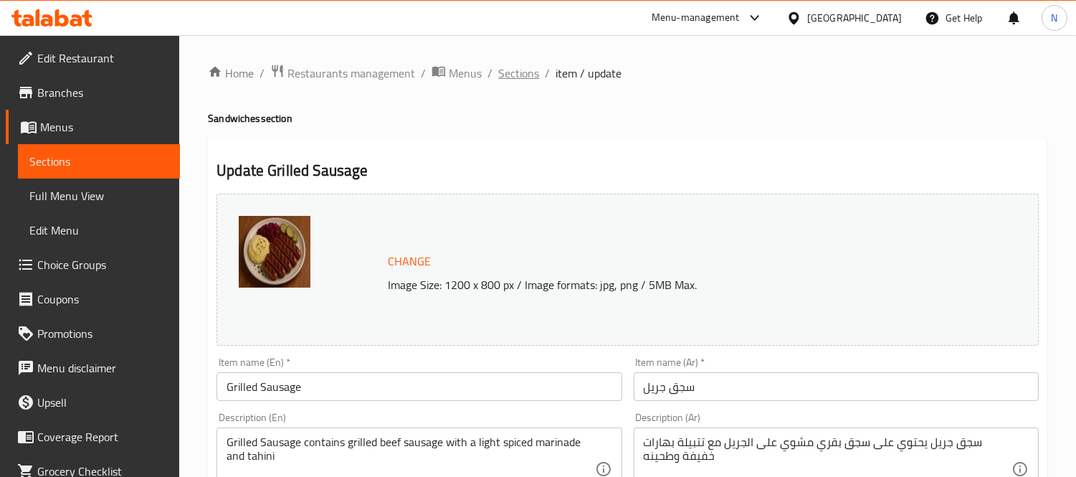
click at [511, 72] on span "Sections" at bounding box center [518, 73] width 41 height 17
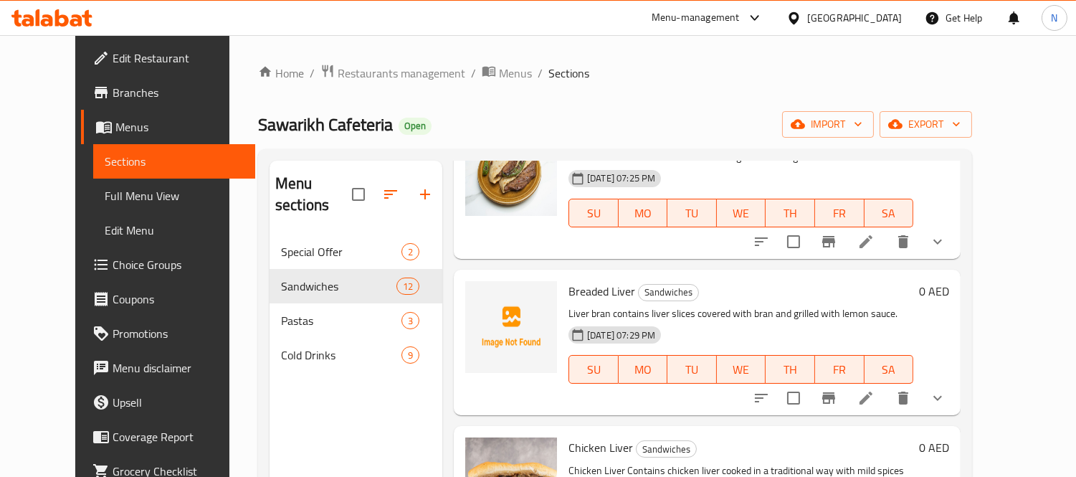
scroll to position [318, 0]
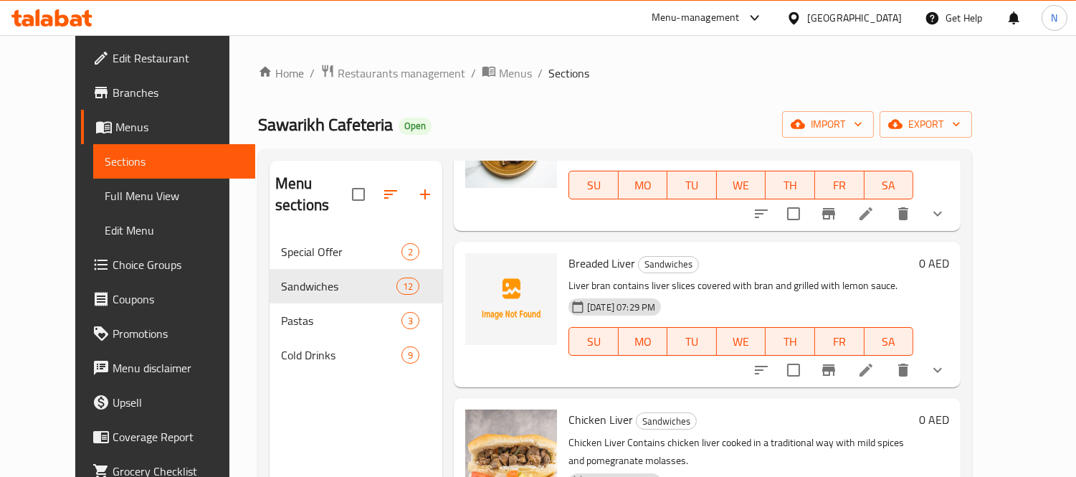
click at [886, 357] on li at bounding box center [866, 370] width 40 height 26
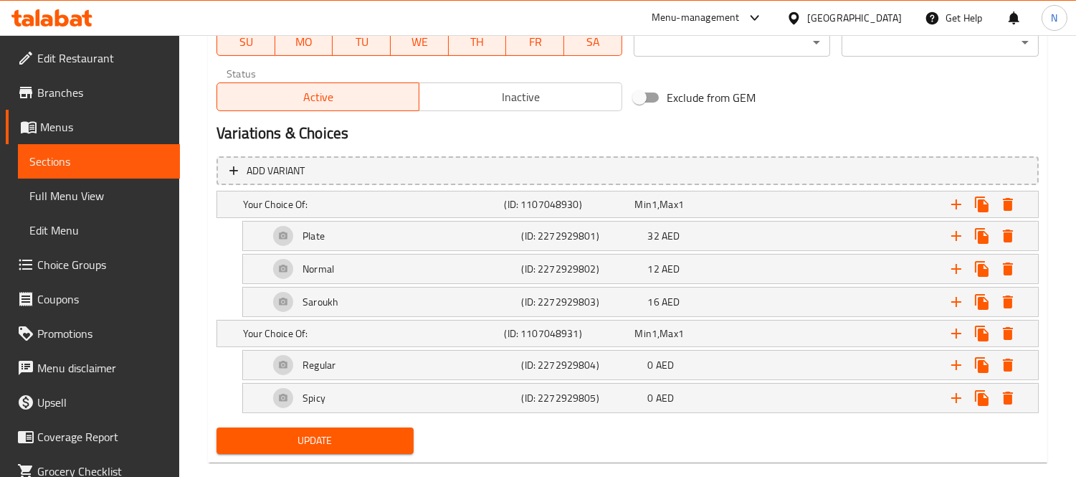
scroll to position [714, 0]
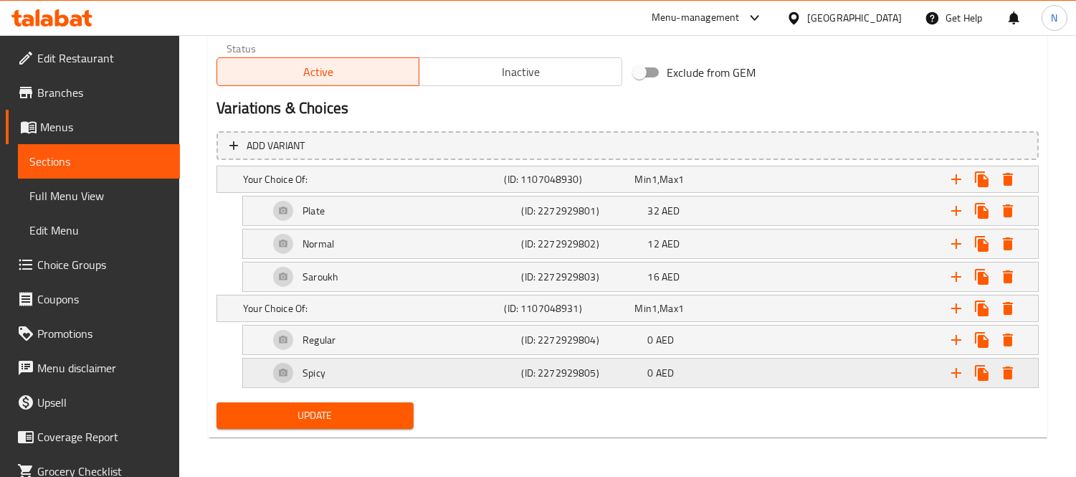
click at [501, 189] on div "Spicy" at bounding box center [370, 179] width 261 height 20
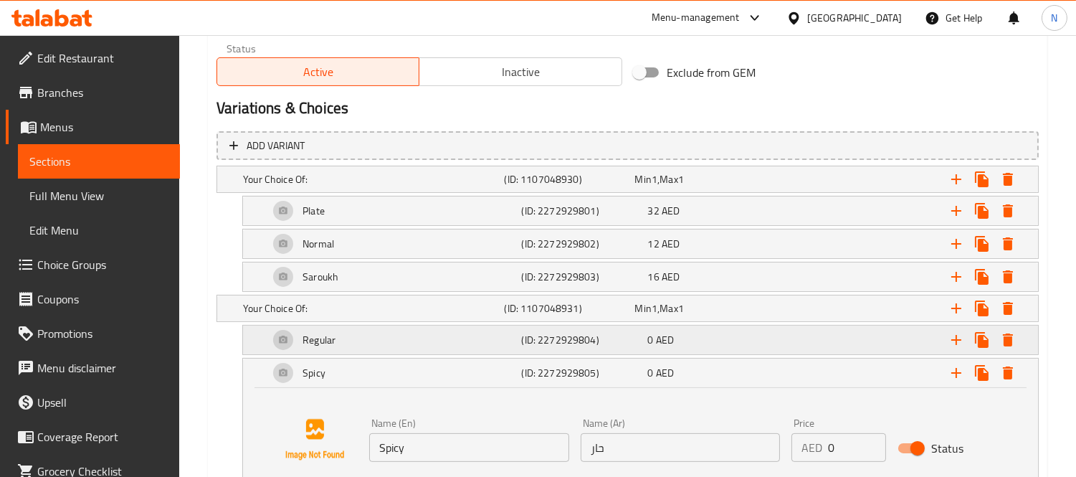
click at [544, 195] on div "Regular (ID: 2272929804) 0 AED" at bounding box center [632, 179] width 784 height 32
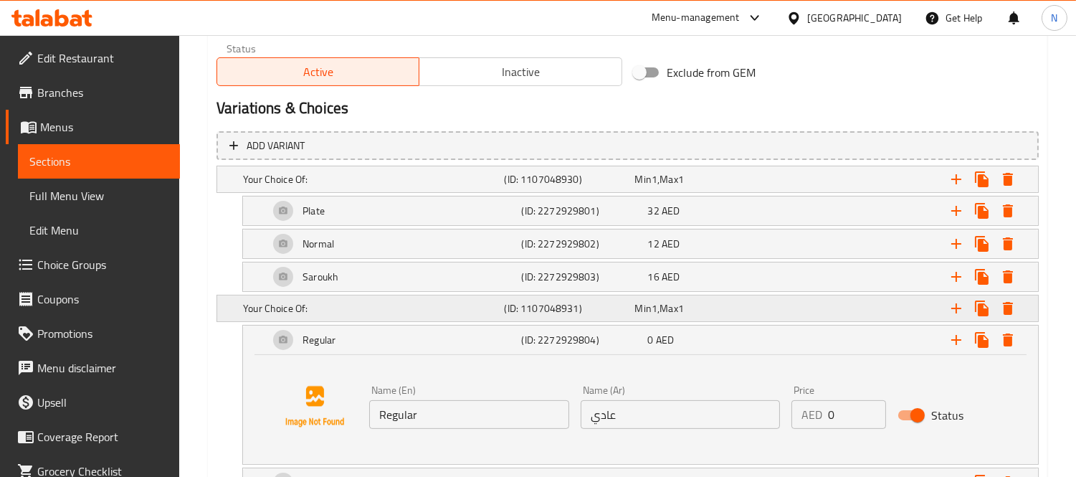
click at [542, 186] on h5 "(ID: 1107048931)" at bounding box center [566, 179] width 125 height 14
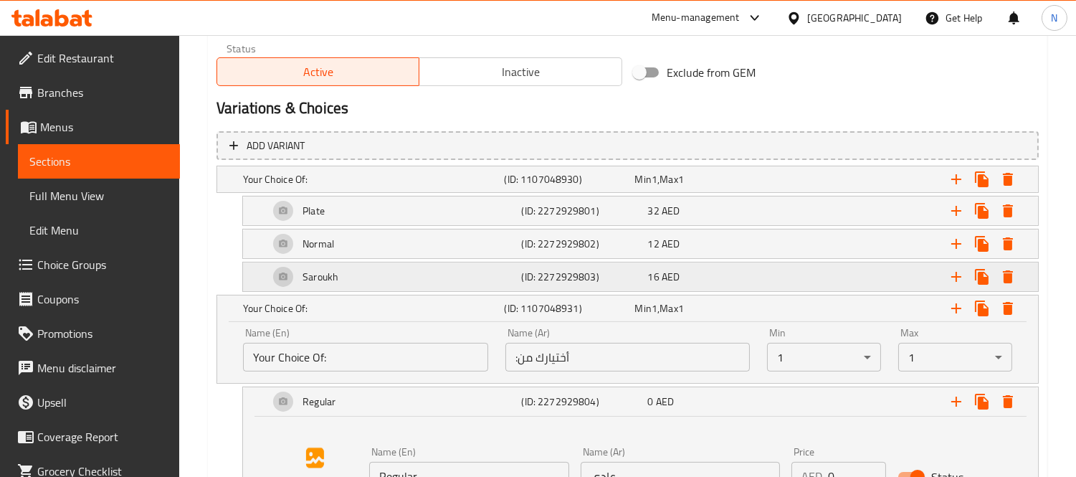
click at [501, 189] on div "Saroukh" at bounding box center [370, 179] width 261 height 20
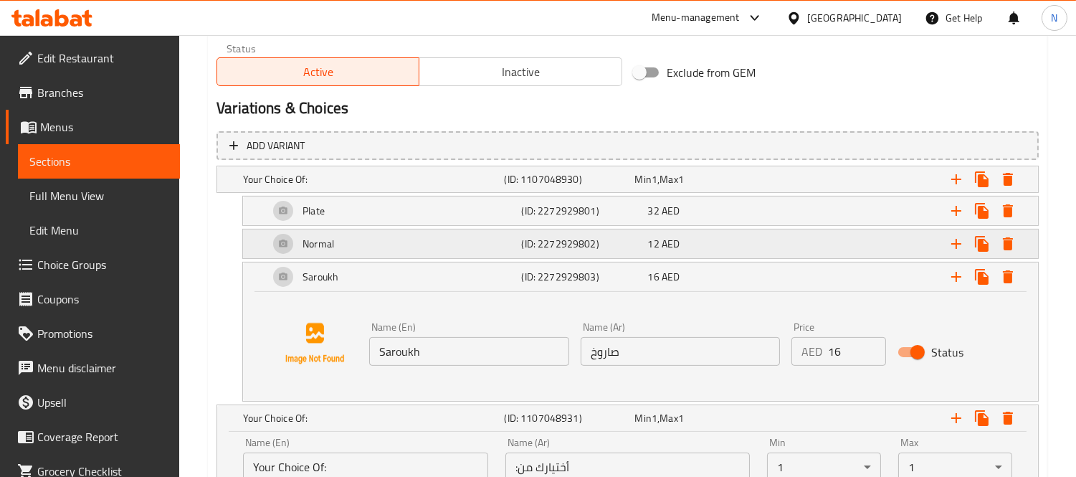
click at [540, 186] on h5 "(ID: 2272929802)" at bounding box center [566, 179] width 125 height 14
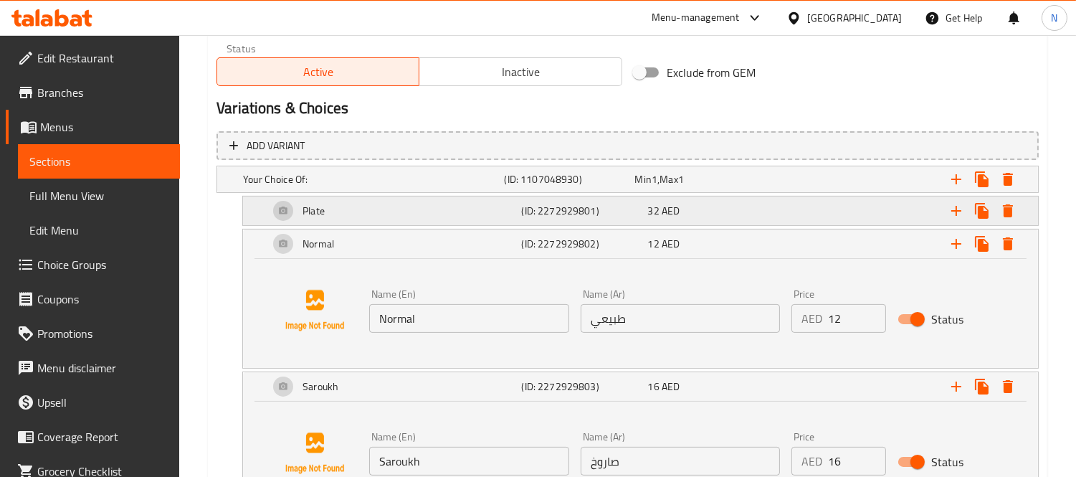
click at [532, 186] on h5 "(ID: 2272929801)" at bounding box center [566, 179] width 125 height 14
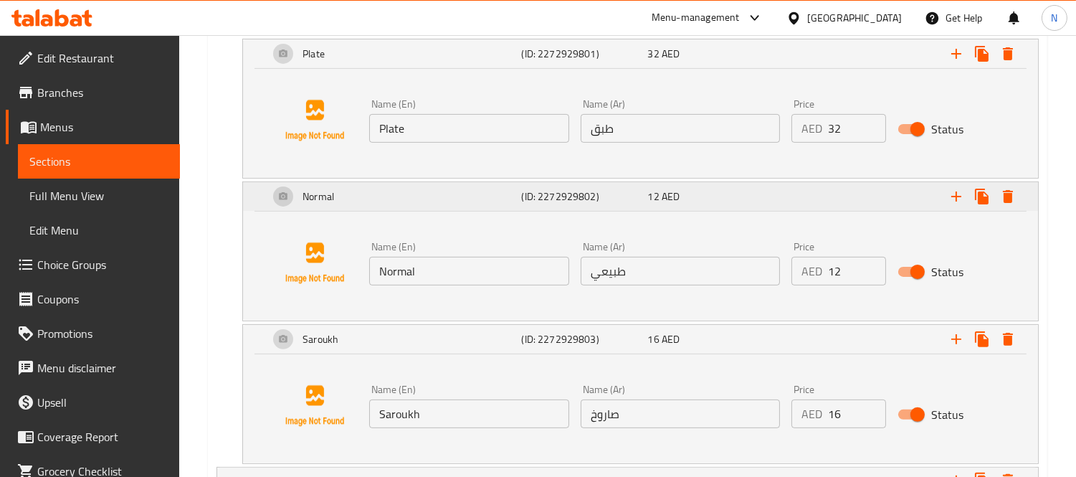
scroll to position [847, 0]
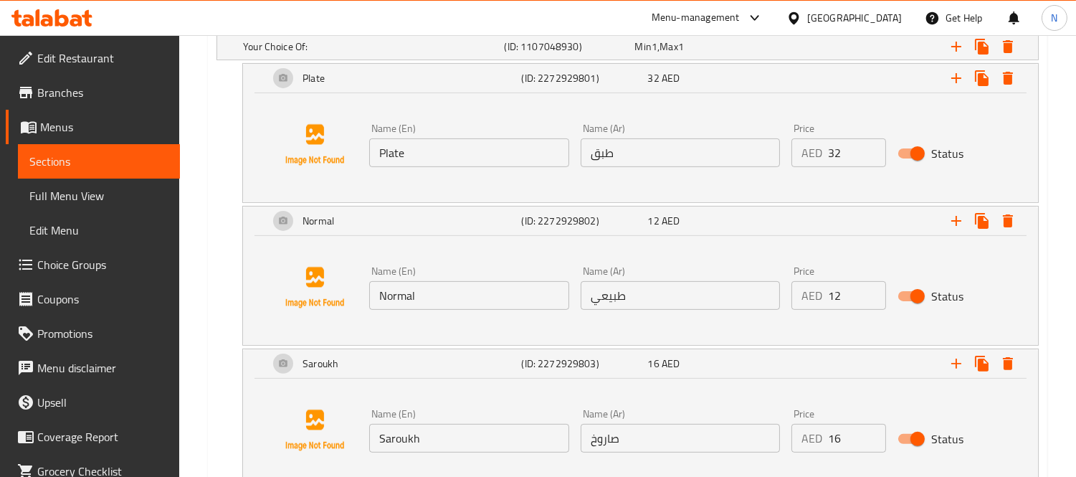
click at [637, 287] on input "طبيعي" at bounding box center [681, 295] width 200 height 29
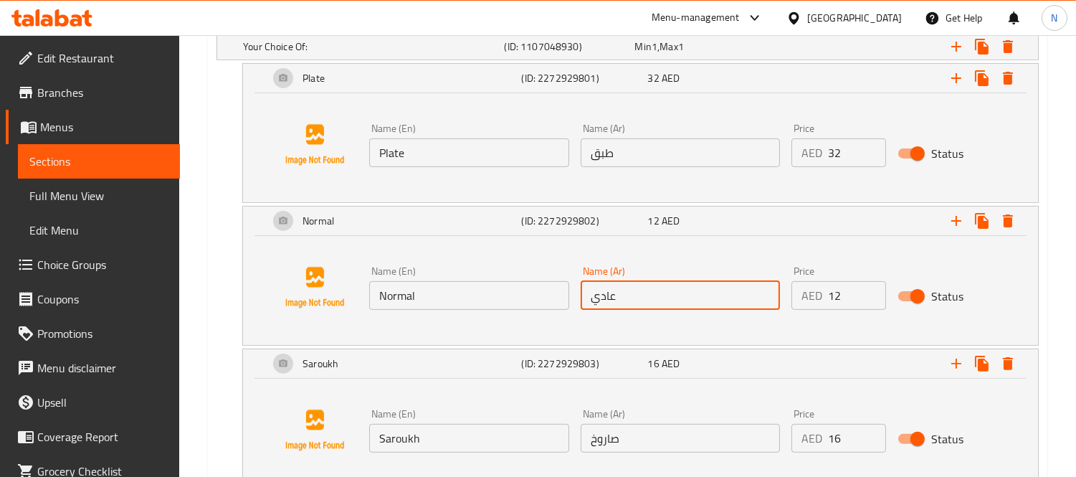
type input "عادي"
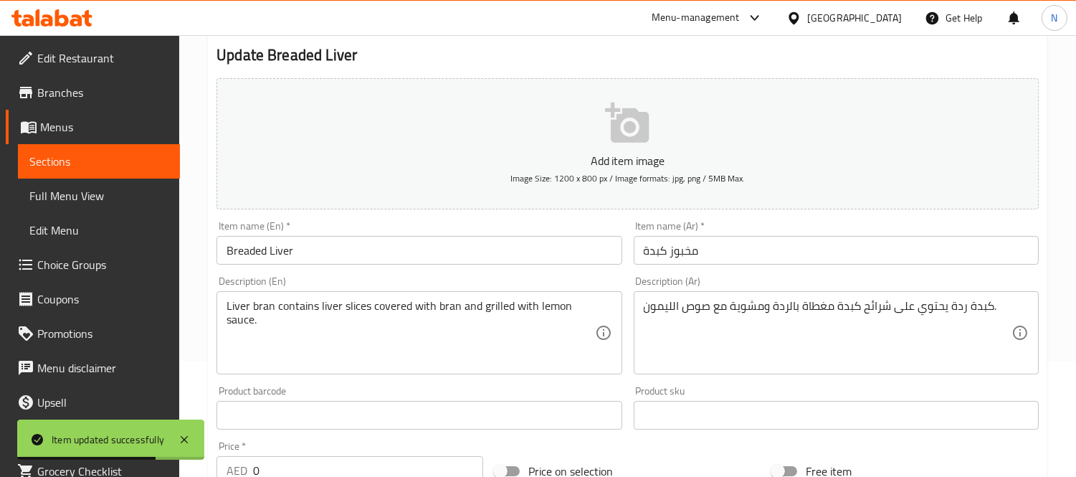
scroll to position [0, 0]
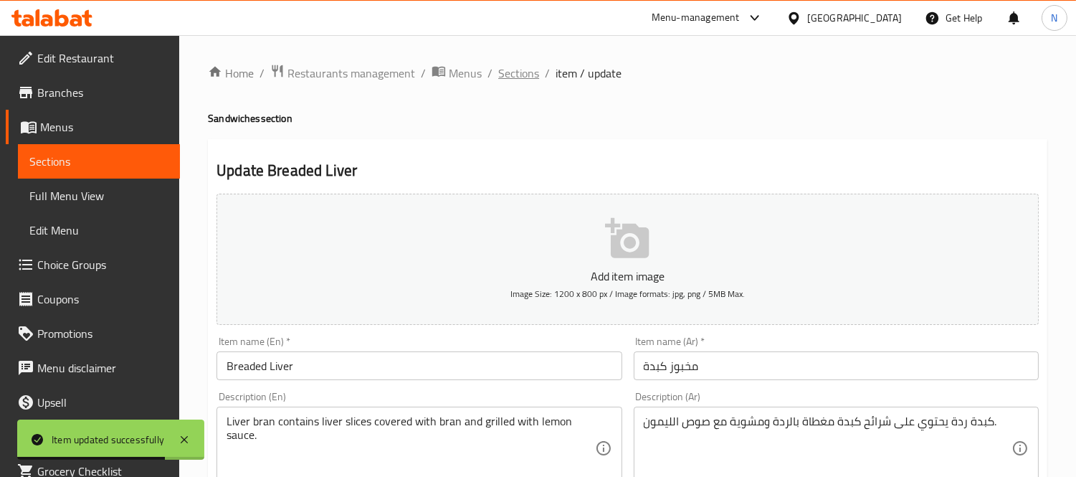
click at [516, 81] on span "Sections" at bounding box center [518, 73] width 41 height 17
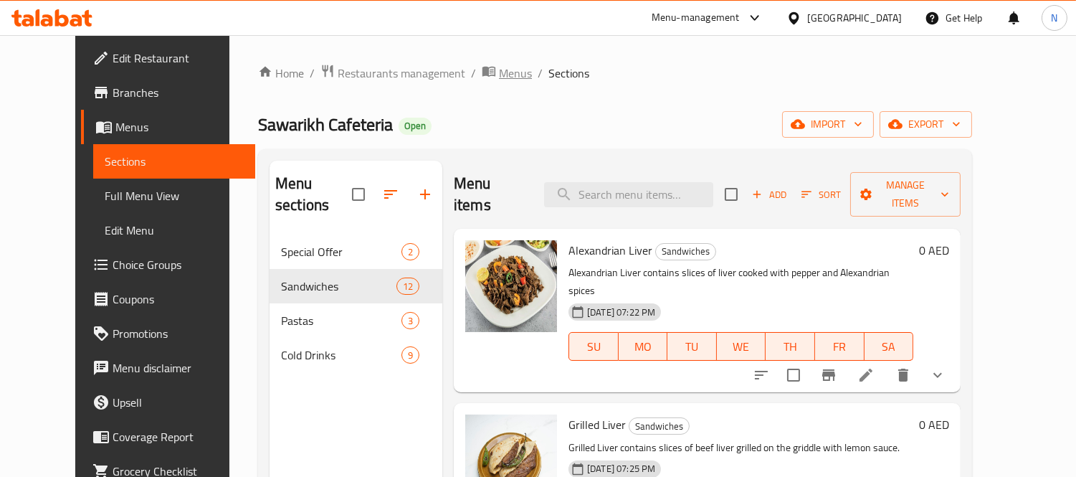
click at [499, 73] on span "Menus" at bounding box center [515, 73] width 33 height 17
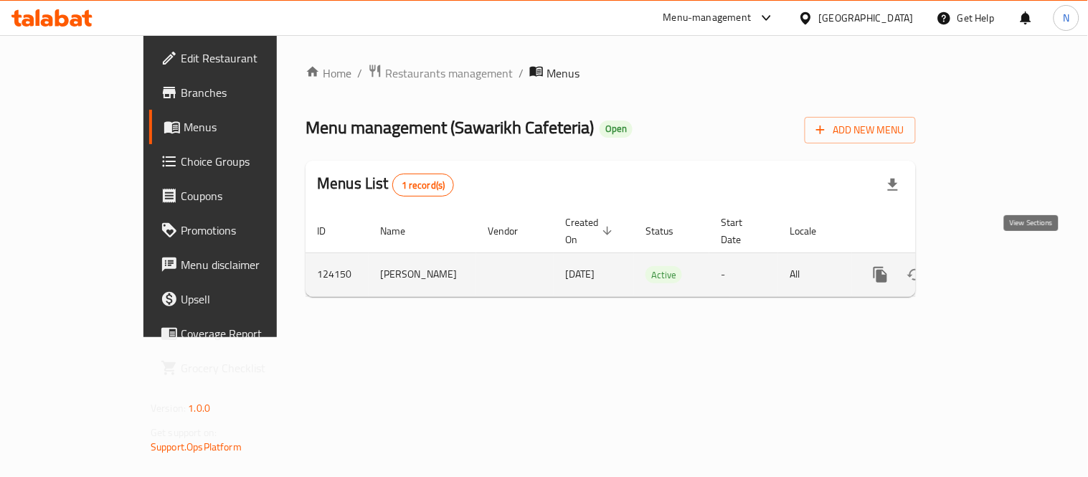
click at [992, 266] on icon "enhanced table" at bounding box center [983, 274] width 17 height 17
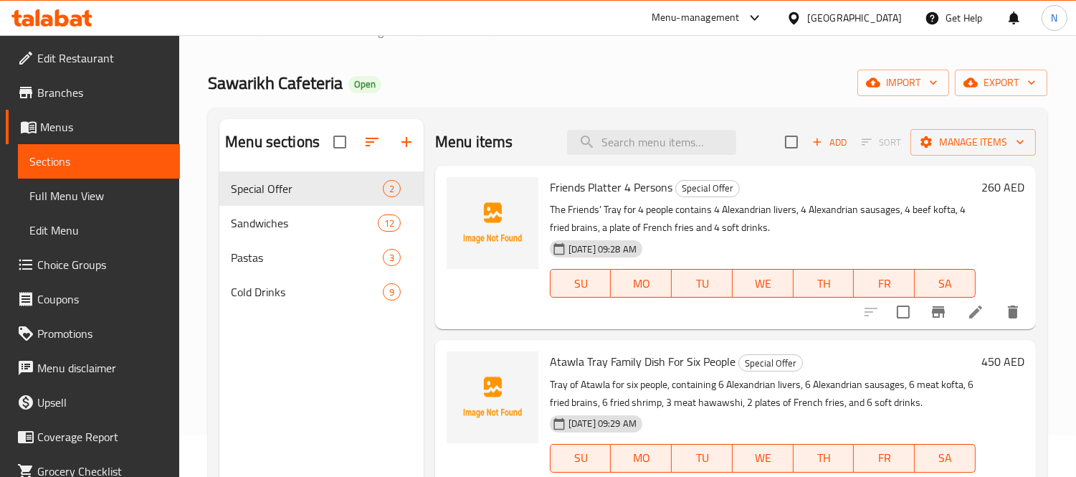
scroll to position [41, 0]
click at [288, 237] on div "Sandwiches 12" at bounding box center [321, 224] width 204 height 34
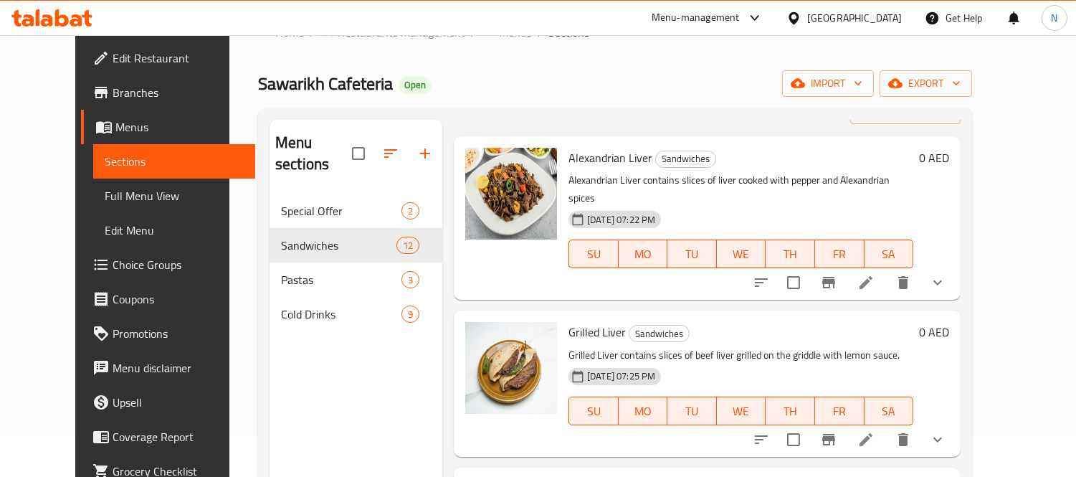
scroll to position [80, 0]
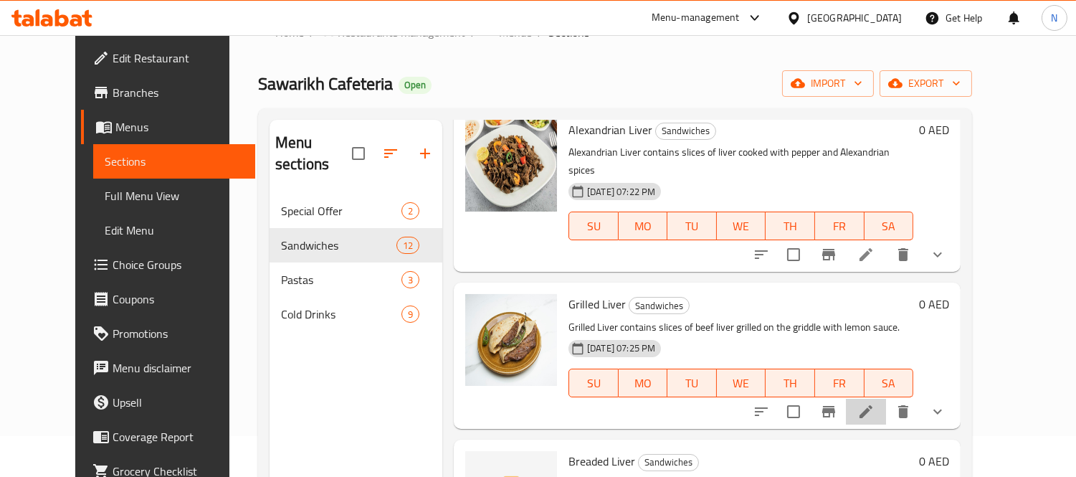
click at [886, 399] on li at bounding box center [866, 412] width 40 height 26
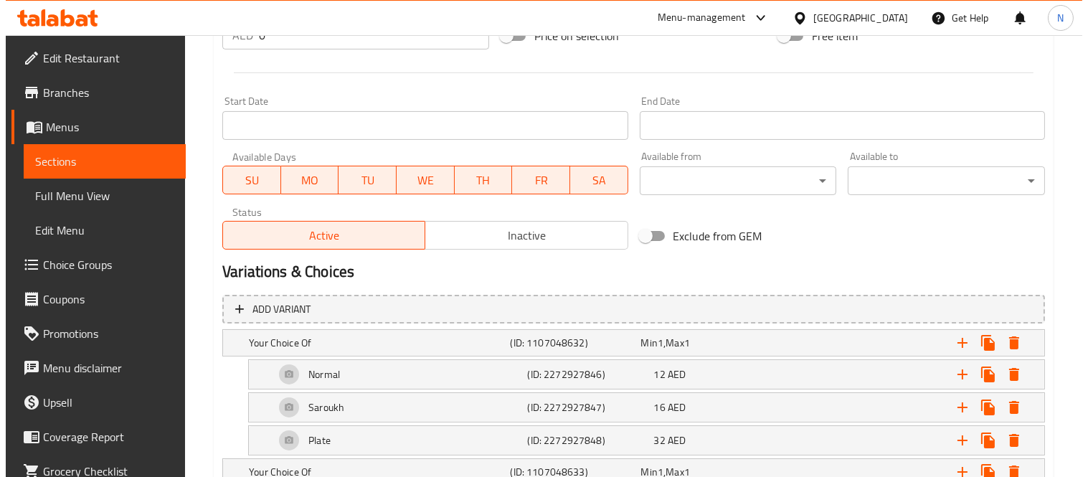
scroll to position [735, 0]
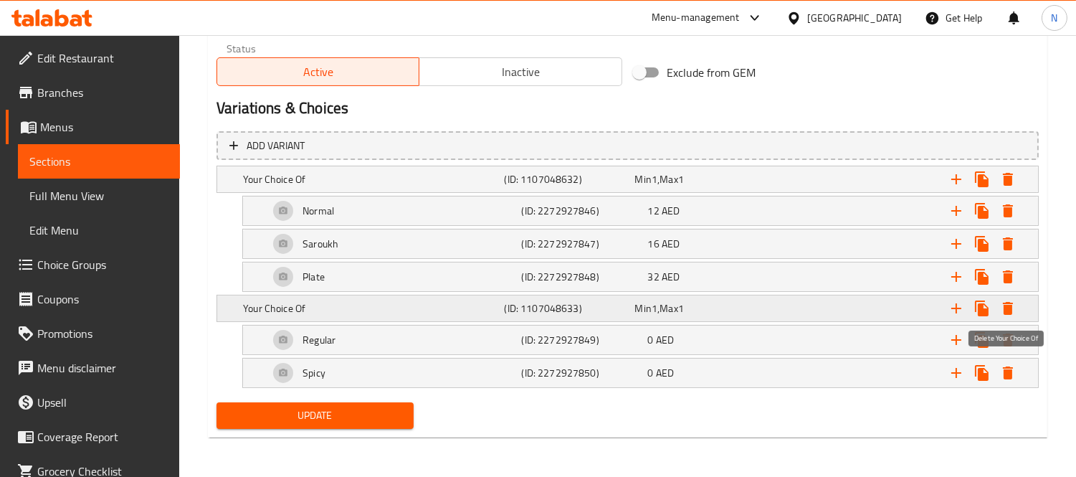
click at [1007, 307] on icon "Expand" at bounding box center [1008, 308] width 10 height 13
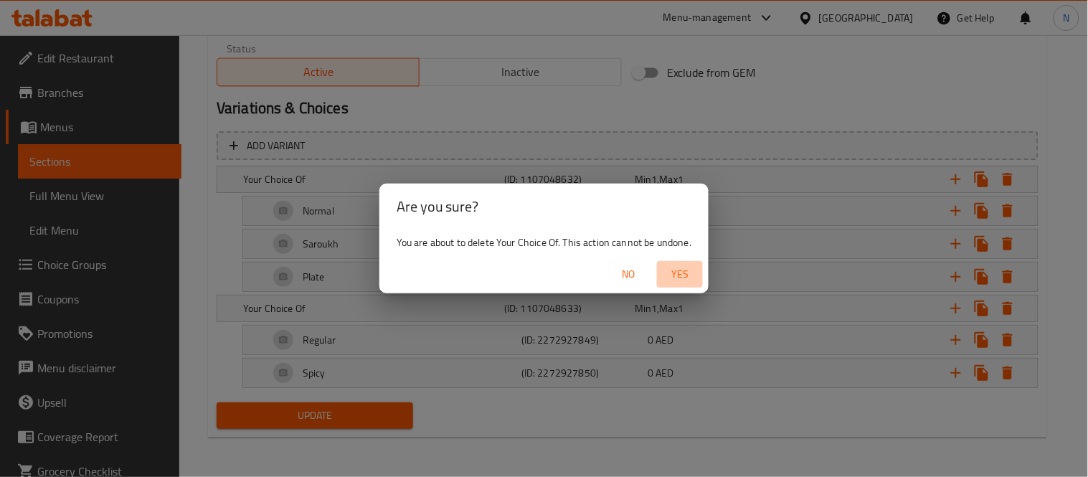
click at [683, 273] on span "Yes" at bounding box center [680, 274] width 34 height 18
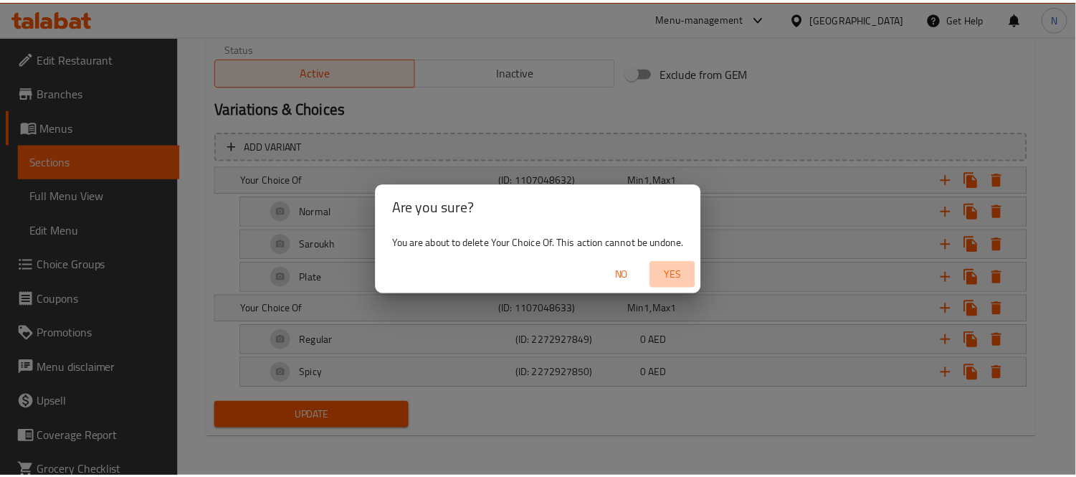
scroll to position [639, 0]
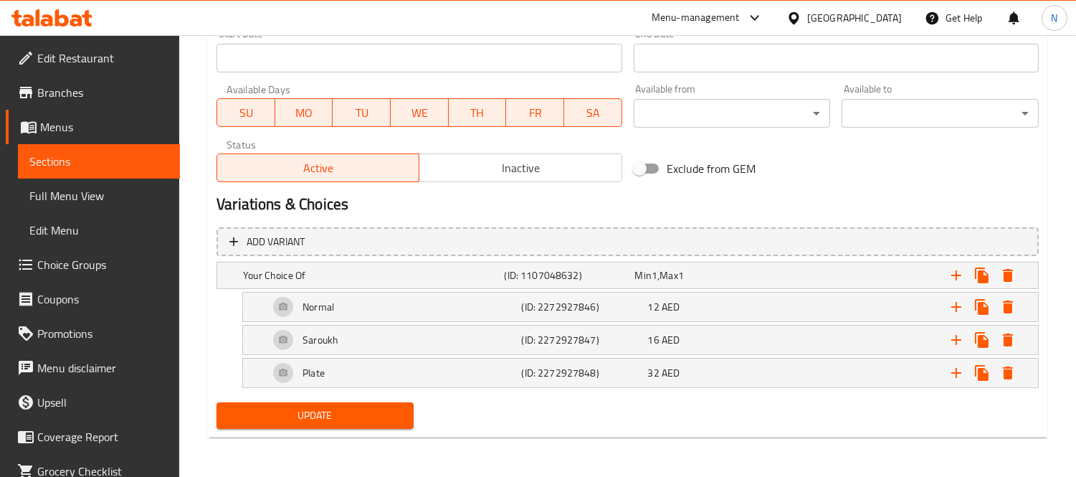
click at [388, 416] on span "Update" at bounding box center [315, 416] width 174 height 18
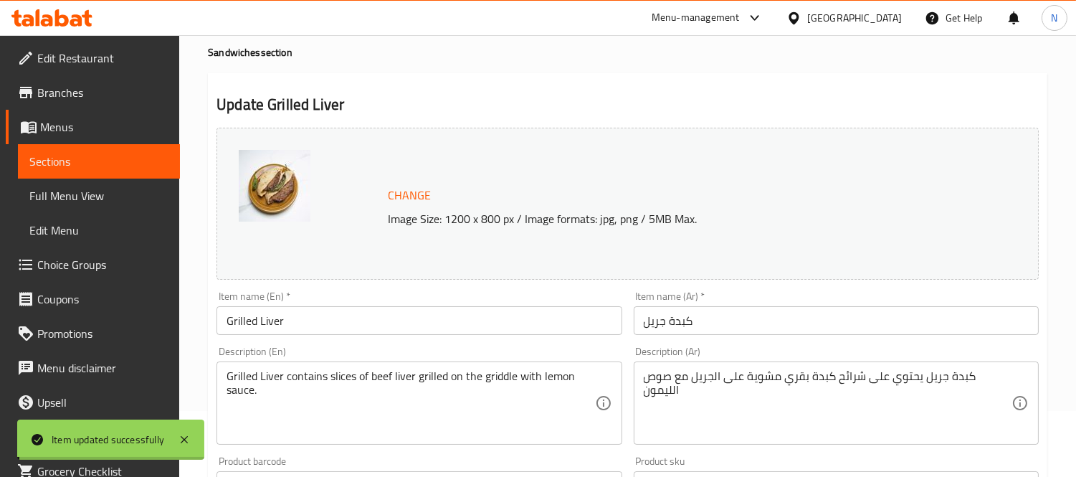
scroll to position [0, 0]
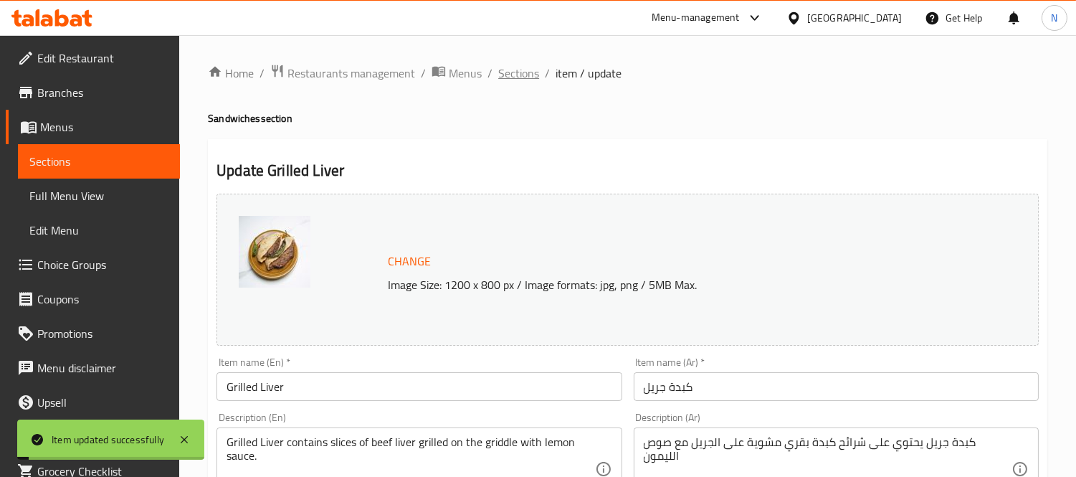
click at [517, 69] on span "Sections" at bounding box center [518, 73] width 41 height 17
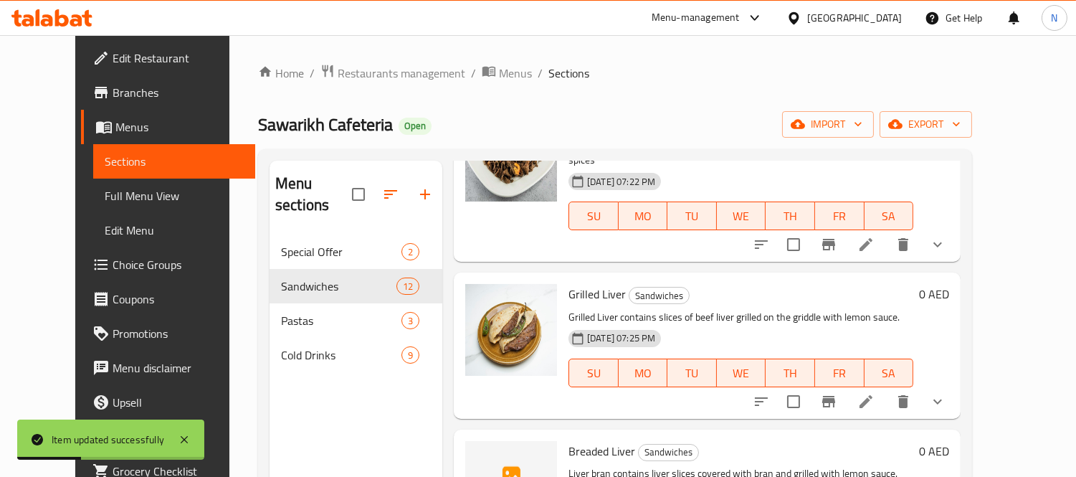
scroll to position [318, 0]
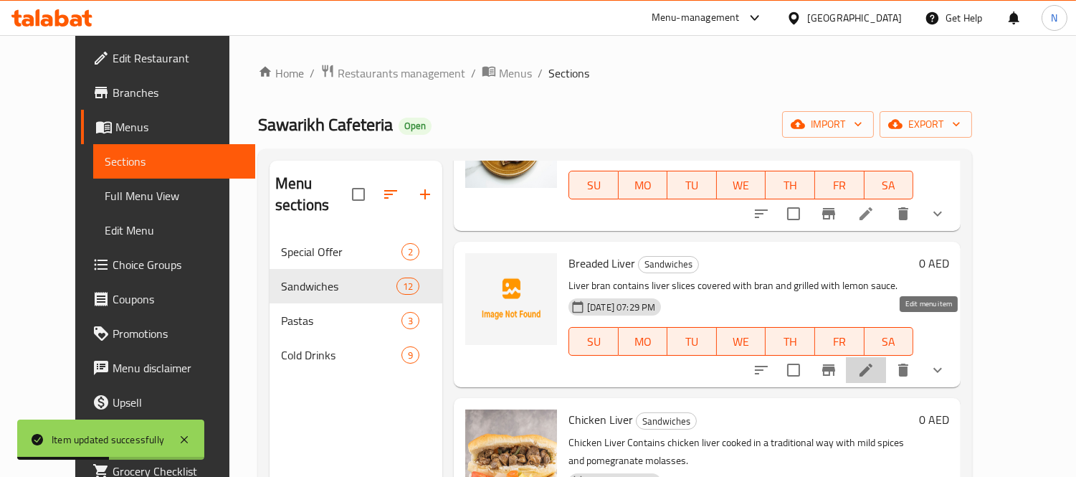
click at [875, 361] on icon at bounding box center [866, 369] width 17 height 17
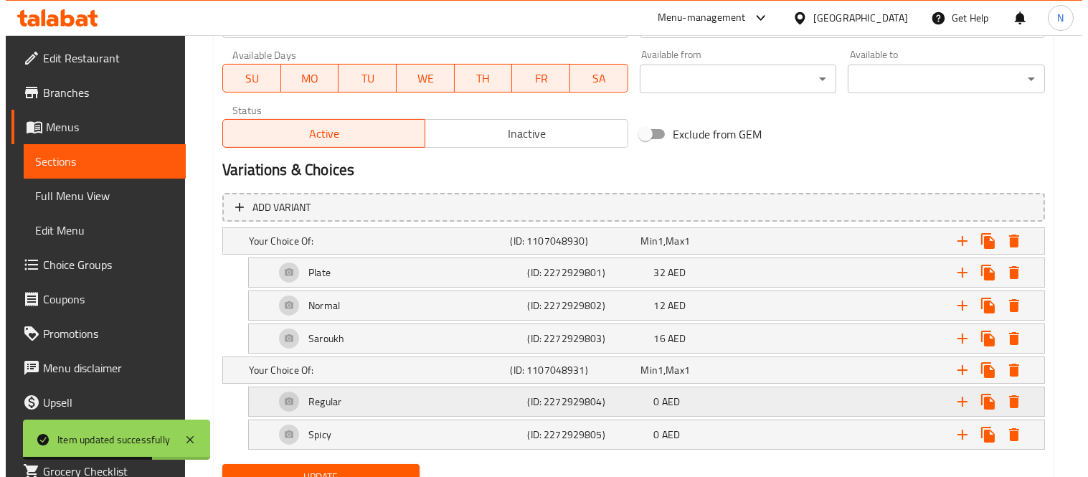
scroll to position [714, 0]
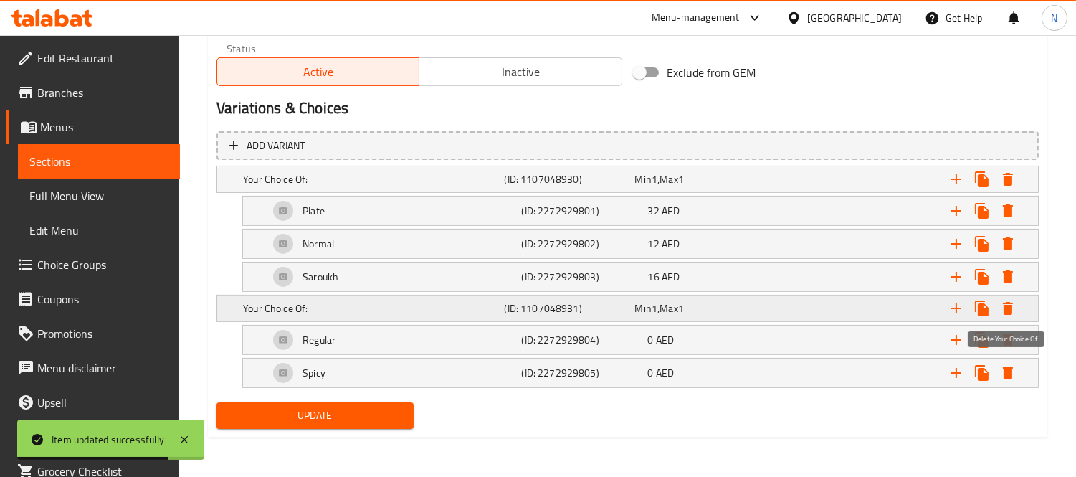
click at [1014, 307] on icon "Expand" at bounding box center [1008, 308] width 17 height 17
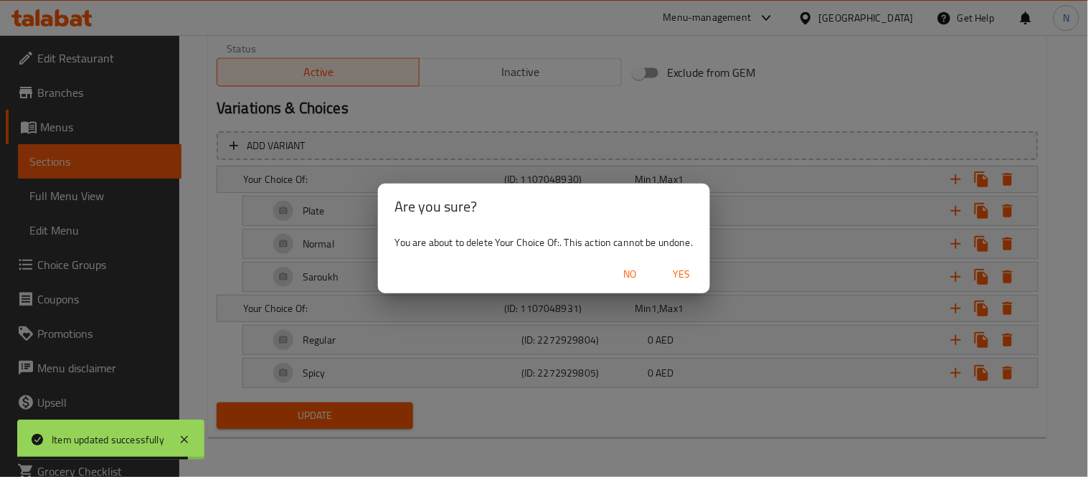
click at [675, 268] on span "Yes" at bounding box center [681, 274] width 34 height 18
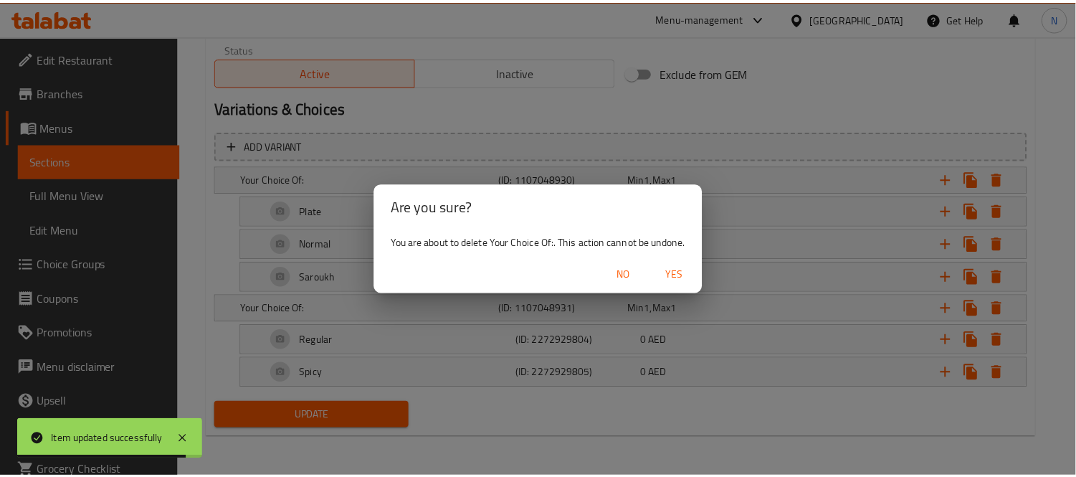
scroll to position [618, 0]
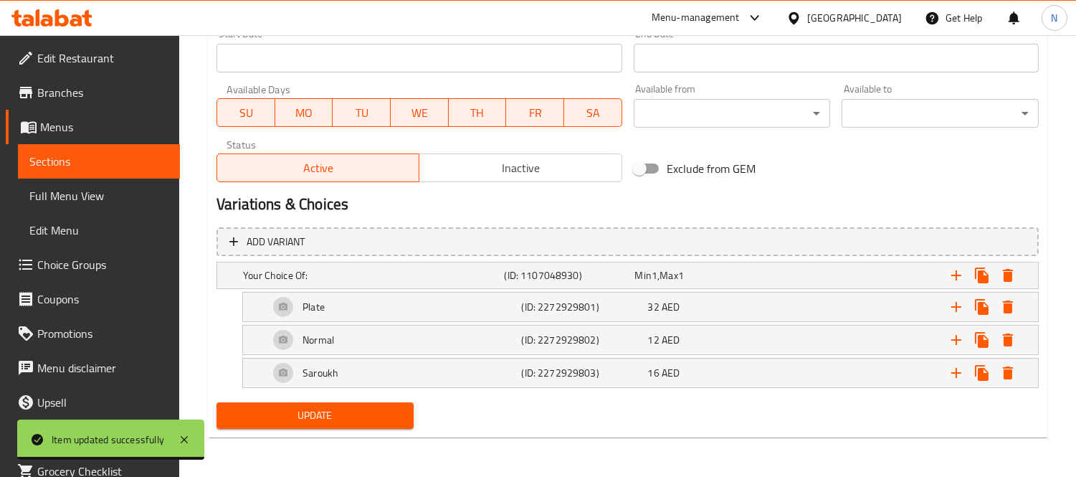
click at [377, 424] on span "Update" at bounding box center [315, 416] width 174 height 18
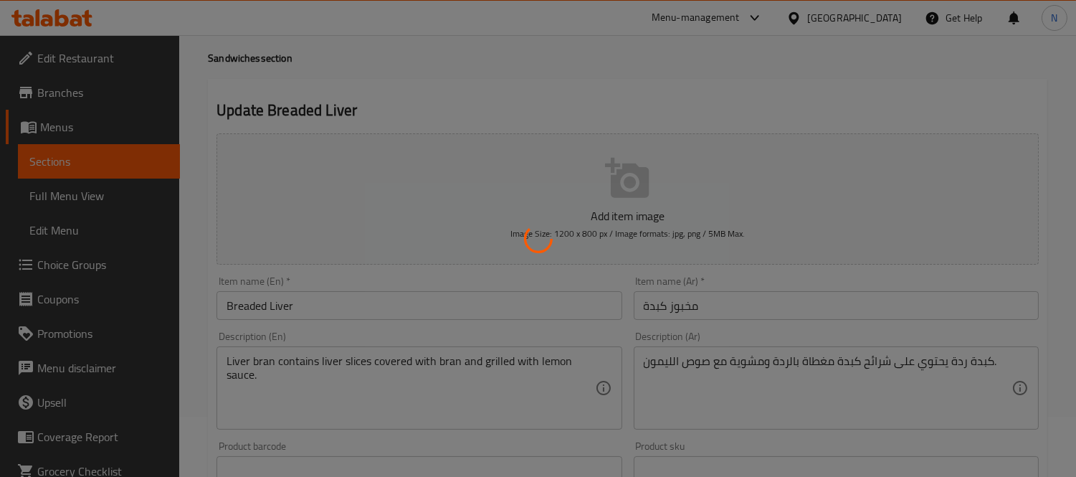
scroll to position [0, 0]
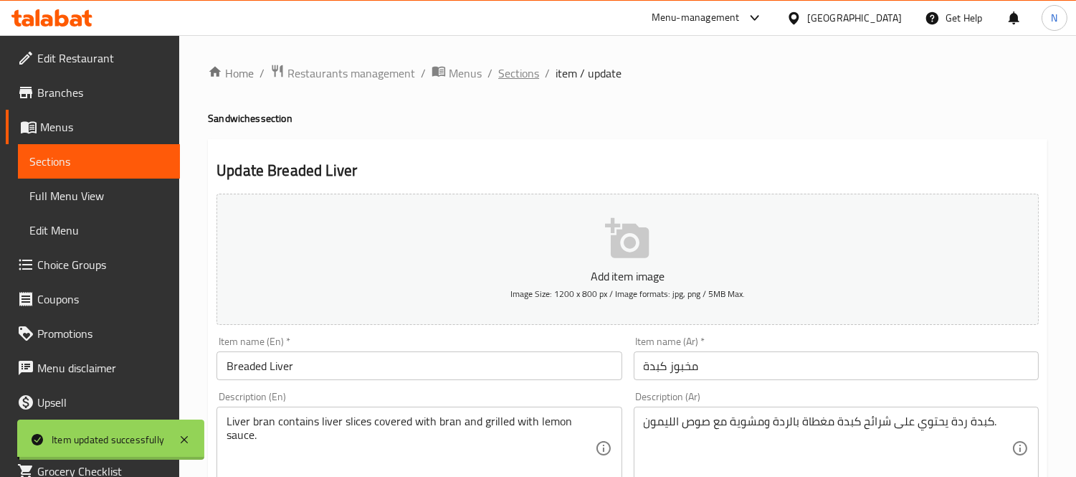
click at [519, 81] on span "Sections" at bounding box center [518, 73] width 41 height 17
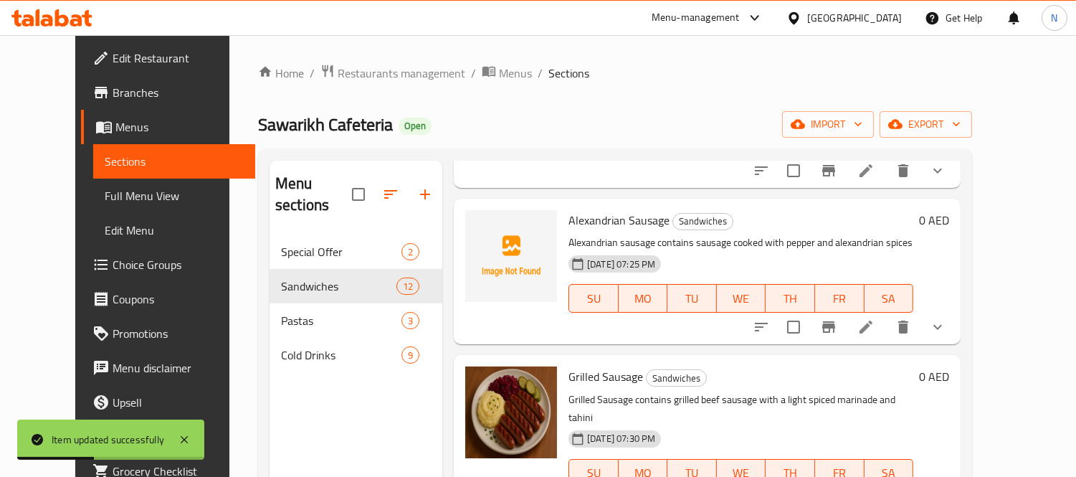
scroll to position [717, 0]
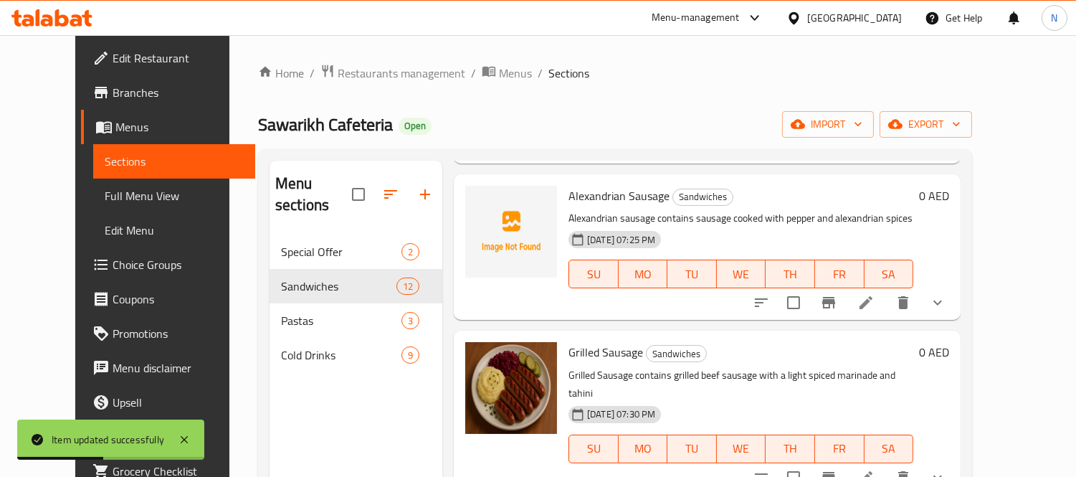
click at [886, 465] on li at bounding box center [866, 478] width 40 height 26
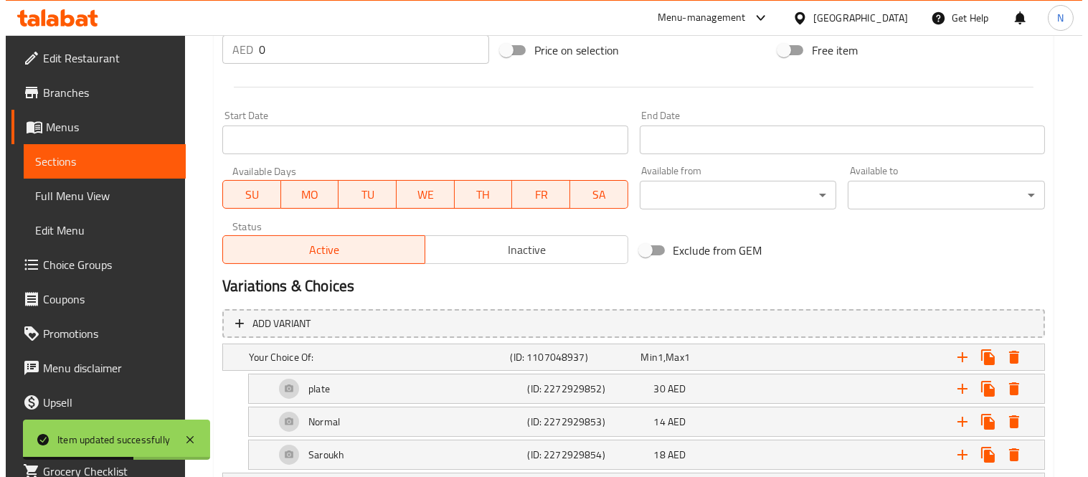
scroll to position [735, 0]
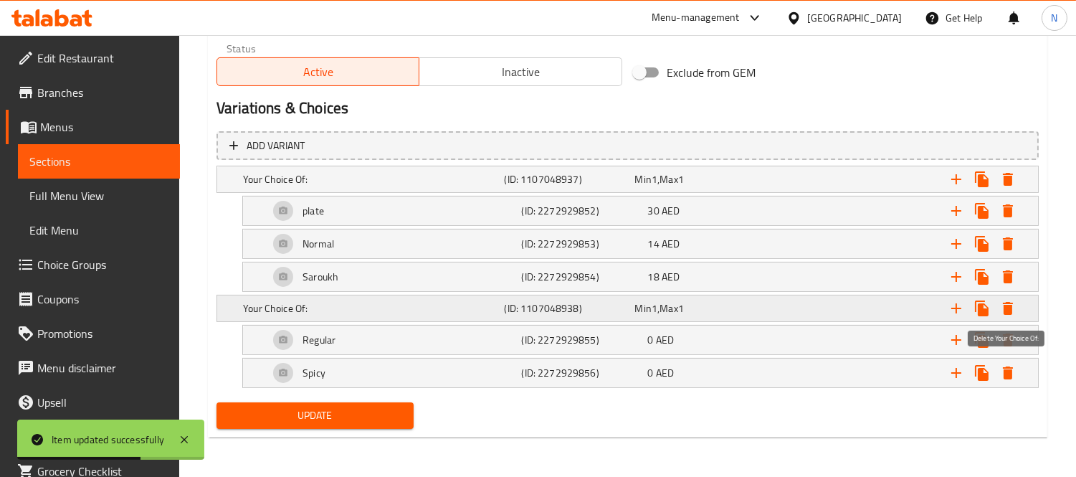
click at [1008, 308] on icon "Expand" at bounding box center [1008, 308] width 10 height 13
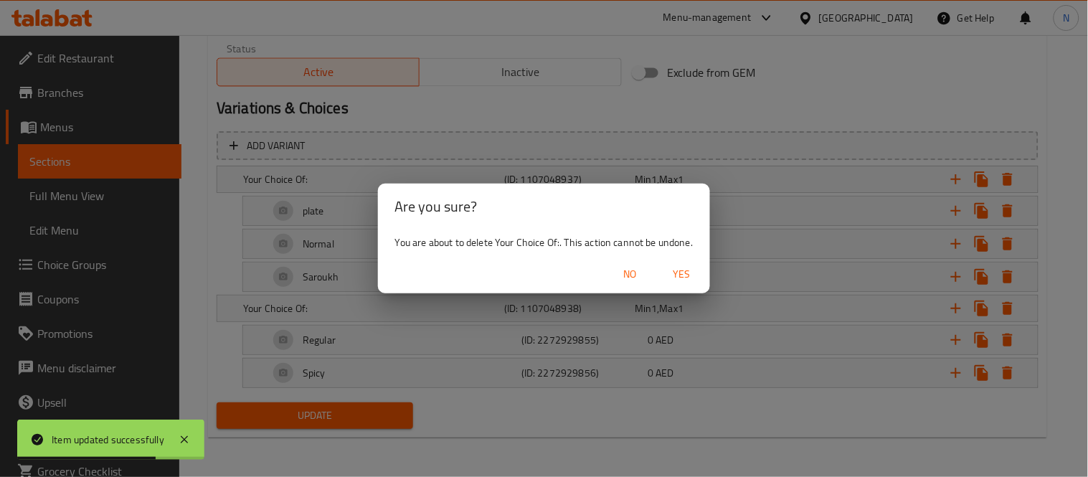
click at [682, 271] on span "Yes" at bounding box center [681, 274] width 34 height 18
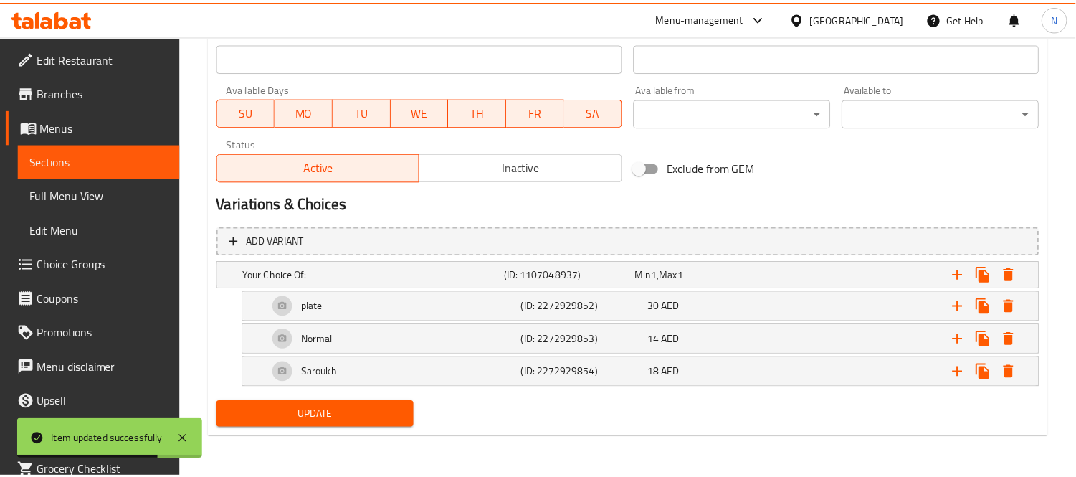
scroll to position [639, 0]
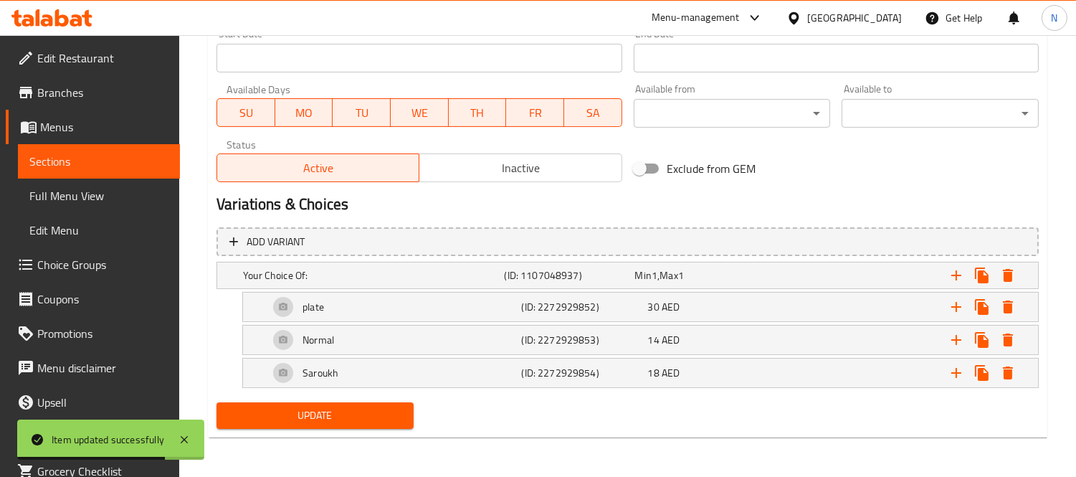
click at [398, 417] on span "Update" at bounding box center [315, 416] width 174 height 18
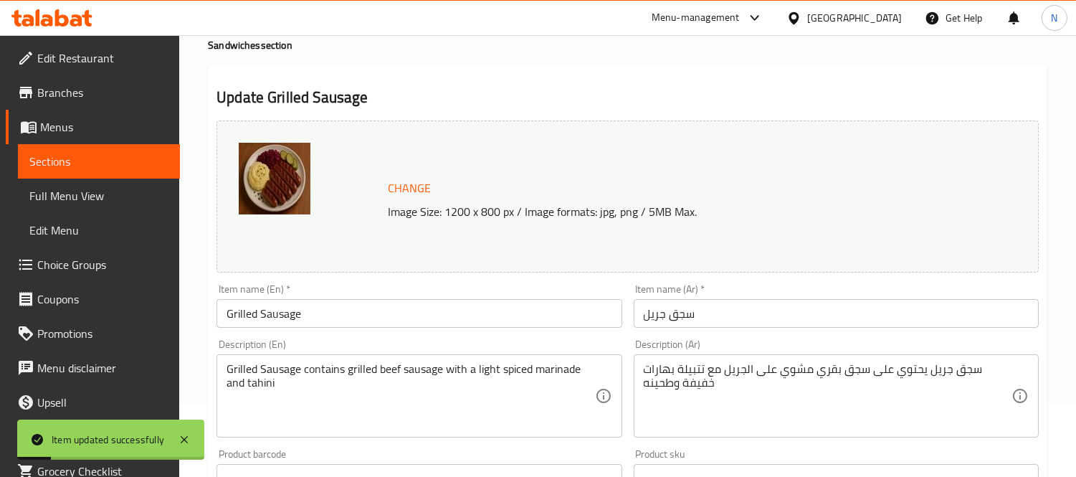
scroll to position [0, 0]
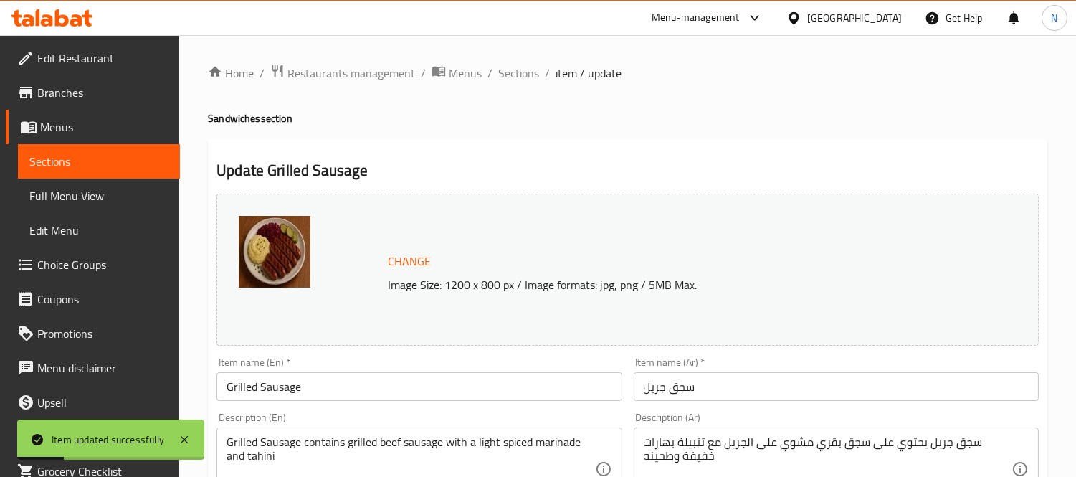
click at [538, 65] on ol "Home / Restaurants management / Menus / Sections / item / update" at bounding box center [628, 73] width 840 height 19
click at [528, 73] on span "Sections" at bounding box center [518, 73] width 41 height 17
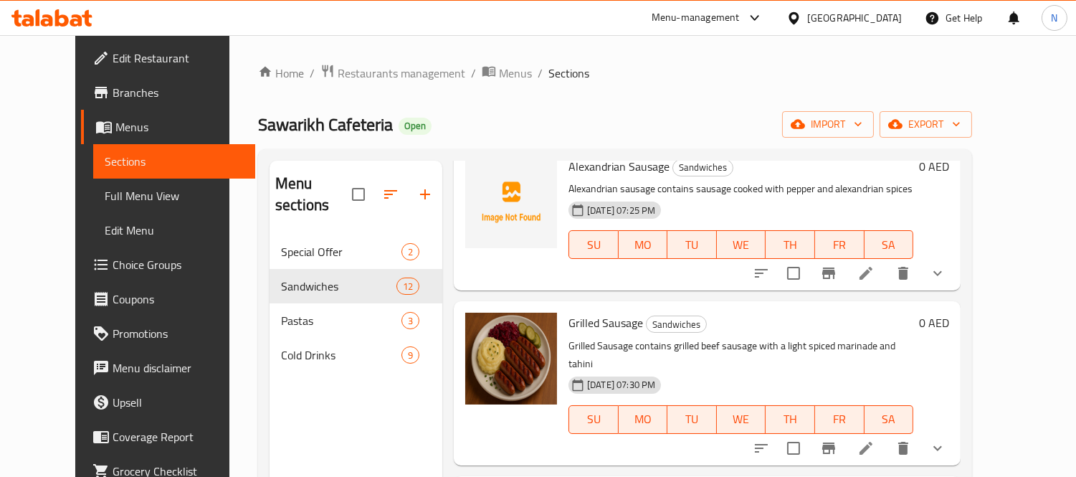
scroll to position [717, 0]
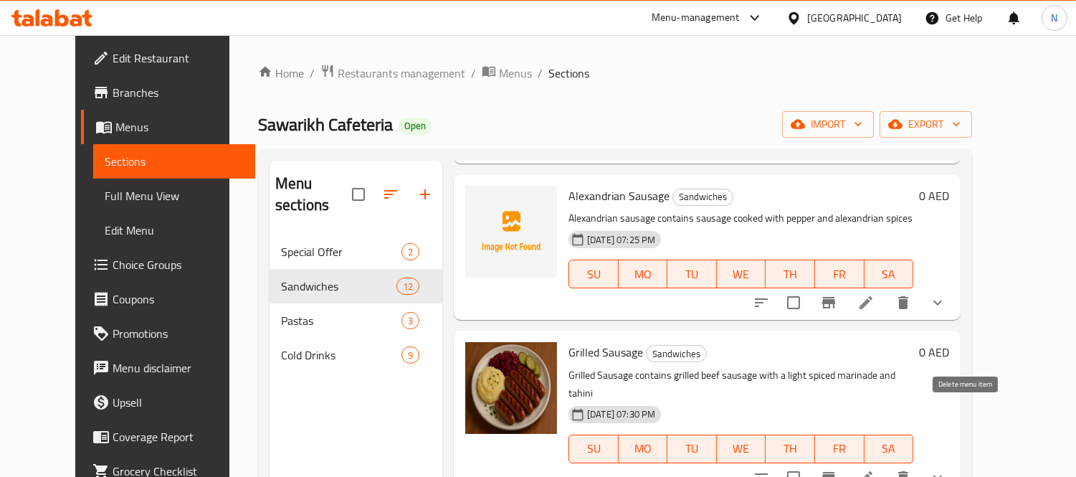
click at [875, 469] on icon at bounding box center [866, 477] width 17 height 17
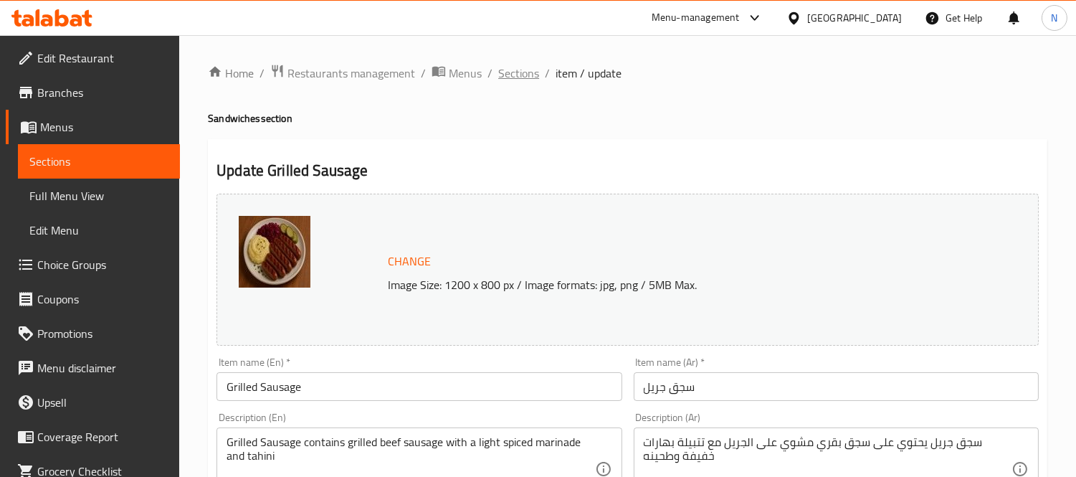
click at [534, 69] on span "Sections" at bounding box center [518, 73] width 41 height 17
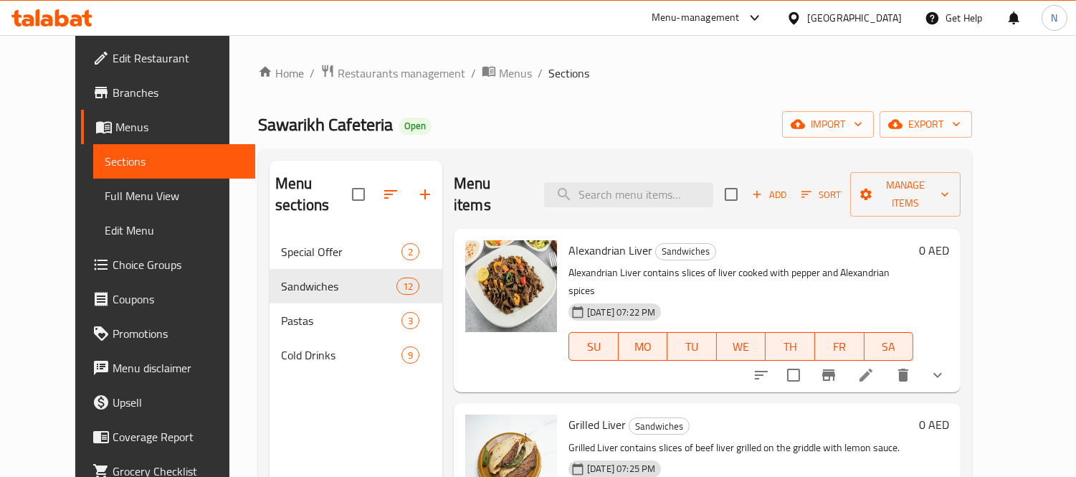
click at [110, 181] on link "Full Menu View" at bounding box center [174, 196] width 162 height 34
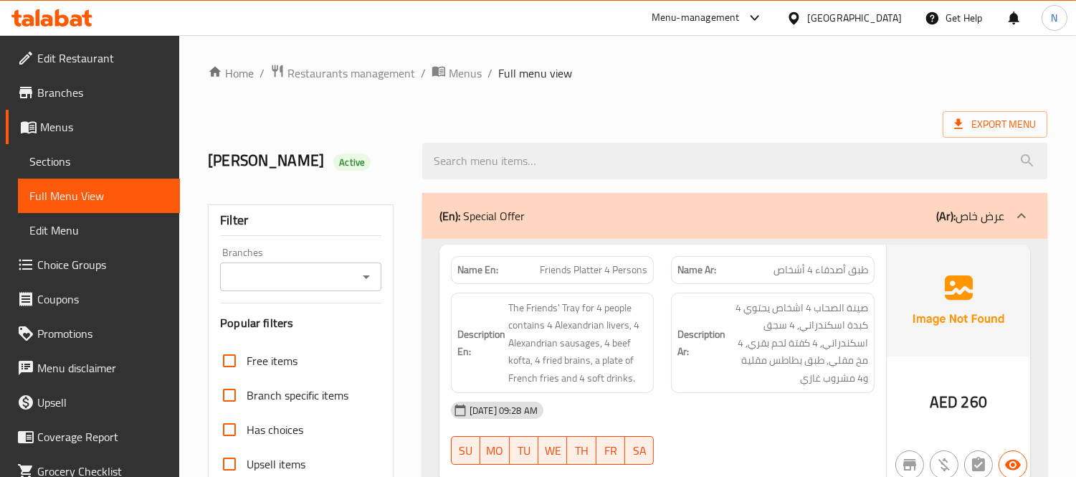
click at [531, 204] on div "(En): Special Offer (Ar): عرض خاص" at bounding box center [734, 216] width 625 height 46
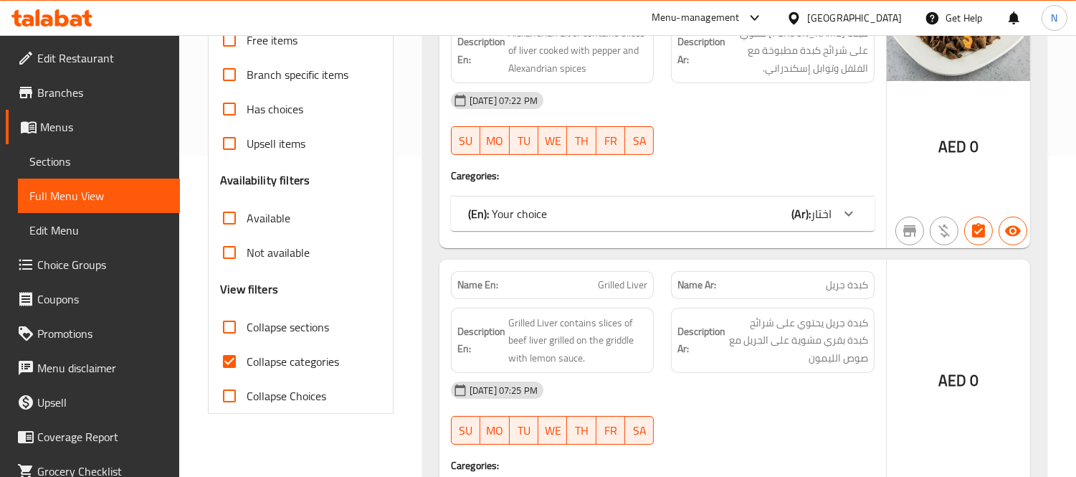
scroll to position [398, 0]
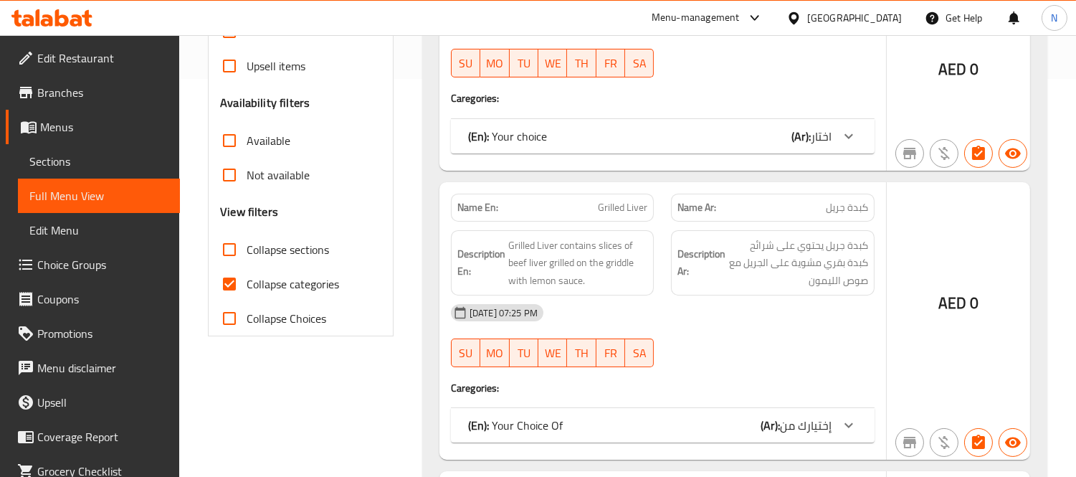
click at [323, 281] on span "Collapse categories" at bounding box center [293, 283] width 93 height 17
click at [247, 281] on input "Collapse categories" at bounding box center [229, 284] width 34 height 34
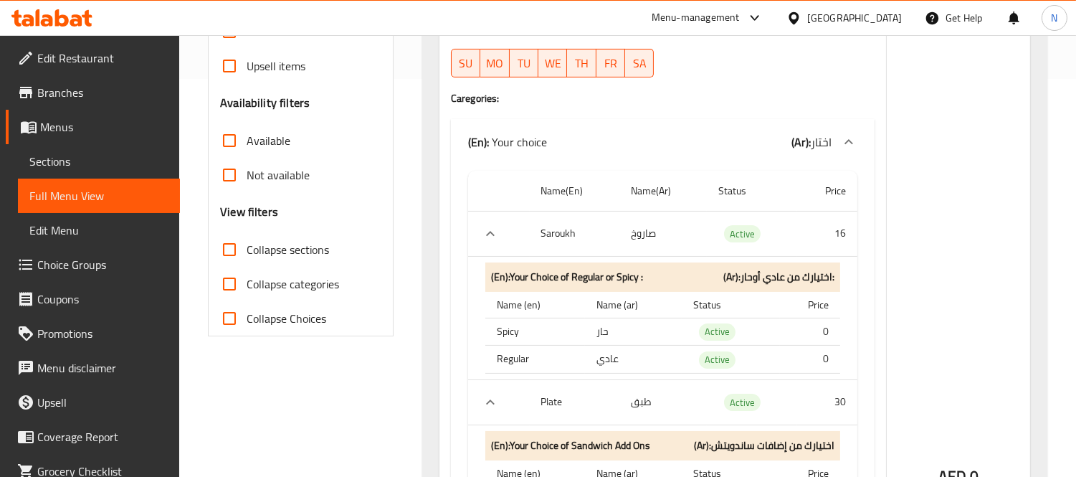
click at [278, 280] on span "Collapse categories" at bounding box center [293, 283] width 93 height 17
click at [247, 280] on input "Collapse categories" at bounding box center [229, 284] width 34 height 34
checkbox input "true"
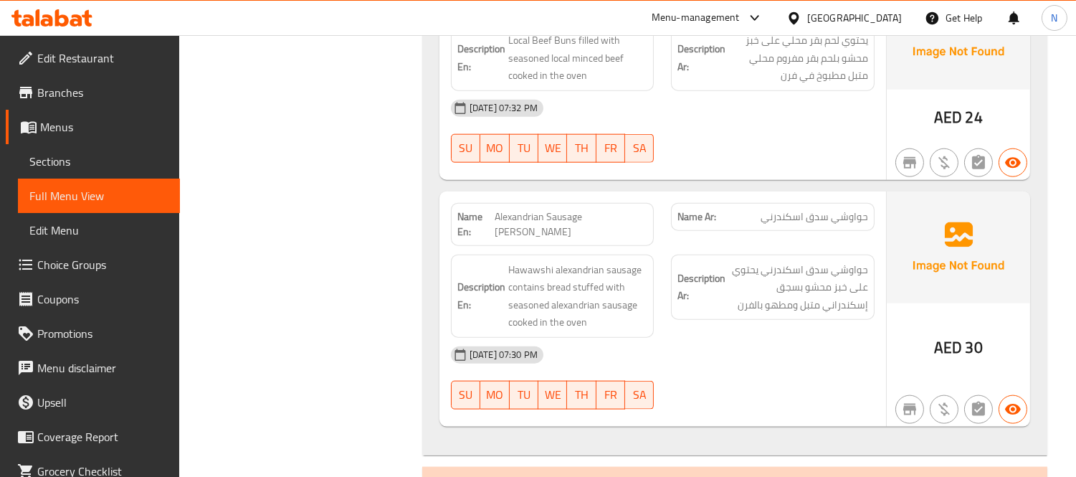
scroll to position [3266, 0]
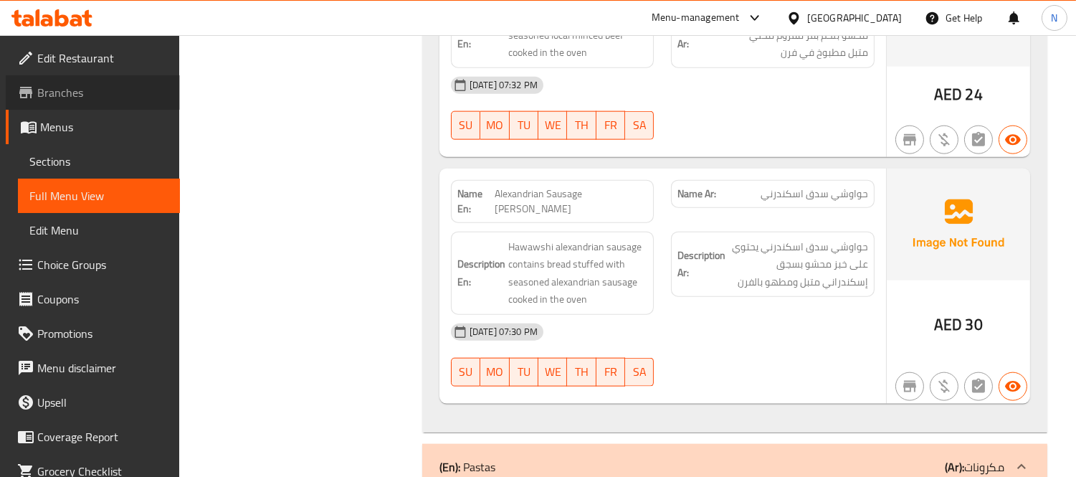
click at [104, 105] on link "Branches" at bounding box center [93, 92] width 174 height 34
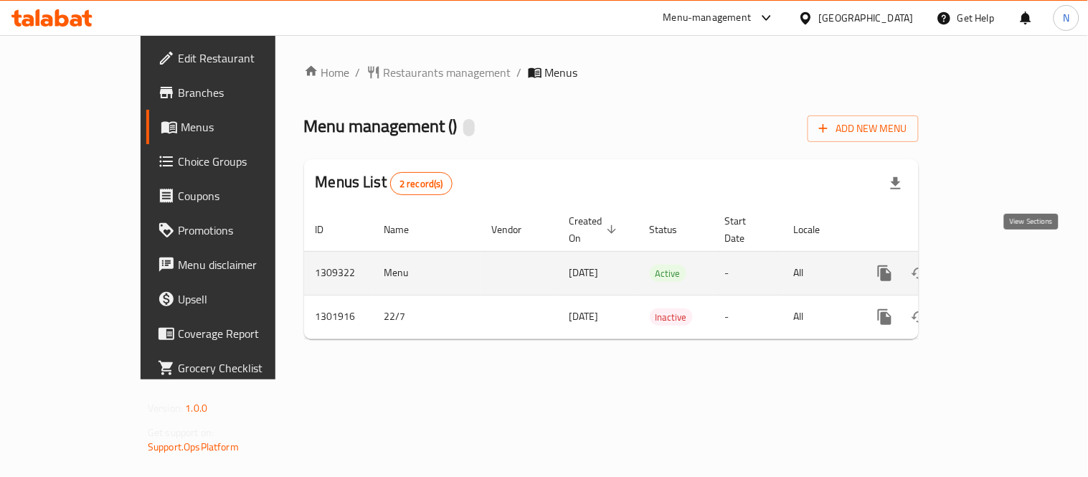
click at [997, 265] on icon "enhanced table" at bounding box center [988, 273] width 17 height 17
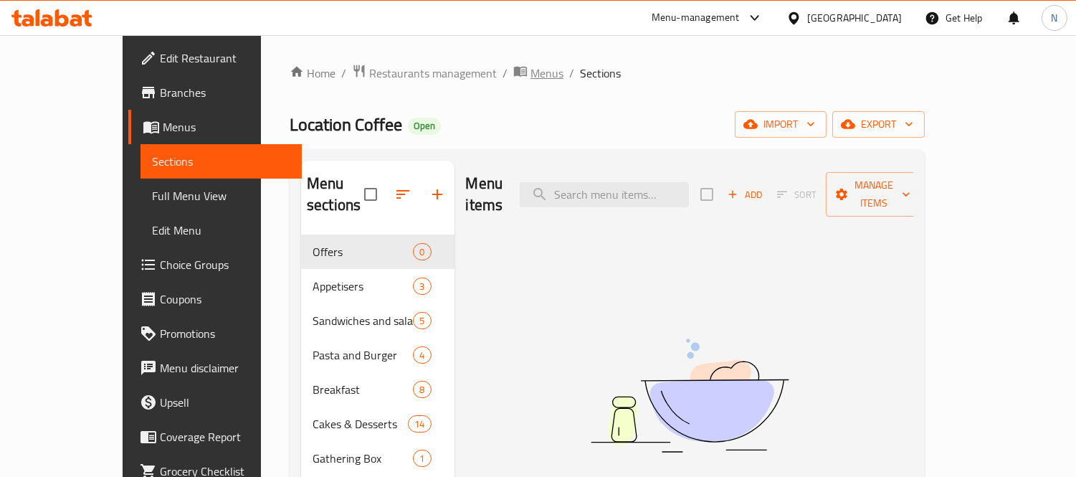
click at [513, 65] on icon "breadcrumb" at bounding box center [520, 71] width 14 height 14
